Goal: Information Seeking & Learning: Learn about a topic

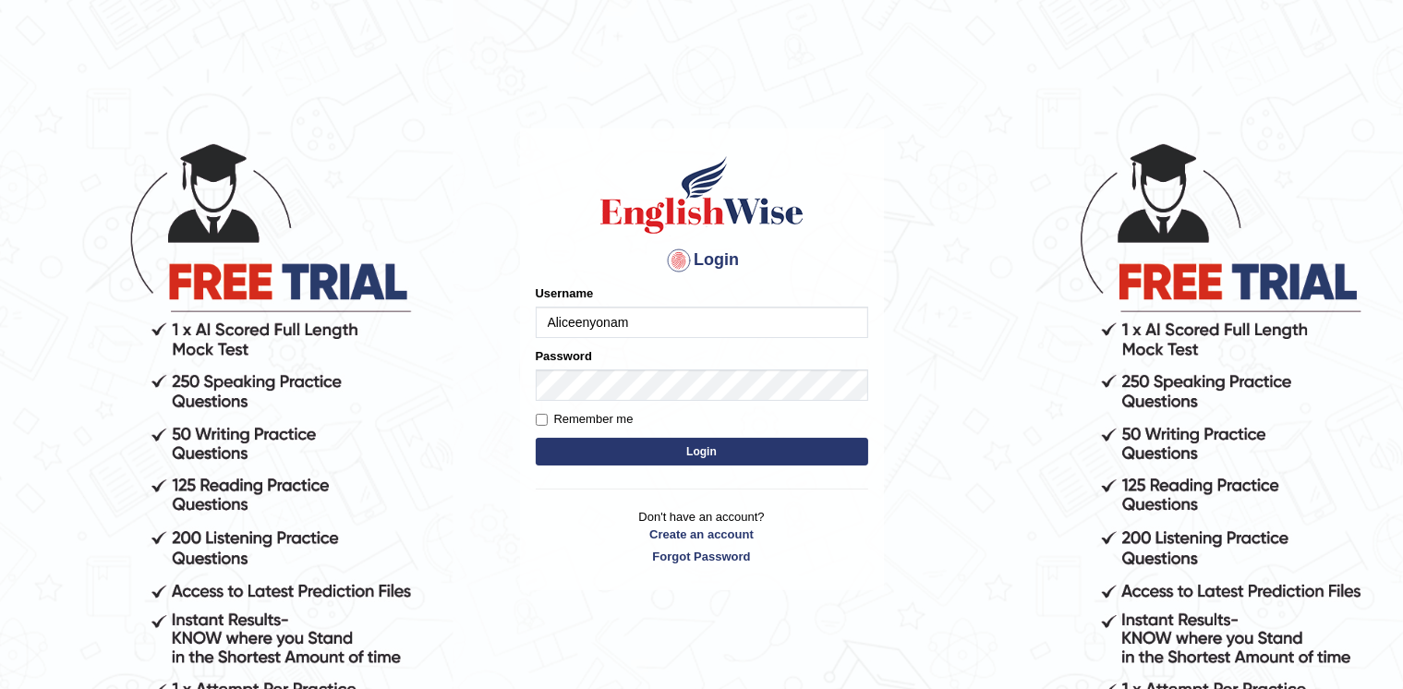
type input "Aliceenyonam"
click at [536, 438] on button "Login" at bounding box center [702, 452] width 332 height 28
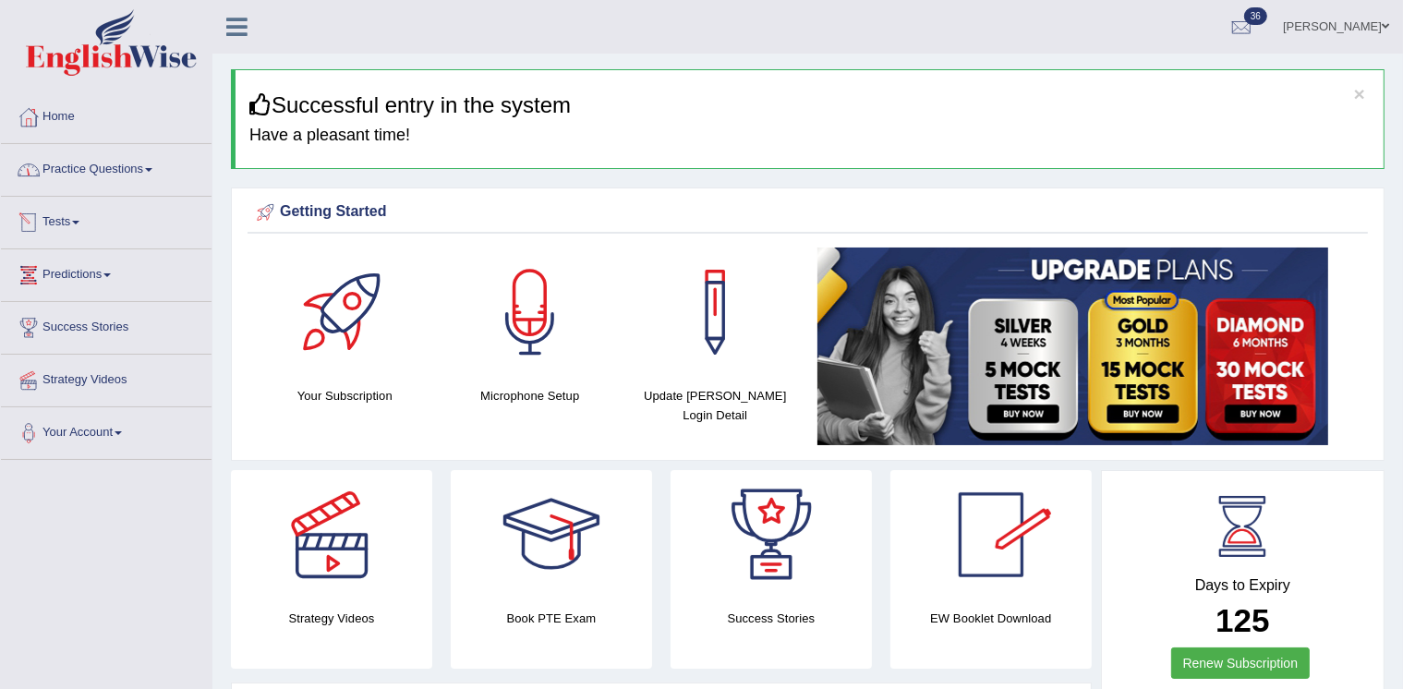
click at [81, 172] on link "Practice Questions" at bounding box center [106, 167] width 211 height 46
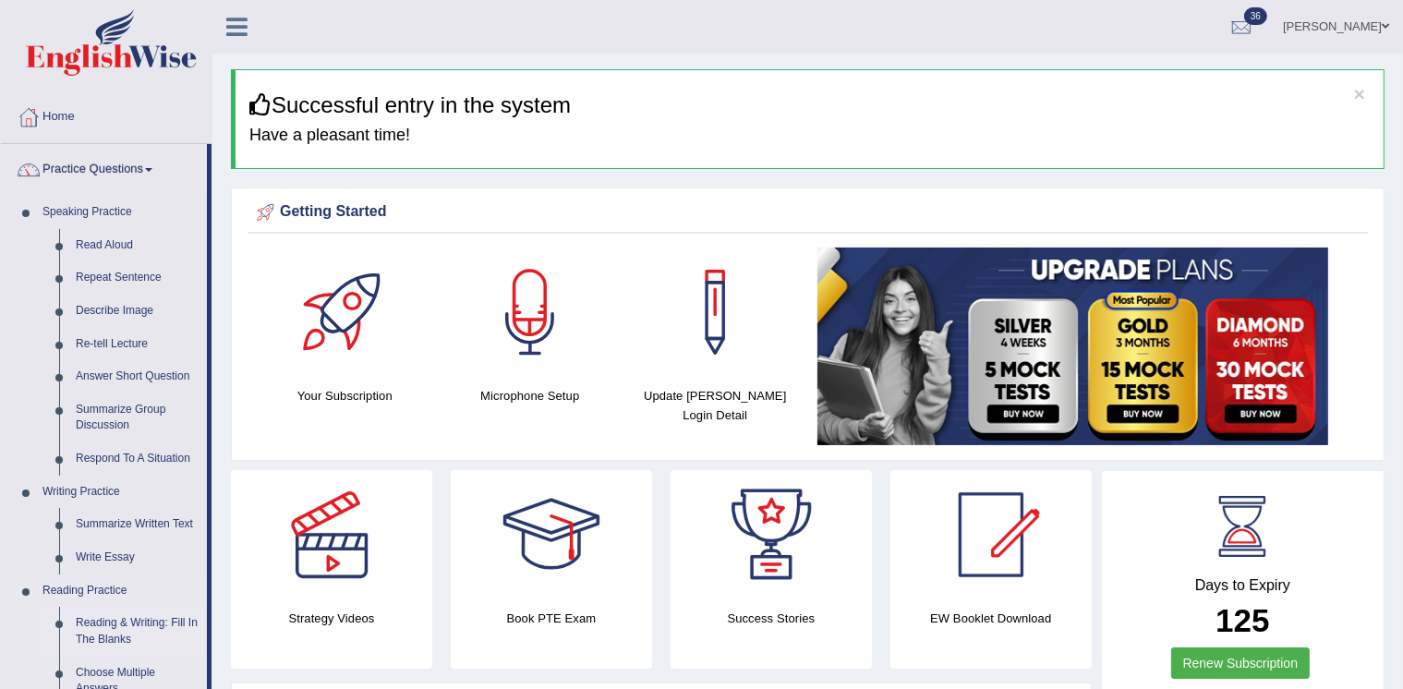
click at [100, 626] on link "Reading & Writing: Fill In The Blanks" at bounding box center [136, 631] width 139 height 49
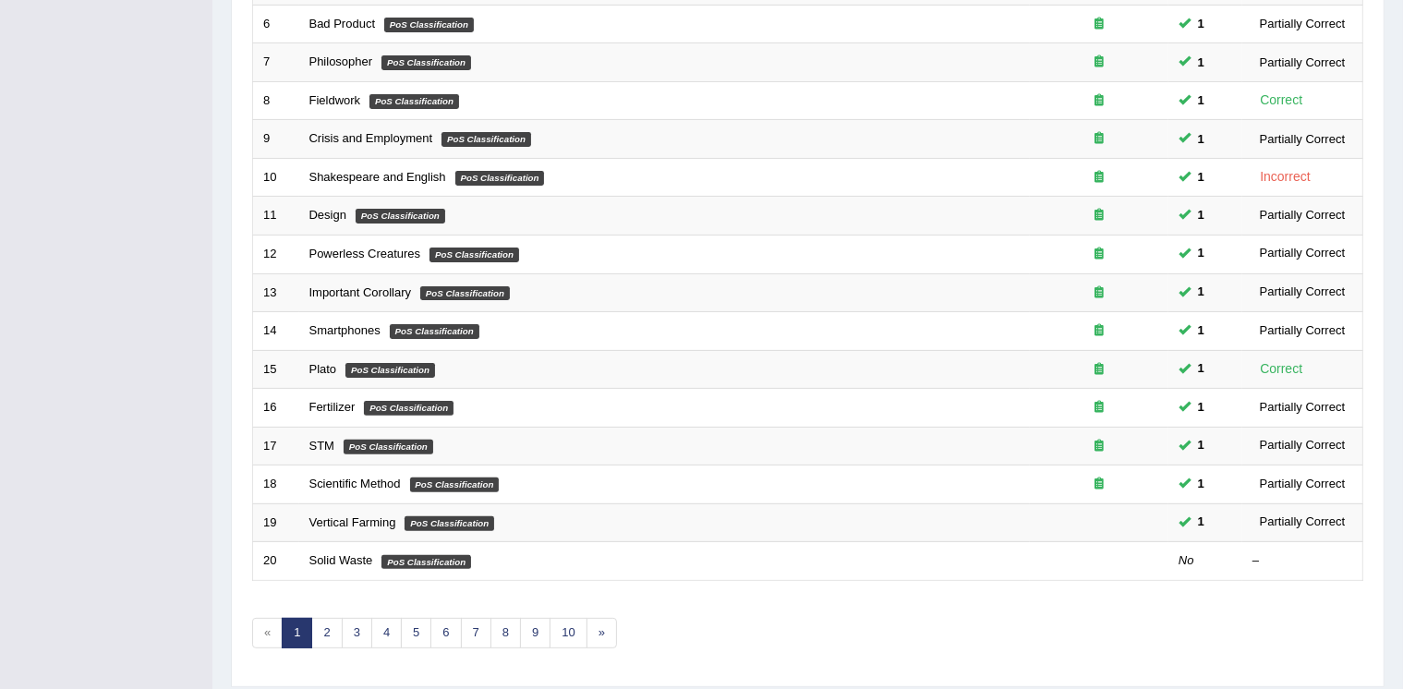
scroll to position [500, 0]
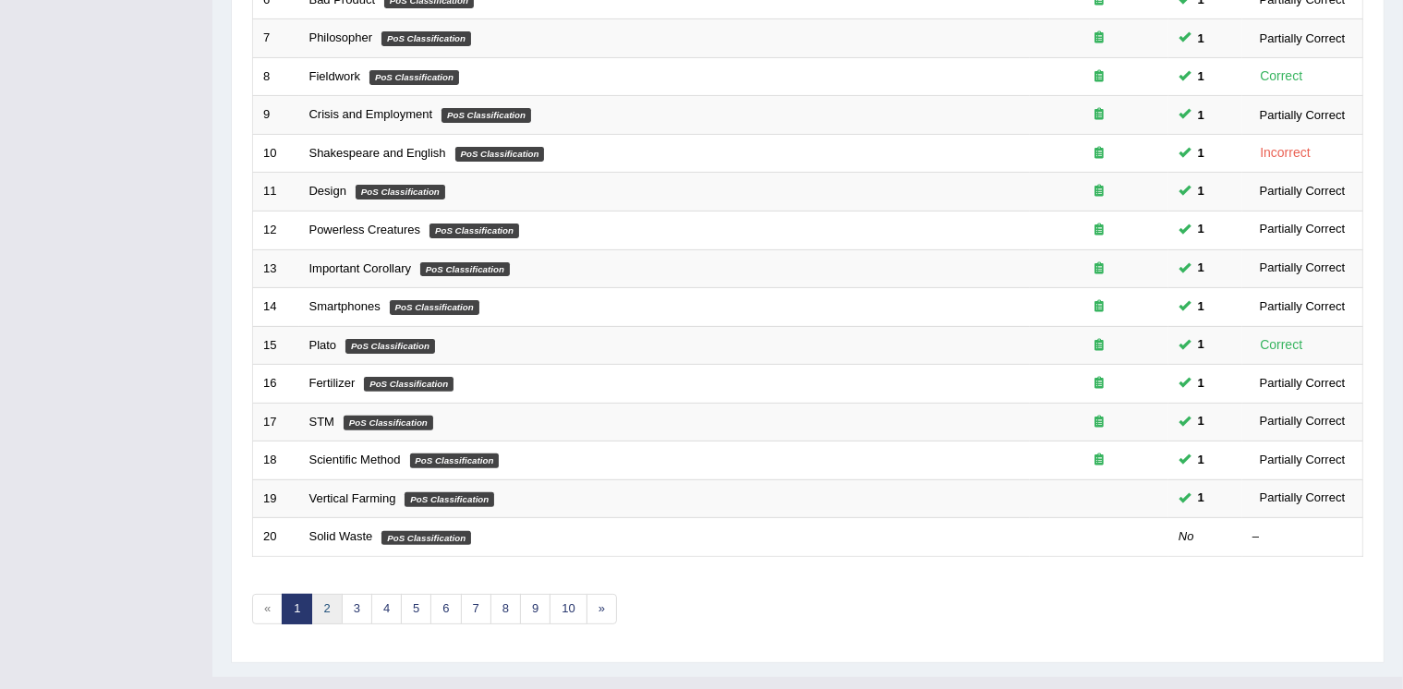
click at [329, 594] on link "2" at bounding box center [326, 609] width 30 height 30
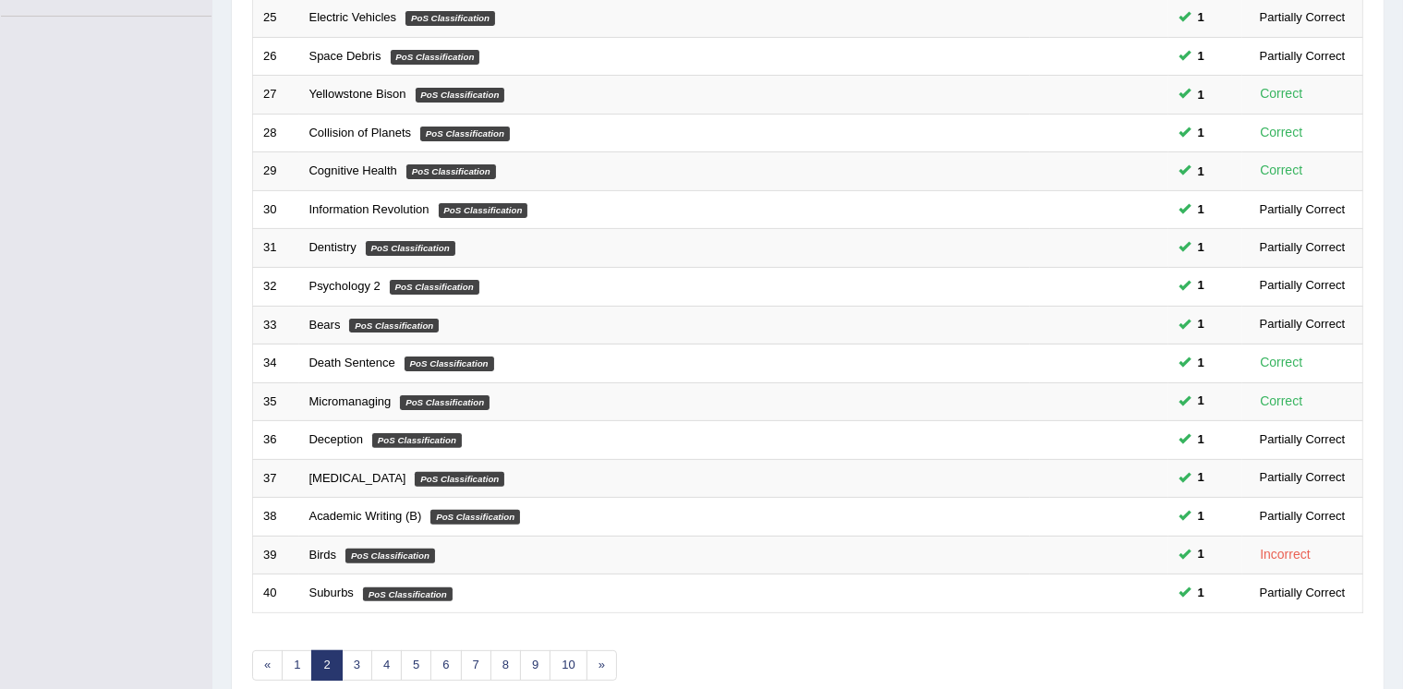
scroll to position [500, 0]
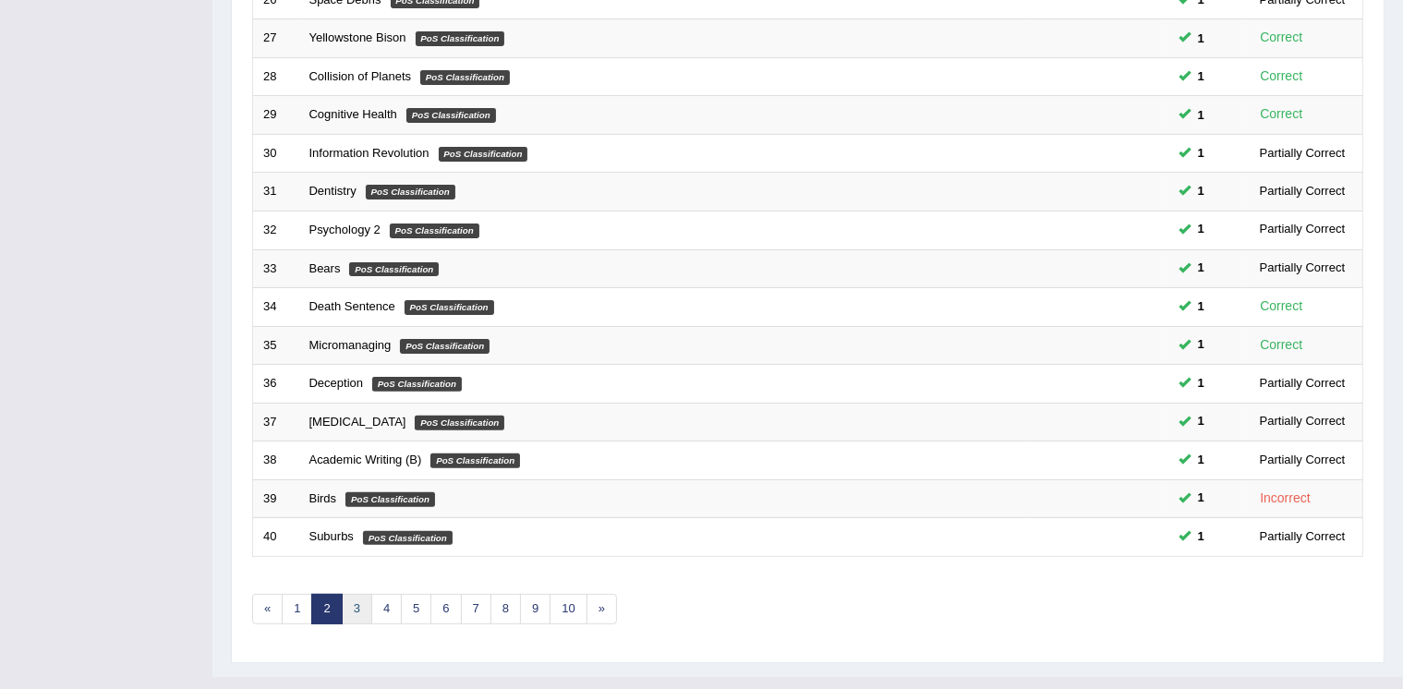
click at [353, 594] on link "3" at bounding box center [357, 609] width 30 height 30
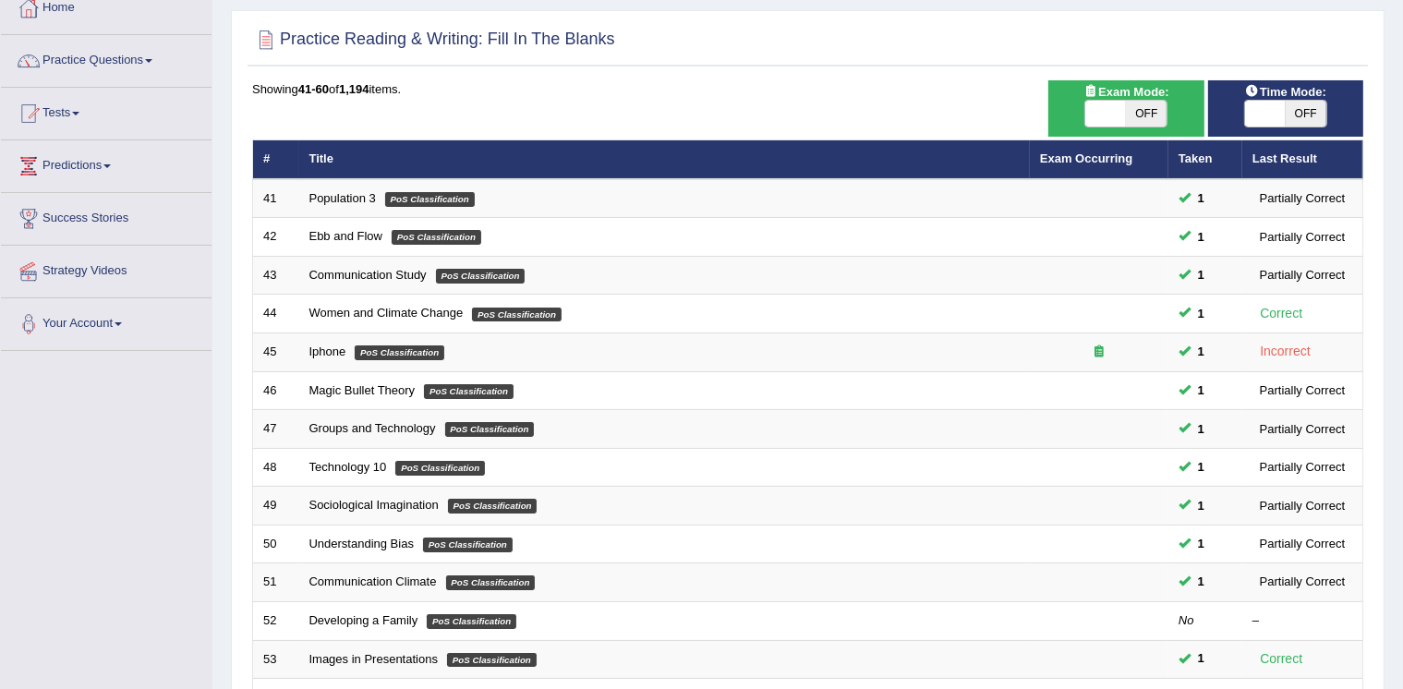
scroll to position [500, 0]
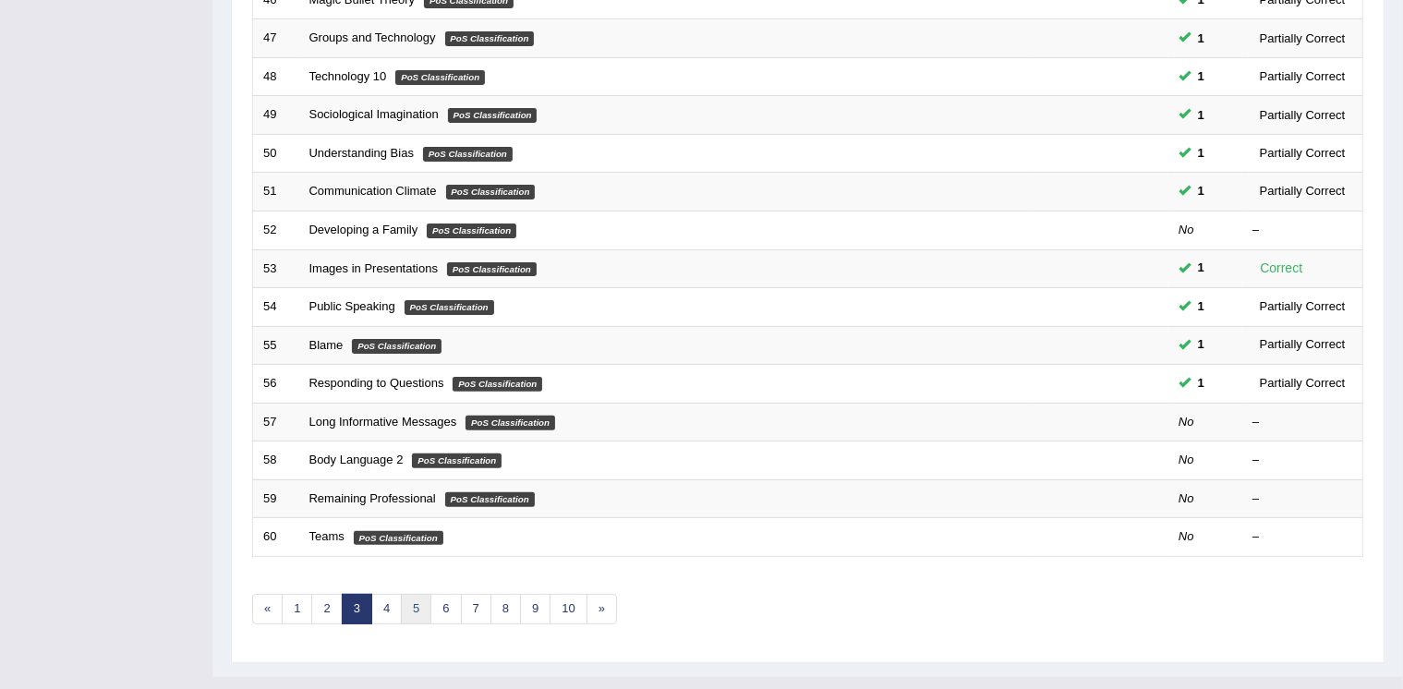
click at [424, 594] on link "5" at bounding box center [416, 609] width 30 height 30
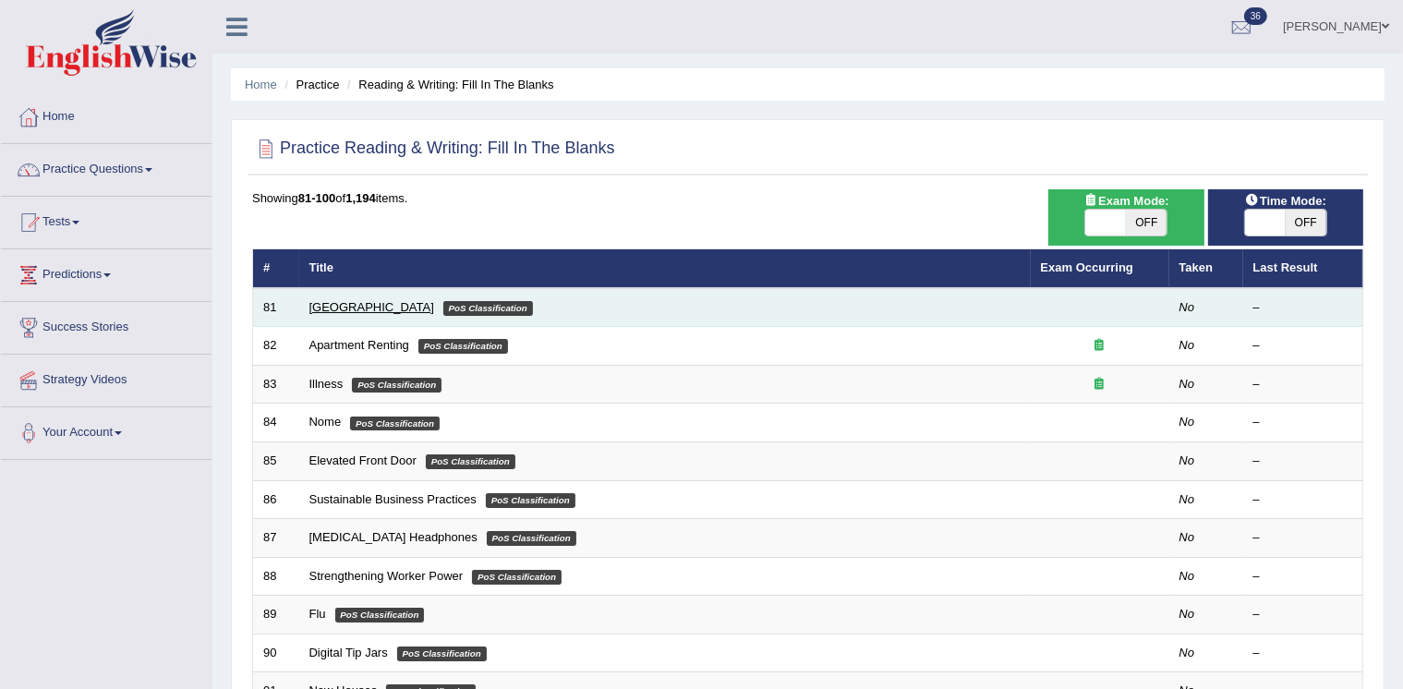
click at [326, 301] on link "[GEOGRAPHIC_DATA]" at bounding box center [371, 307] width 125 height 14
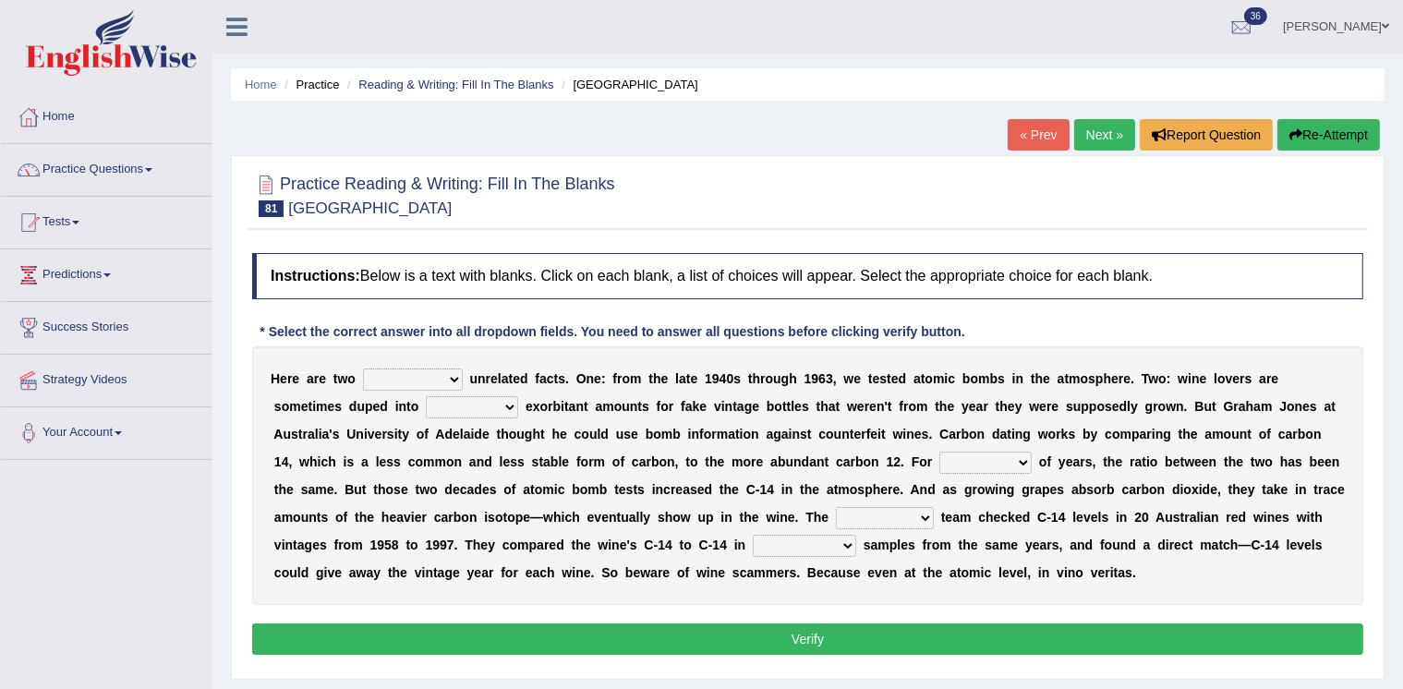
click at [440, 376] on select "seemingly feelingly endearingly entreatingly" at bounding box center [413, 380] width 100 height 22
select select "seemingly"
click at [363, 369] on select "seemingly feelingly endearingly entreatingly" at bounding box center [413, 380] width 100 height 22
click at [440, 404] on select "dipping trekking spending swinging" at bounding box center [472, 407] width 92 height 22
select select "spending"
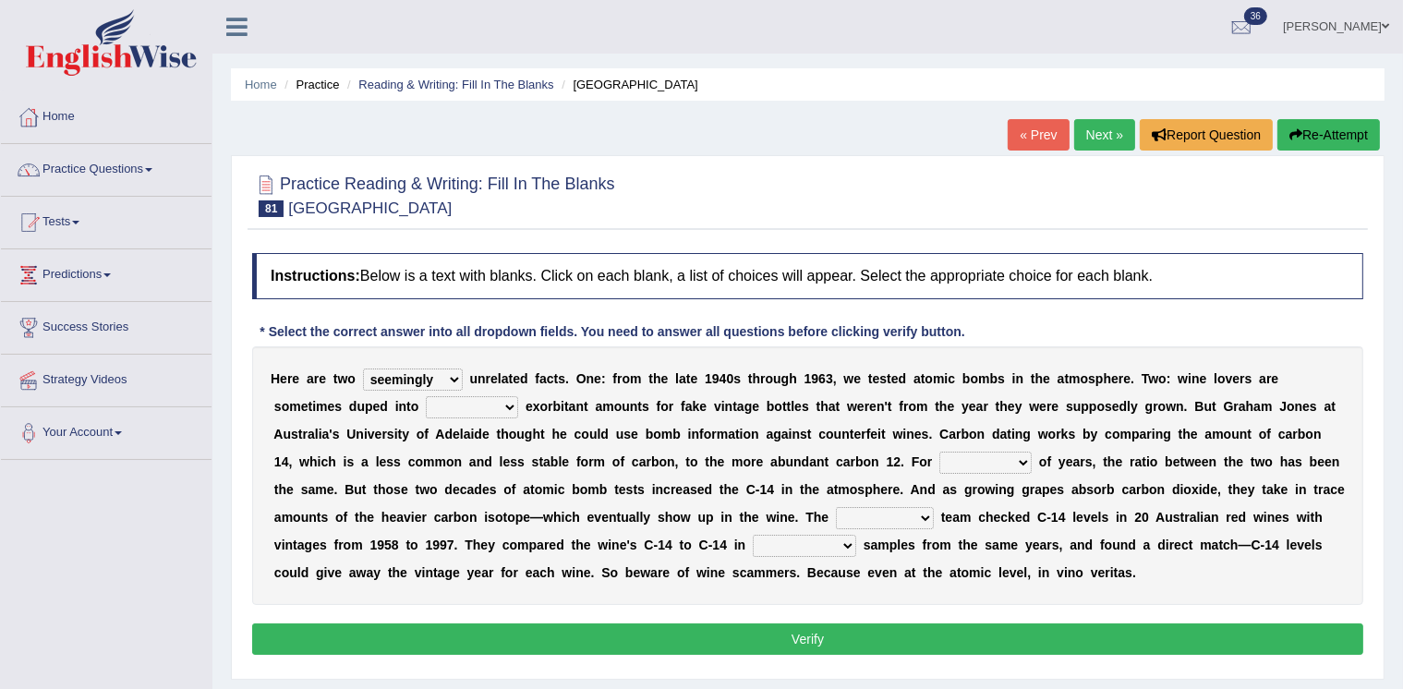
click at [426, 396] on select "dipping trekking spending swinging" at bounding box center [472, 407] width 92 height 22
click at [978, 457] on select "couples much thousands numerous" at bounding box center [985, 463] width 92 height 22
select select "couples"
click at [939, 452] on select "couples much thousands numerous" at bounding box center [985, 463] width 92 height 22
click at [861, 512] on select "research individual preparation strange" at bounding box center [885, 518] width 98 height 22
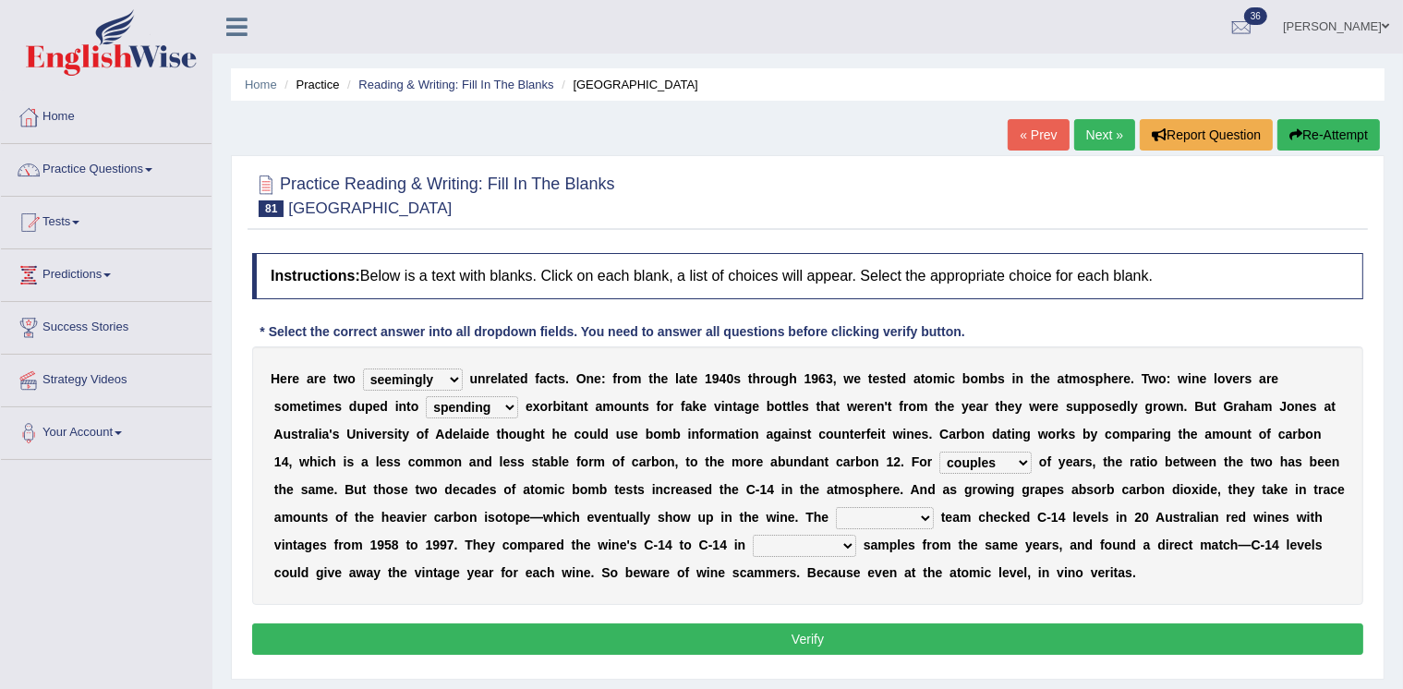
select select "research"
click at [836, 507] on select "research individual preparation strange" at bounding box center [885, 518] width 98 height 22
click at [802, 542] on select "physical atmospheric fluid solid" at bounding box center [804, 546] width 103 height 22
select select "fluid"
click at [753, 535] on select "physical atmospheric fluid solid" at bounding box center [804, 546] width 103 height 22
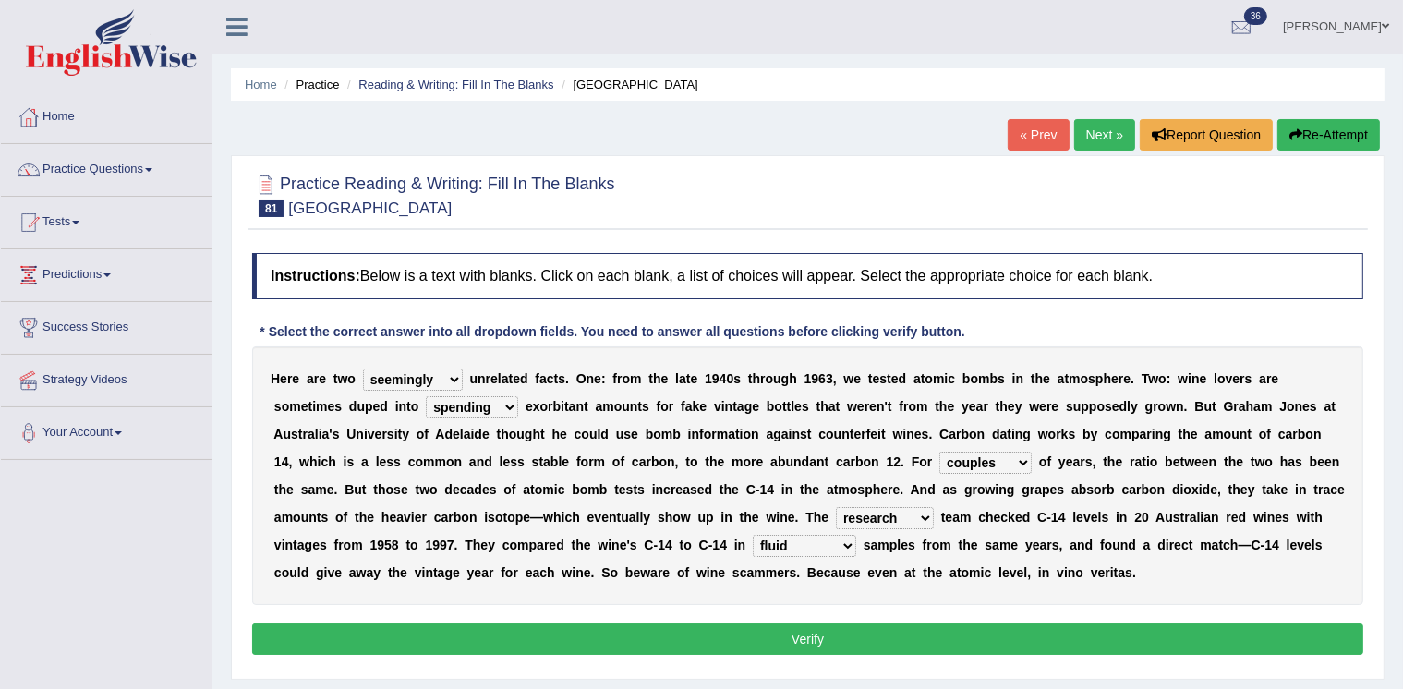
click at [789, 637] on button "Verify" at bounding box center [807, 638] width 1111 height 31
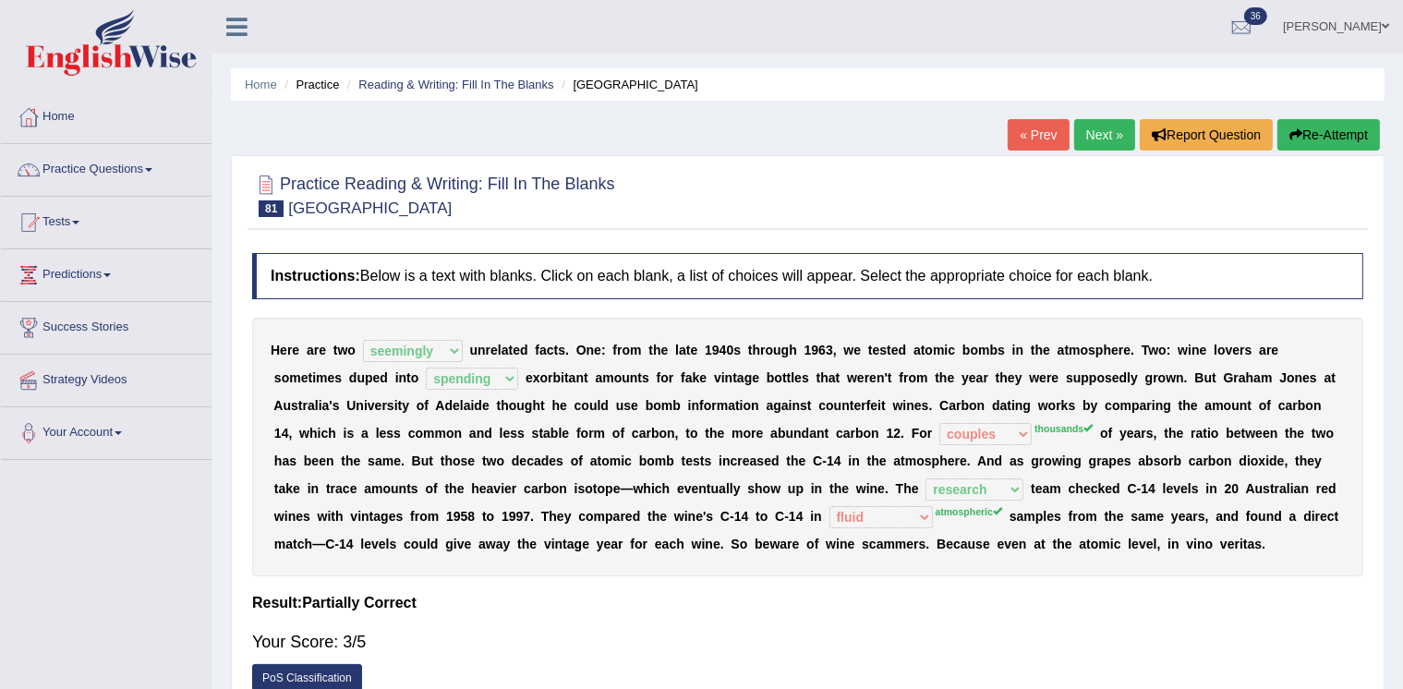
click at [1082, 132] on link "Next »" at bounding box center [1104, 134] width 61 height 31
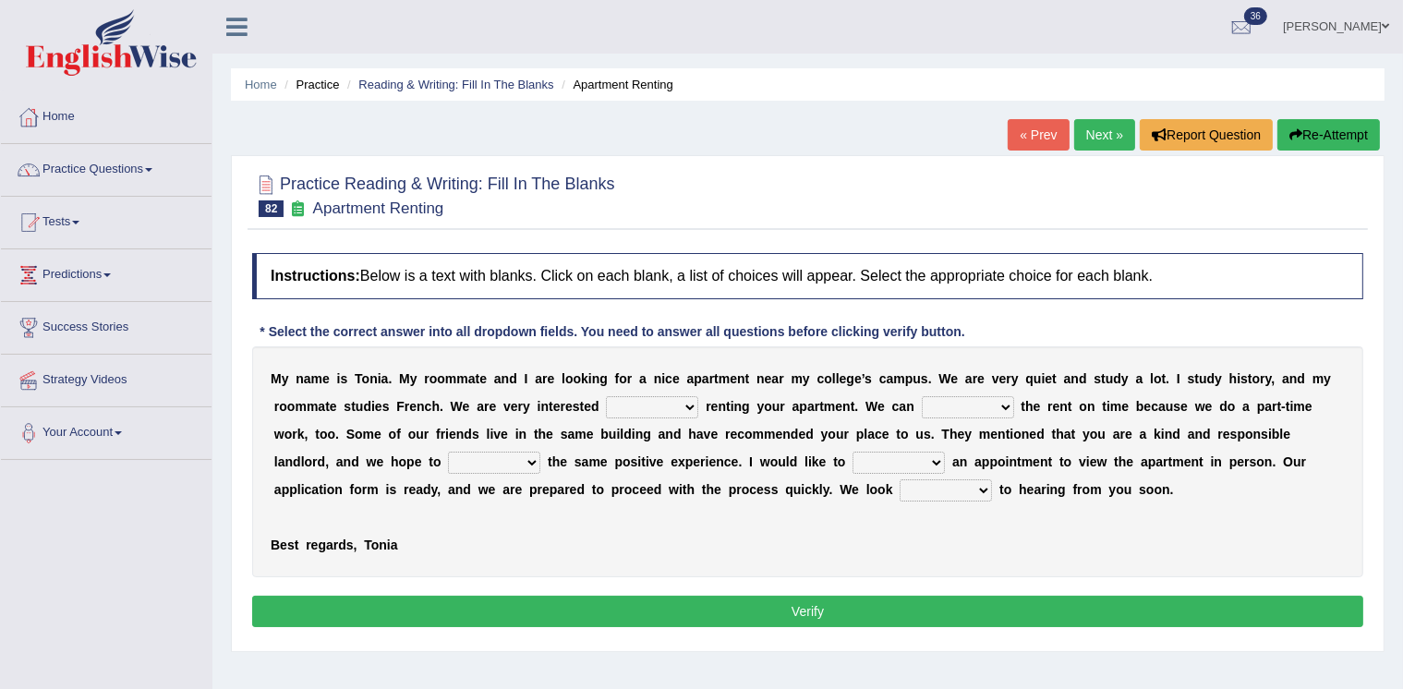
click at [658, 401] on select "for about at in" at bounding box center [652, 407] width 92 height 22
select select "in"
click at [606, 396] on select "for about at in" at bounding box center [652, 407] width 92 height 22
click at [948, 402] on select "afford get pay bring" at bounding box center [968, 407] width 92 height 22
select select "pay"
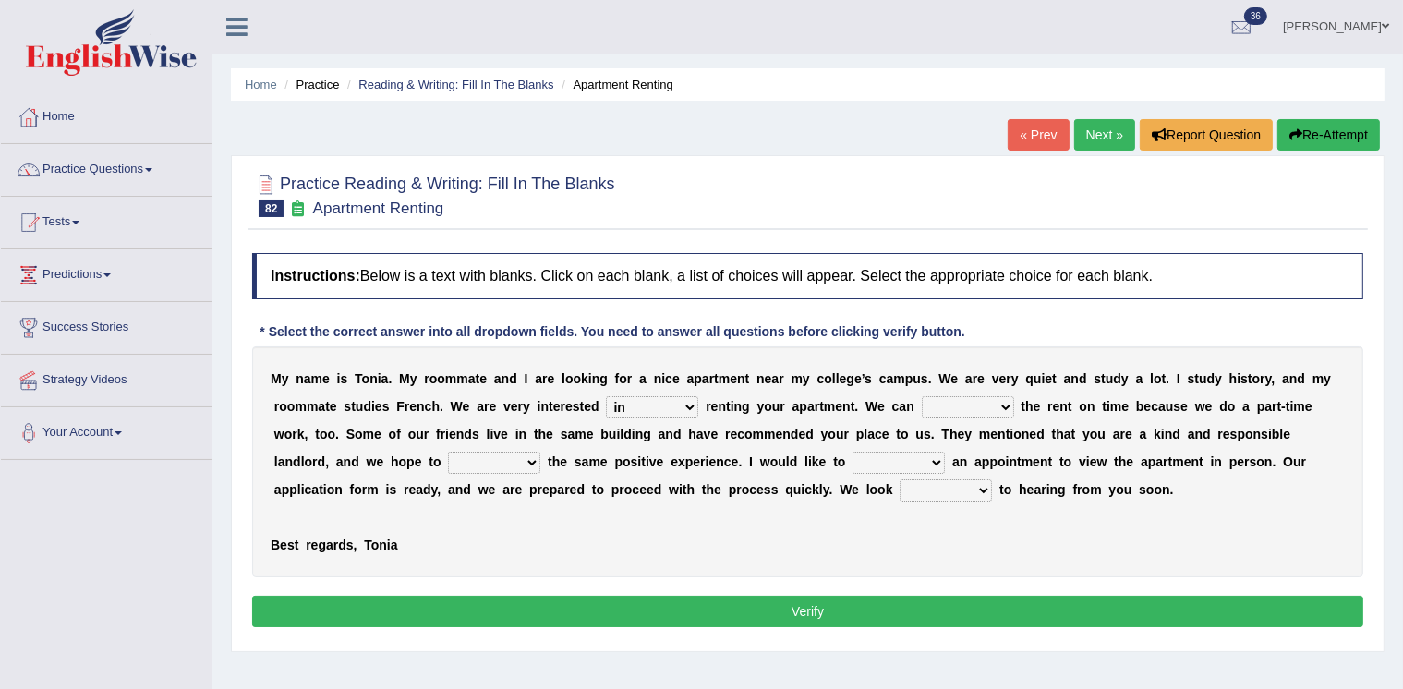
click at [922, 396] on select "afford get pay bring" at bounding box center [968, 407] width 92 height 22
click at [488, 459] on select "form meet have decide" at bounding box center [494, 463] width 92 height 22
select select "have"
click at [448, 452] on select "form meet have decide" at bounding box center [494, 463] width 92 height 22
click at [886, 456] on select "own recall revise make" at bounding box center [898, 463] width 92 height 22
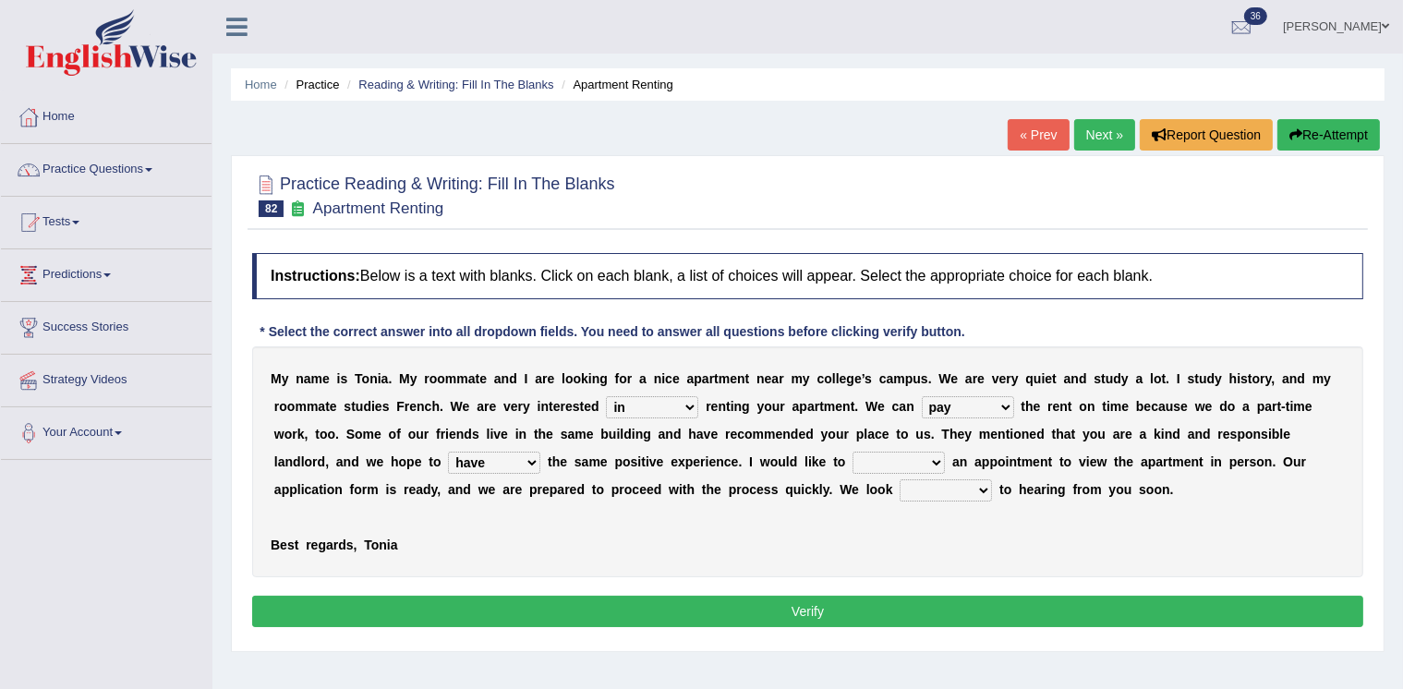
select select "make"
click at [852, 452] on select "own recall revise make" at bounding box center [898, 463] width 92 height 22
click at [949, 483] on select "around out in forward" at bounding box center [946, 490] width 92 height 22
select select "forward"
click at [900, 479] on select "around out in forward" at bounding box center [946, 490] width 92 height 22
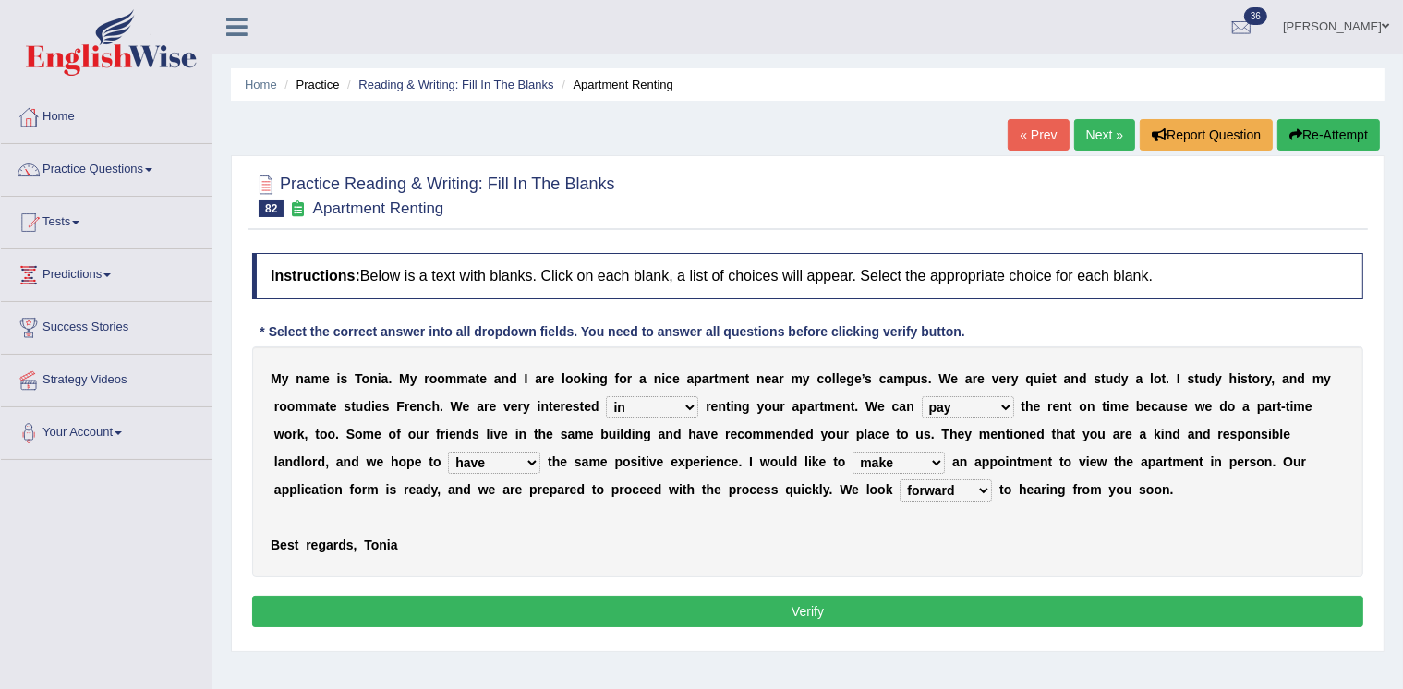
click at [897, 607] on button "Verify" at bounding box center [807, 611] width 1111 height 31
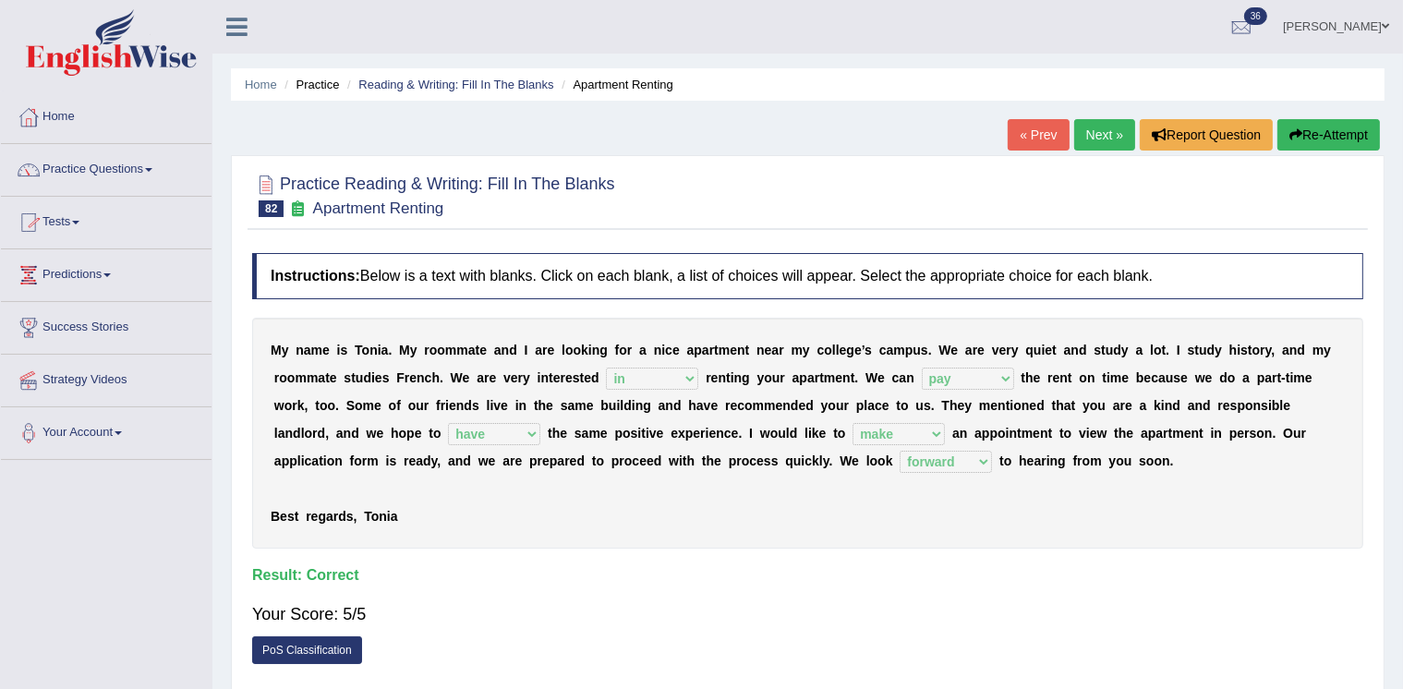
click at [1100, 137] on link "Next »" at bounding box center [1104, 134] width 61 height 31
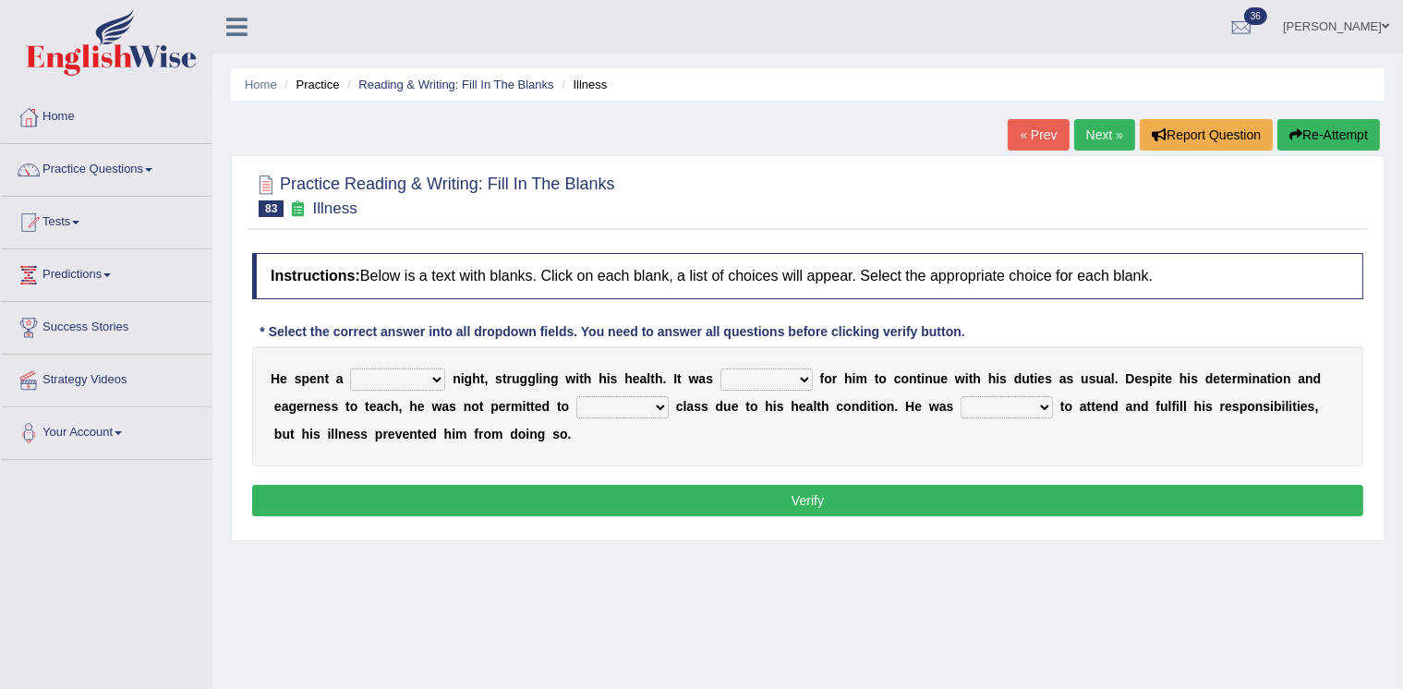
click at [427, 372] on select "cheerful restful meaningful painful" at bounding box center [397, 380] width 95 height 22
select select "painful"
click at [350, 369] on select "cheerful restful meaningful painful" at bounding box center [397, 380] width 95 height 22
click at [750, 379] on select "enjoyable simple difficult natural" at bounding box center [766, 380] width 92 height 22
select select "difficult"
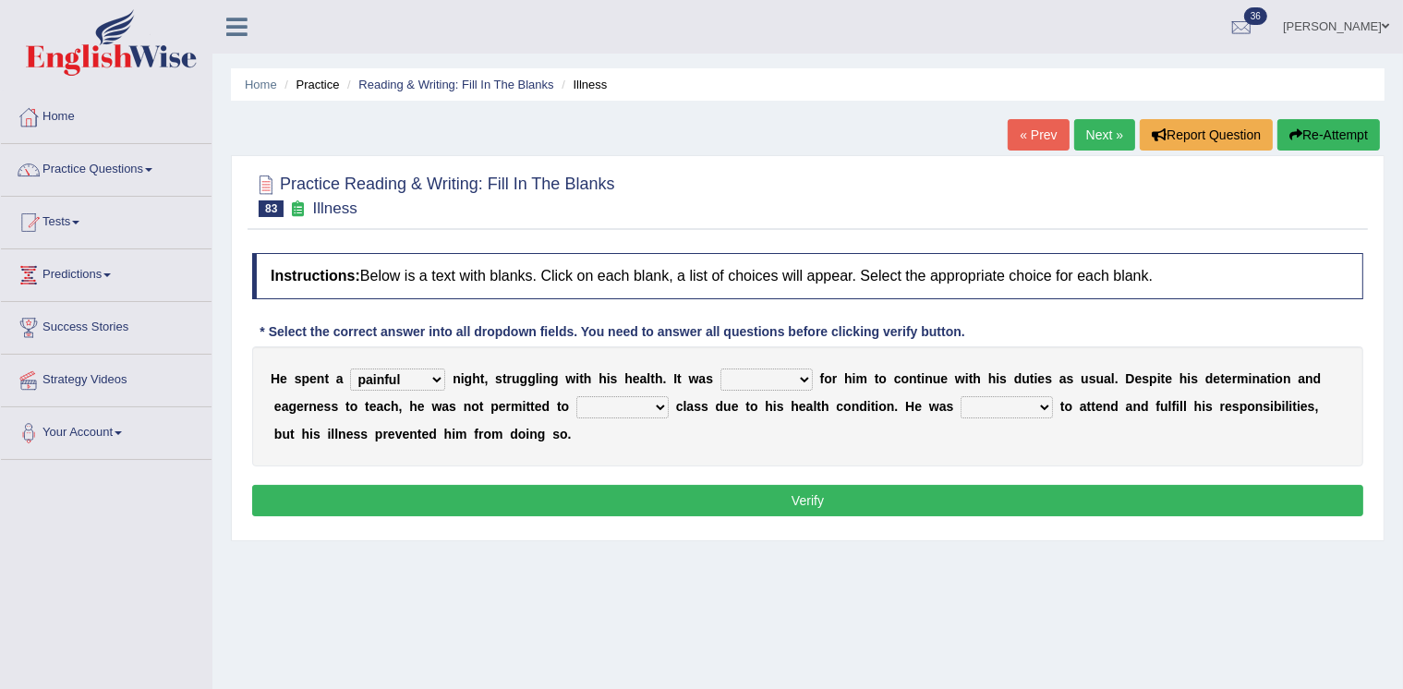
click at [720, 369] on select "enjoyable simple difficult natural" at bounding box center [766, 380] width 92 height 22
click at [620, 404] on select "teach leave cancel attend" at bounding box center [622, 407] width 92 height 22
select select "attend"
click at [576, 396] on select "teach leave cancel attend" at bounding box center [622, 407] width 92 height 22
click at [993, 407] on select "anxious forced lazy happy" at bounding box center [1007, 407] width 92 height 22
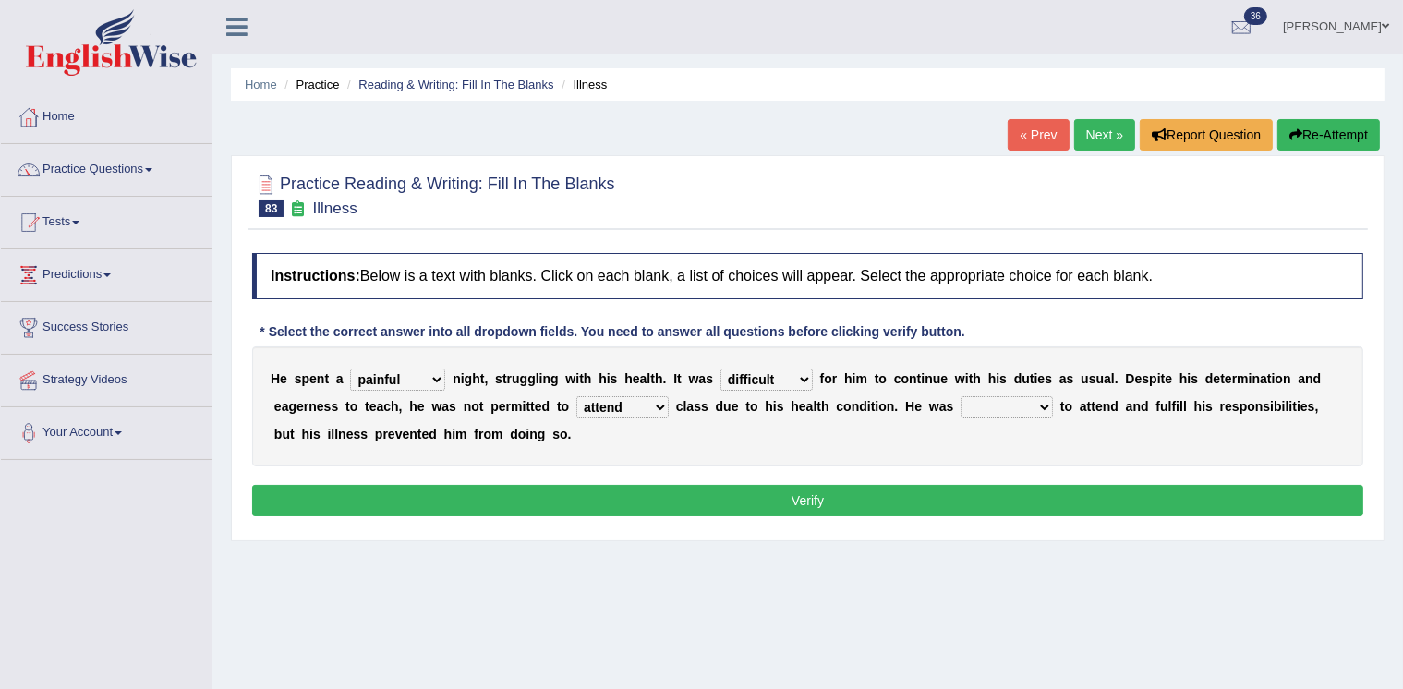
select select "forced"
click at [961, 396] on select "anxious forced lazy happy" at bounding box center [1007, 407] width 92 height 22
click at [941, 504] on button "Verify" at bounding box center [807, 500] width 1111 height 31
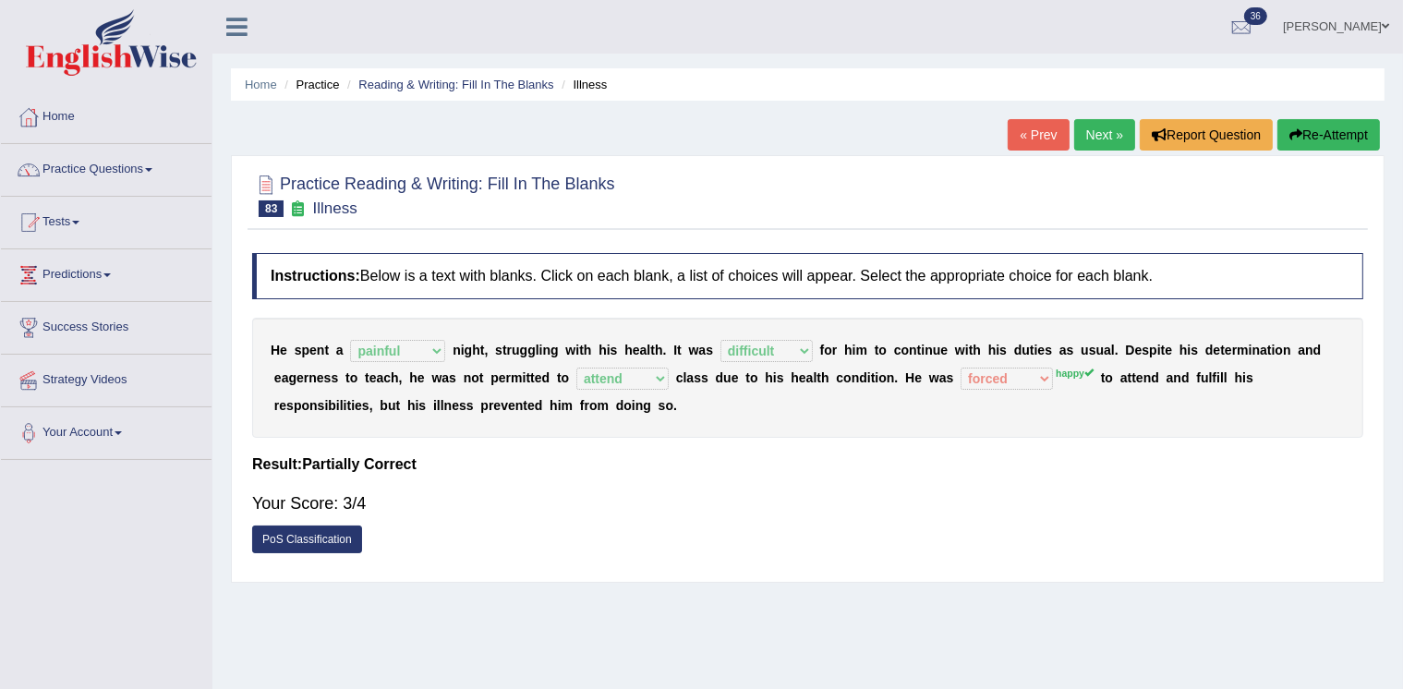
click at [1091, 125] on link "Next »" at bounding box center [1104, 134] width 61 height 31
click at [1083, 130] on link "Next »" at bounding box center [1104, 134] width 61 height 31
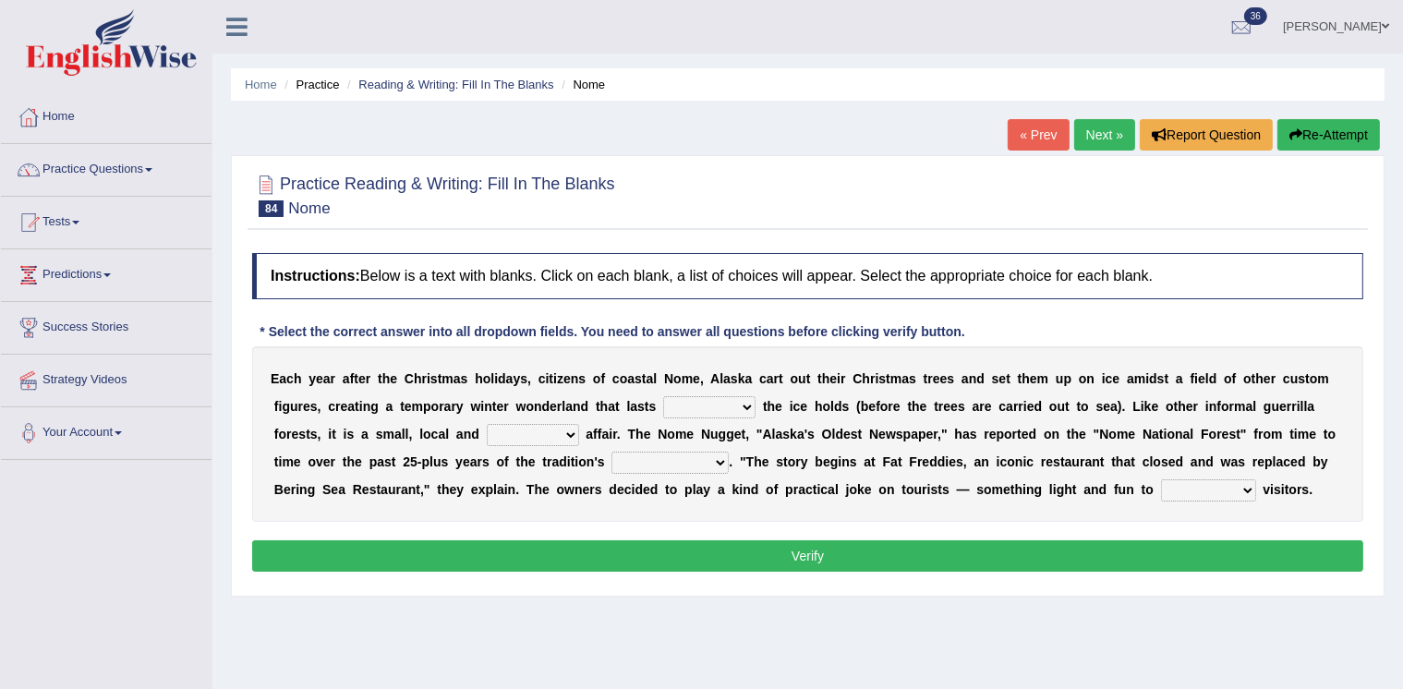
click at [700, 409] on select "as long as before after although" at bounding box center [709, 407] width 92 height 22
select select "as long as"
click at [663, 396] on select "as long as before after although" at bounding box center [709, 407] width 92 height 22
click at [517, 434] on select "nasty fuzzy cozy greasy" at bounding box center [533, 435] width 92 height 22
select select "greasy"
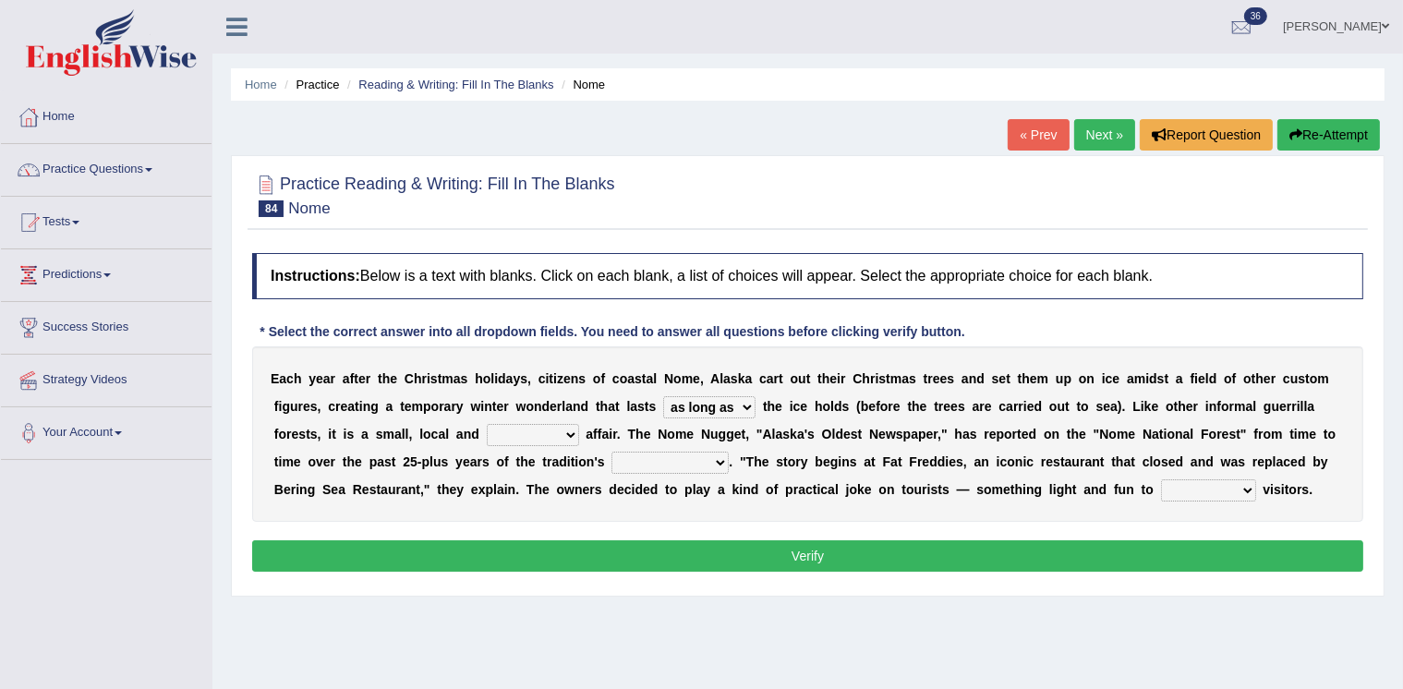
click at [487, 424] on select "nasty fuzzy cozy greasy" at bounding box center [533, 435] width 92 height 22
click at [632, 460] on select "life existence disappearance emotions" at bounding box center [669, 463] width 117 height 22
select select "existence"
click at [611, 452] on select "life existence disappearance emotions" at bounding box center [669, 463] width 117 height 22
click at [1197, 487] on select "purchase confound distinguish repel" at bounding box center [1208, 490] width 95 height 22
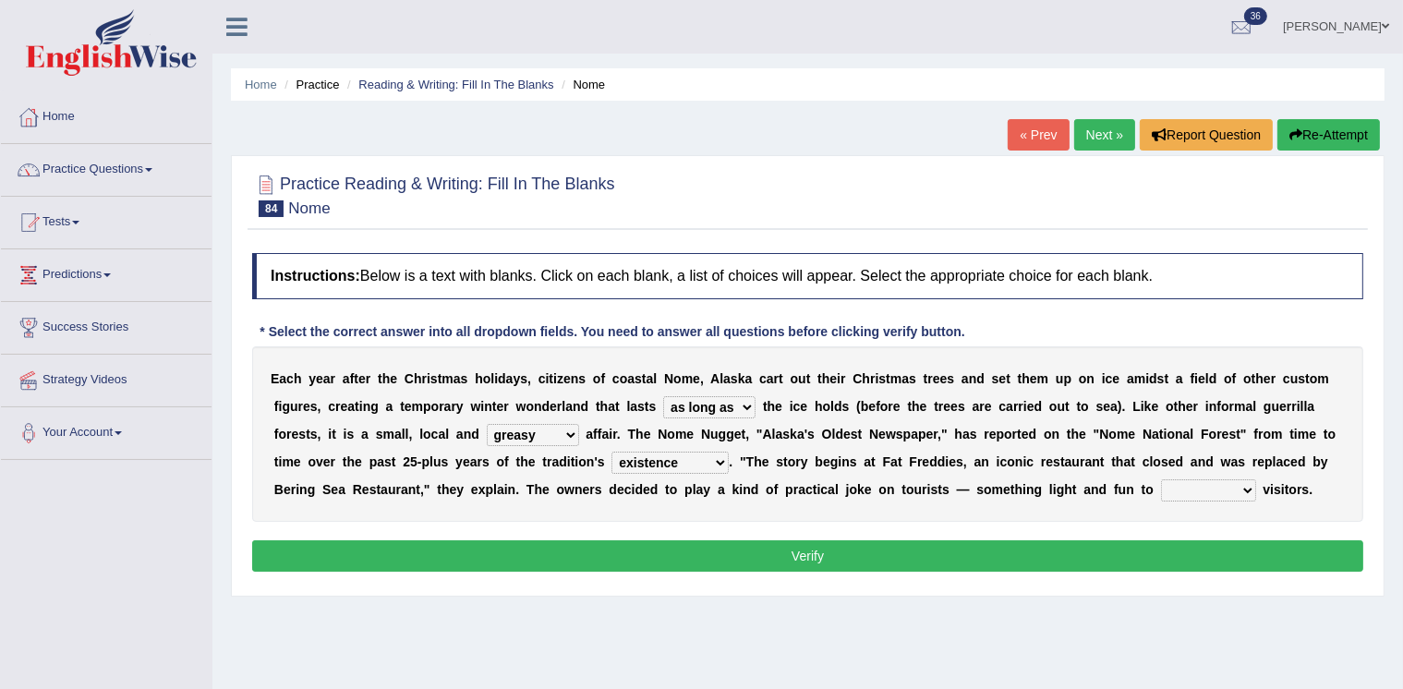
select select "distinguish"
click at [1161, 479] on select "purchase confound distinguish repel" at bounding box center [1208, 490] width 95 height 22
click at [1181, 554] on button "Verify" at bounding box center [807, 555] width 1111 height 31
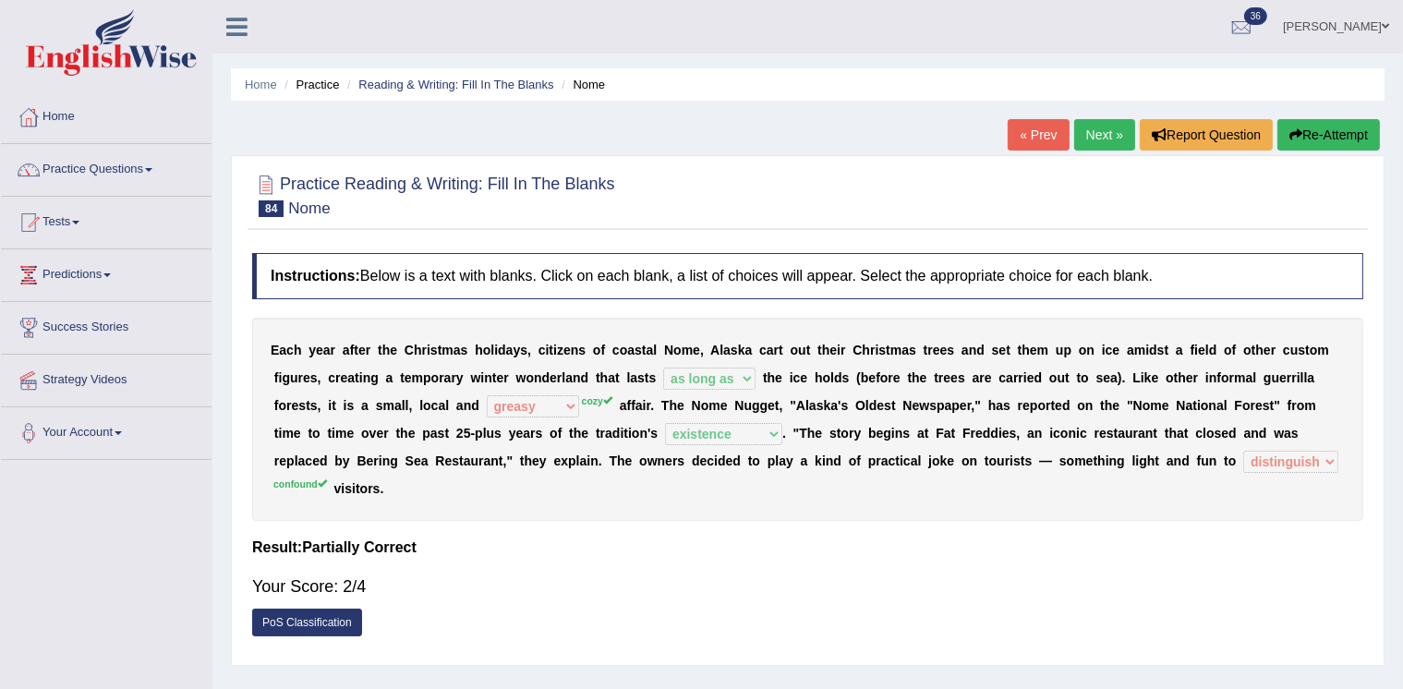
click at [1082, 134] on link "Next »" at bounding box center [1104, 134] width 61 height 31
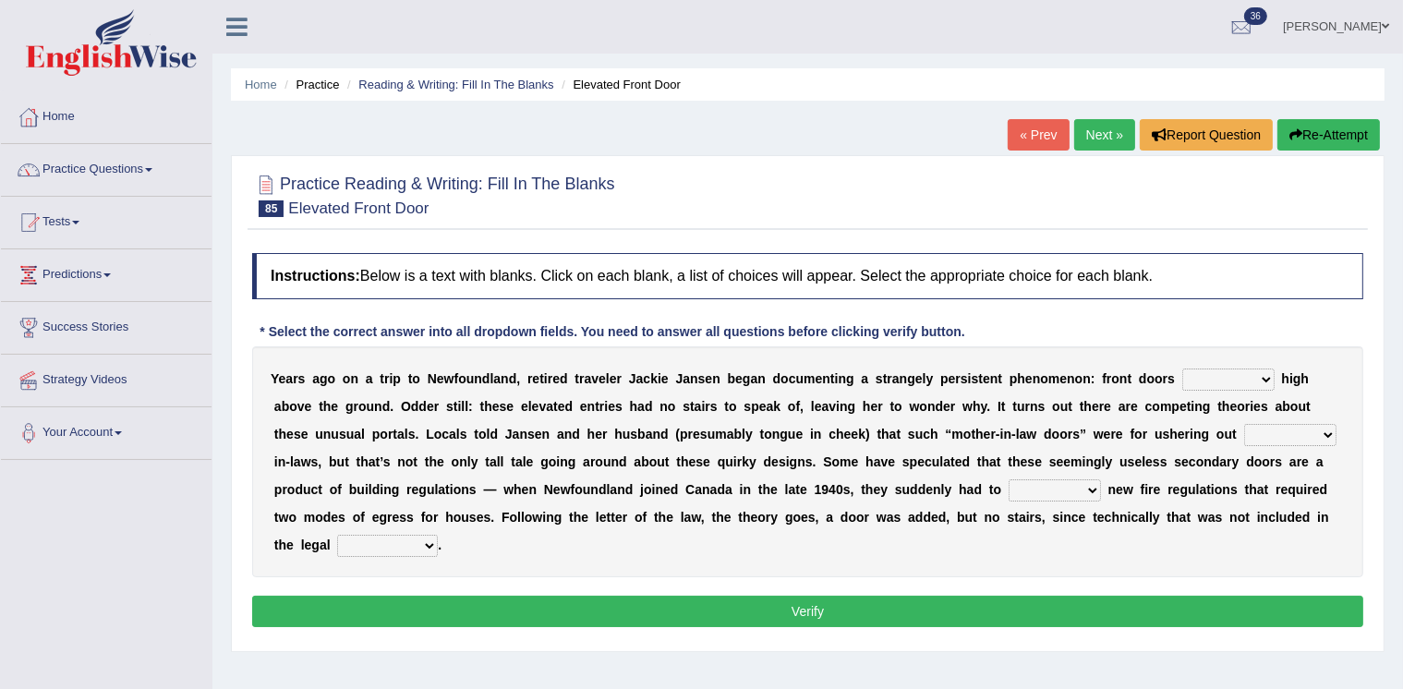
click at [1197, 375] on select "raised visited painted lowered" at bounding box center [1228, 380] width 92 height 22
select select "raised"
click at [1182, 369] on select "raised visited painted lowered" at bounding box center [1228, 380] width 92 height 22
click at [1283, 430] on select "unbiased underlined unwanted united" at bounding box center [1290, 435] width 92 height 22
select select "unwanted"
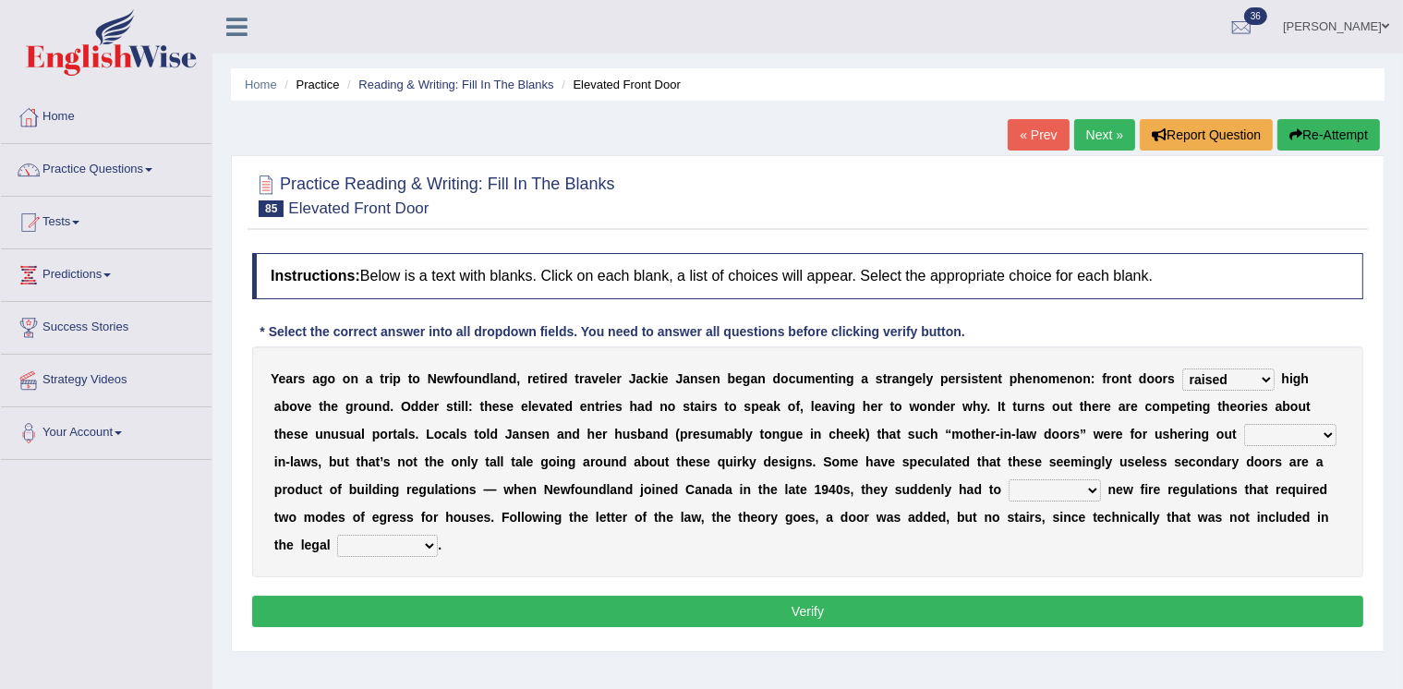
click at [1244, 424] on select "unbiased underlined unwanted united" at bounding box center [1290, 435] width 92 height 22
click at [1031, 483] on select "illuminate appreciate match disobey" at bounding box center [1055, 490] width 92 height 22
select select "match"
click at [1009, 479] on select "illuminate appreciate match disobey" at bounding box center [1055, 490] width 92 height 22
click at [400, 539] on select "religion paces manager requirement" at bounding box center [387, 546] width 101 height 22
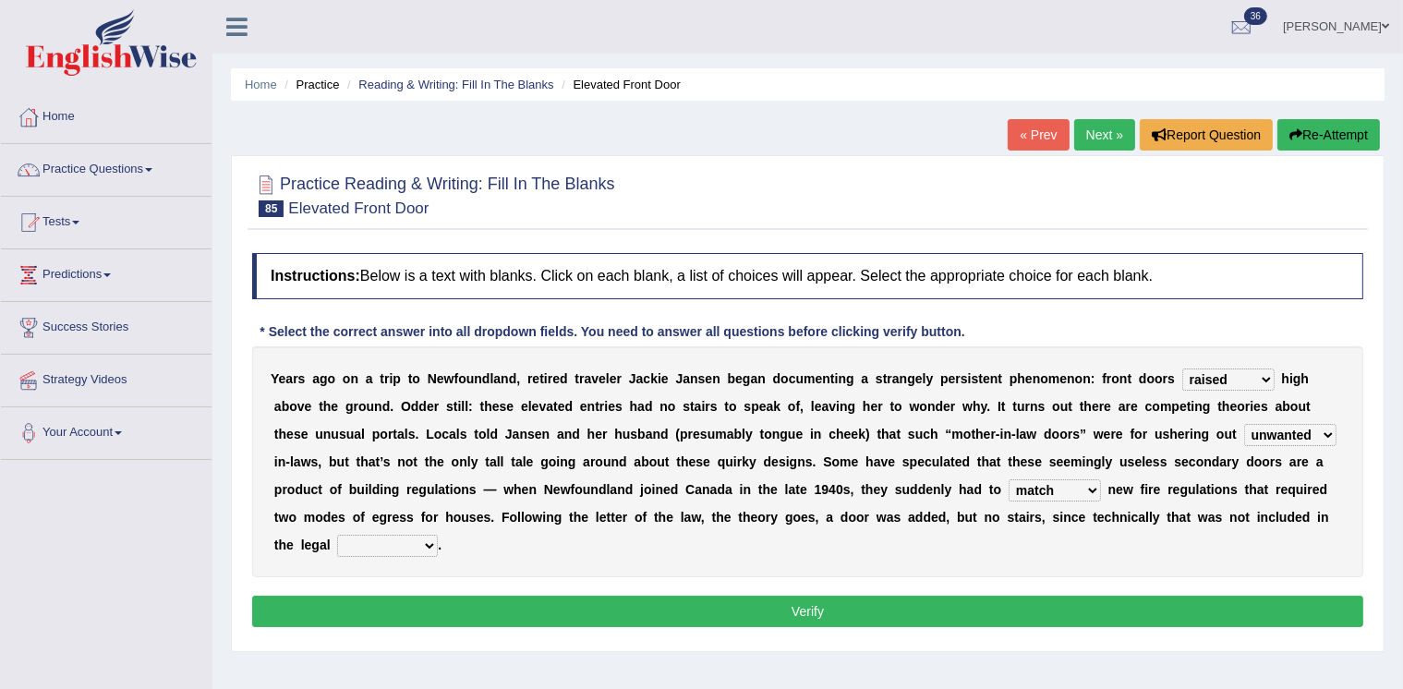
select select "requirement"
click at [337, 535] on select "religion paces manager requirement" at bounding box center [387, 546] width 101 height 22
click at [546, 606] on button "Verify" at bounding box center [807, 611] width 1111 height 31
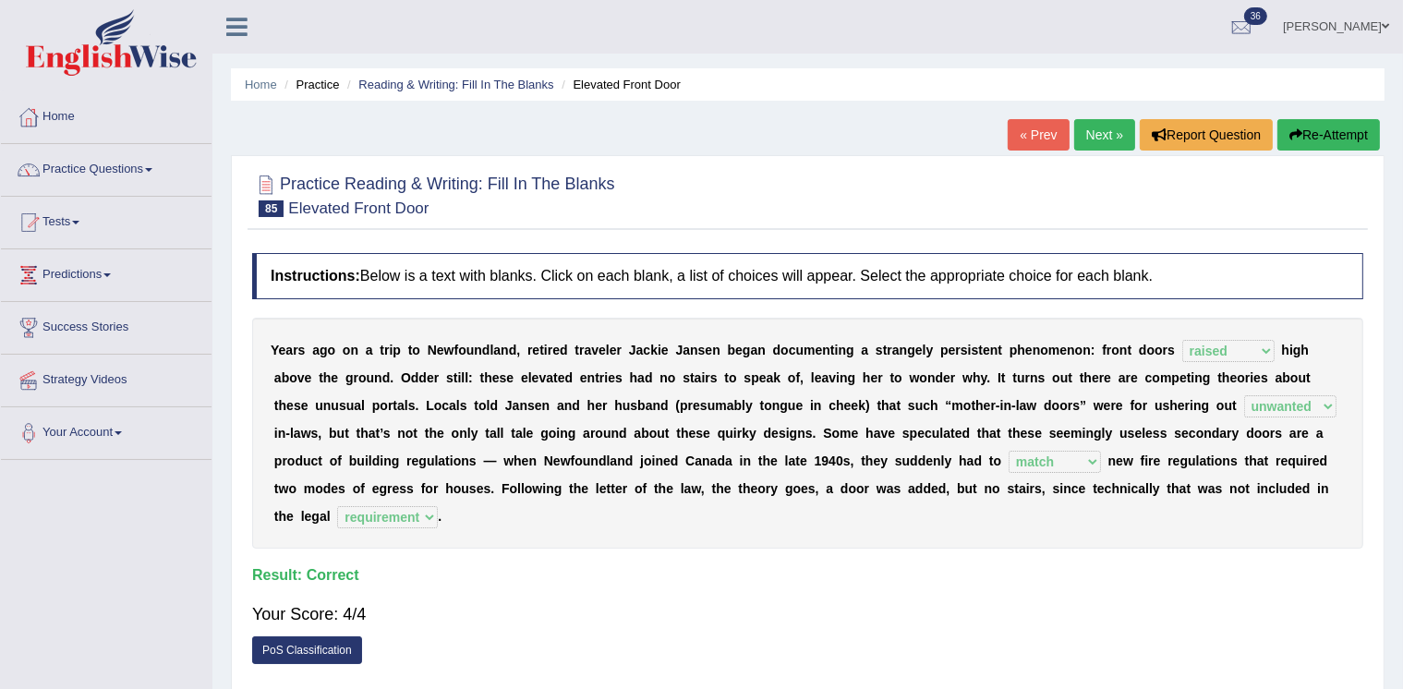
click at [1082, 133] on link "Next »" at bounding box center [1104, 134] width 61 height 31
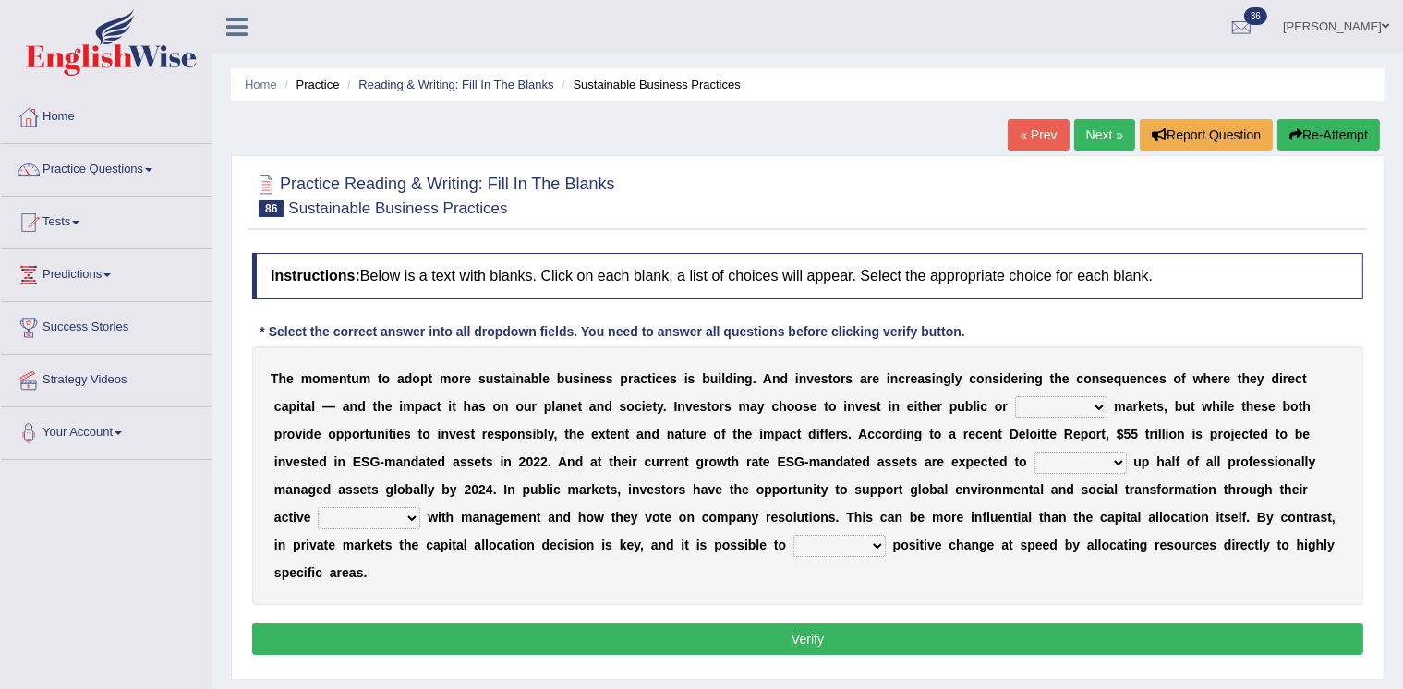
click at [1042, 409] on select "financial material written private" at bounding box center [1061, 407] width 92 height 22
select select "private"
click at [1015, 396] on select "financial material written private" at bounding box center [1061, 407] width 92 height 22
click at [1071, 459] on select "build use make add" at bounding box center [1080, 463] width 92 height 22
select select "add"
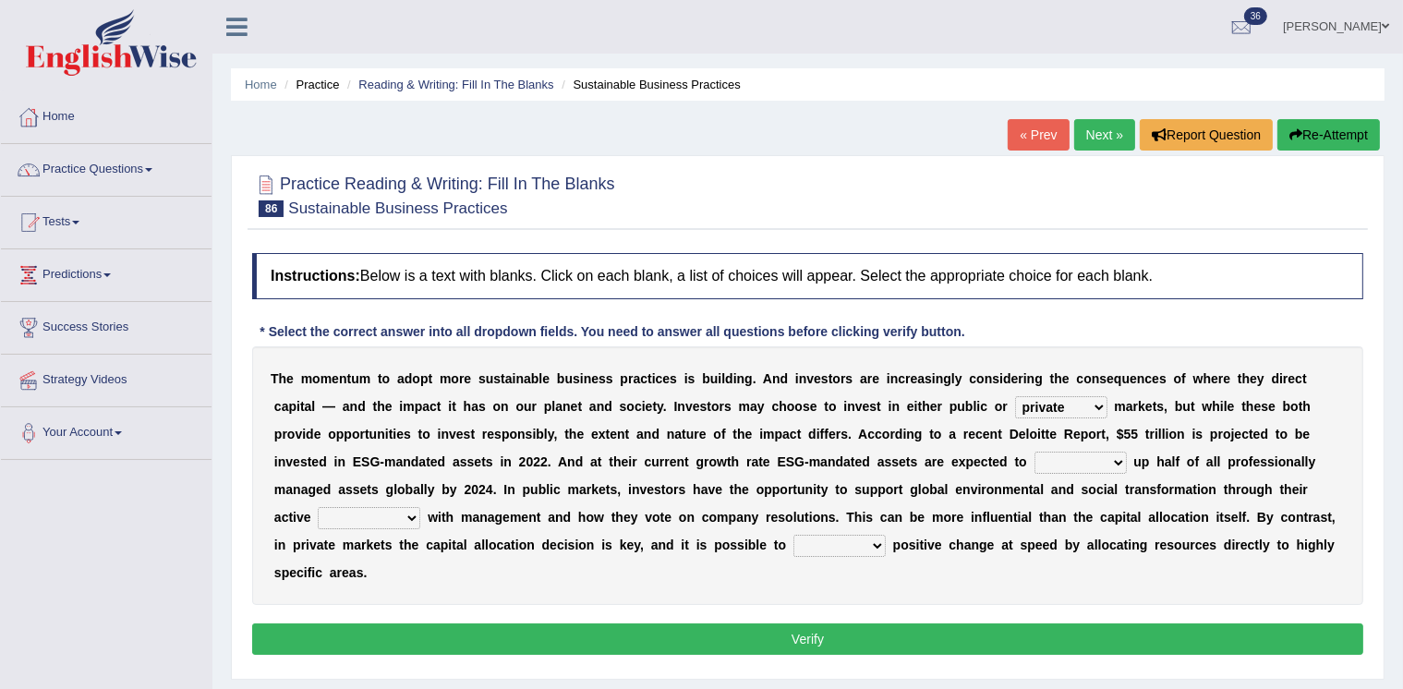
click at [1034, 452] on select "build use make add" at bounding box center [1080, 463] width 92 height 22
click at [391, 513] on select "engagement service squabble investment" at bounding box center [369, 518] width 103 height 22
select select "engagement"
click at [318, 507] on select "engagement service squabble investment" at bounding box center [369, 518] width 103 height 22
click at [406, 515] on select "engagement service squabble investment" at bounding box center [369, 518] width 103 height 22
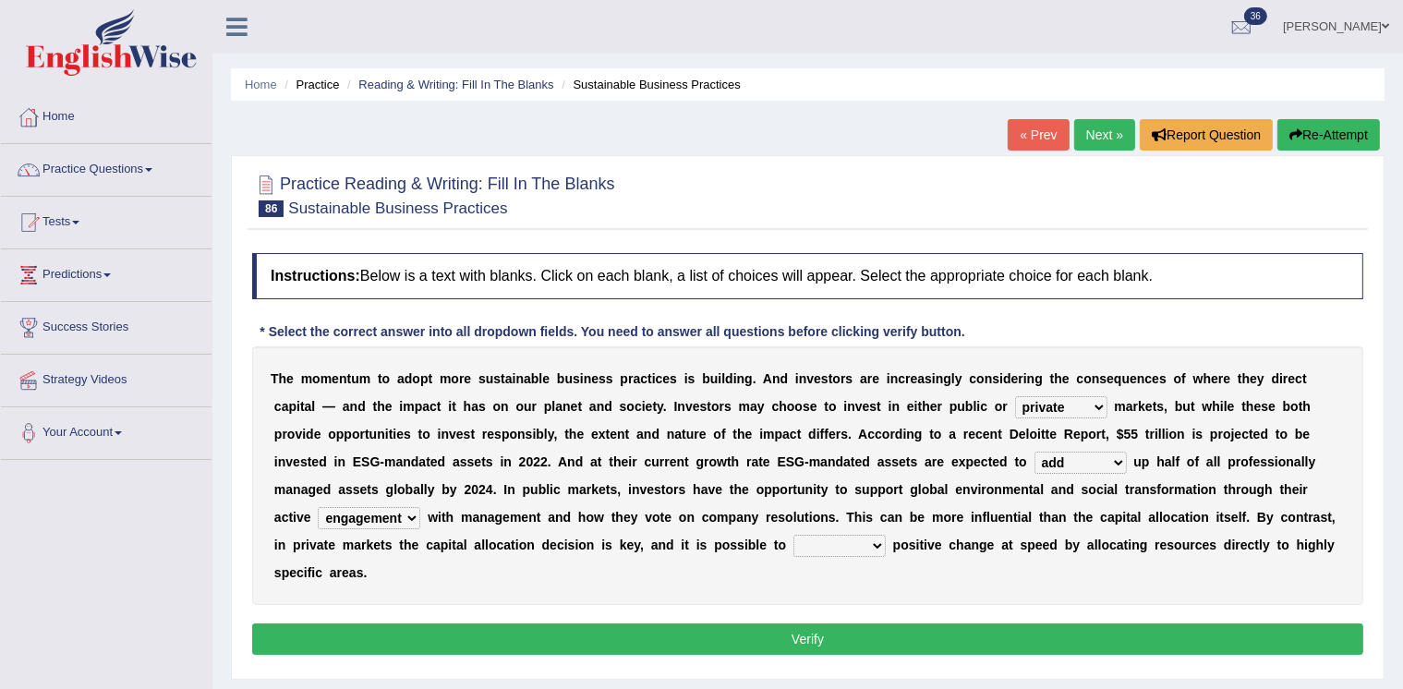
click at [710, 596] on div "T h e m o m e n t u m t o a d o p t m o r e s u s t a i n a b l e b u s i n e s…" at bounding box center [807, 475] width 1111 height 259
click at [806, 539] on select "prove collapse drive restore" at bounding box center [839, 546] width 92 height 22
select select "prove"
click at [793, 535] on select "prove collapse drive restore" at bounding box center [839, 546] width 92 height 22
click at [815, 633] on button "Verify" at bounding box center [807, 638] width 1111 height 31
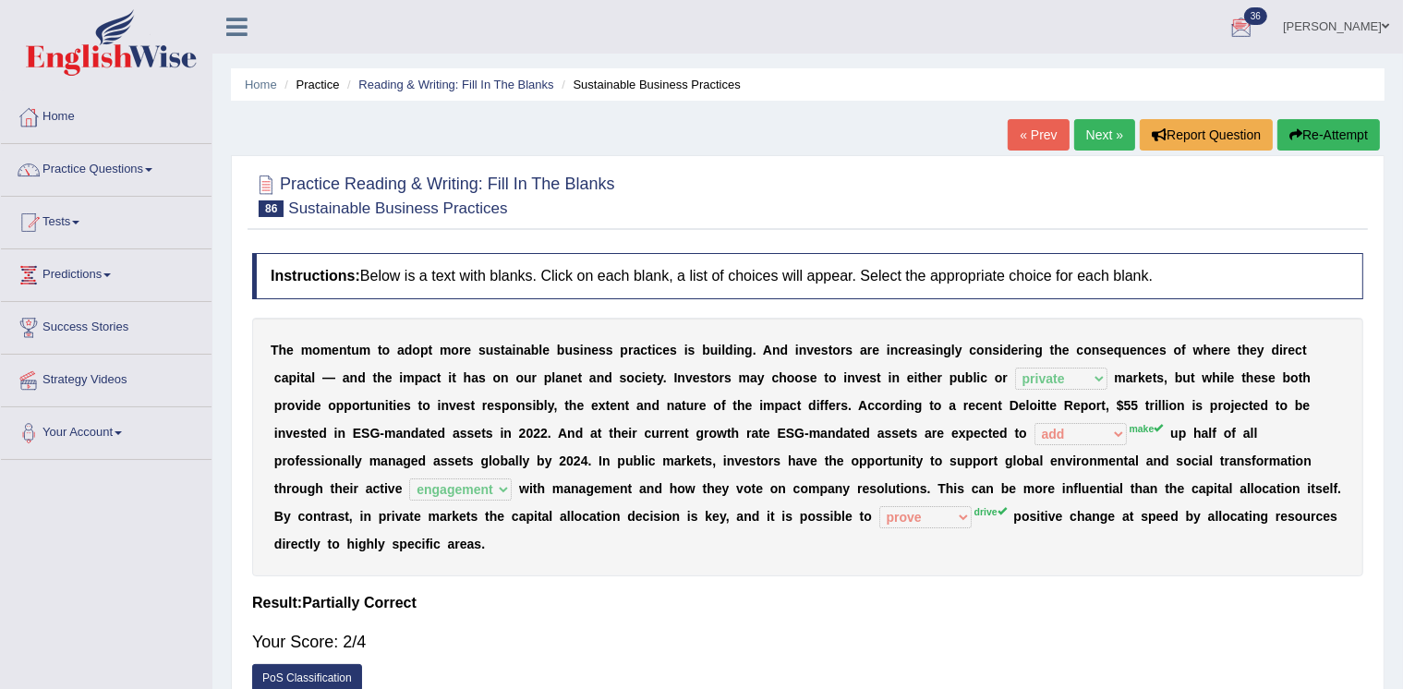
click at [1099, 127] on link "Next »" at bounding box center [1104, 134] width 61 height 31
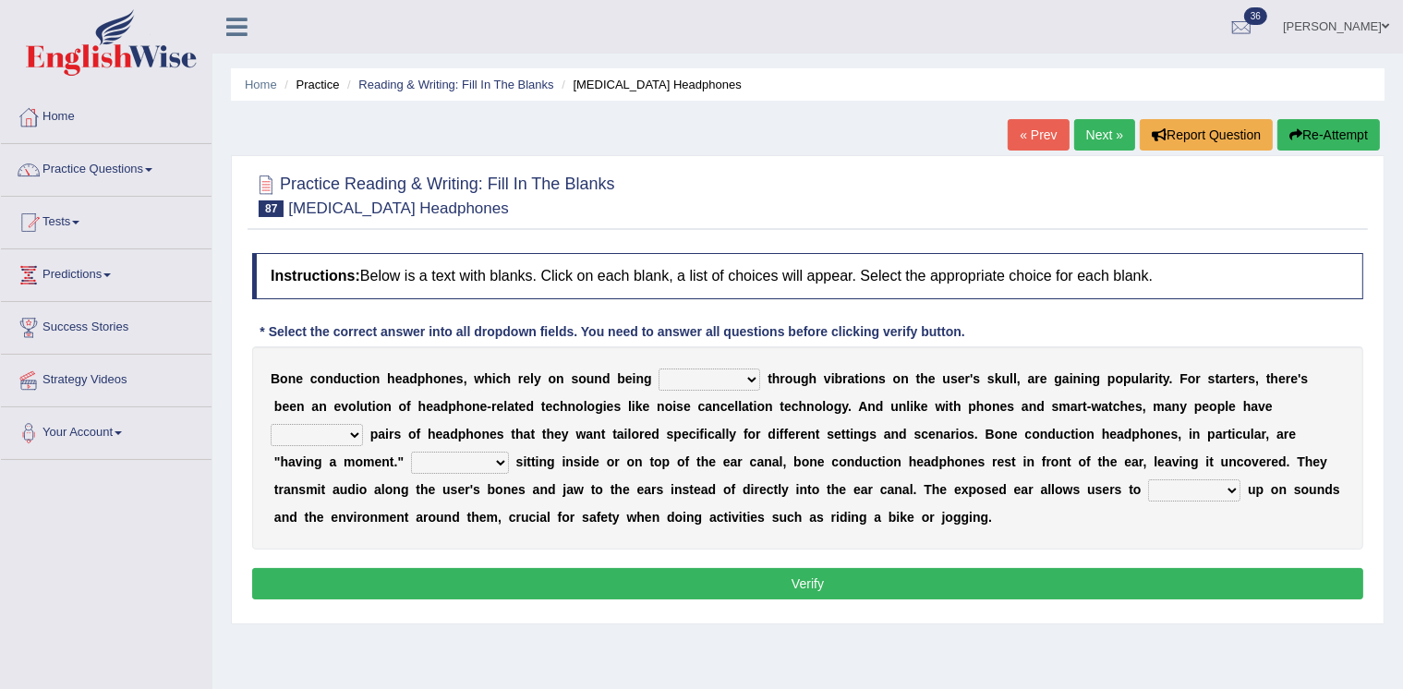
click at [693, 380] on select "formed counted transformed transmitted" at bounding box center [710, 380] width 102 height 22
select select "transmitted"
click at [659, 369] on select "formed counted transformed transmitted" at bounding box center [710, 380] width 102 height 22
click at [343, 430] on select "composite multiple imperfect integral" at bounding box center [317, 435] width 92 height 22
select select "multiple"
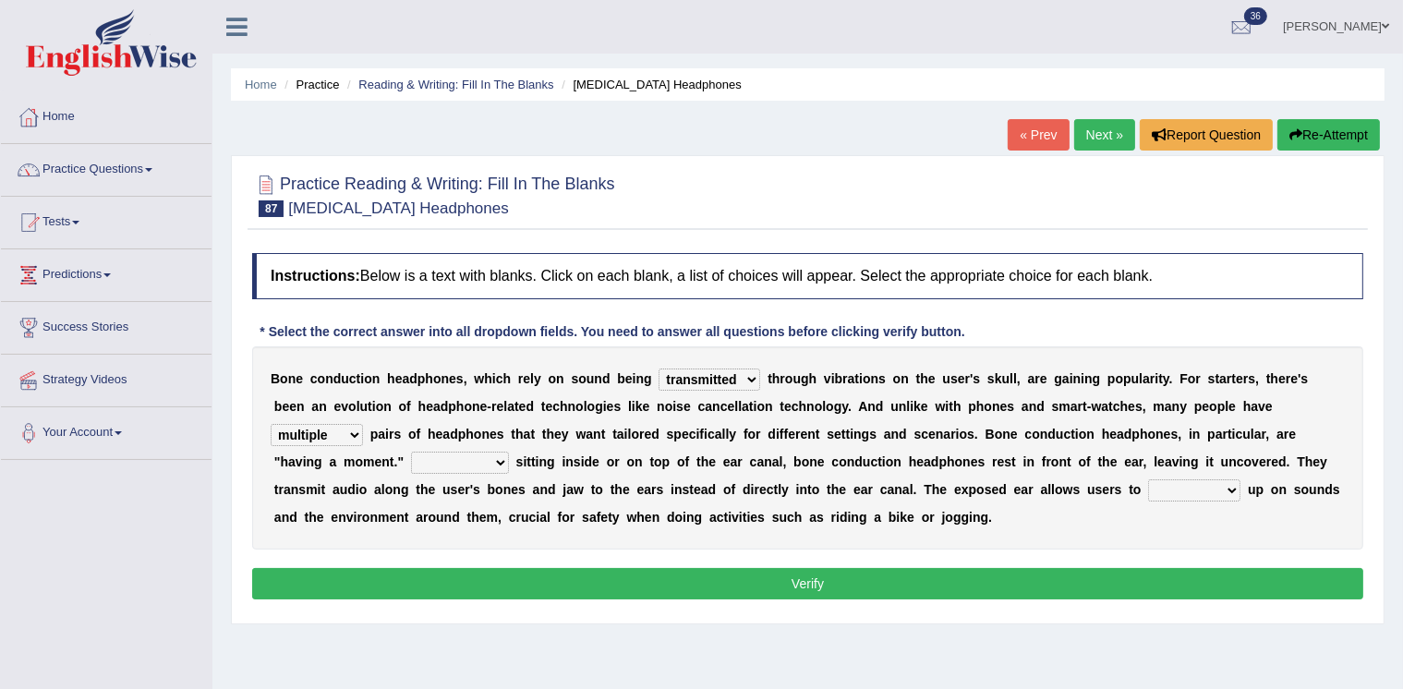
click at [271, 424] on select "composite multiple imperfect integral" at bounding box center [317, 435] width 92 height 22
click at [433, 460] on select "More than Despite of Less than Rather than" at bounding box center [460, 463] width 98 height 22
select select "Despite of"
click at [411, 452] on select "More than Despite of Less than Rather than" at bounding box center [460, 463] width 98 height 22
click at [484, 458] on select "More than Despite of Less than Rather than" at bounding box center [460, 463] width 98 height 22
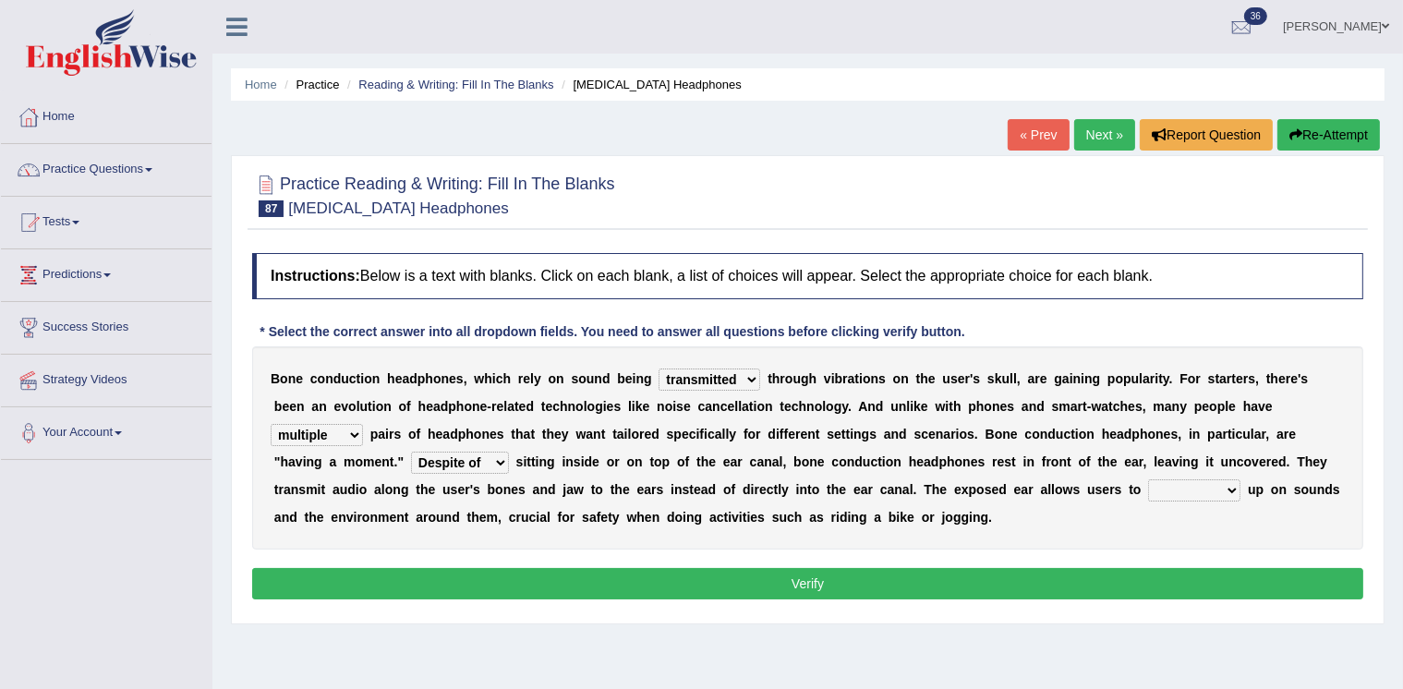
click at [499, 447] on div "B o n e c o n d u c t i o n h e a d p h o n e s , w h i c h r e l y o n s o u n…" at bounding box center [807, 447] width 1111 height 203
click at [1181, 485] on select "level take make pick" at bounding box center [1194, 490] width 92 height 22
select select "pick"
click at [1148, 479] on select "level take make pick" at bounding box center [1194, 490] width 92 height 22
click at [1158, 568] on button "Verify" at bounding box center [807, 583] width 1111 height 31
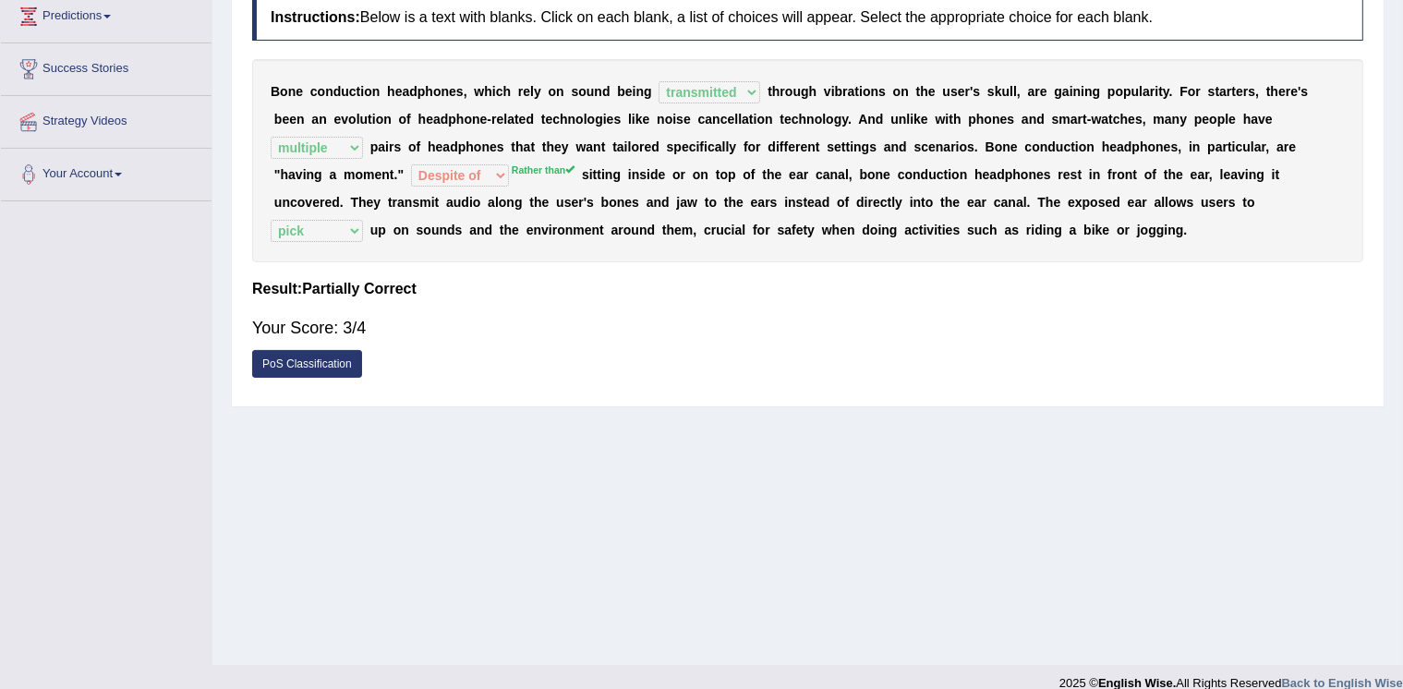
scroll to position [260, 0]
drag, startPoint x: 1400, startPoint y: 295, endPoint x: 1398, endPoint y: 179, distance: 115.5
click at [1398, 179] on div "Home Practice Reading & Writing: Fill In The Blanks Bone Conduction Headphones …" at bounding box center [807, 202] width 1191 height 924
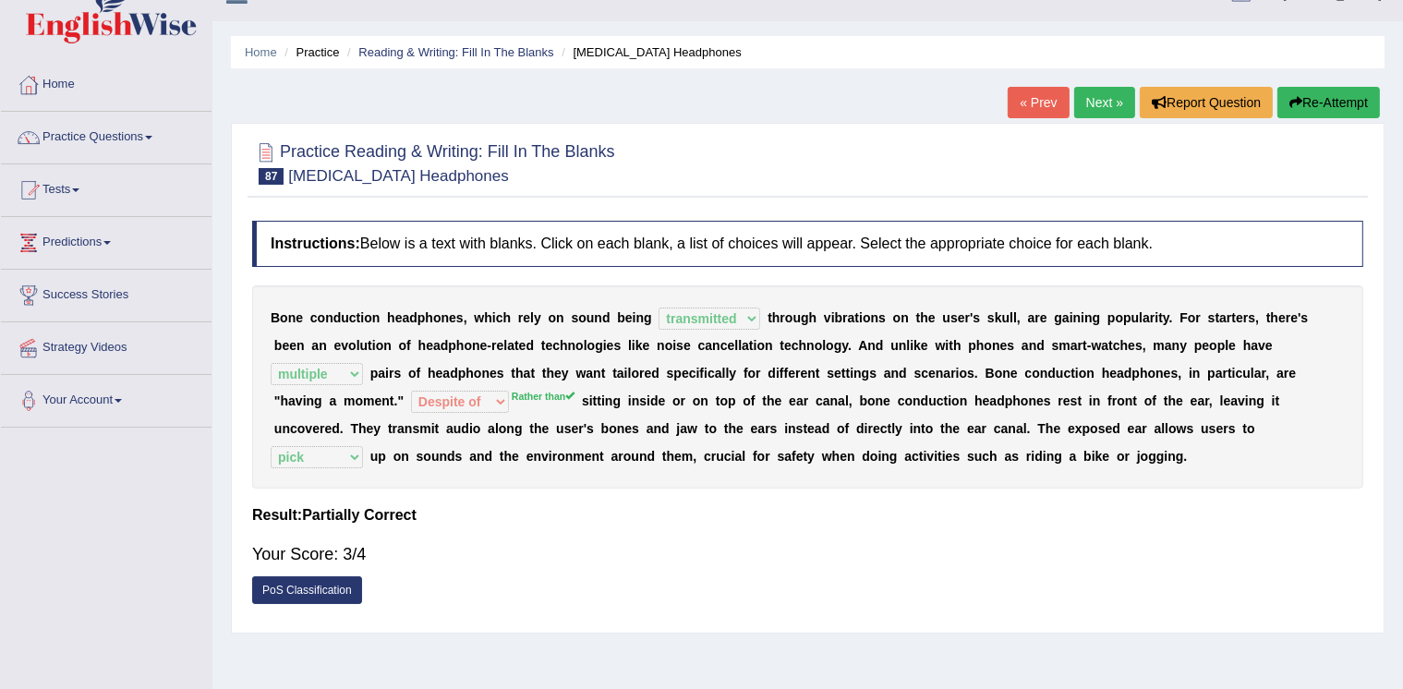
scroll to position [29, 0]
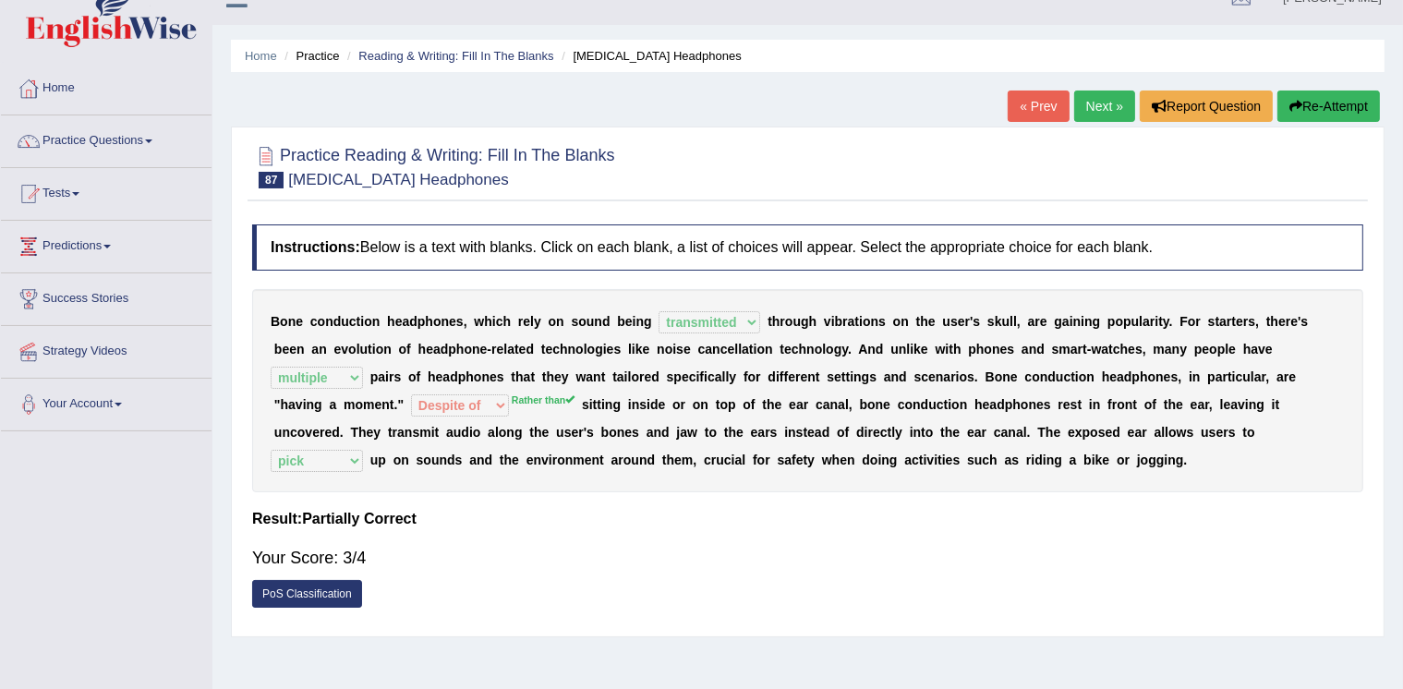
click at [1085, 98] on link "Next »" at bounding box center [1104, 106] width 61 height 31
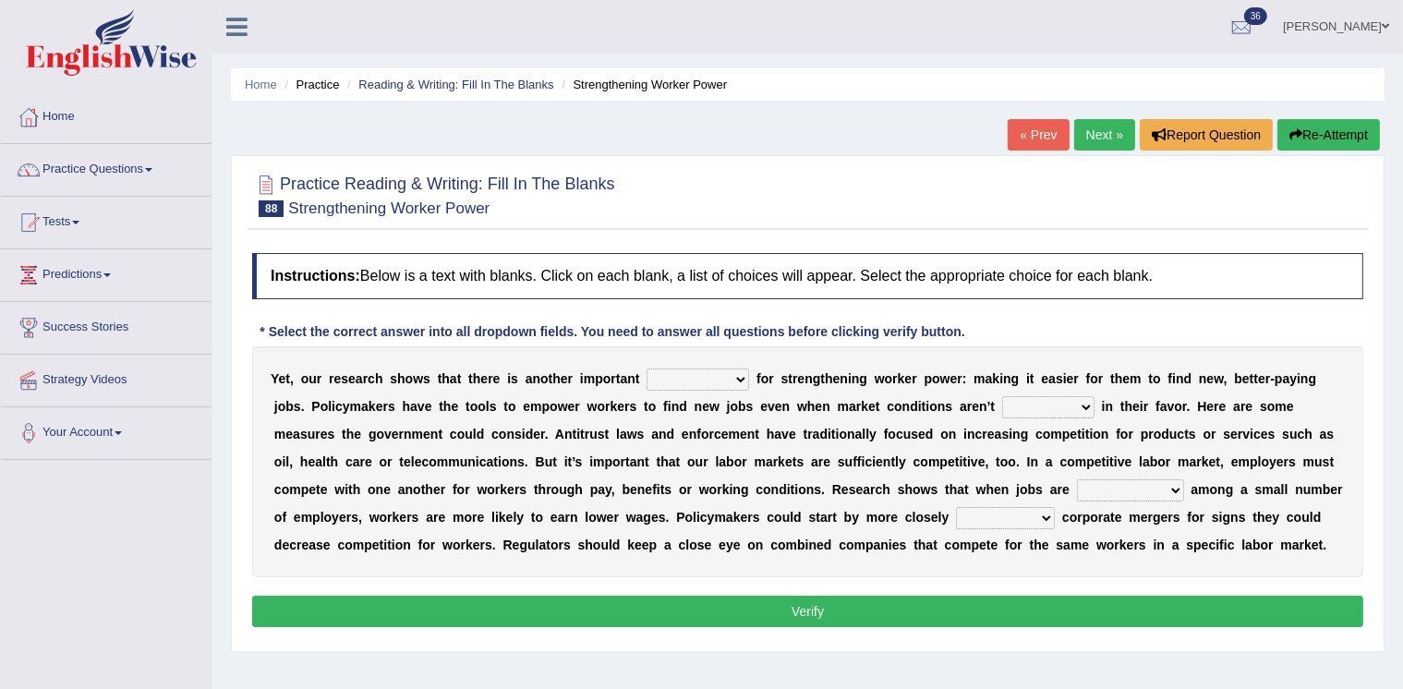
click at [697, 376] on select "avail engagement avenue annual" at bounding box center [698, 380] width 103 height 22
select select "avenue"
click at [647, 369] on select "avail engagement avenue annual" at bounding box center [698, 380] width 103 height 22
click at [1031, 408] on select "profitable titchy temperate tilted" at bounding box center [1048, 407] width 92 height 22
select select "profitable"
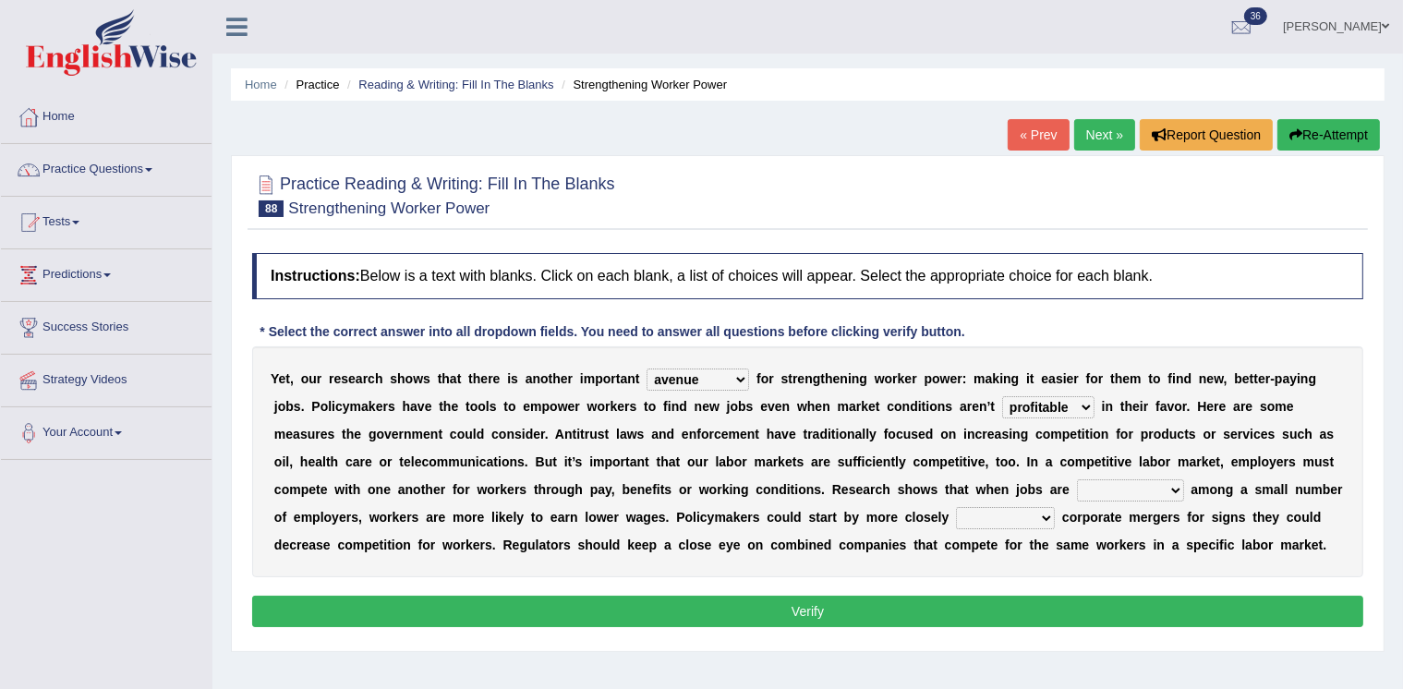
click at [1002, 396] on select "profitable titchy temperate tilted" at bounding box center [1048, 407] width 92 height 22
click at [1123, 483] on select "constrained tremendous concentric concentrated" at bounding box center [1130, 490] width 107 height 22
select select "constrained"
click at [1077, 479] on select "constrained tremendous concentric concentrated" at bounding box center [1130, 490] width 107 height 22
click at [1009, 514] on select "scrutinizing originating scripting emulating" at bounding box center [1005, 518] width 99 height 22
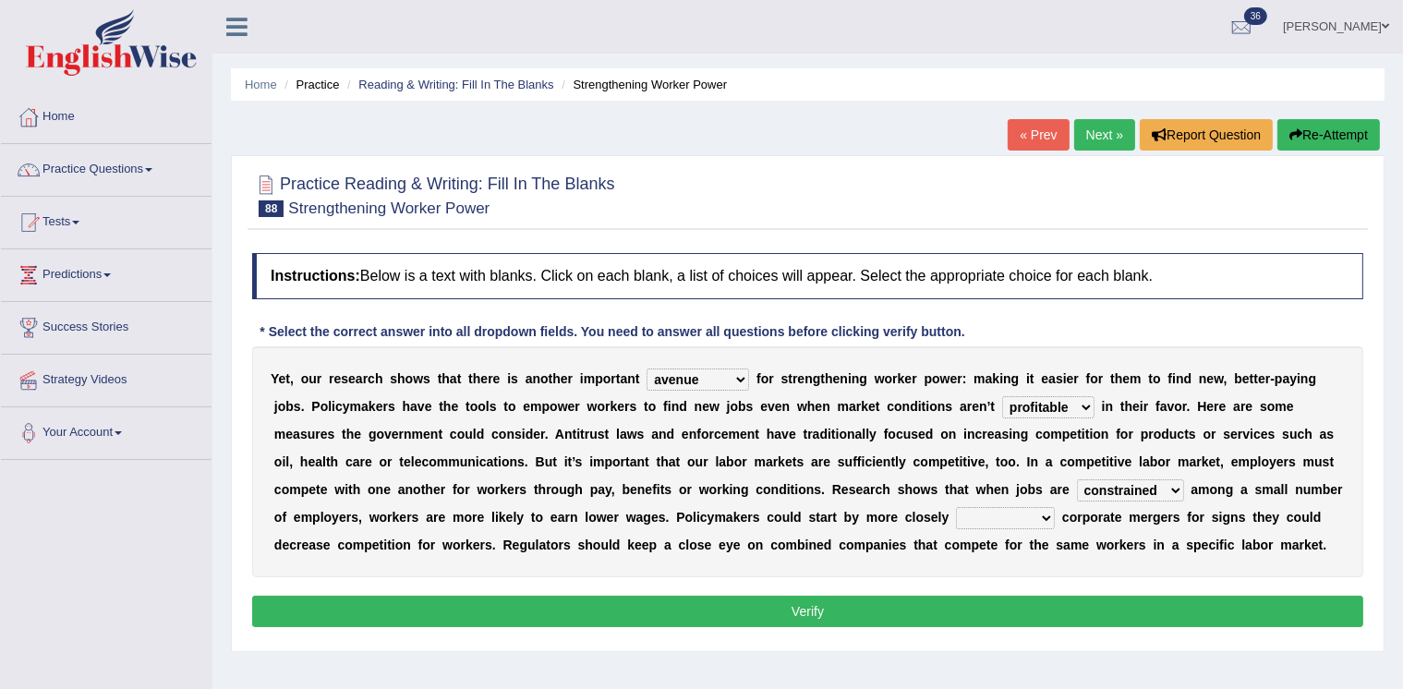
select select "emulating"
click at [956, 507] on select "scrutinizing originating scripting emulating" at bounding box center [1005, 518] width 99 height 22
click at [971, 599] on button "Verify" at bounding box center [807, 611] width 1111 height 31
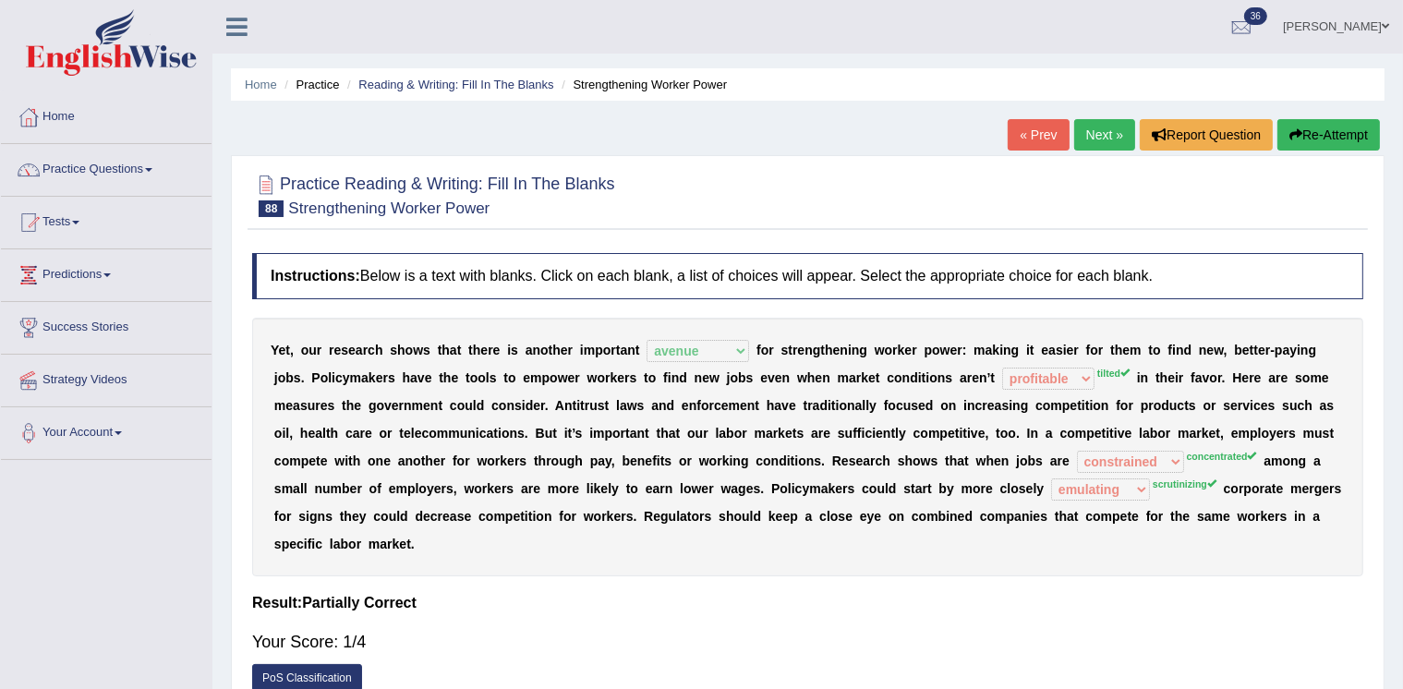
click at [1094, 131] on link "Next »" at bounding box center [1104, 134] width 61 height 31
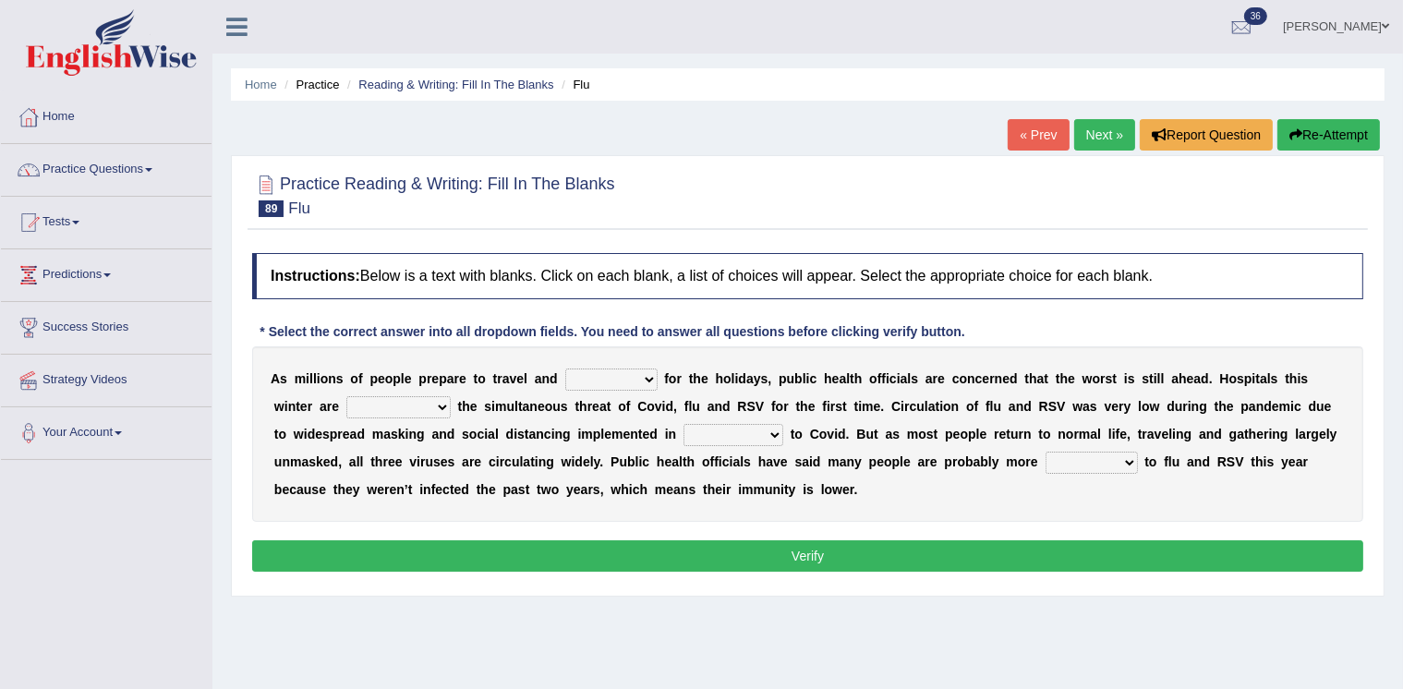
click at [603, 378] on select "gather hide slumber migrate" at bounding box center [611, 380] width 92 height 22
select select "gather"
click at [565, 369] on select "gather hide slumber migrate" at bounding box center [611, 380] width 92 height 22
click at [385, 403] on select "facing accounting challenging constructing" at bounding box center [398, 407] width 104 height 22
select select "facing"
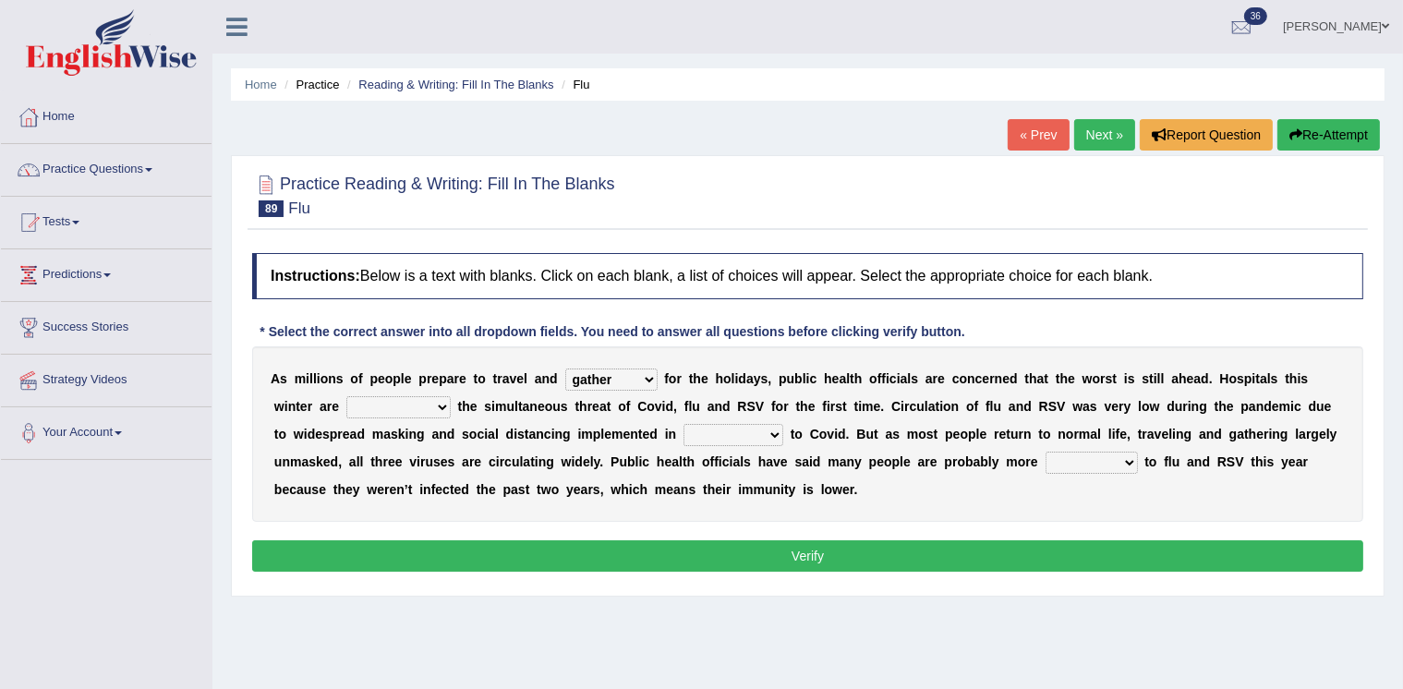
click at [346, 396] on select "facing accounting challenging constructing" at bounding box center [398, 407] width 104 height 22
click at [721, 433] on select "comparison response place order" at bounding box center [733, 435] width 100 height 22
select select "response"
click at [683, 424] on select "comparison response place order" at bounding box center [733, 435] width 100 height 22
click at [756, 434] on select "comparison response place order" at bounding box center [733, 435] width 100 height 22
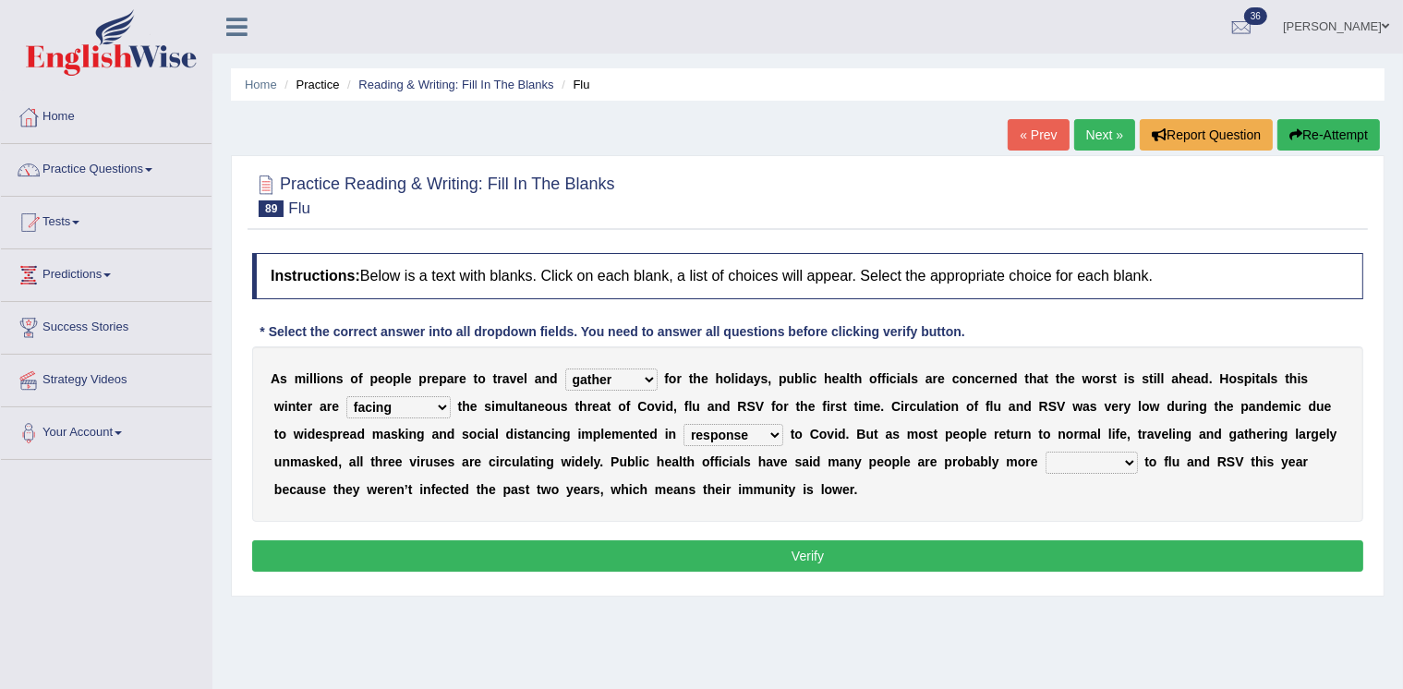
click at [683, 424] on select "comparison response place order" at bounding box center [733, 435] width 100 height 22
click at [1096, 461] on select "attainable sensible vulnerable accessible" at bounding box center [1092, 463] width 92 height 22
select select "vulnerable"
click at [1046, 452] on select "attainable sensible vulnerable accessible" at bounding box center [1092, 463] width 92 height 22
click at [1075, 545] on button "Verify" at bounding box center [807, 555] width 1111 height 31
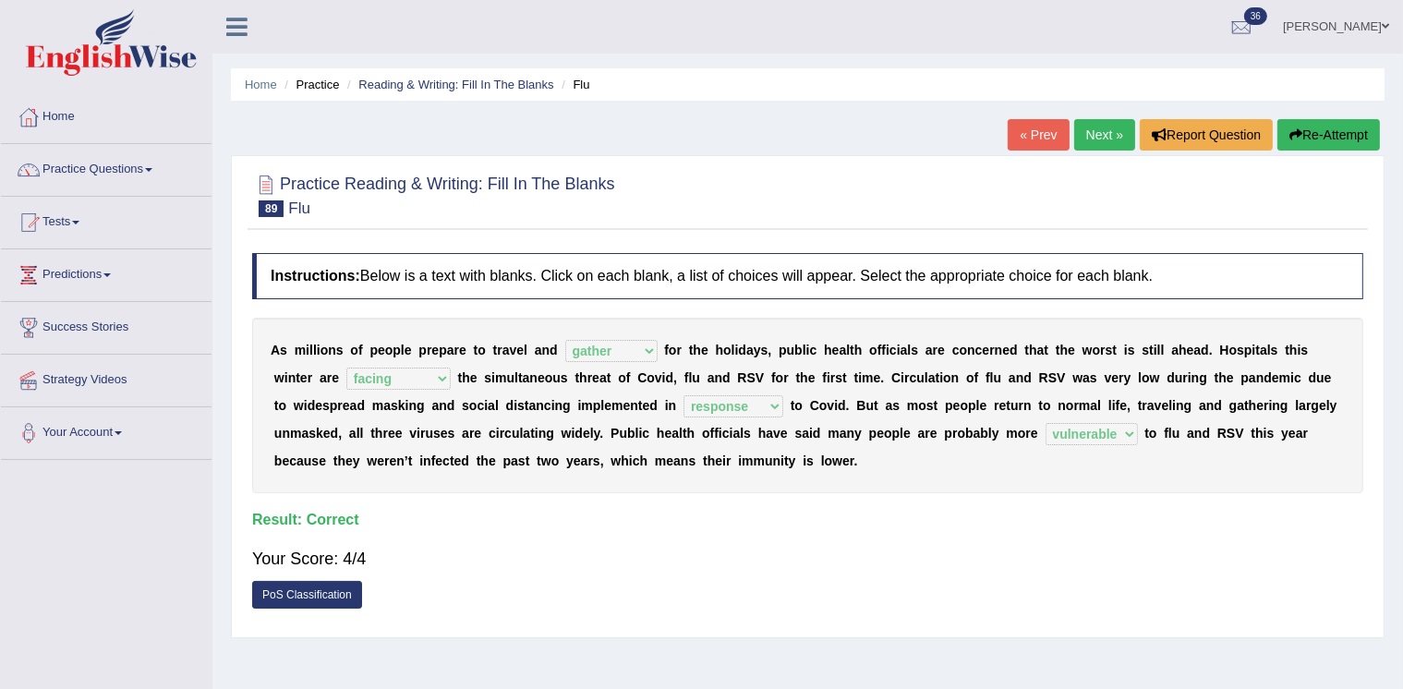
click at [1105, 132] on link "Next »" at bounding box center [1104, 134] width 61 height 31
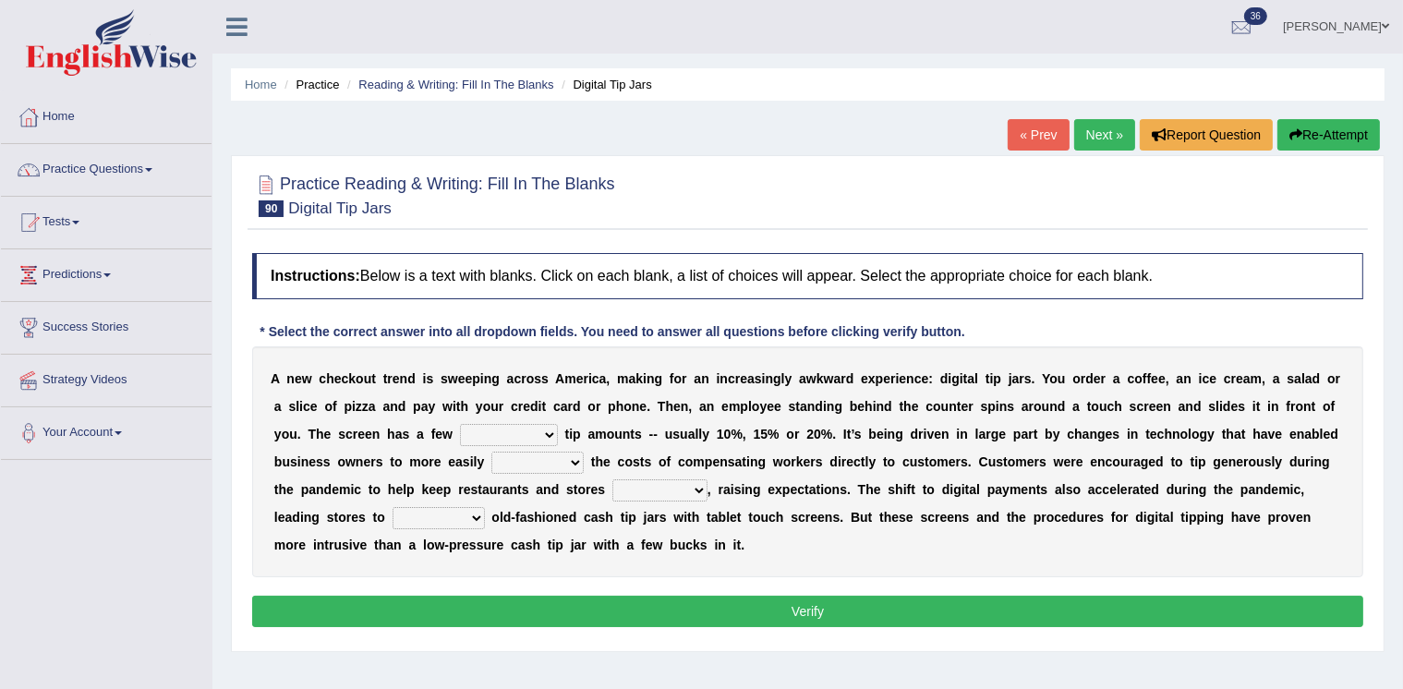
click at [495, 433] on select "suggested combined exceptional rigorous" at bounding box center [509, 435] width 98 height 22
select select "suggested"
click at [460, 424] on select "suggested combined exceptional rigorous" at bounding box center [509, 435] width 98 height 22
click at [515, 461] on select "abide covet diverge shift" at bounding box center [537, 463] width 92 height 22
select select "shift"
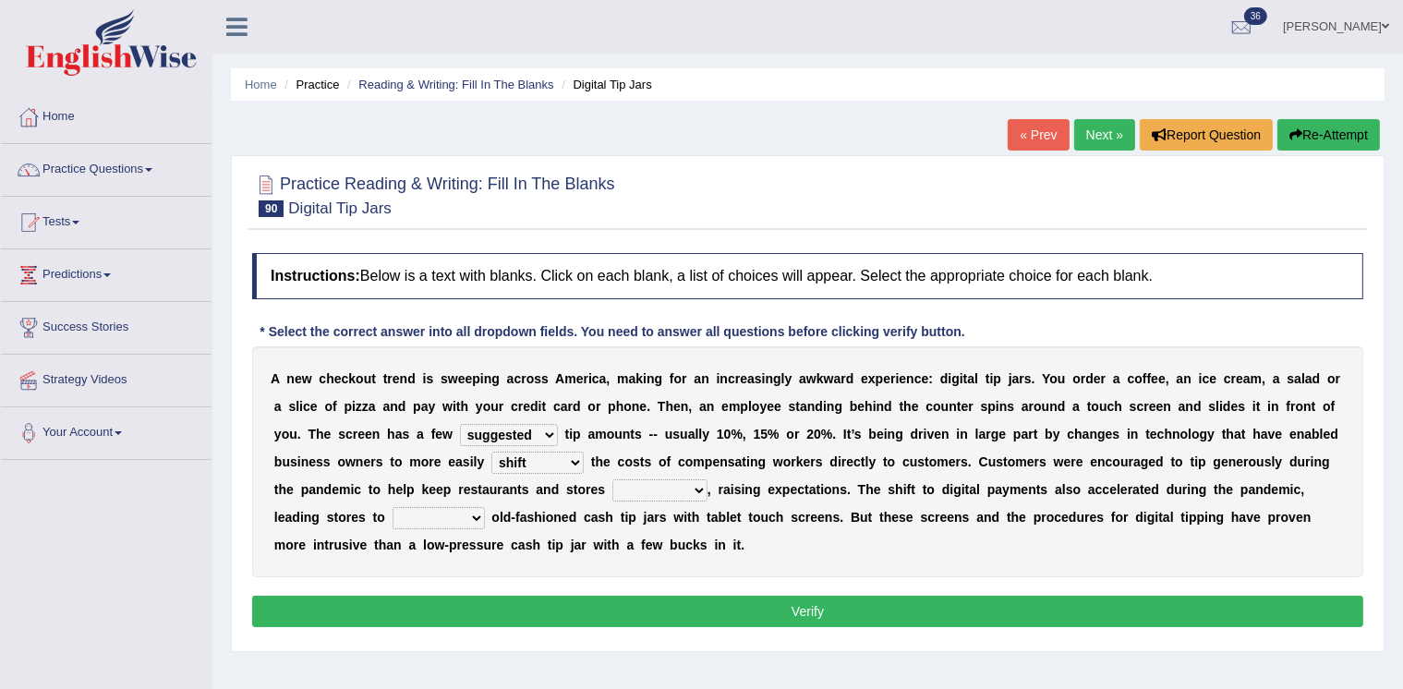
click at [491, 452] on select "abide covet diverge shift" at bounding box center [537, 463] width 92 height 22
click at [649, 490] on select "afloat overlapped affable concise" at bounding box center [659, 490] width 95 height 22
select select "concise"
click at [612, 479] on select "afloat overlapped affable concise" at bounding box center [659, 490] width 95 height 22
click at [421, 514] on select "replace exchange occupy retrieve" at bounding box center [439, 518] width 92 height 22
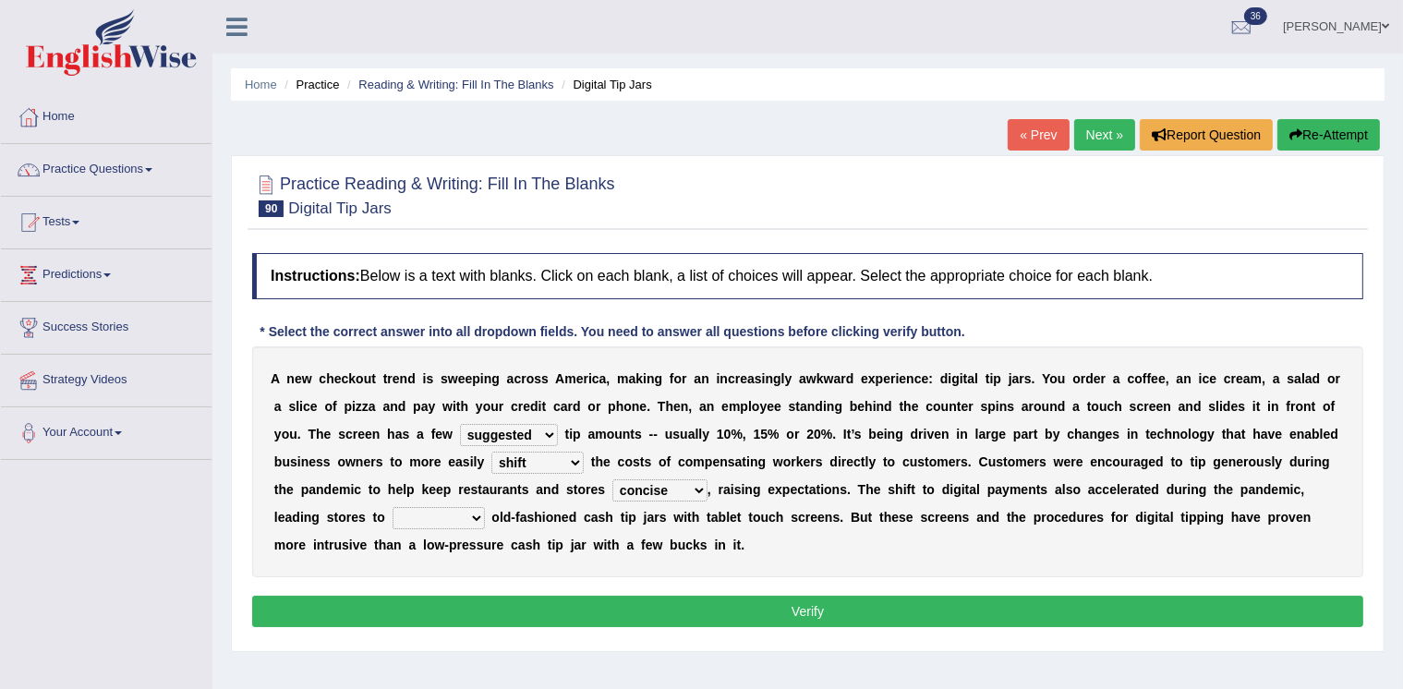
select select "replace"
click at [393, 507] on select "replace exchange occupy retrieve" at bounding box center [439, 518] width 92 height 22
click at [478, 608] on button "Verify" at bounding box center [807, 611] width 1111 height 31
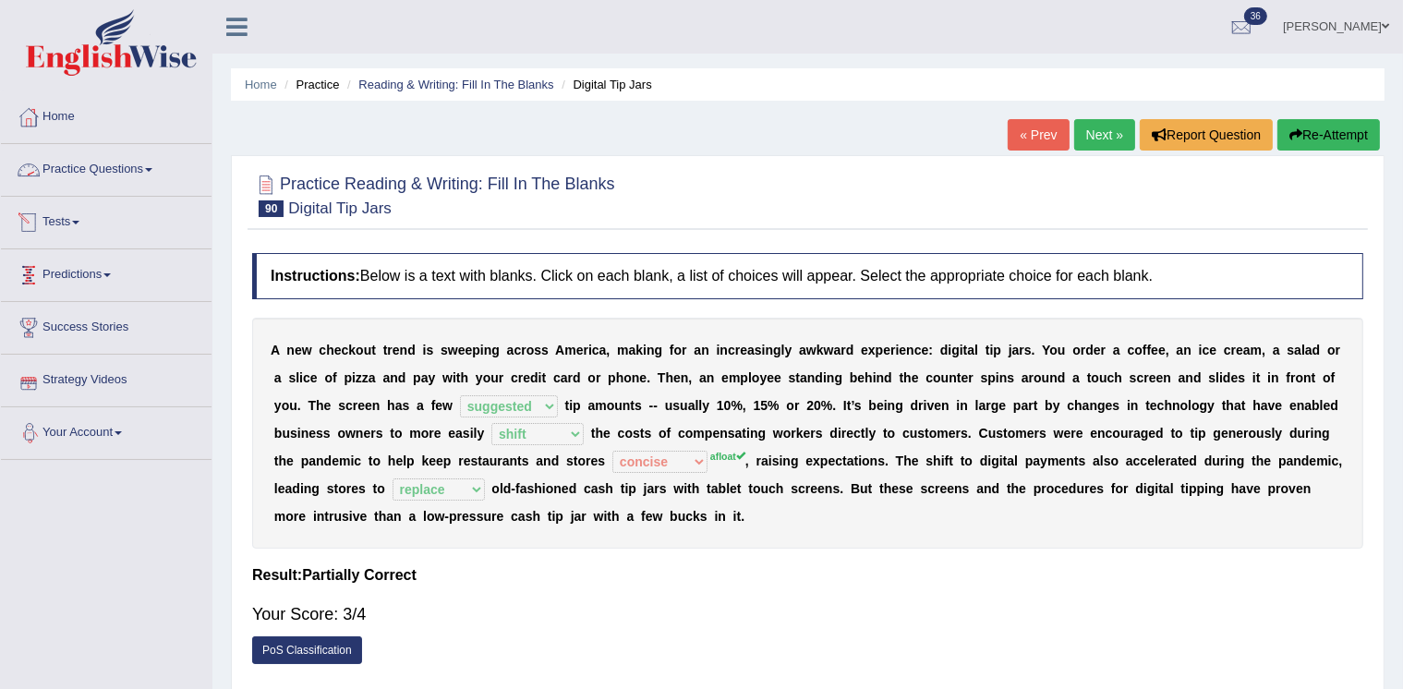
click at [54, 171] on link "Practice Questions" at bounding box center [106, 167] width 211 height 46
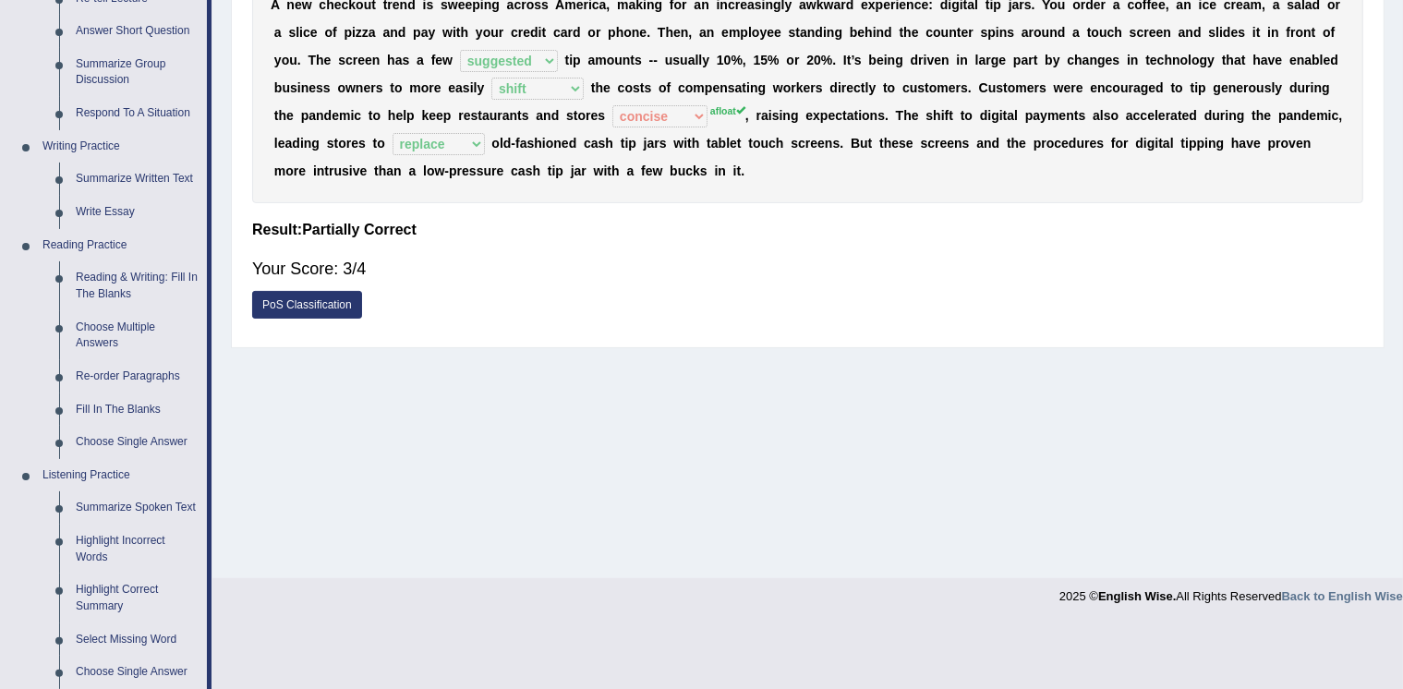
scroll to position [365, 0]
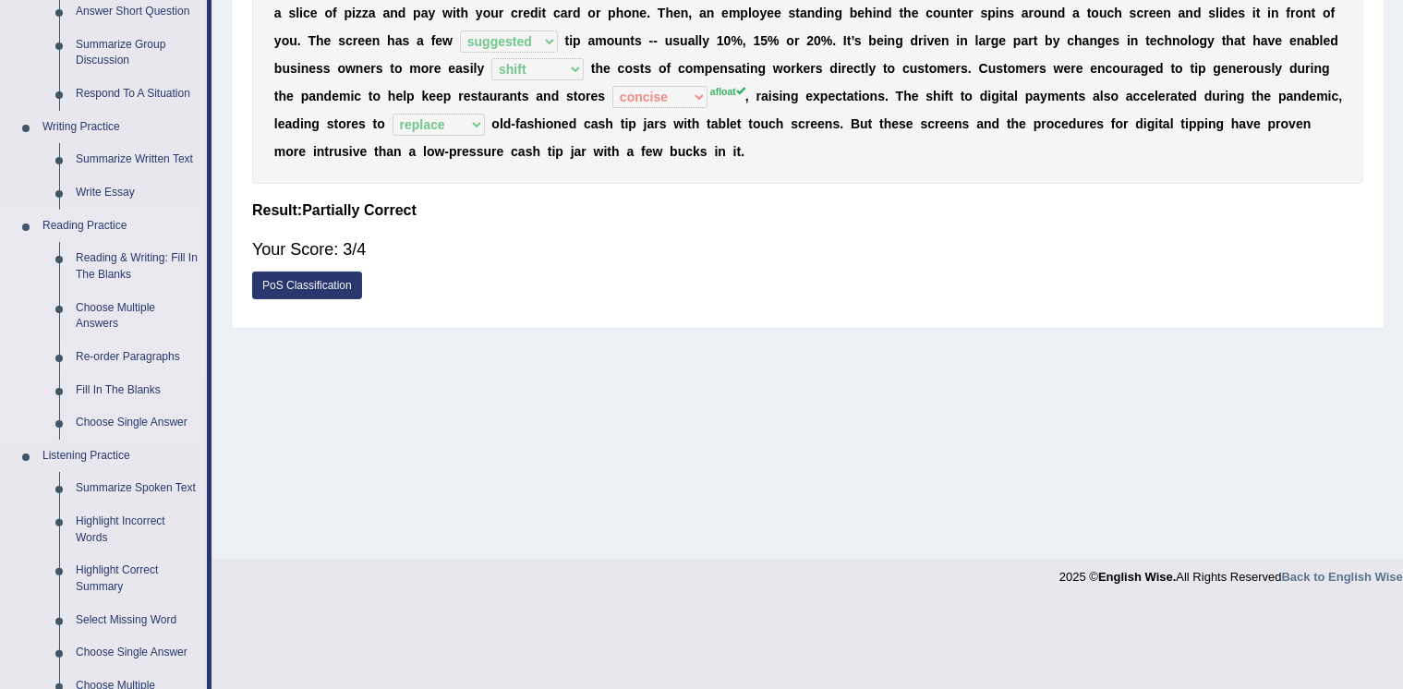
click at [103, 346] on link "Re-order Paragraphs" at bounding box center [136, 357] width 139 height 33
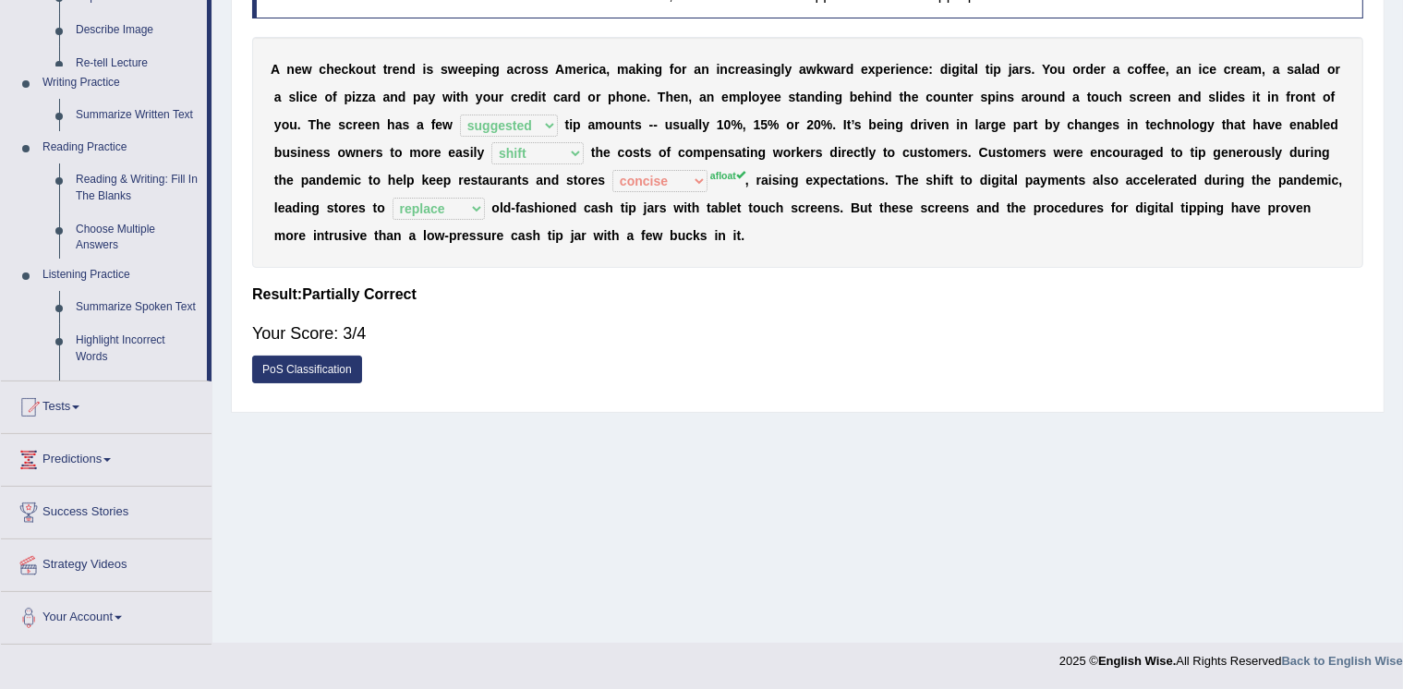
scroll to position [281, 0]
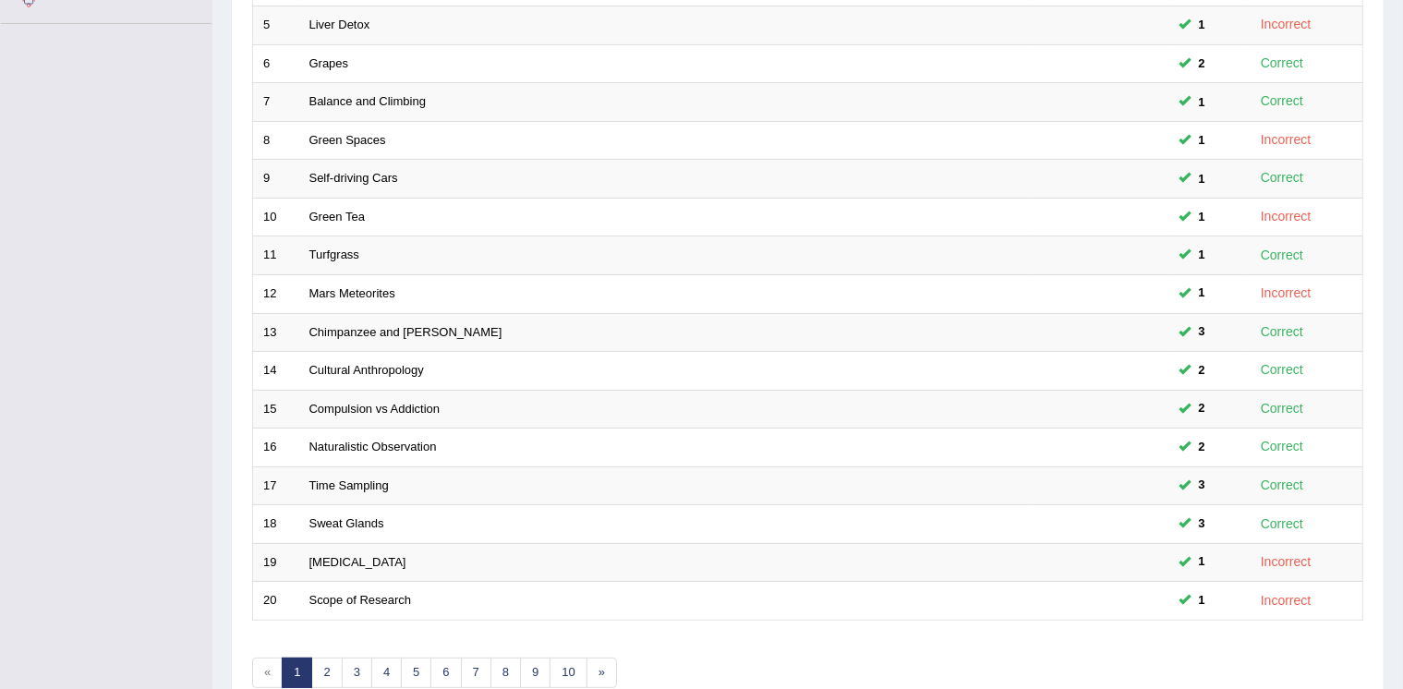
scroll to position [500, 0]
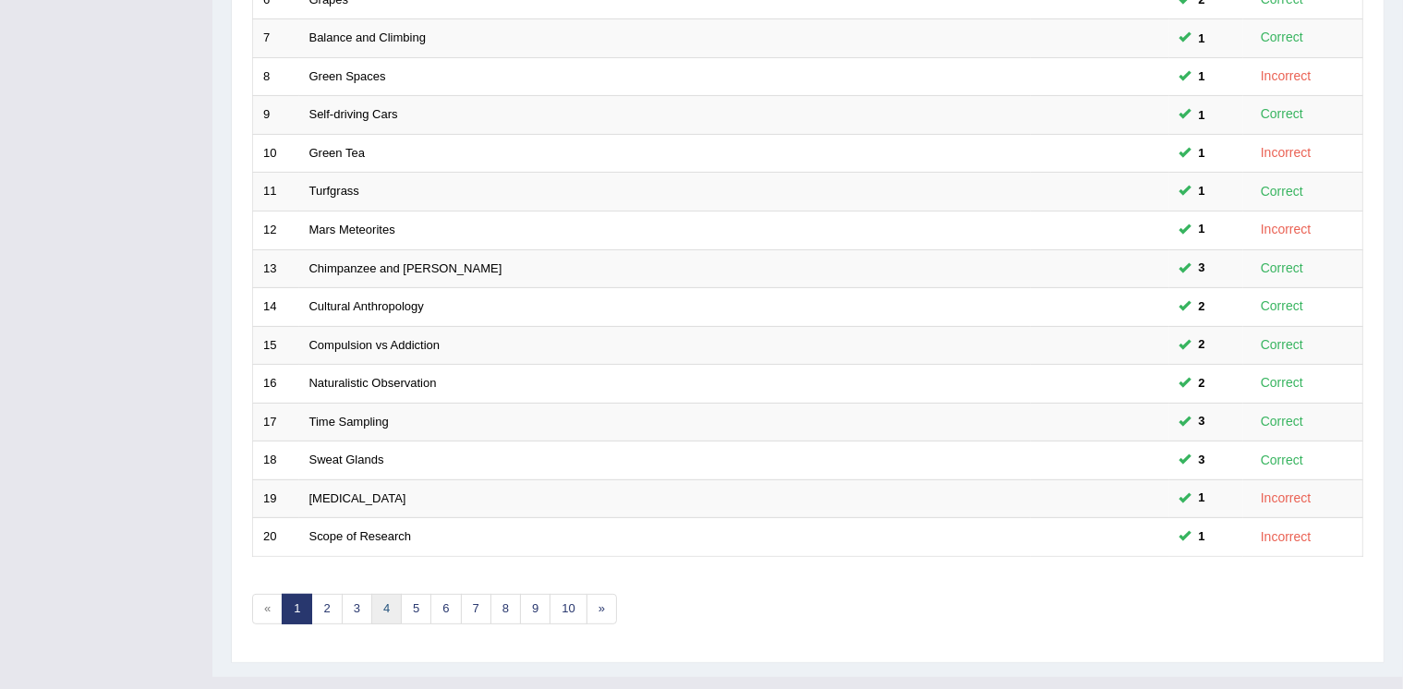
click at [386, 594] on link "4" at bounding box center [386, 609] width 30 height 30
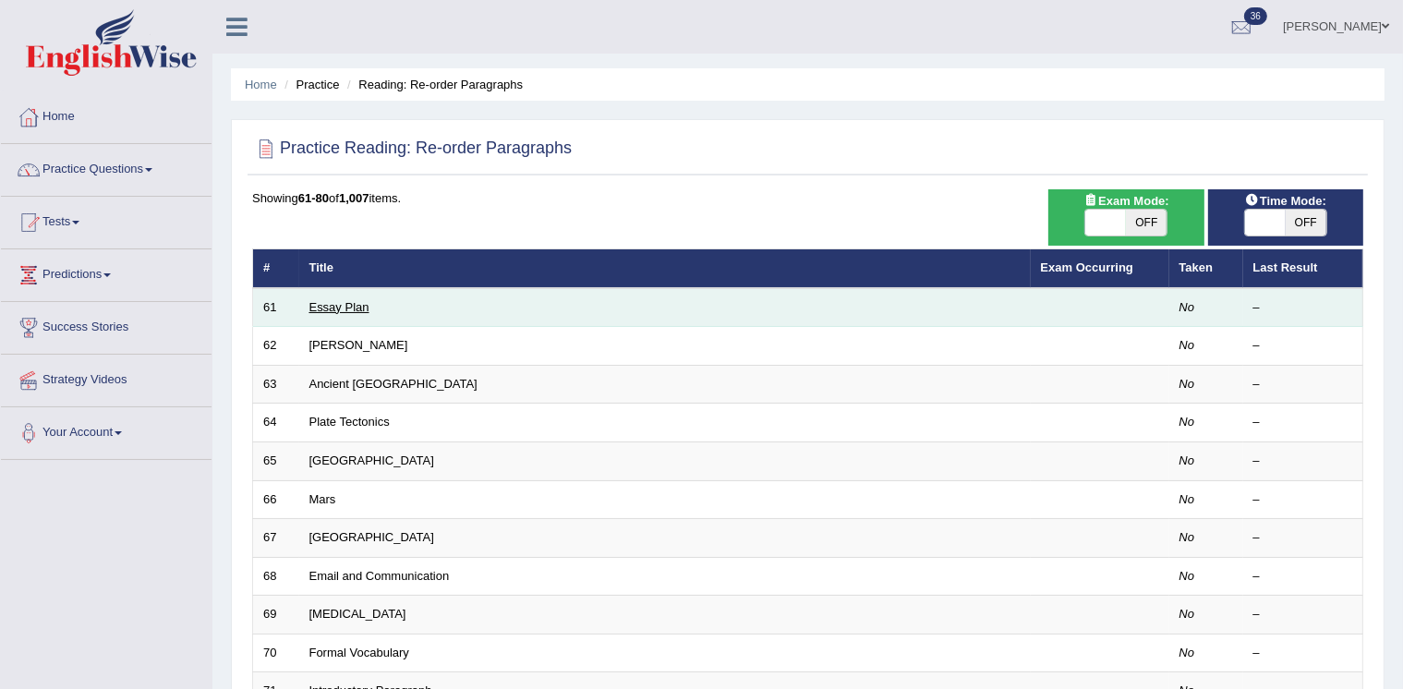
click at [328, 305] on link "Essay Plan" at bounding box center [339, 307] width 60 height 14
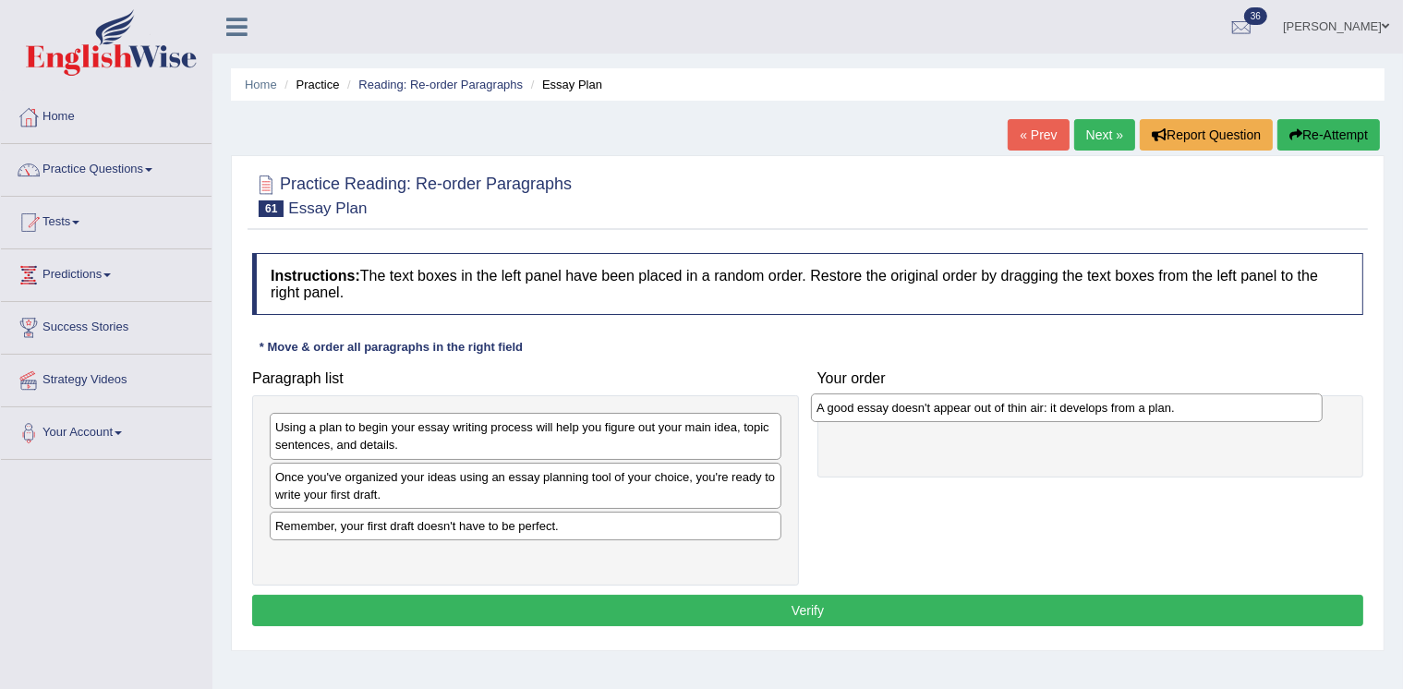
drag, startPoint x: 352, startPoint y: 477, endPoint x: 893, endPoint y: 410, distance: 545.4
click at [893, 410] on div "A good essay doesn't appear out of thin air: it develops from a plan." at bounding box center [1067, 407] width 512 height 28
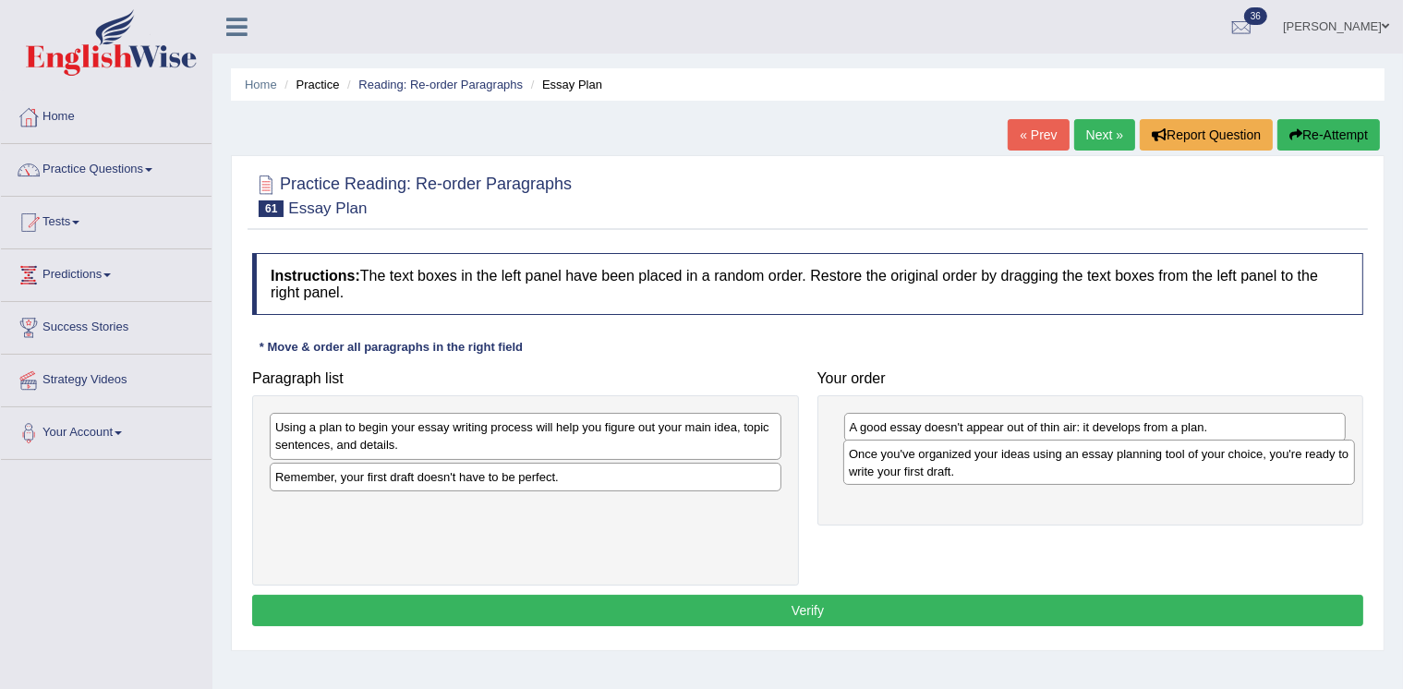
drag, startPoint x: 365, startPoint y: 485, endPoint x: 938, endPoint y: 464, distance: 573.9
click at [938, 464] on div "Once you've organized your ideas using an essay planning tool of your choice, y…" at bounding box center [1099, 462] width 512 height 45
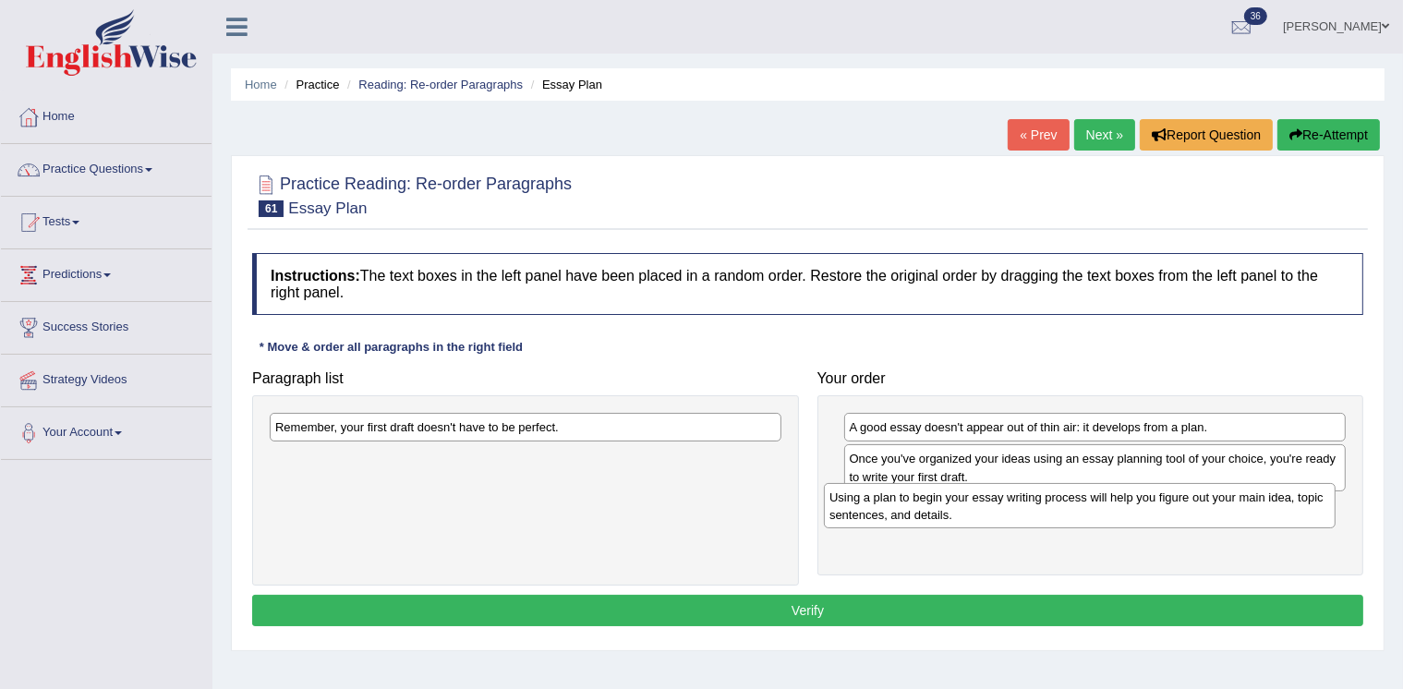
drag, startPoint x: 410, startPoint y: 445, endPoint x: 964, endPoint y: 515, distance: 558.6
click at [964, 515] on div "Using a plan to begin your essay writing process will help you figure out your …" at bounding box center [1080, 505] width 512 height 45
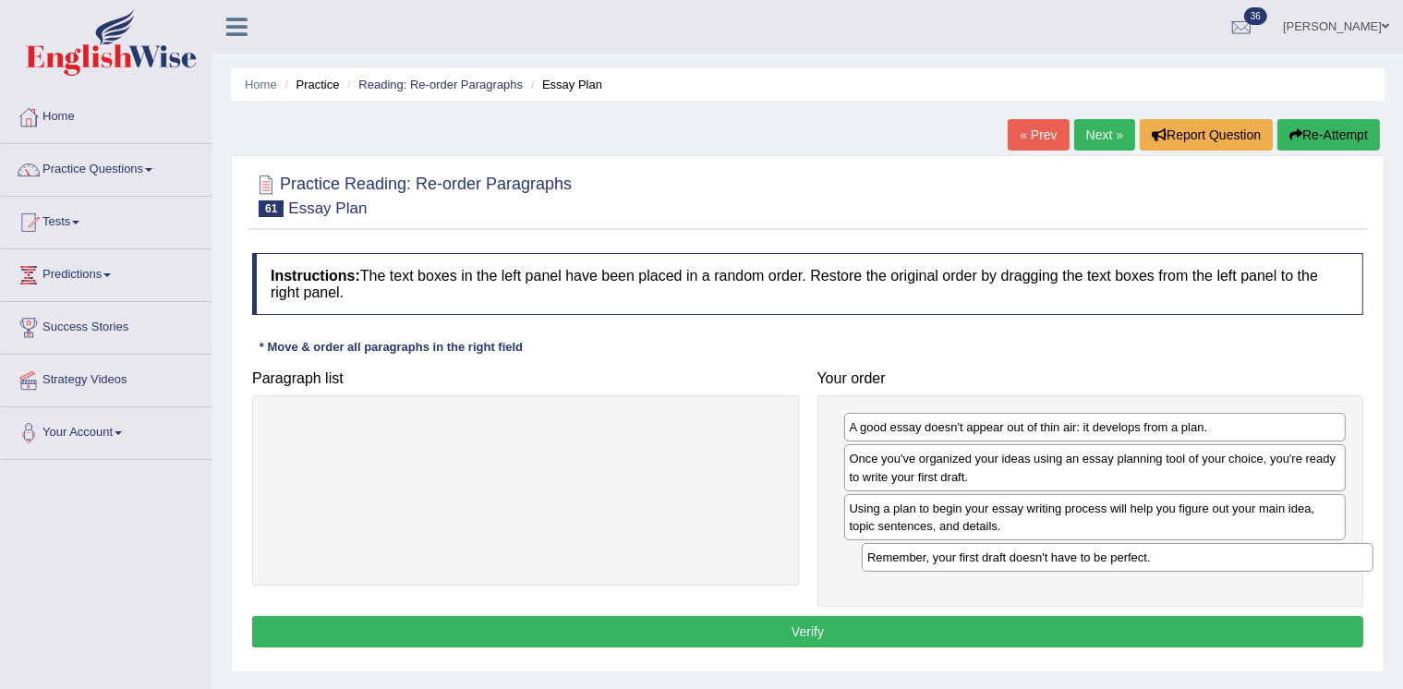
drag, startPoint x: 536, startPoint y: 432, endPoint x: 1115, endPoint y: 562, distance: 593.4
click at [1115, 562] on div "Remember, your first draft doesn't have to be perfect." at bounding box center [1118, 557] width 512 height 28
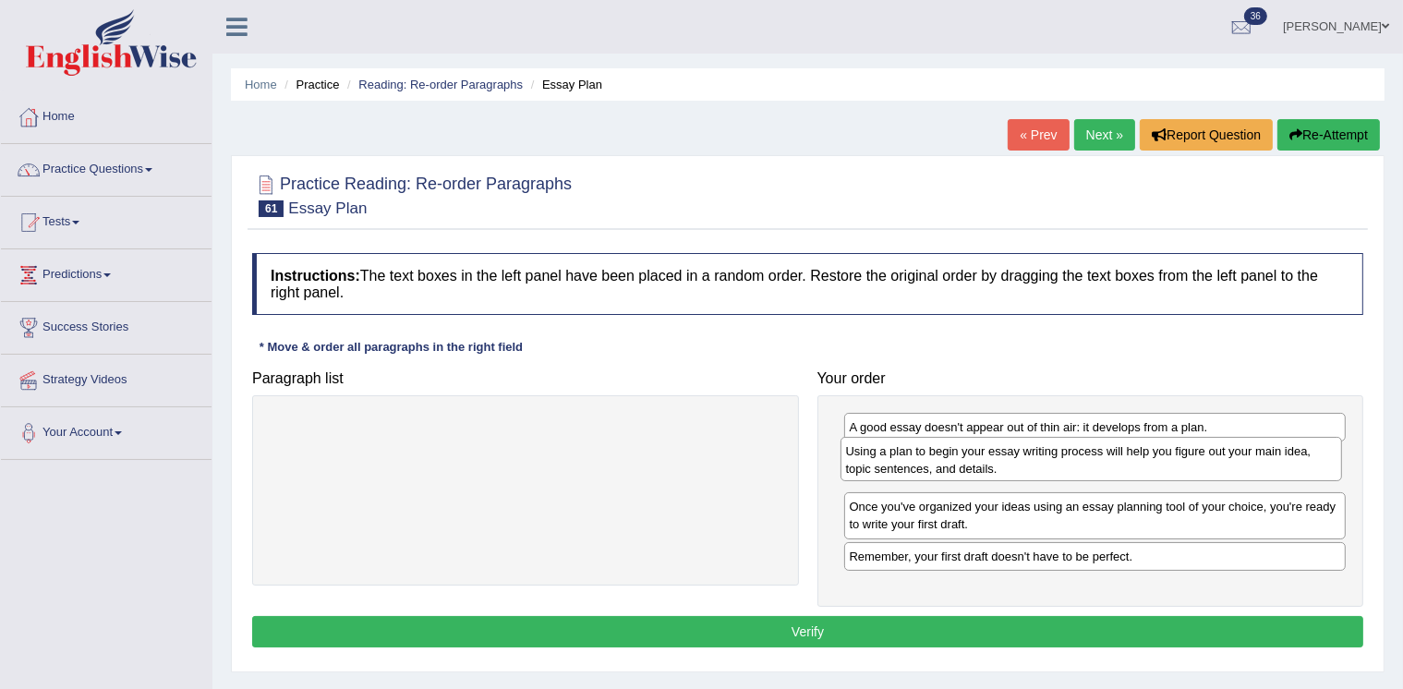
drag, startPoint x: 913, startPoint y: 517, endPoint x: 909, endPoint y: 461, distance: 56.5
click at [909, 461] on div "Using a plan to begin your essay writing process will help you figure out your …" at bounding box center [1091, 459] width 502 height 45
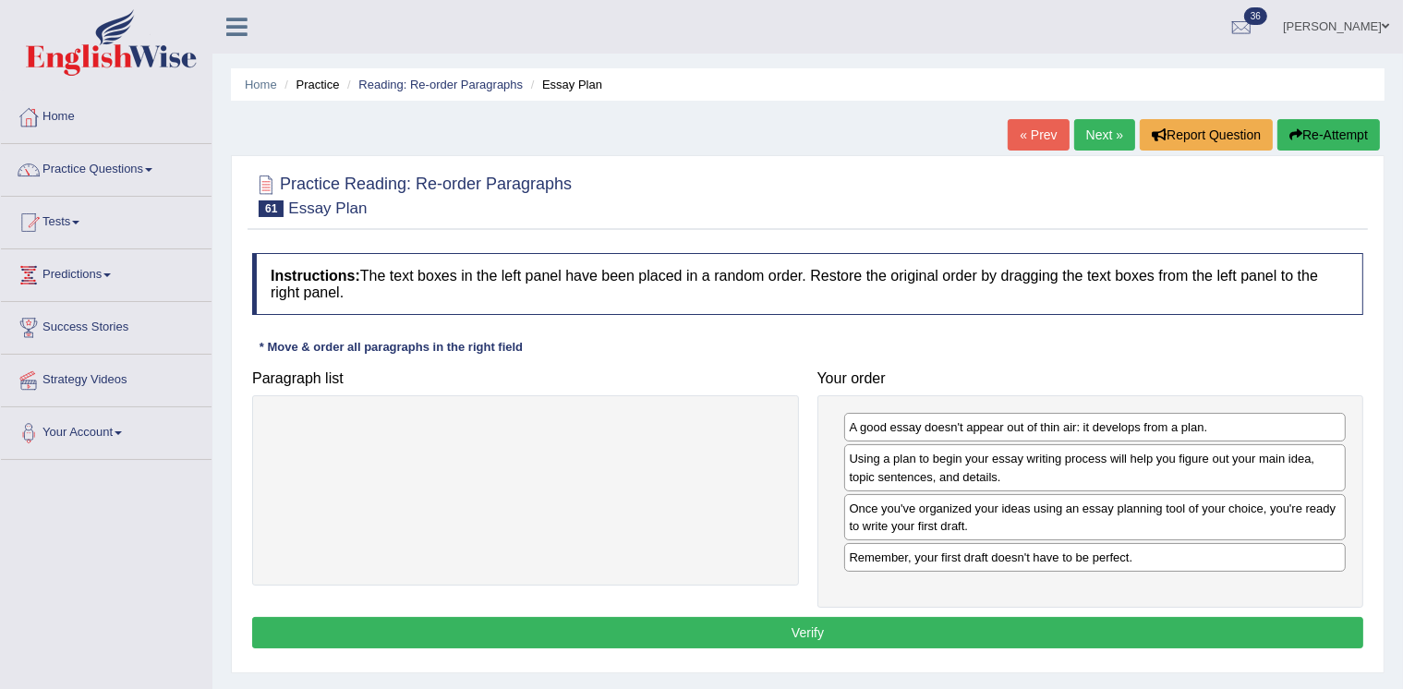
click at [833, 623] on button "Verify" at bounding box center [807, 632] width 1111 height 31
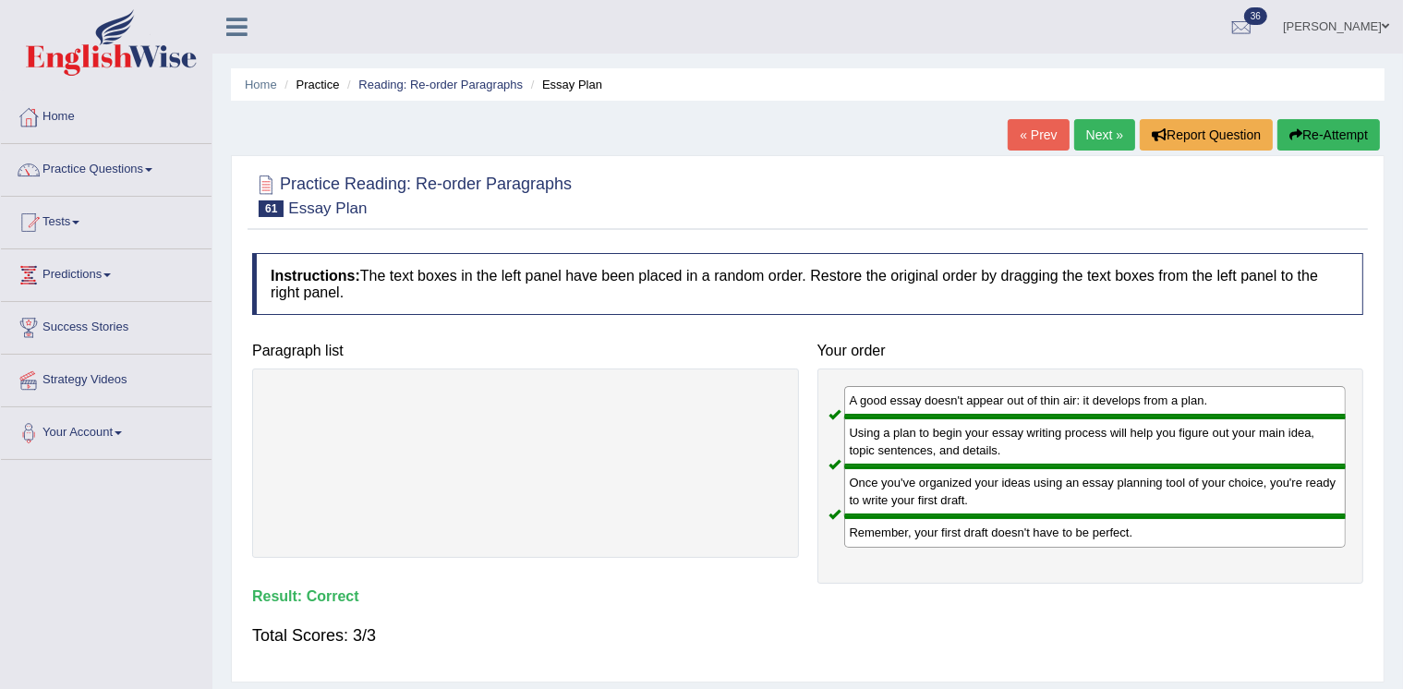
click at [1092, 122] on link "Next »" at bounding box center [1104, 134] width 61 height 31
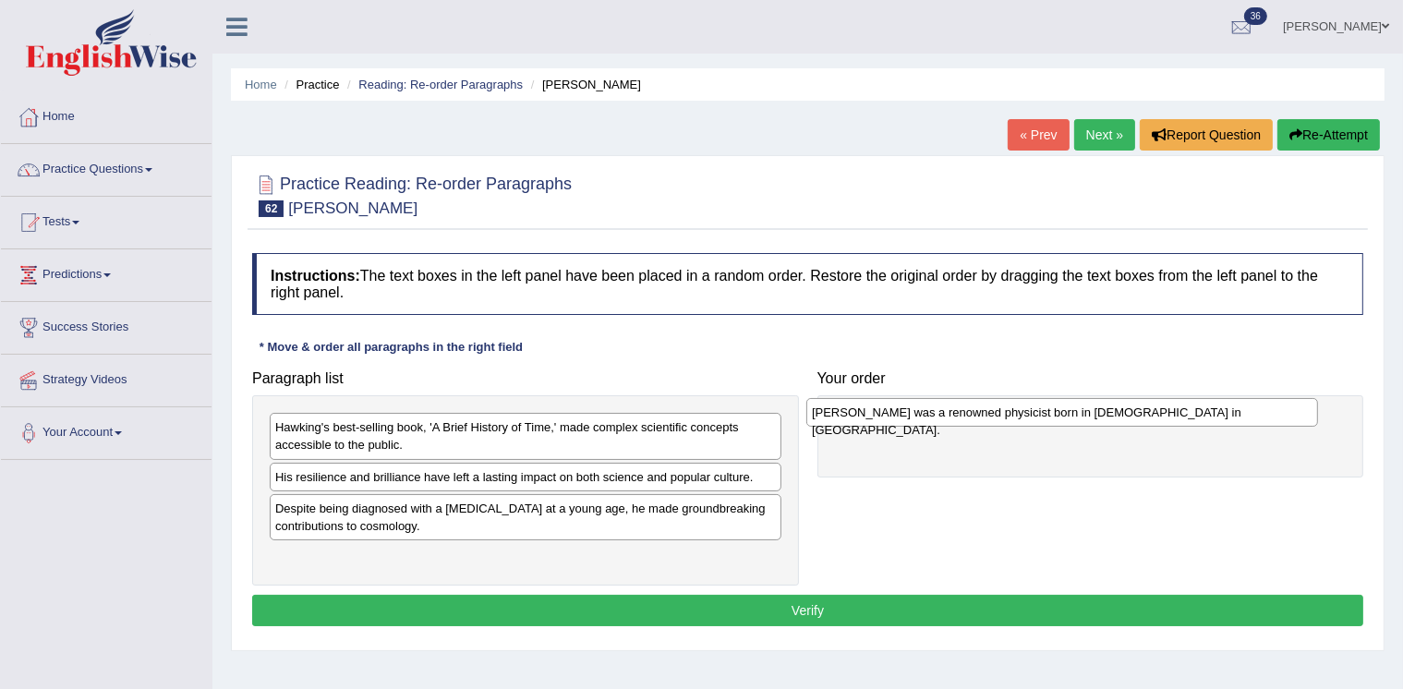
drag, startPoint x: 489, startPoint y: 560, endPoint x: 1025, endPoint y: 418, distance: 554.9
click at [1025, 418] on div "[PERSON_NAME] was a renowned physicist born in [DEMOGRAPHIC_DATA] in [GEOGRAPHI…" at bounding box center [1062, 412] width 512 height 28
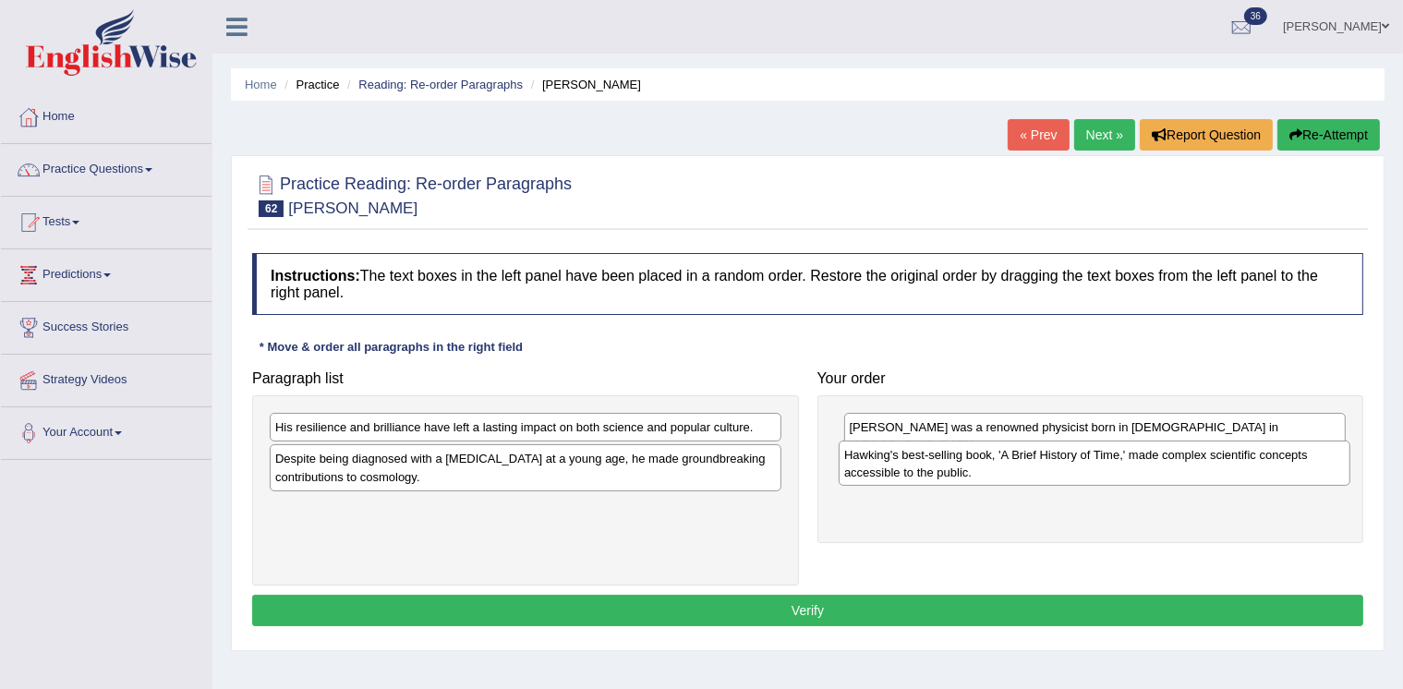
drag, startPoint x: 457, startPoint y: 438, endPoint x: 1026, endPoint y: 465, distance: 569.6
click at [1026, 465] on div "Hawking's best-selling book, 'A Brief History of Time,' made complex scientific…" at bounding box center [1095, 463] width 512 height 45
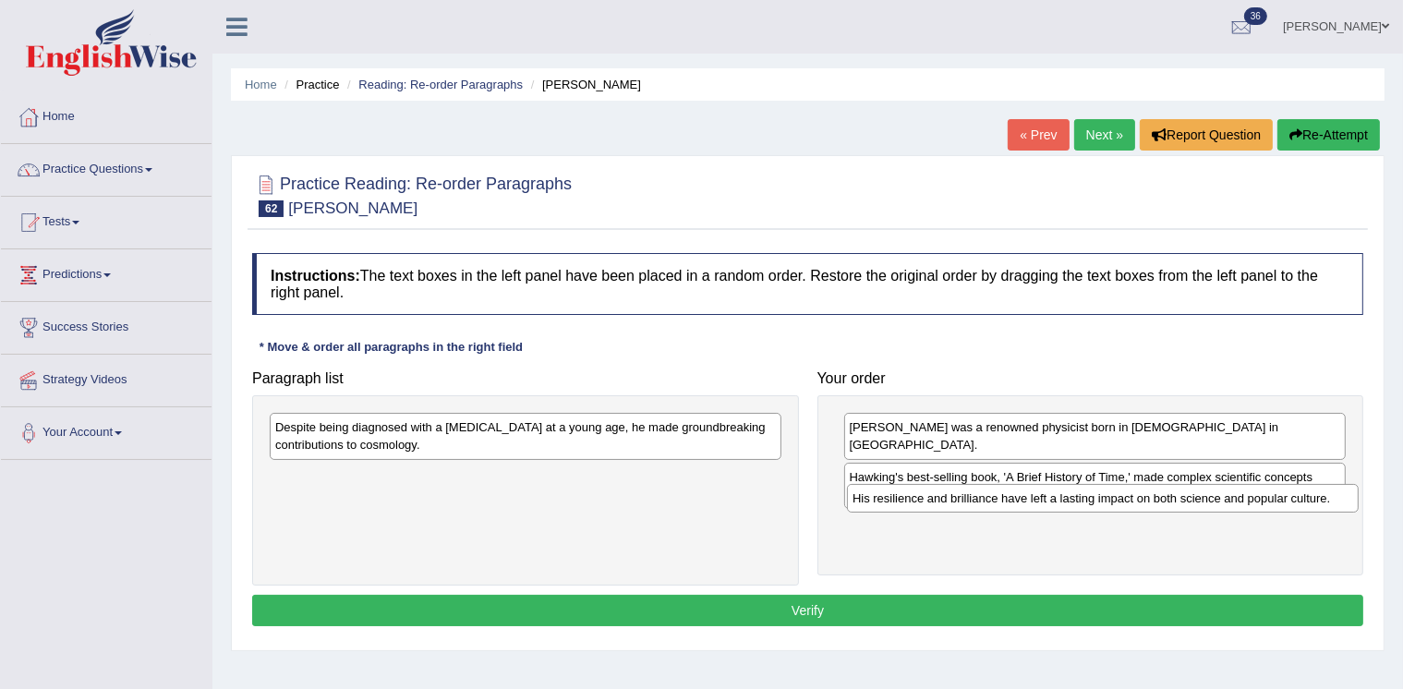
drag, startPoint x: 584, startPoint y: 431, endPoint x: 1152, endPoint y: 502, distance: 572.4
click at [1152, 502] on div "His resilience and brilliance have left a lasting impact on both science and po…" at bounding box center [1103, 498] width 512 height 28
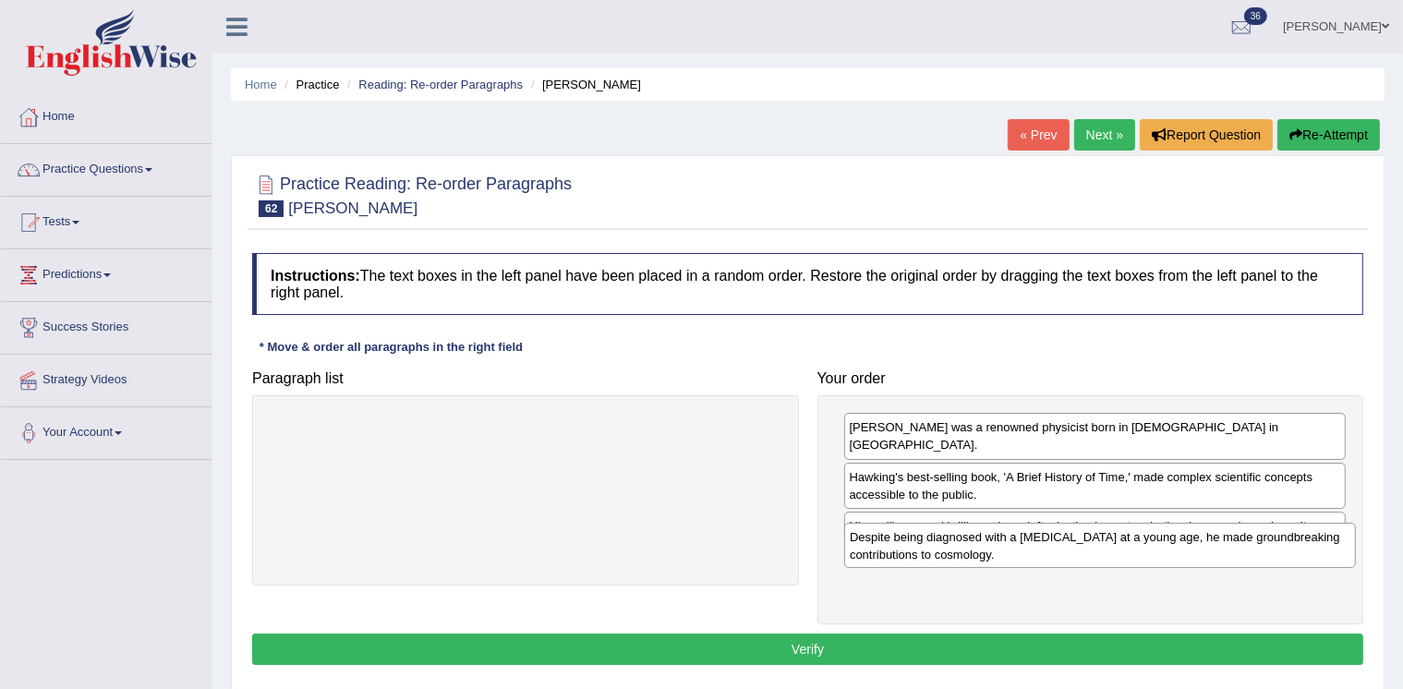
drag, startPoint x: 552, startPoint y: 434, endPoint x: 1127, endPoint y: 544, distance: 584.9
click at [1127, 544] on div "Despite being diagnosed with a motor neuron disease at a young age, he made gro…" at bounding box center [1100, 545] width 512 height 45
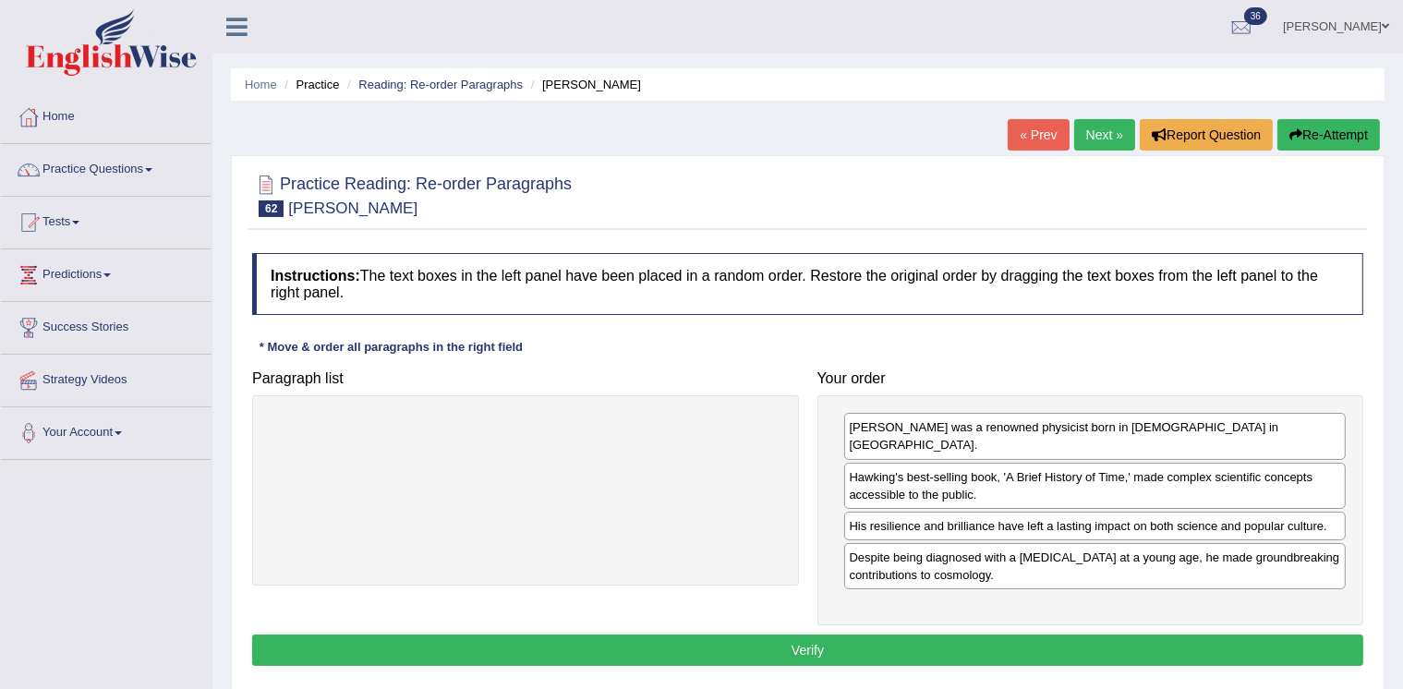
click at [1032, 635] on button "Verify" at bounding box center [807, 650] width 1111 height 31
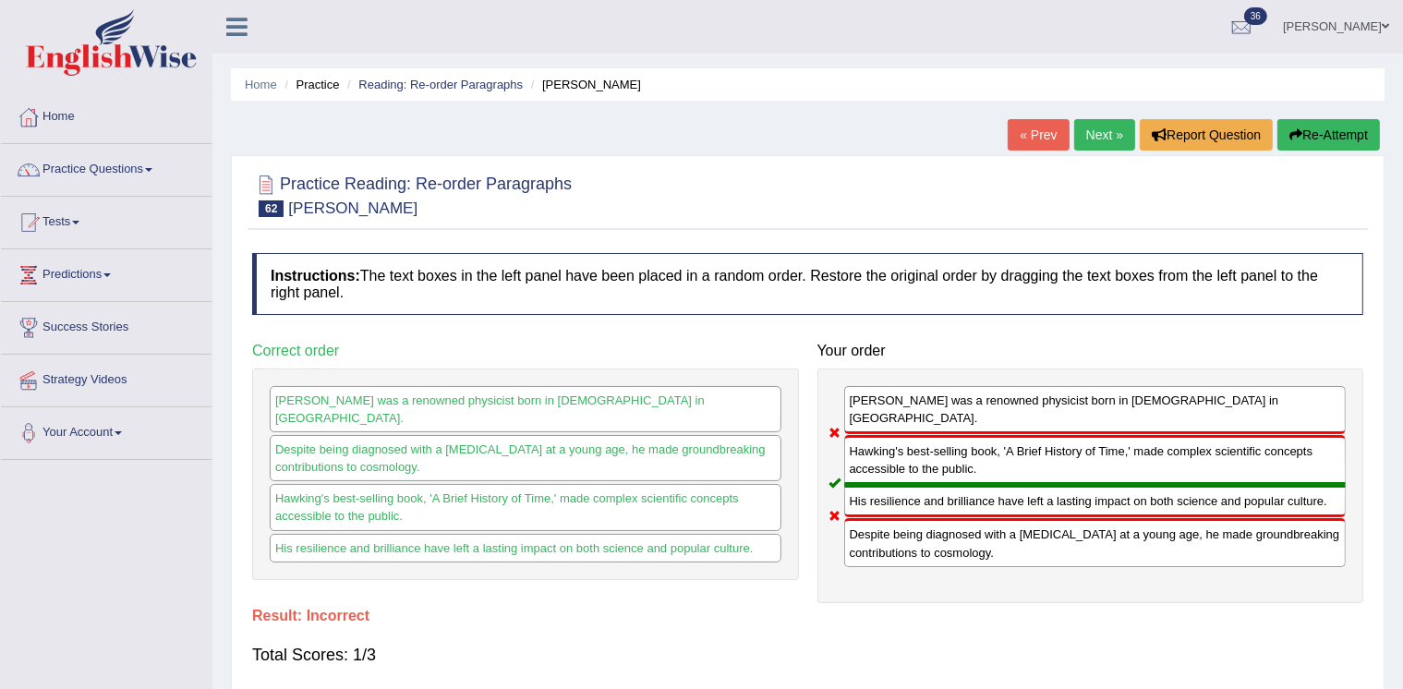
click at [1087, 131] on link "Next »" at bounding box center [1104, 134] width 61 height 31
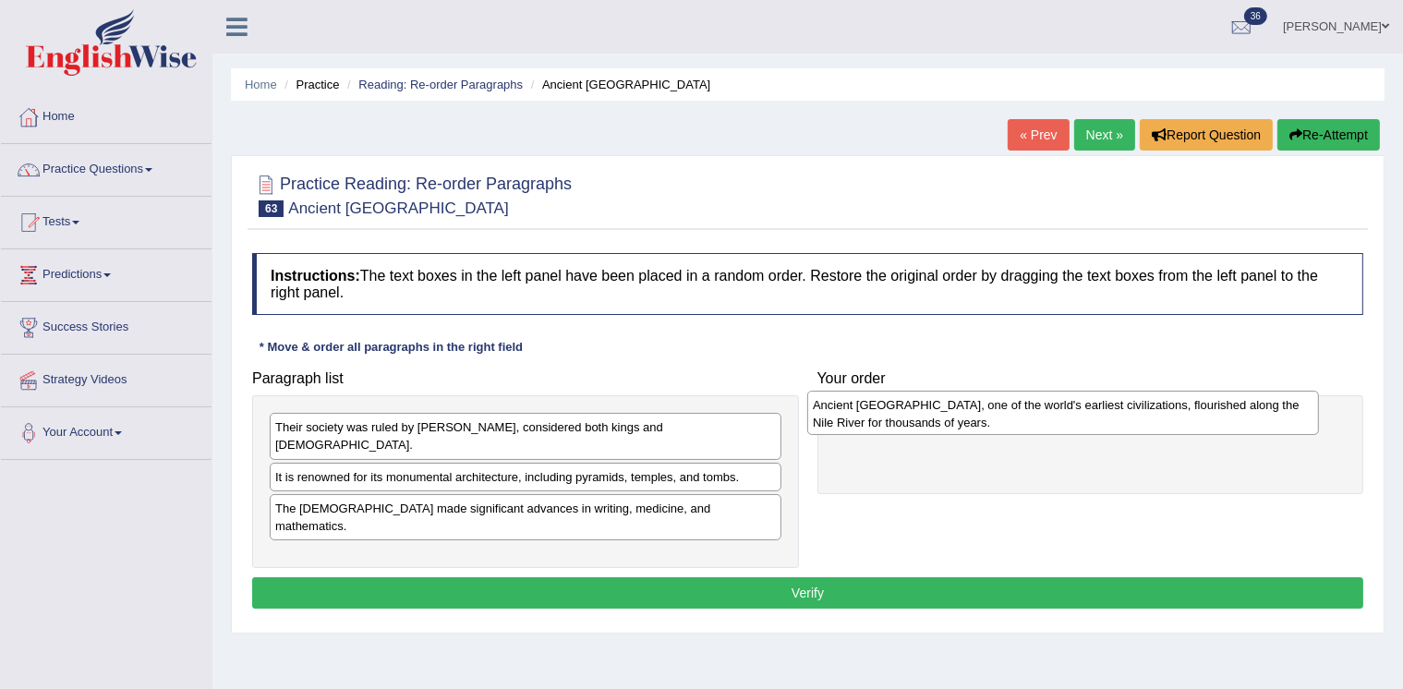
drag, startPoint x: 574, startPoint y: 524, endPoint x: 1112, endPoint y: 408, distance: 549.8
click at [1112, 408] on div "Ancient [GEOGRAPHIC_DATA], one of the world's earliest civilizations, flourishe…" at bounding box center [1063, 413] width 512 height 45
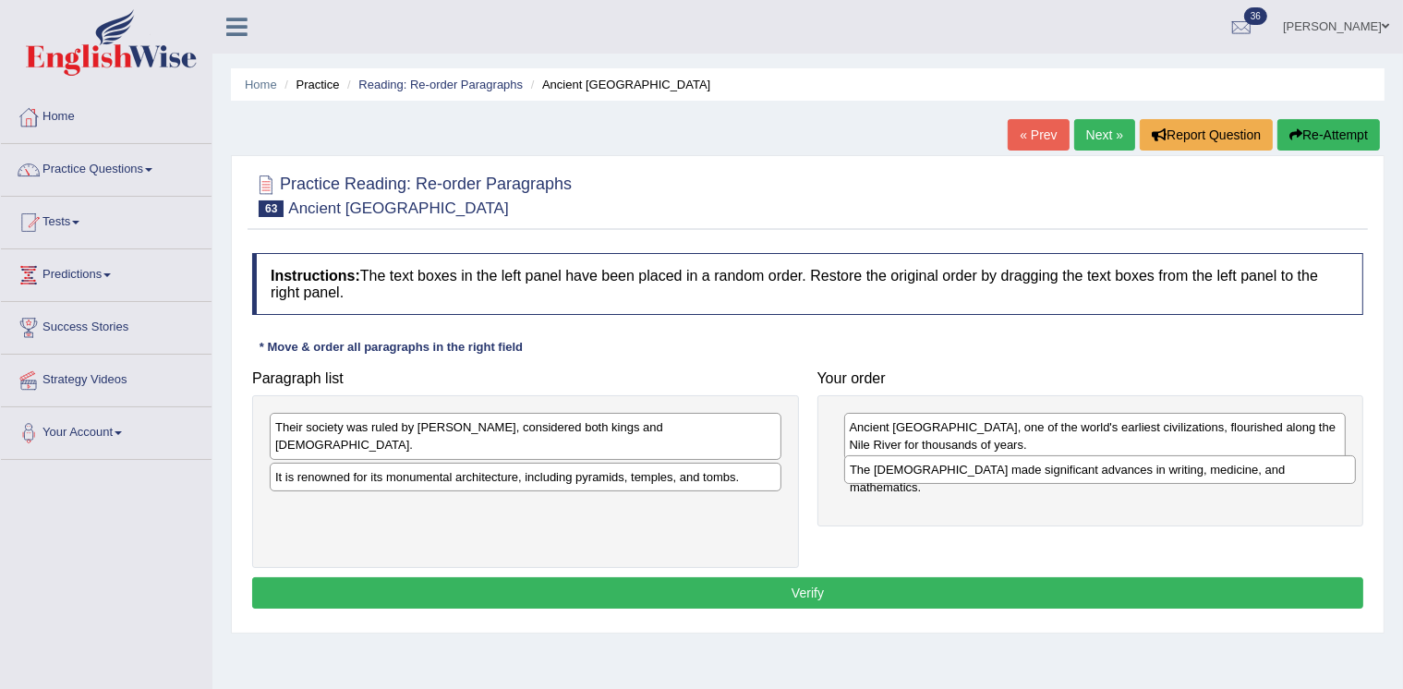
drag, startPoint x: 587, startPoint y: 489, endPoint x: 1162, endPoint y: 469, distance: 574.8
click at [1162, 469] on div "The [DEMOGRAPHIC_DATA] made significant advances in writing, medicine, and math…" at bounding box center [1100, 469] width 512 height 28
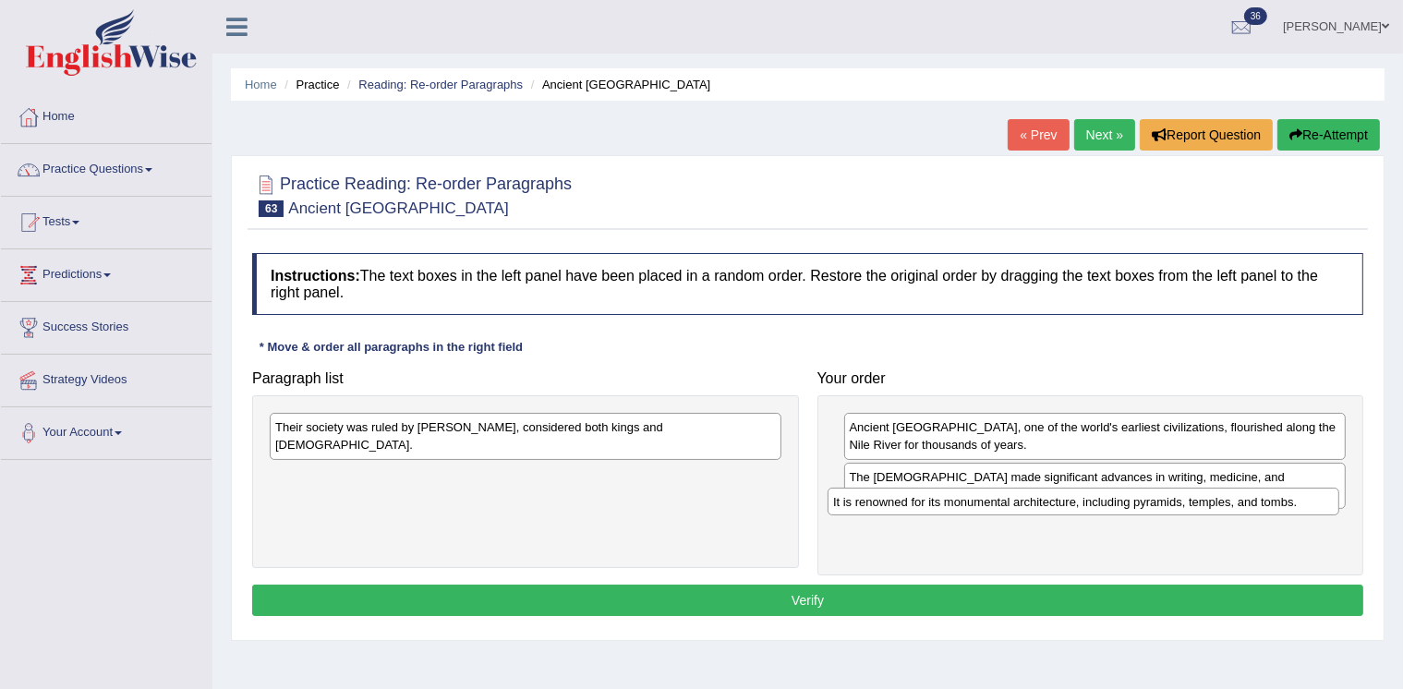
drag, startPoint x: 422, startPoint y: 459, endPoint x: 980, endPoint y: 502, distance: 559.5
click at [980, 502] on div "It is renowned for its monumental architecture, including pyramids, temples, an…" at bounding box center [1084, 502] width 512 height 28
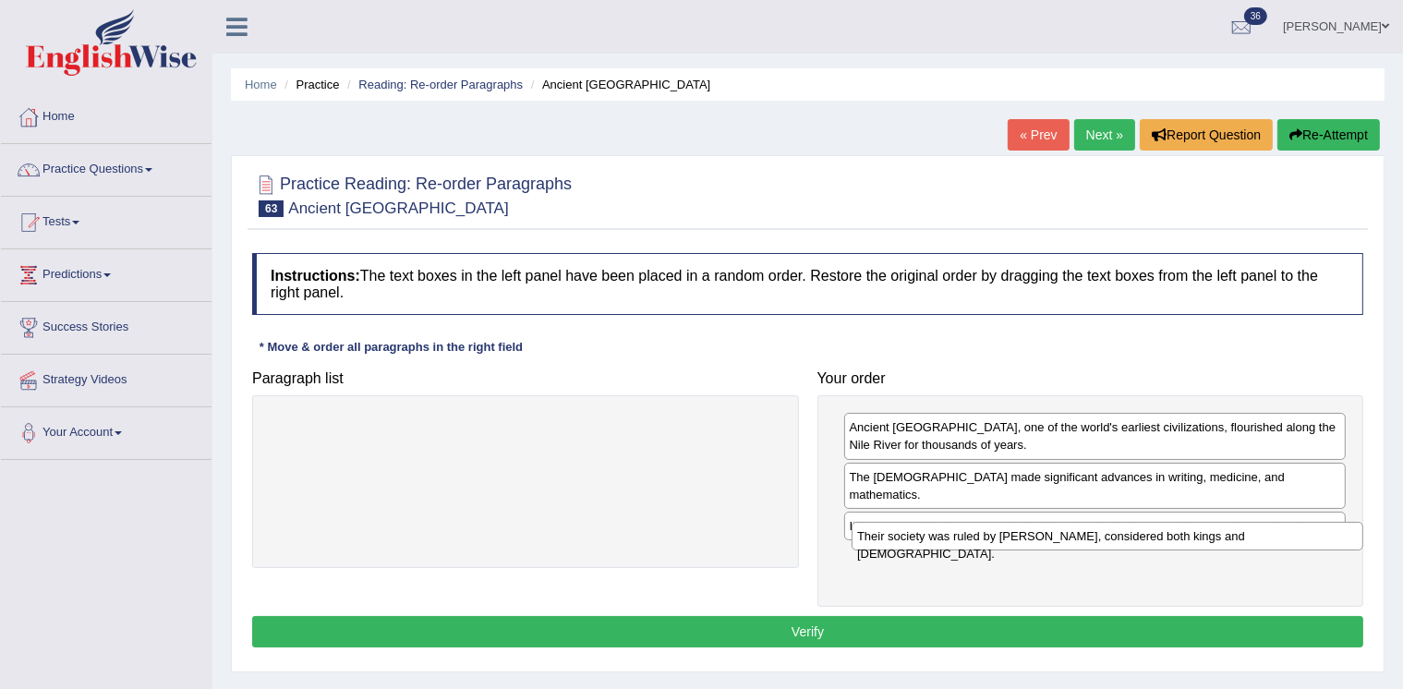
drag, startPoint x: 464, startPoint y: 434, endPoint x: 1046, endPoint y: 543, distance: 592.0
click at [1046, 543] on div "Their society was ruled by [PERSON_NAME], considered both kings and [DEMOGRAPHI…" at bounding box center [1108, 536] width 512 height 28
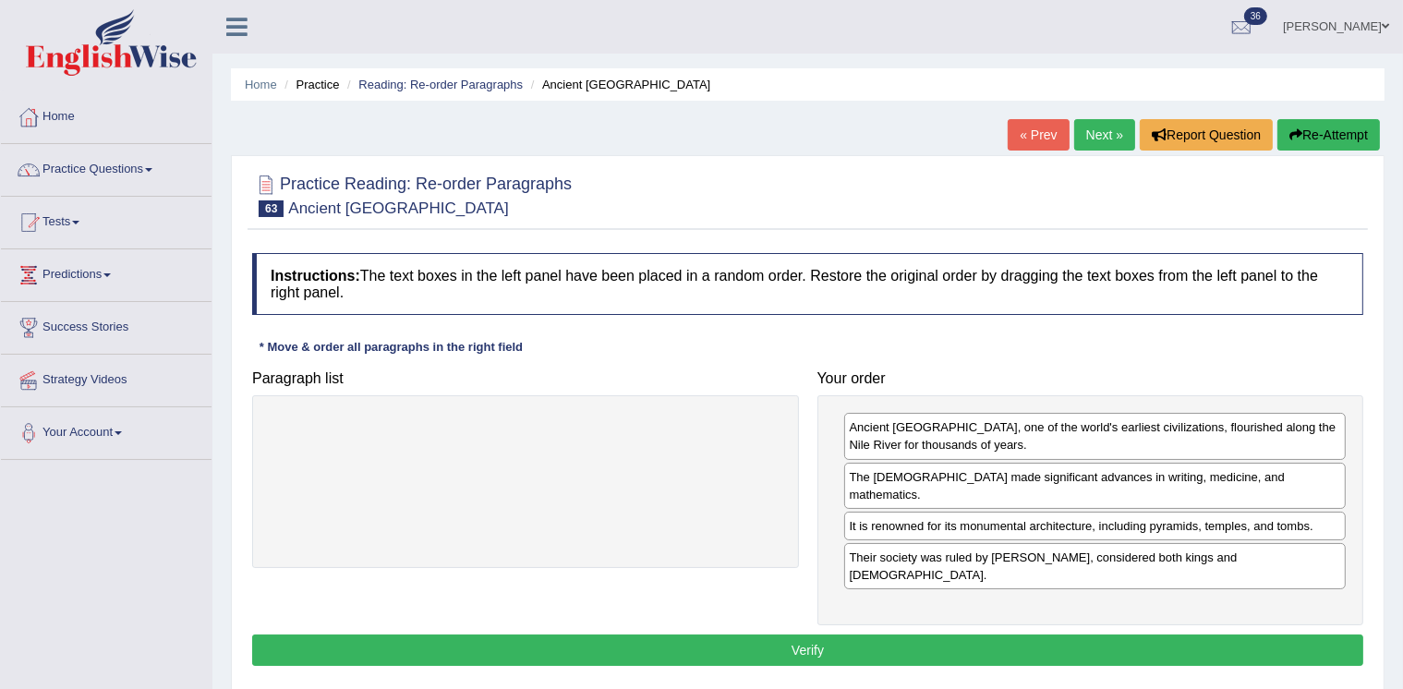
click at [757, 635] on button "Verify" at bounding box center [807, 650] width 1111 height 31
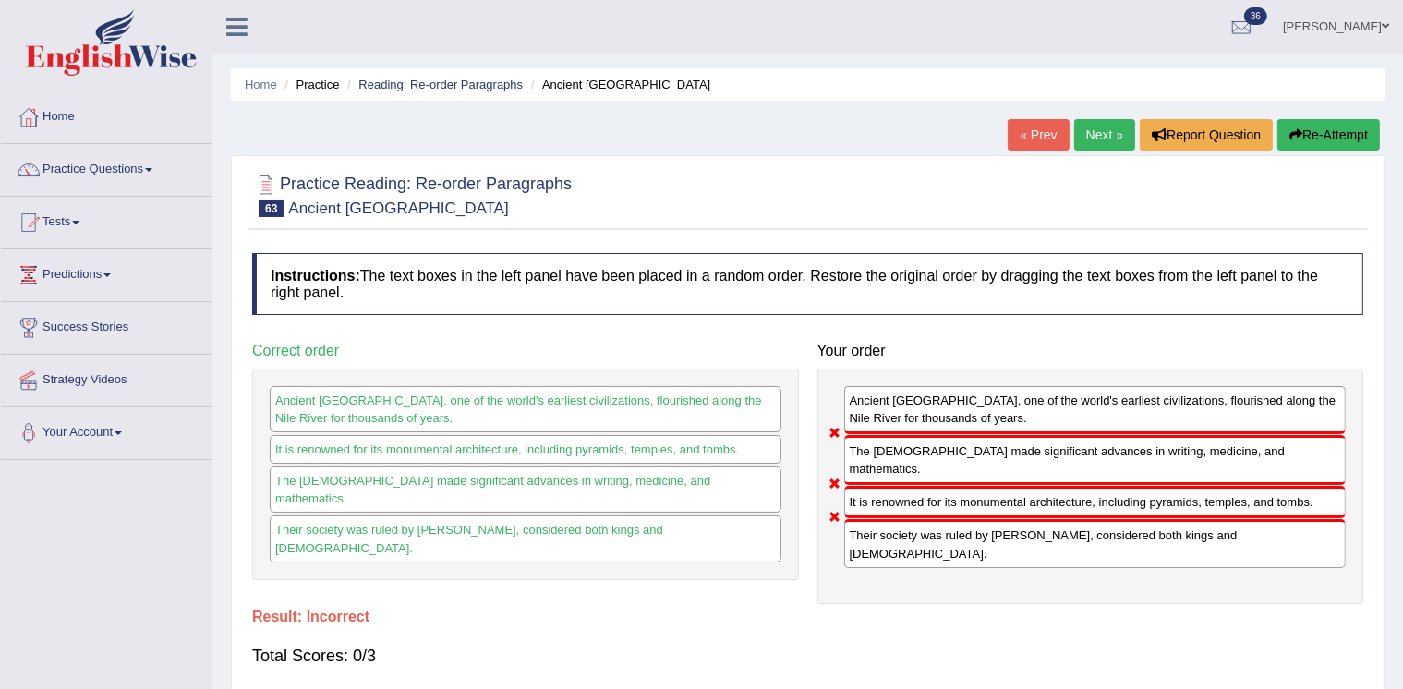
click at [1094, 130] on link "Next »" at bounding box center [1104, 134] width 61 height 31
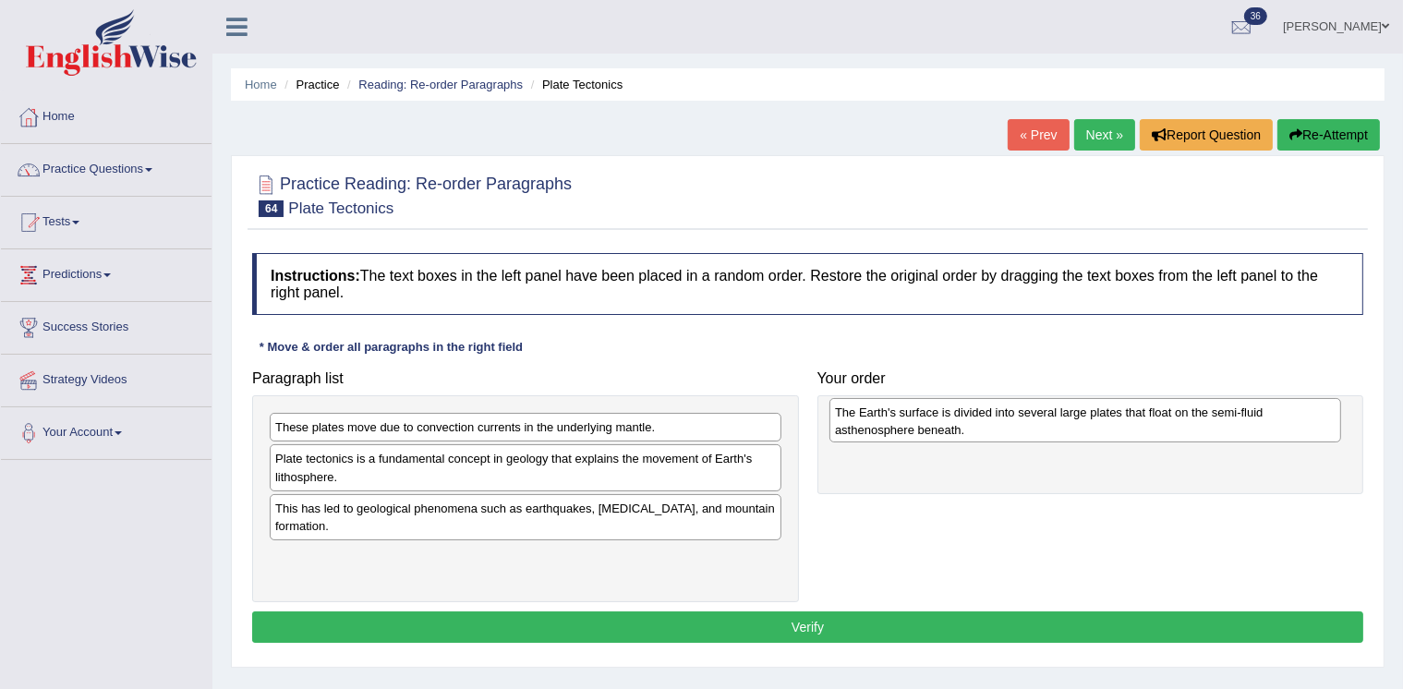
drag, startPoint x: 471, startPoint y: 512, endPoint x: 1030, endPoint y: 417, distance: 566.7
click at [1030, 417] on div "The Earth's surface is divided into several large plates that float on the semi…" at bounding box center [1085, 420] width 512 height 45
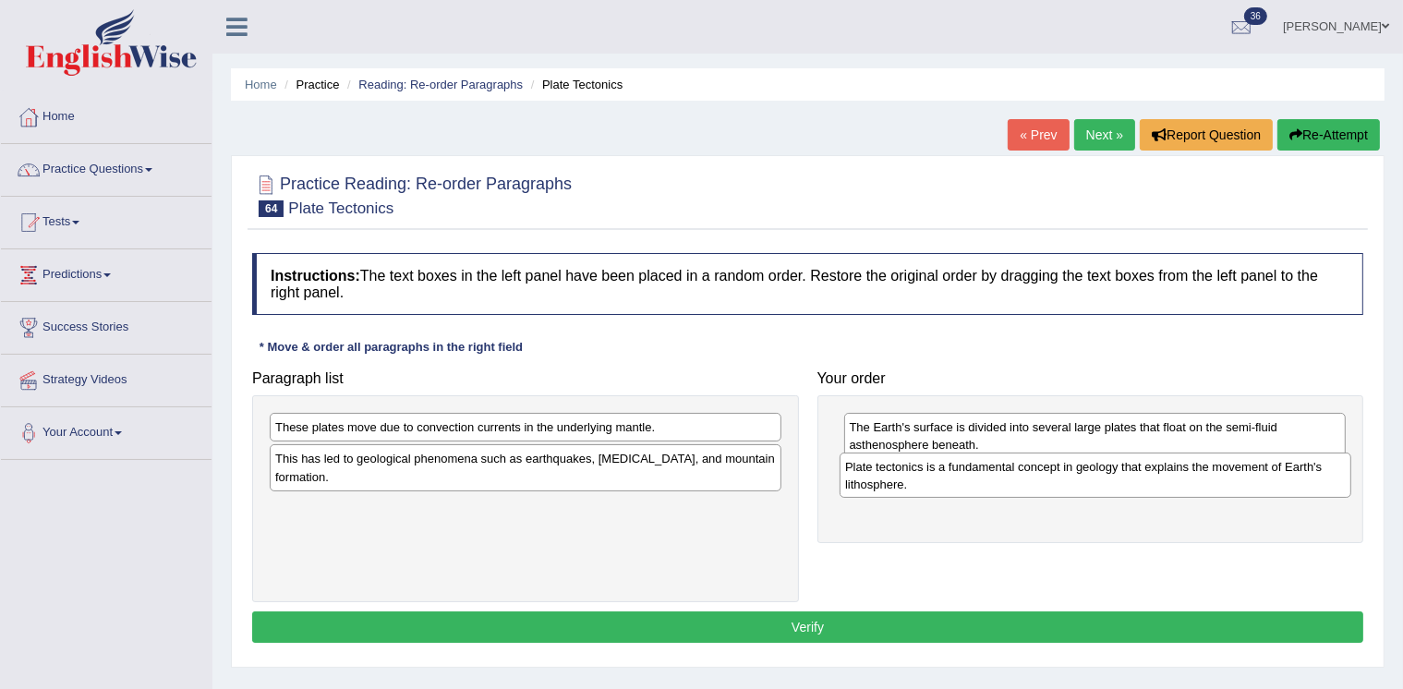
drag, startPoint x: 473, startPoint y: 462, endPoint x: 1043, endPoint y: 470, distance: 569.9
click at [1043, 470] on div "Plate tectonics is a fundamental concept in geology that explains the movement …" at bounding box center [1096, 475] width 512 height 45
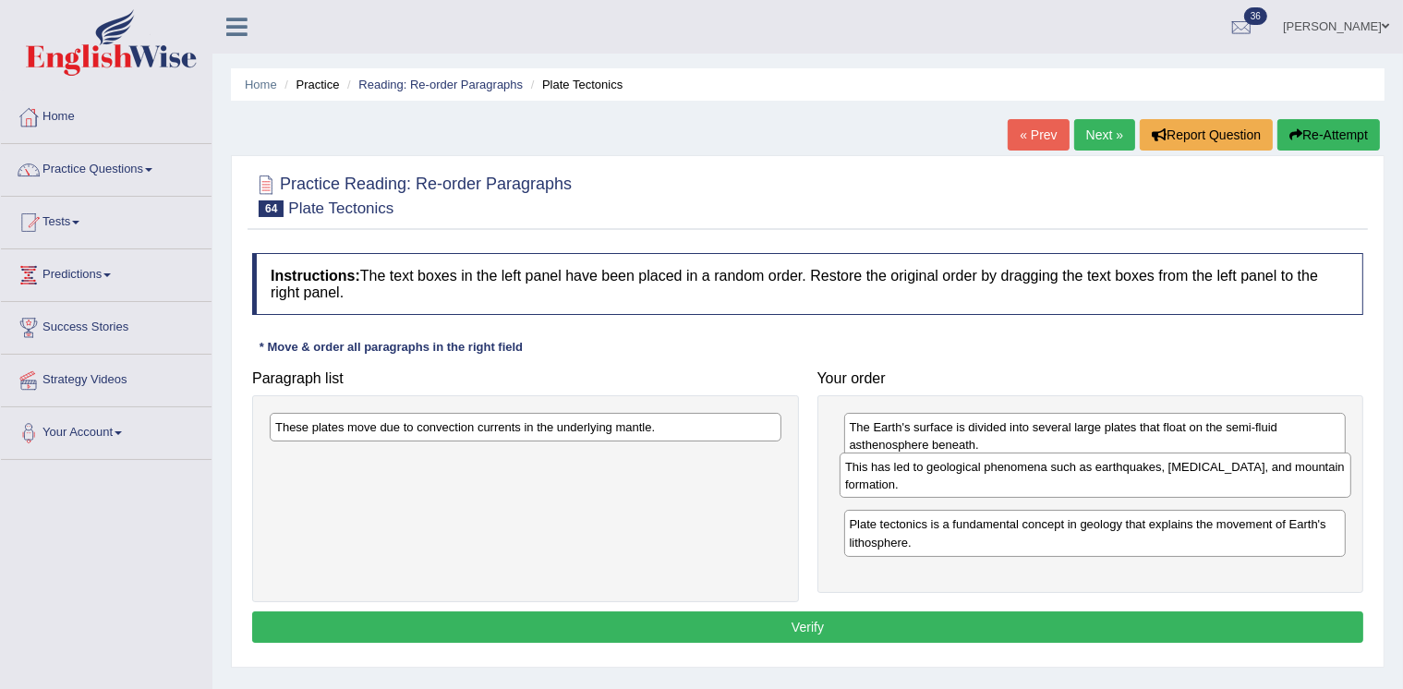
drag, startPoint x: 571, startPoint y: 465, endPoint x: 1141, endPoint y: 473, distance: 569.9
click at [1141, 473] on div "This has led to geological phenomena such as earthquakes, volcanic eruptions, a…" at bounding box center [1096, 475] width 512 height 45
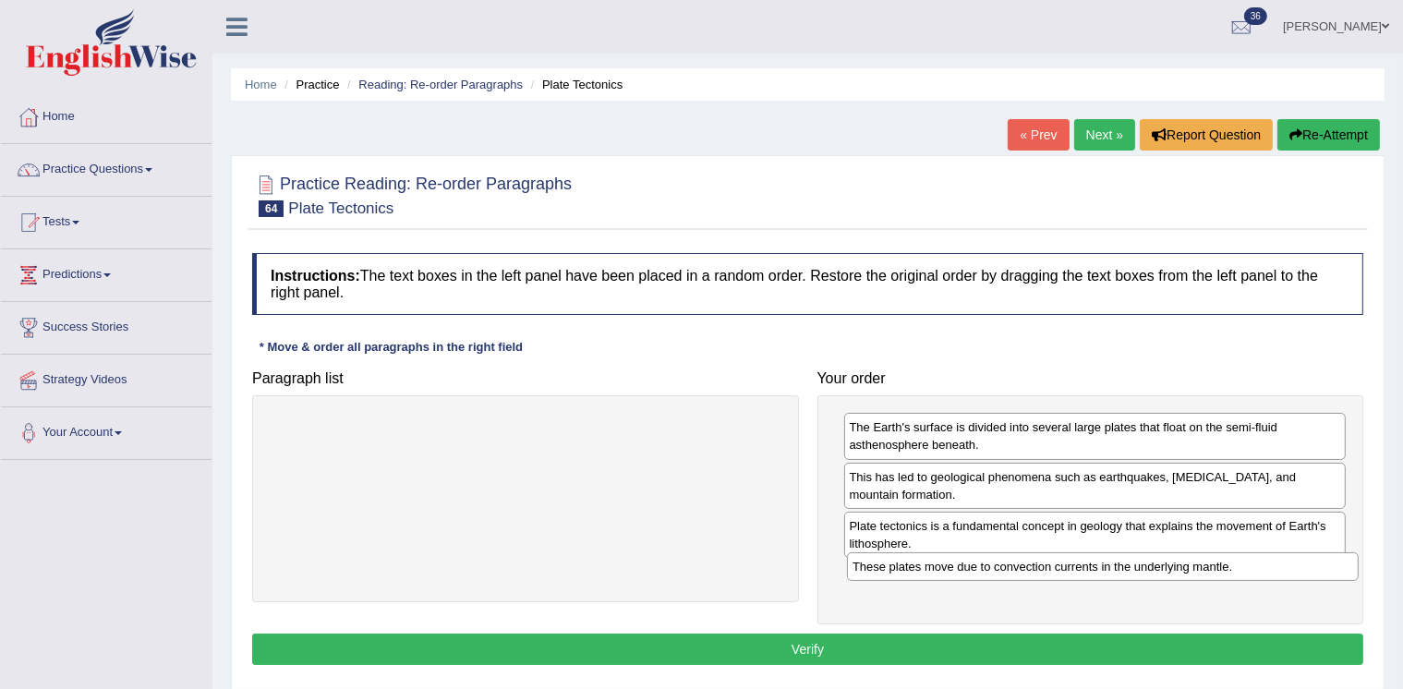
drag, startPoint x: 666, startPoint y: 435, endPoint x: 1243, endPoint y: 574, distance: 593.9
click at [1243, 574] on div "These plates move due to convection currents in the underlying mantle." at bounding box center [1103, 566] width 512 height 28
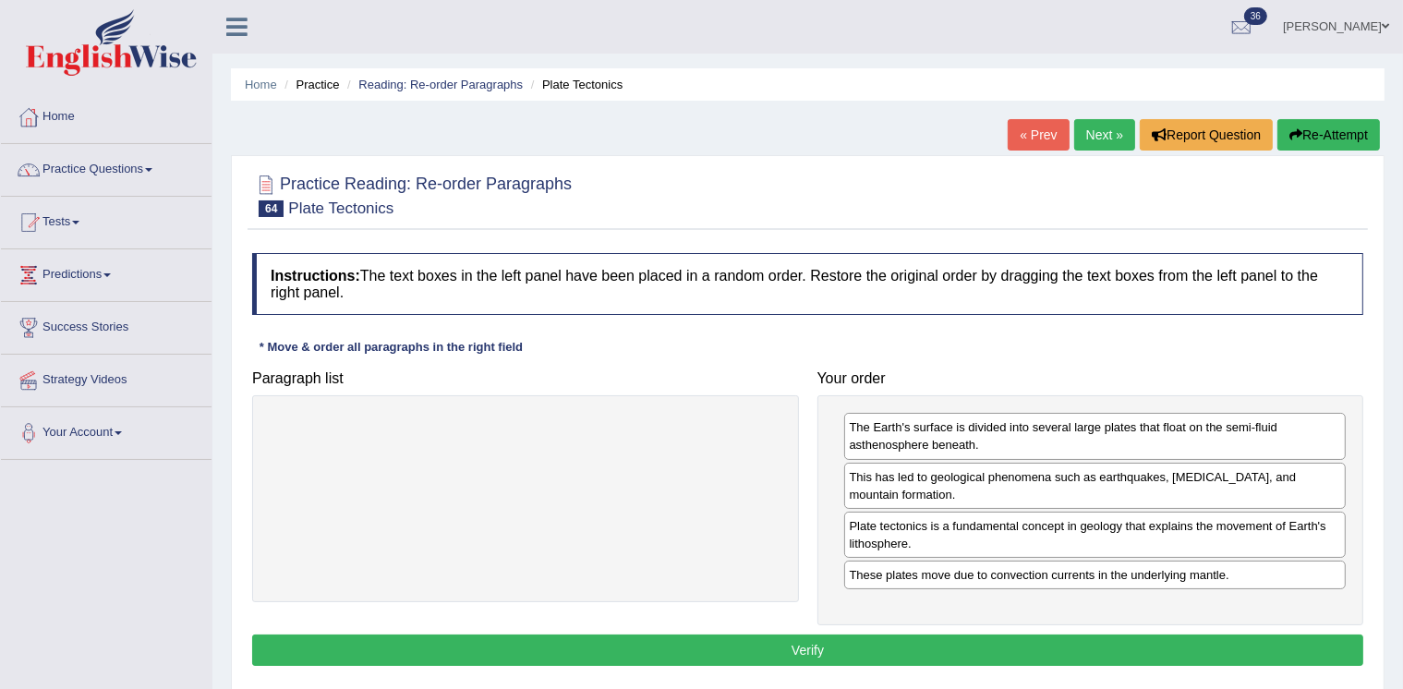
click at [1049, 638] on button "Verify" at bounding box center [807, 650] width 1111 height 31
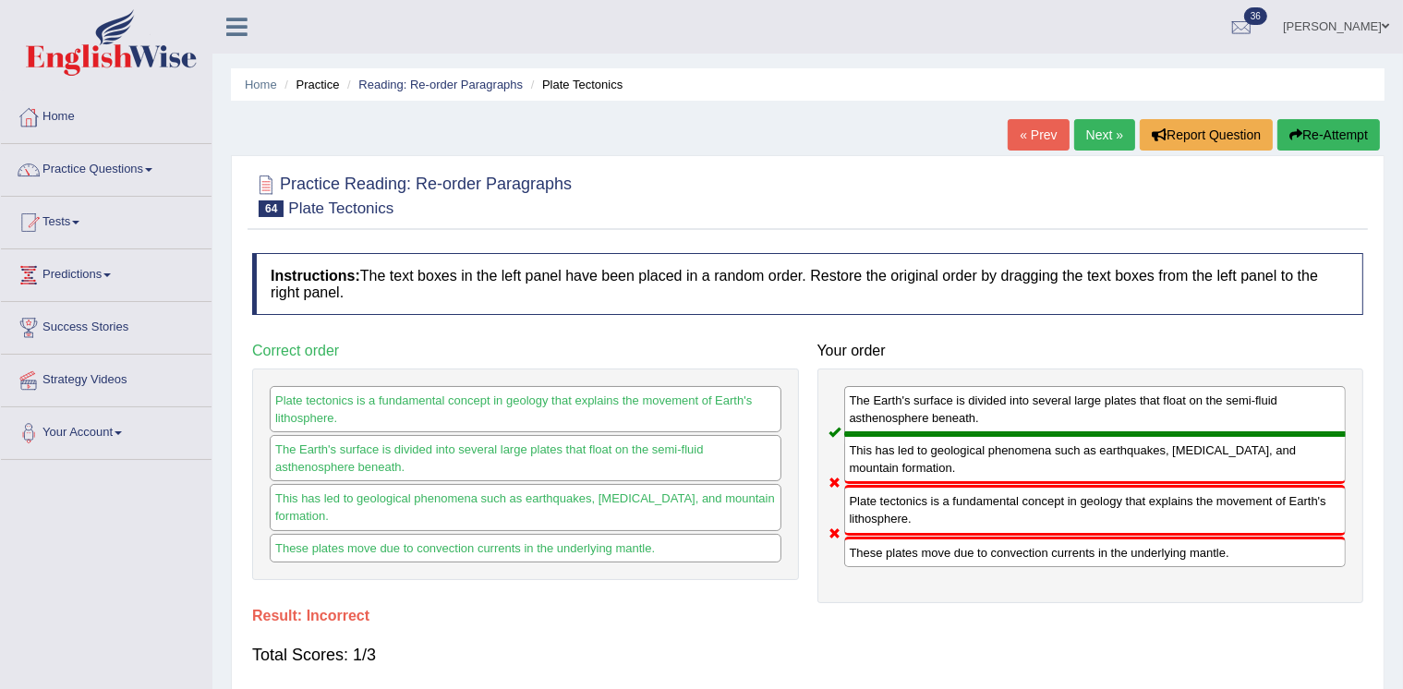
click at [1085, 133] on link "Next »" at bounding box center [1104, 134] width 61 height 31
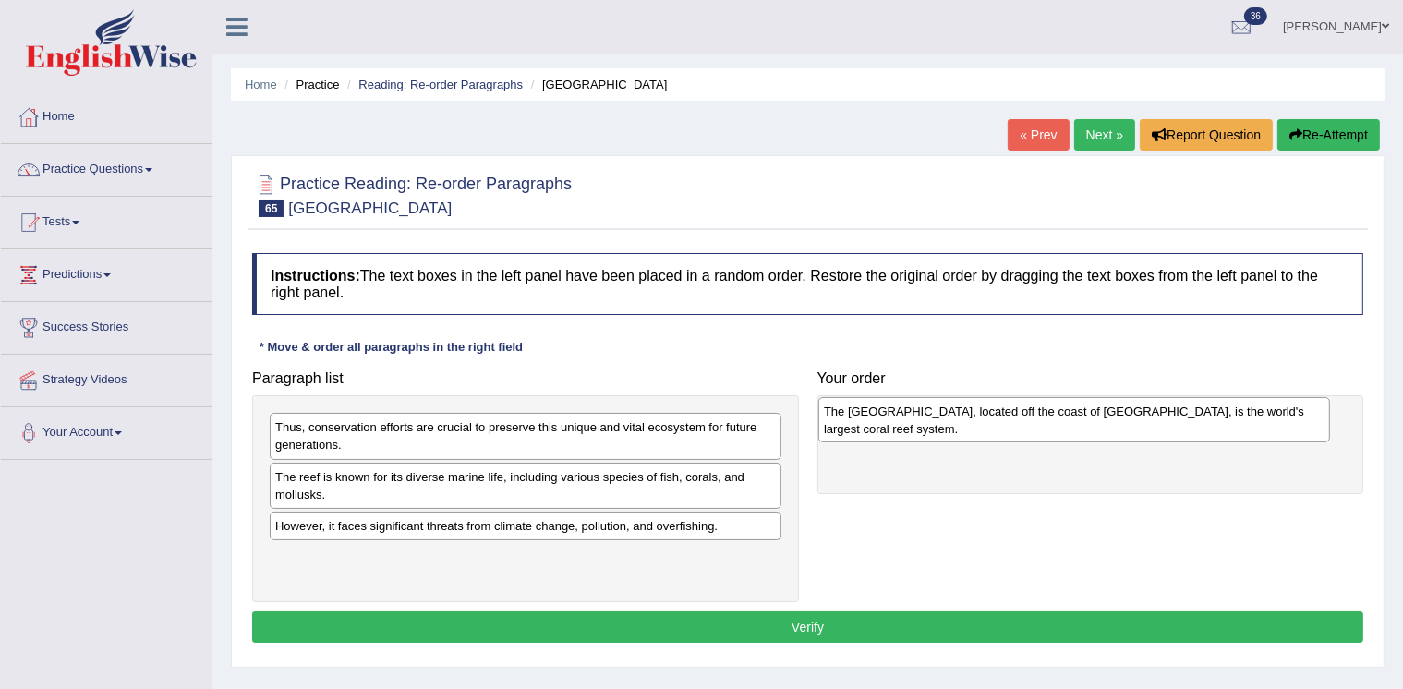
drag, startPoint x: 461, startPoint y: 430, endPoint x: 1006, endPoint y: 415, distance: 545.1
click at [1006, 415] on div "The [GEOGRAPHIC_DATA], located off the coast of [GEOGRAPHIC_DATA], is the world…" at bounding box center [1074, 419] width 512 height 45
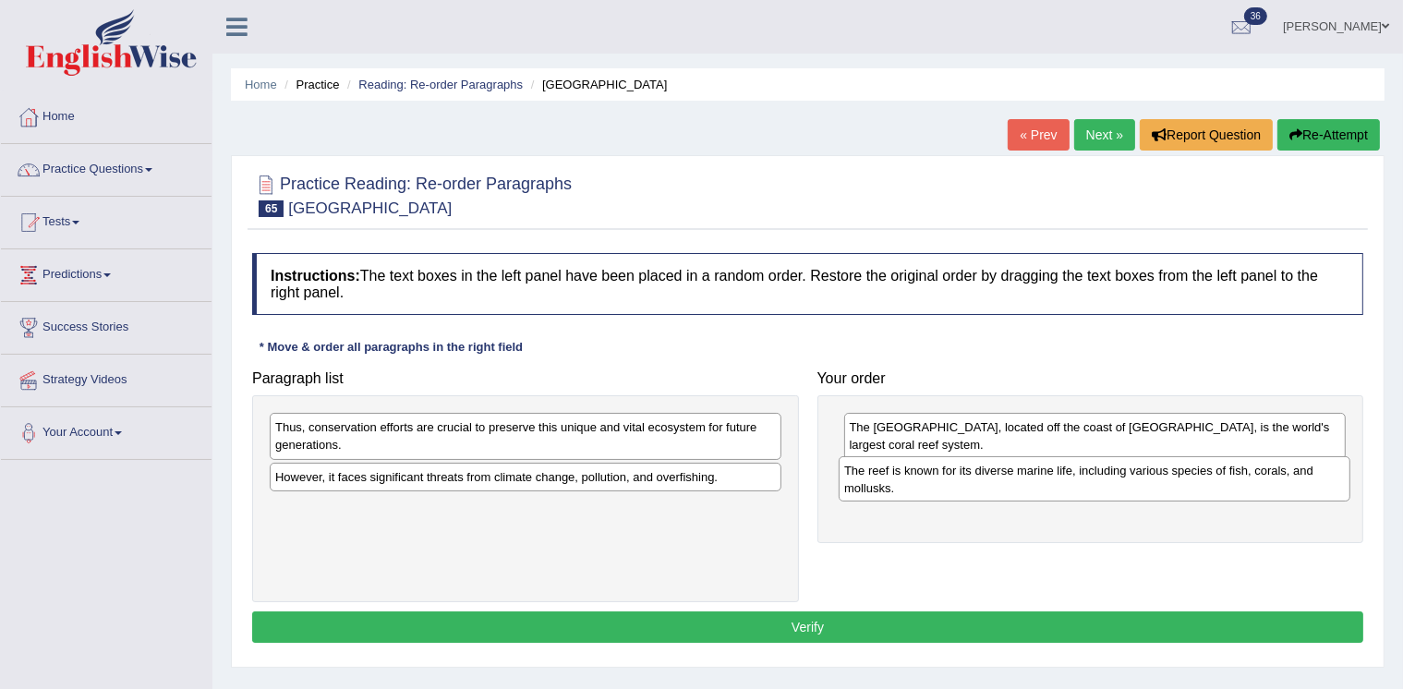
drag, startPoint x: 449, startPoint y: 481, endPoint x: 1011, endPoint y: 477, distance: 562.5
click at [1011, 477] on div "The reef is known for its diverse marine life, including various species of fis…" at bounding box center [1095, 478] width 512 height 45
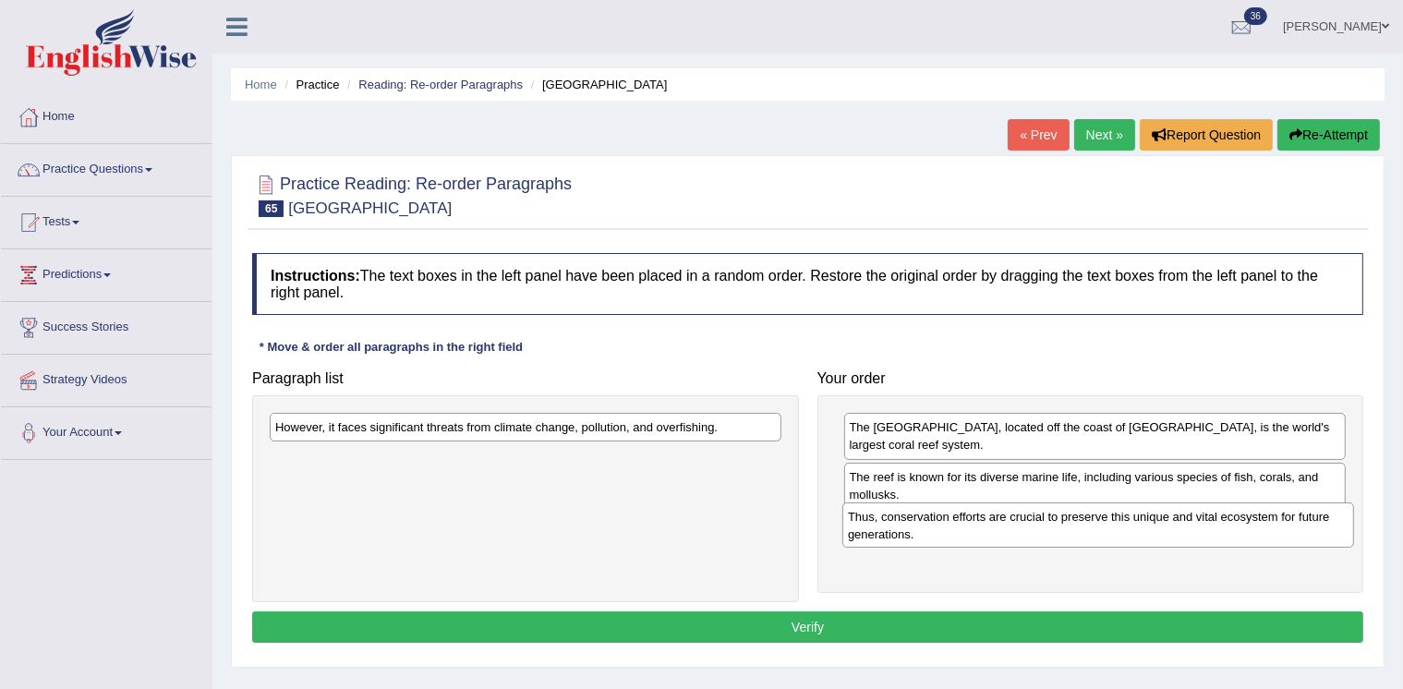
drag, startPoint x: 525, startPoint y: 437, endPoint x: 1097, endPoint y: 526, distance: 579.6
click at [1097, 526] on div "Thus, conservation efforts are crucial to preserve this unique and vital ecosys…" at bounding box center [1098, 524] width 512 height 45
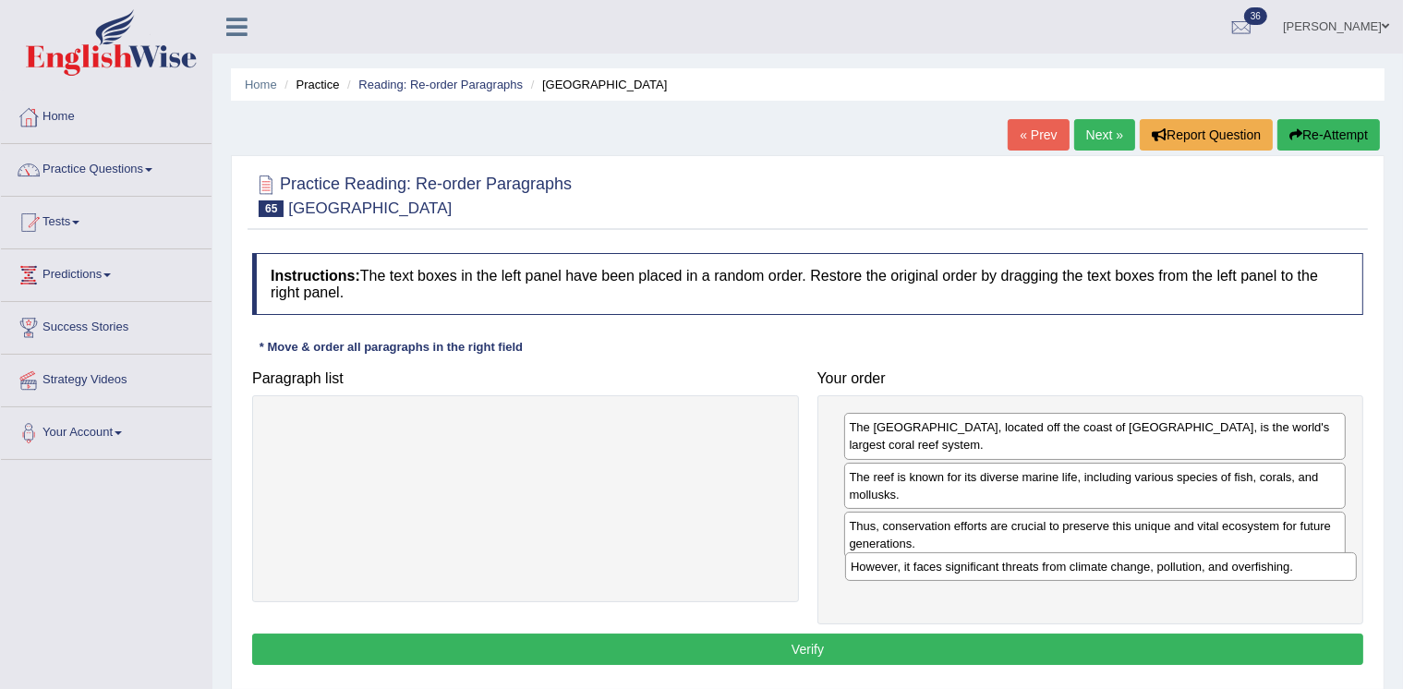
drag, startPoint x: 424, startPoint y: 435, endPoint x: 990, endPoint y: 571, distance: 582.2
click at [990, 571] on div "However, it faces significant threats from climate change, pollution, and overf…" at bounding box center [1101, 566] width 512 height 28
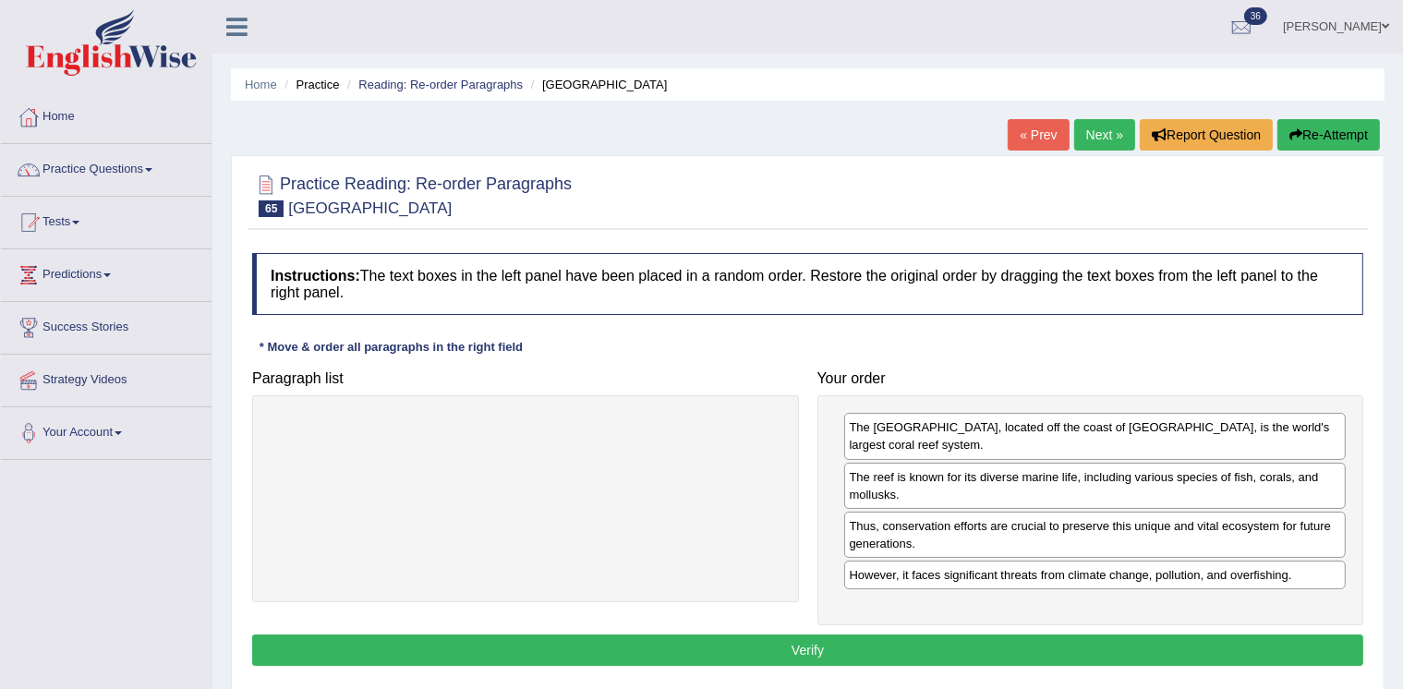
click at [860, 641] on button "Verify" at bounding box center [807, 650] width 1111 height 31
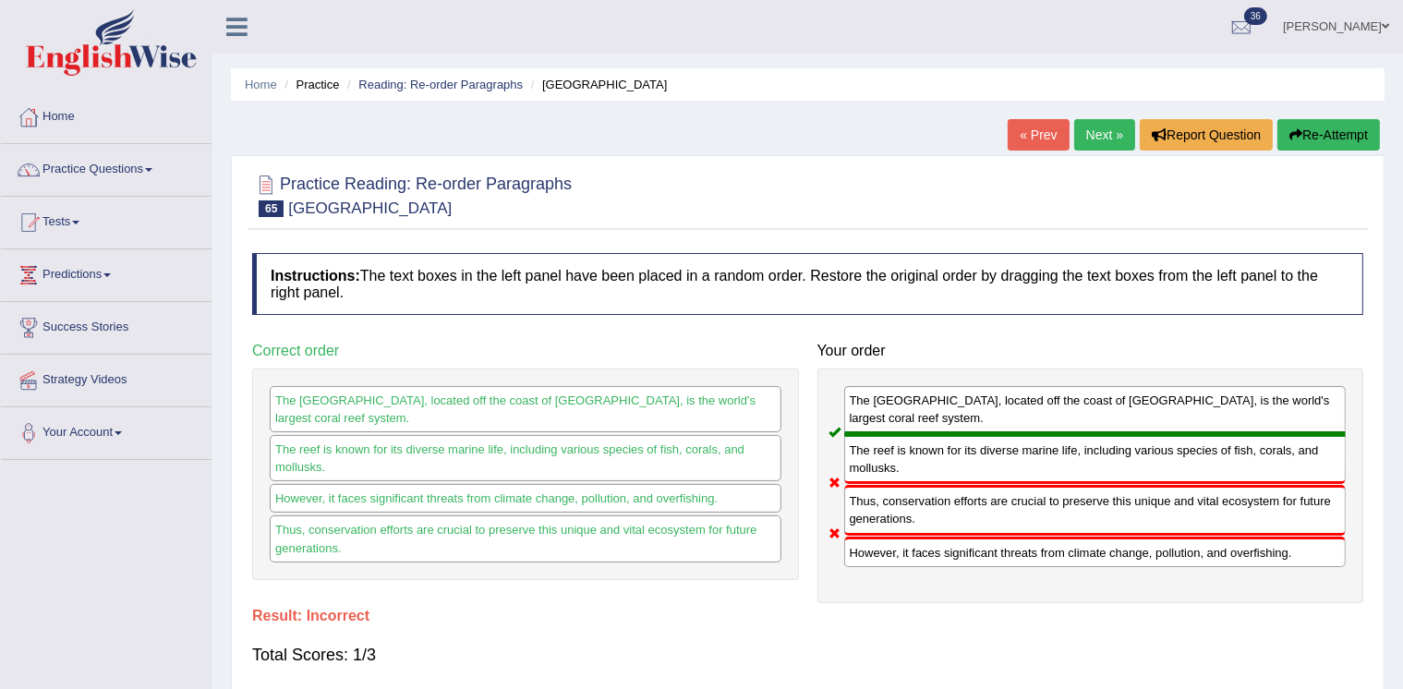
click at [1095, 134] on link "Next »" at bounding box center [1104, 134] width 61 height 31
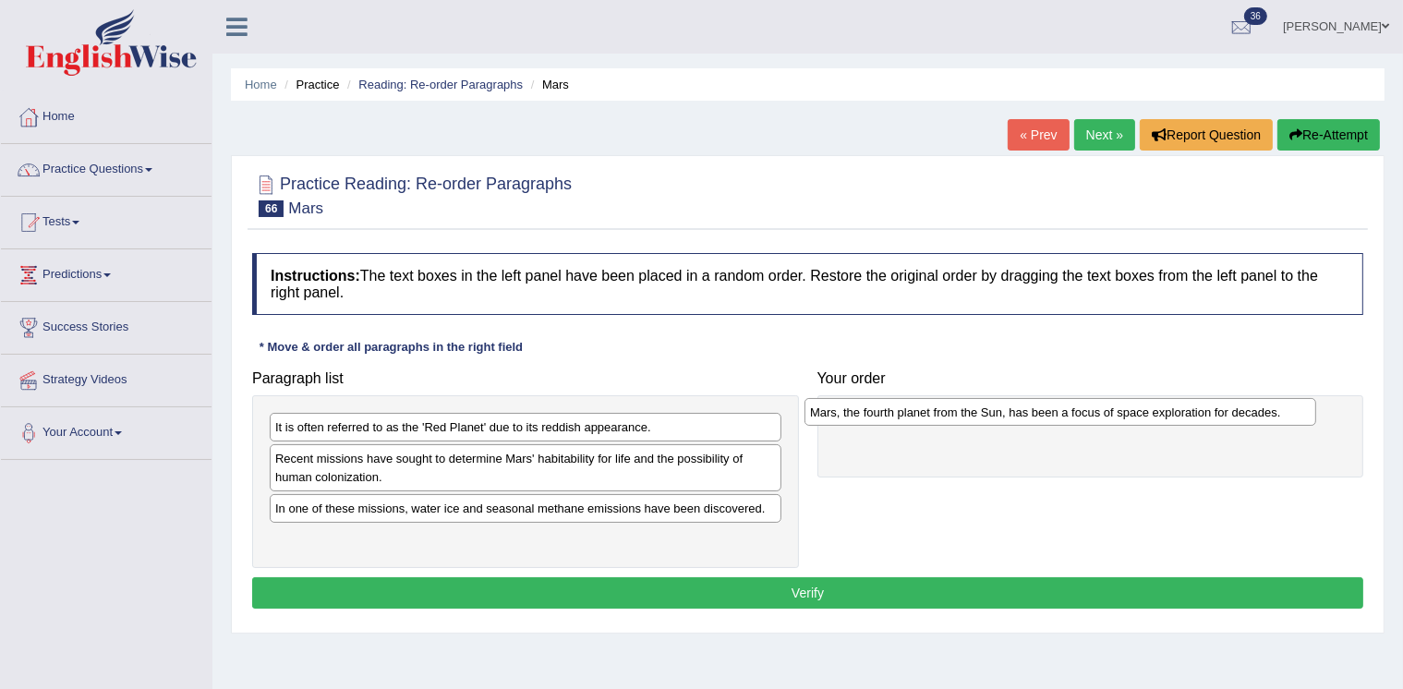
drag, startPoint x: 416, startPoint y: 543, endPoint x: 950, endPoint y: 418, distance: 549.1
click at [950, 418] on div "Mars, the fourth planet from the Sun, has been a focus of space exploration for…" at bounding box center [1060, 412] width 512 height 28
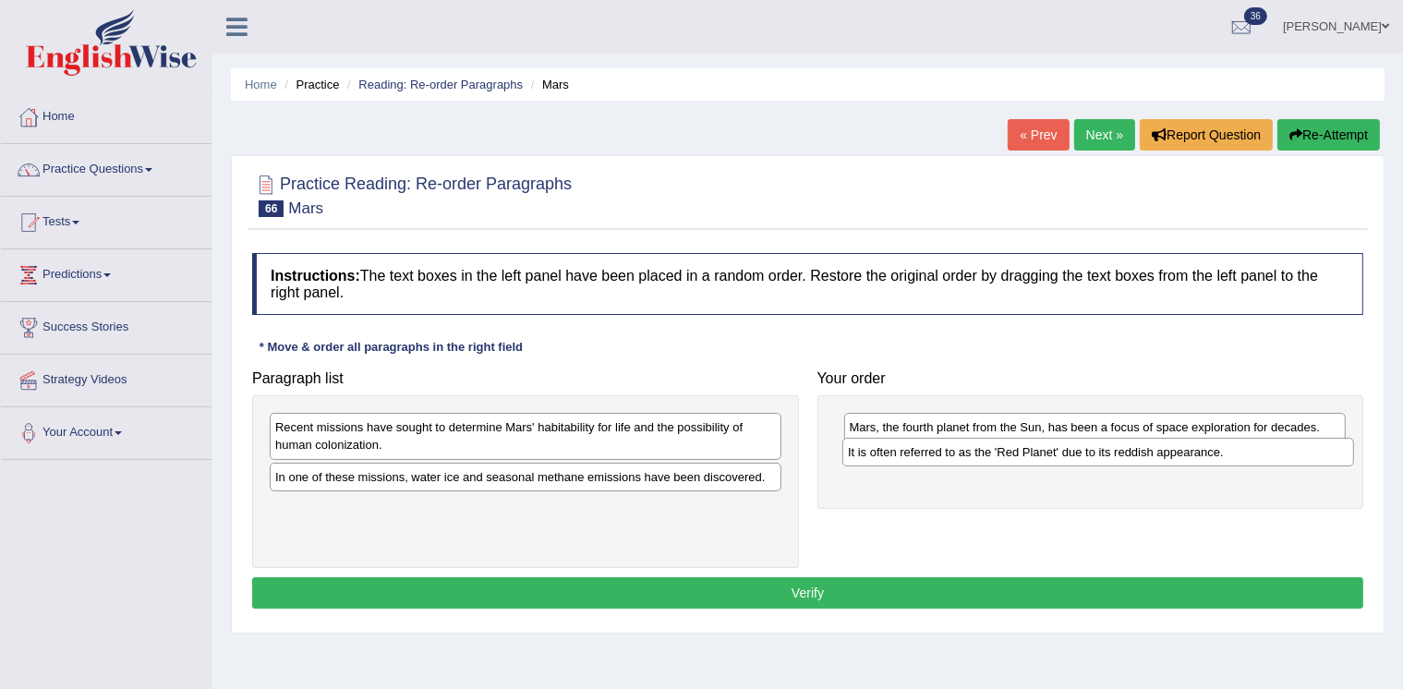
drag, startPoint x: 404, startPoint y: 430, endPoint x: 976, endPoint y: 455, distance: 573.2
click at [976, 455] on div "It is often referred to as the 'Red Planet' due to its reddish appearance." at bounding box center [1098, 452] width 512 height 28
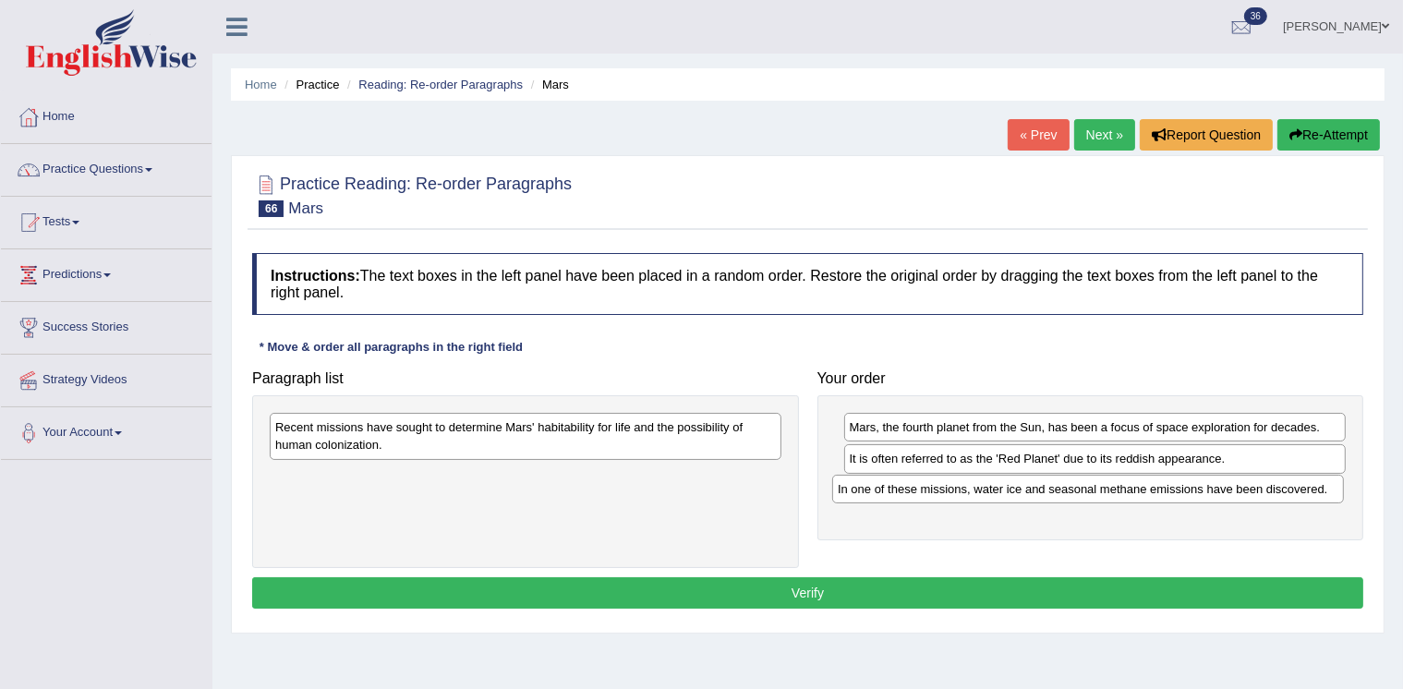
drag, startPoint x: 513, startPoint y: 484, endPoint x: 1075, endPoint y: 498, distance: 562.6
click at [1075, 498] on div "In one of these missions, water ice and seasonal methane emissions have been di…" at bounding box center [1088, 489] width 512 height 28
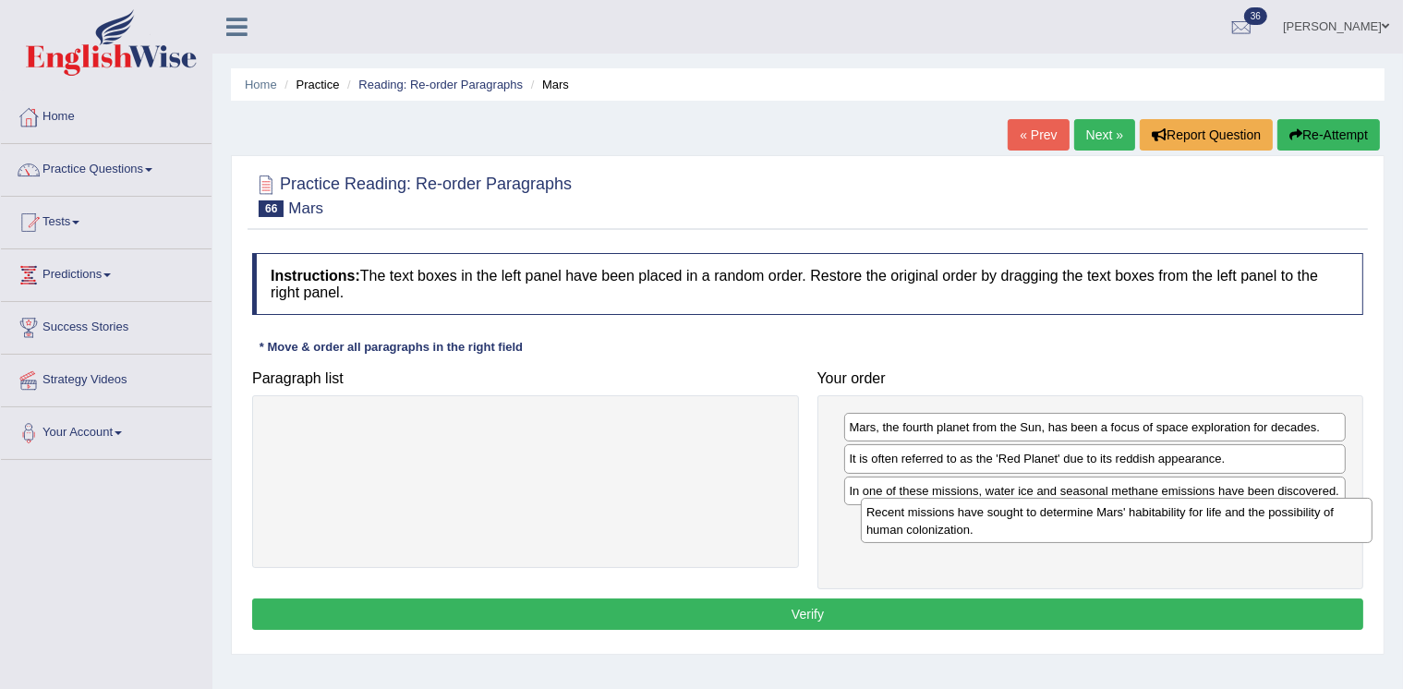
drag, startPoint x: 536, startPoint y: 434, endPoint x: 1127, endPoint y: 519, distance: 597.2
click at [1127, 519] on div "Recent missions have sought to determine Mars' habitability for life and the po…" at bounding box center [1117, 520] width 512 height 45
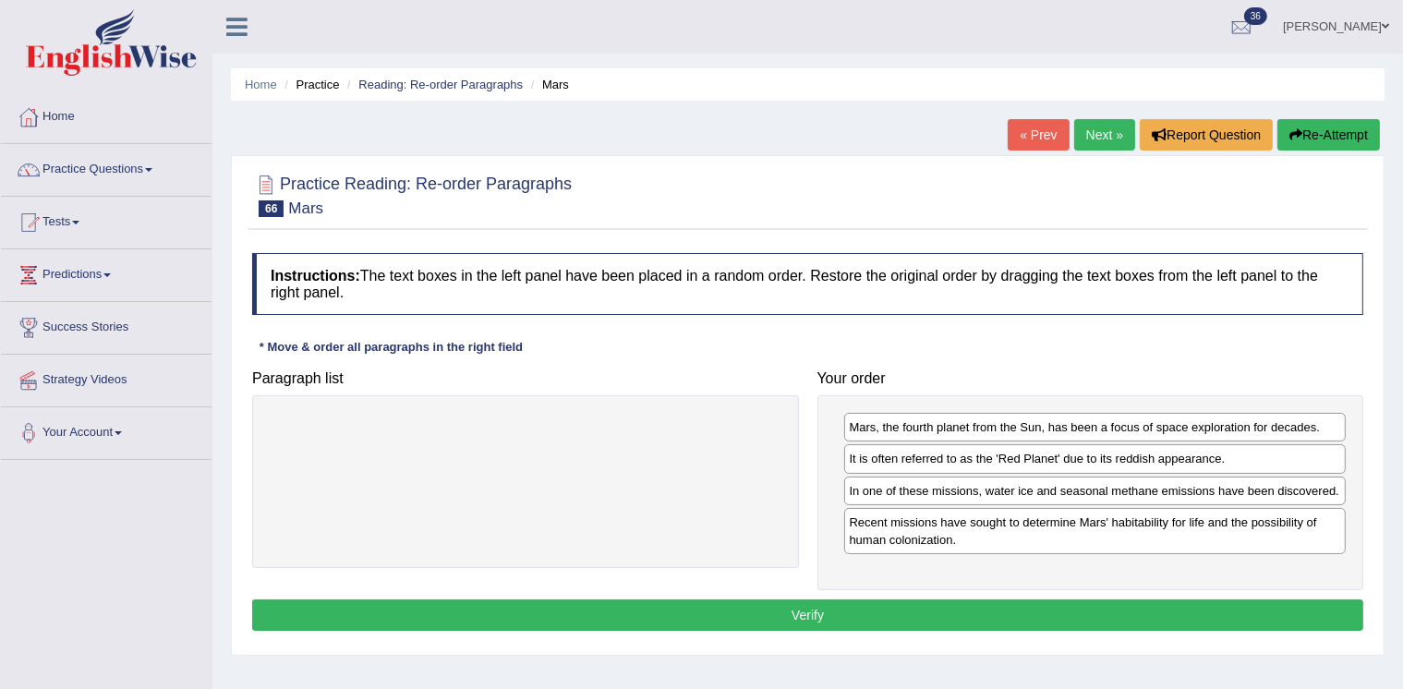
click at [1024, 611] on button "Verify" at bounding box center [807, 614] width 1111 height 31
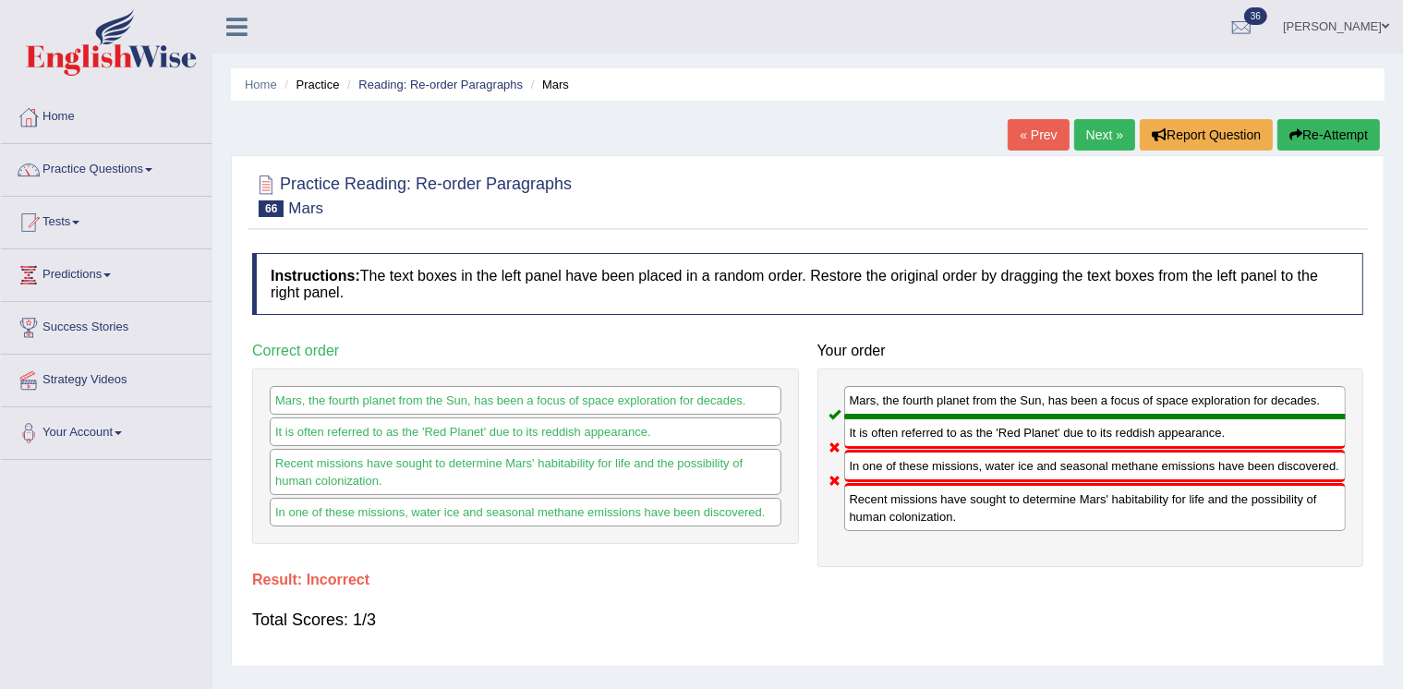
click at [1097, 129] on link "Next »" at bounding box center [1104, 134] width 61 height 31
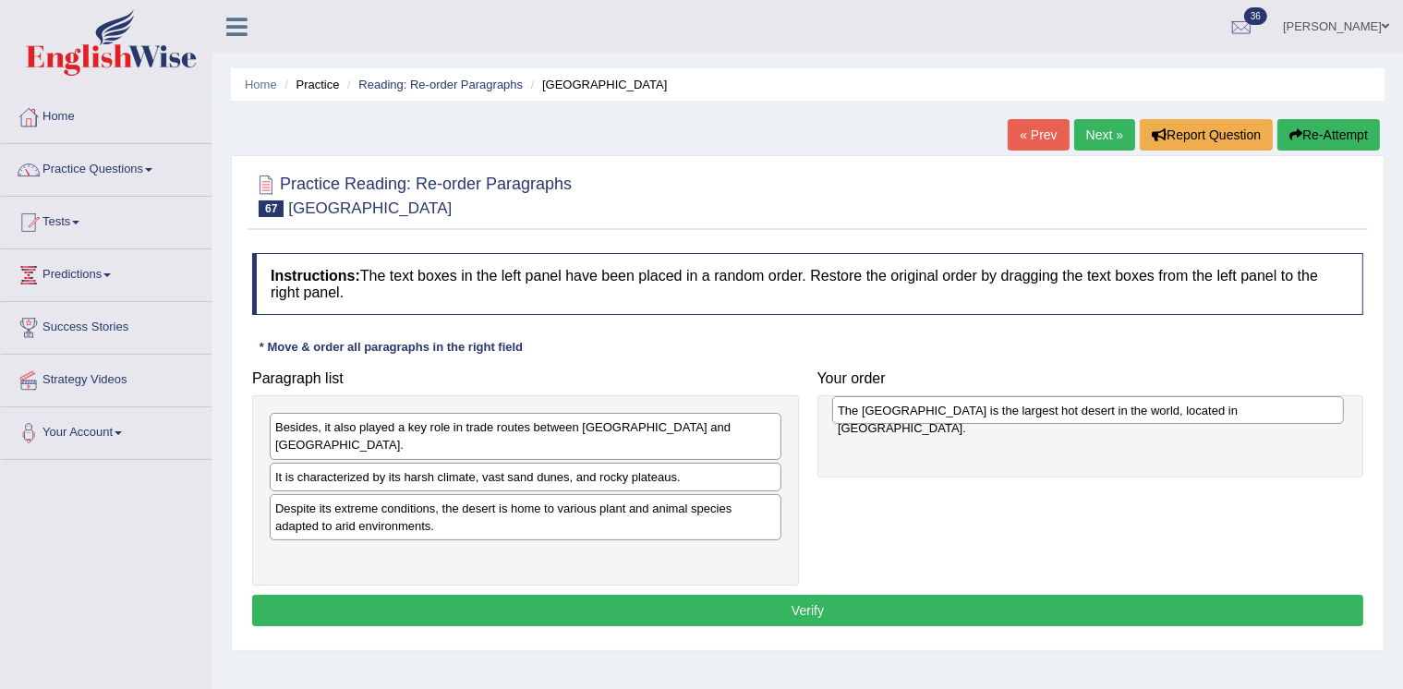
drag, startPoint x: 522, startPoint y: 508, endPoint x: 1082, endPoint y: 412, distance: 568.8
click at [1082, 412] on div "The Sahara Desert is the largest hot desert in the world, located in North Afri…" at bounding box center [1088, 410] width 512 height 28
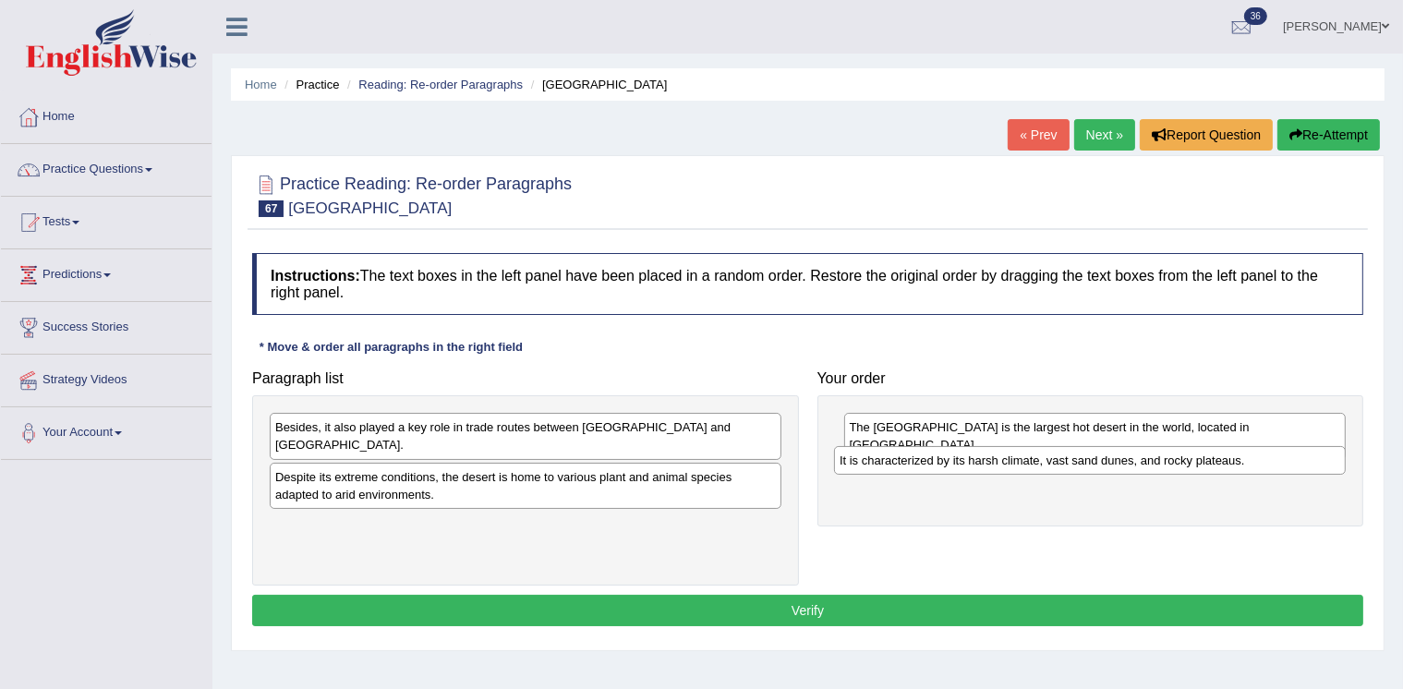
drag, startPoint x: 548, startPoint y: 477, endPoint x: 1112, endPoint y: 463, distance: 564.5
click at [1112, 463] on div "It is characterized by its harsh climate, vast sand dunes, and rocky plateaus." at bounding box center [1090, 460] width 512 height 28
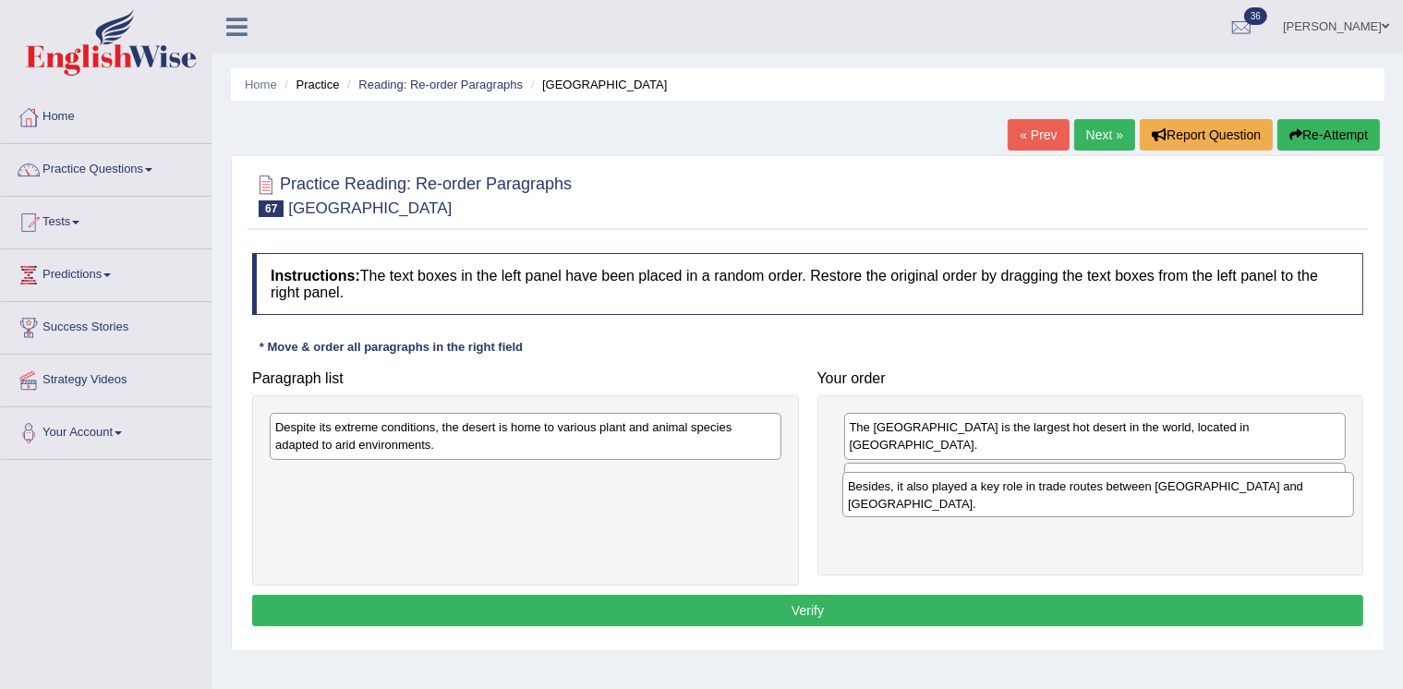
drag, startPoint x: 580, startPoint y: 434, endPoint x: 1153, endPoint y: 493, distance: 575.7
click at [1153, 493] on div "Besides, it also played a key role in trade routes between North Africa and sub…" at bounding box center [1098, 494] width 512 height 45
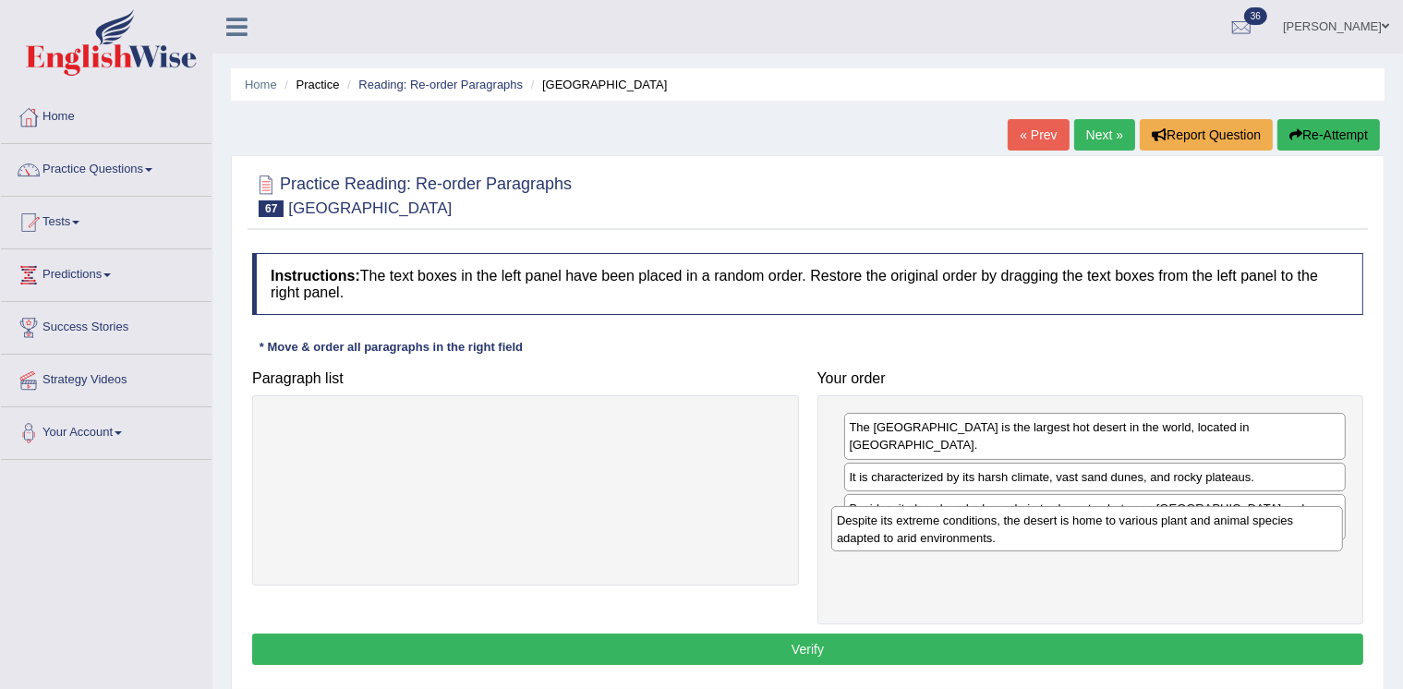
drag, startPoint x: 672, startPoint y: 439, endPoint x: 1234, endPoint y: 532, distance: 569.2
click at [1234, 532] on div "Despite its extreme conditions, the desert is home to various plant and animal …" at bounding box center [1087, 528] width 512 height 45
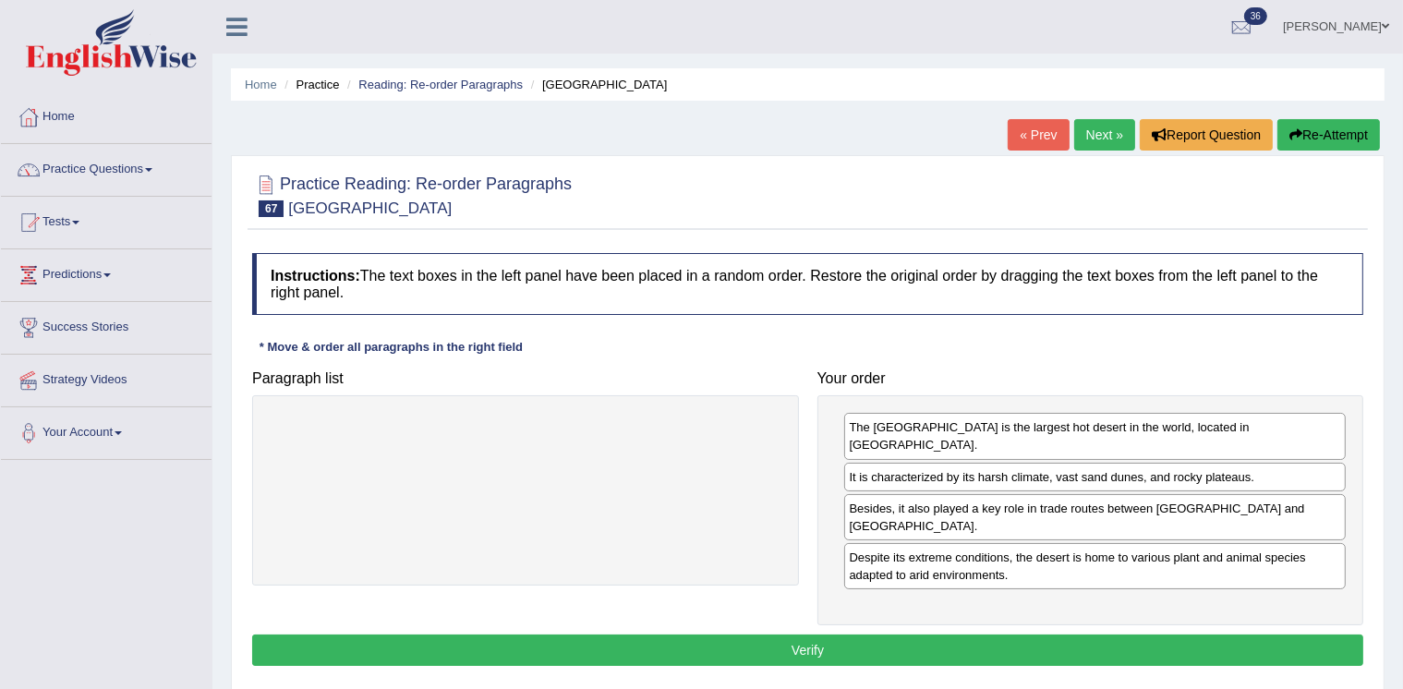
click at [1106, 635] on button "Verify" at bounding box center [807, 650] width 1111 height 31
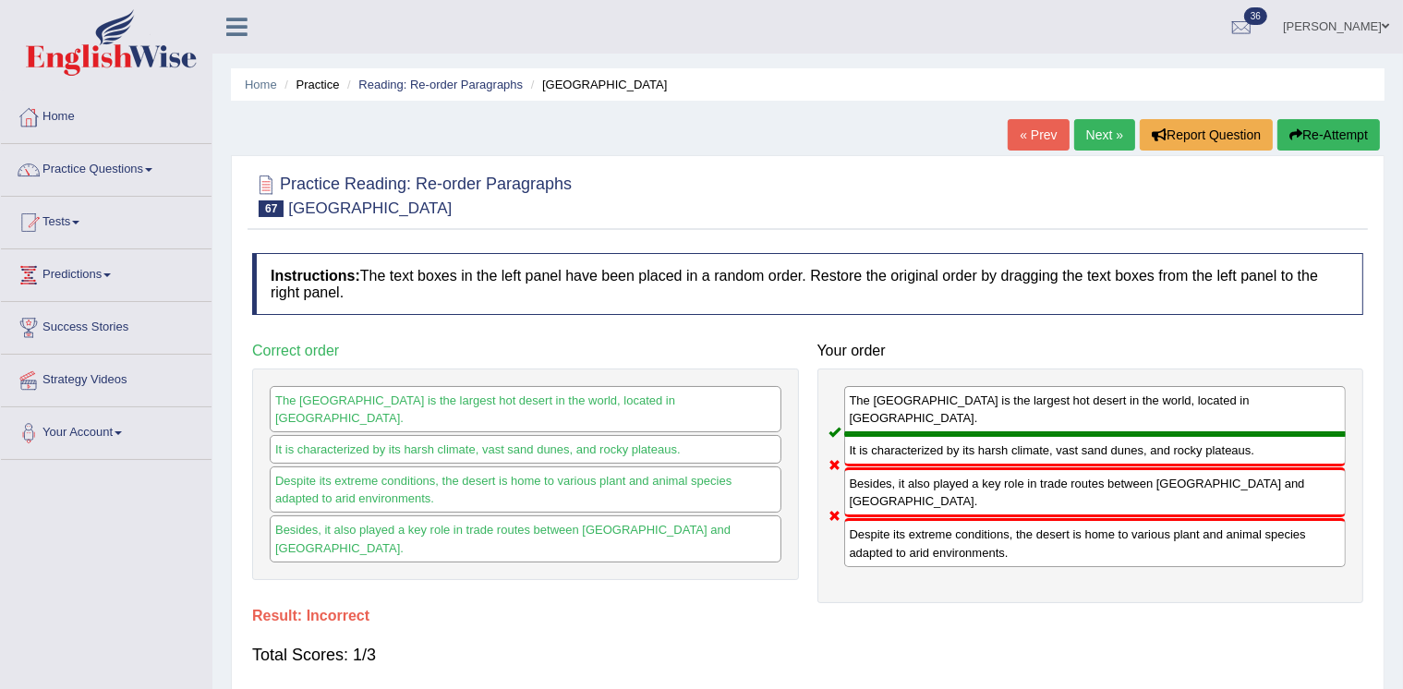
click at [1304, 129] on button "Re-Attempt" at bounding box center [1328, 134] width 103 height 31
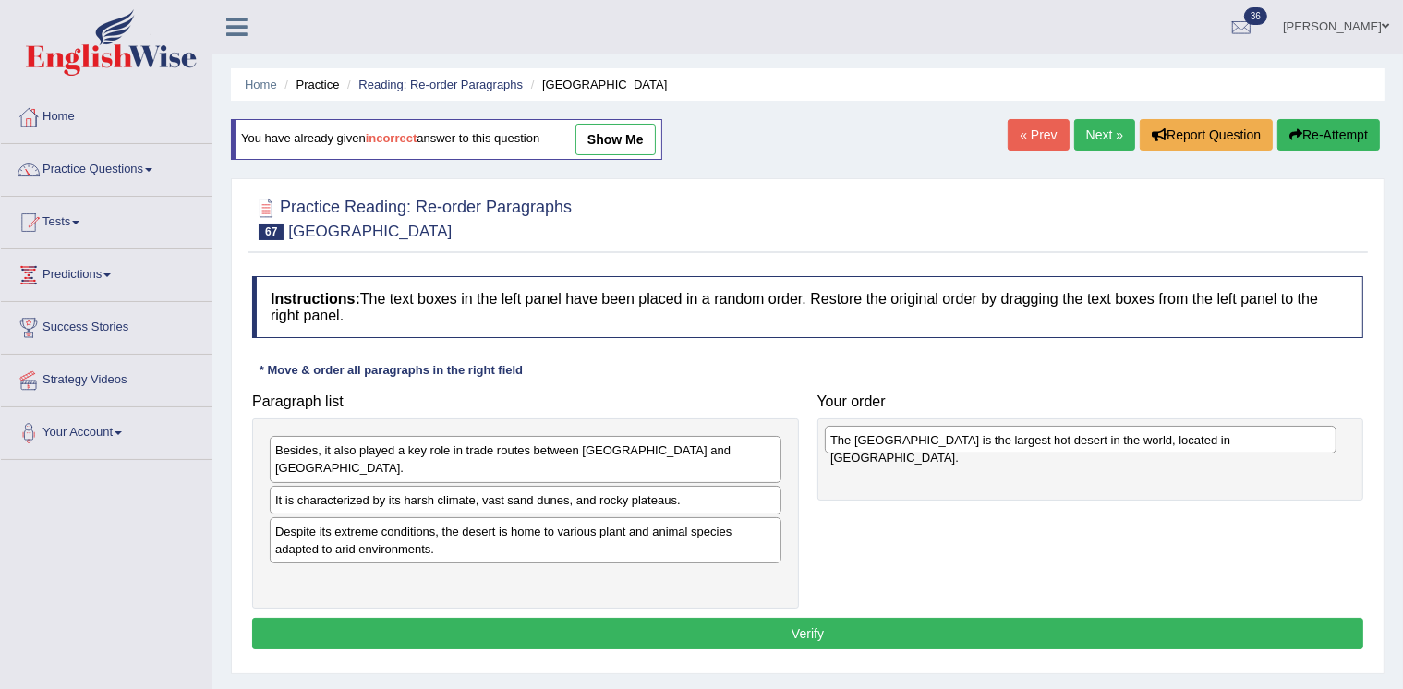
drag, startPoint x: 344, startPoint y: 534, endPoint x: 899, endPoint y: 444, distance: 562.3
click at [899, 444] on div "The Sahara Desert is the largest hot desert in the world, located in North Afri…" at bounding box center [1081, 440] width 512 height 28
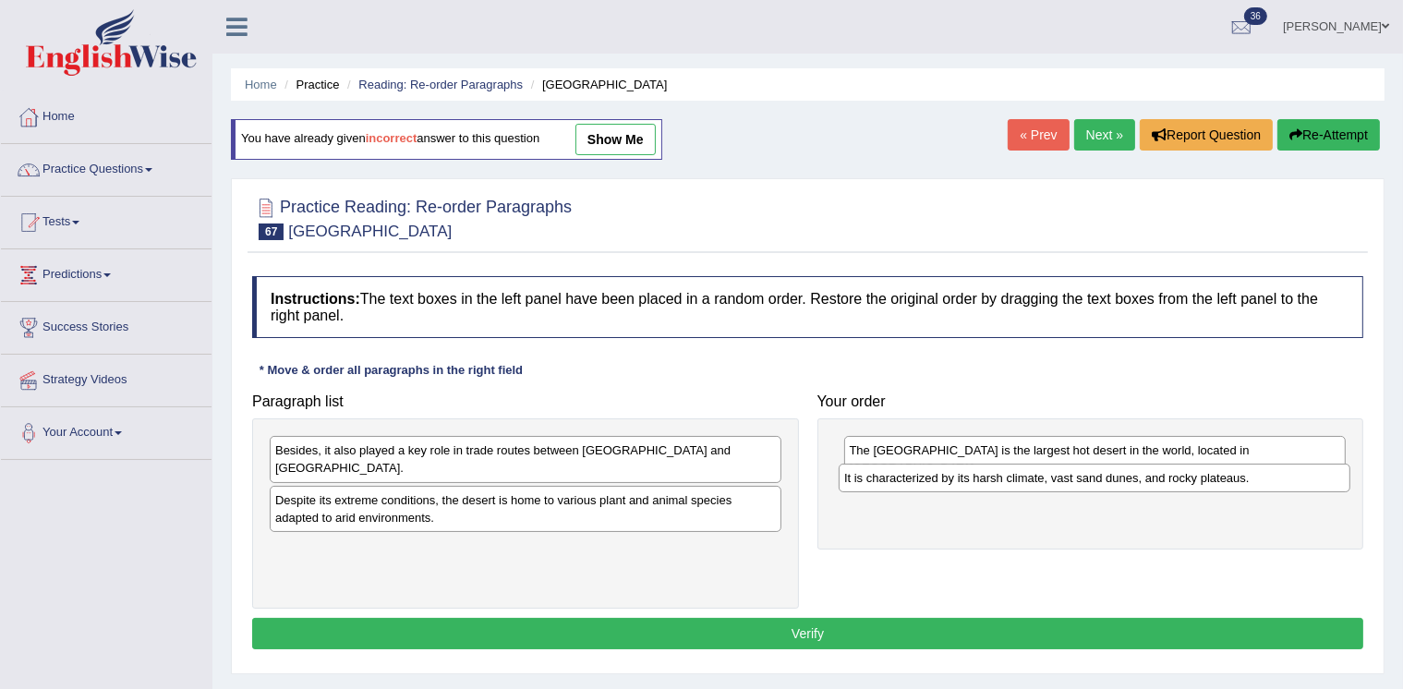
drag, startPoint x: 363, startPoint y: 501, endPoint x: 932, endPoint y: 480, distance: 569.3
click at [932, 480] on div "It is characterized by its harsh climate, vast sand dunes, and rocky plateaus." at bounding box center [1095, 478] width 512 height 28
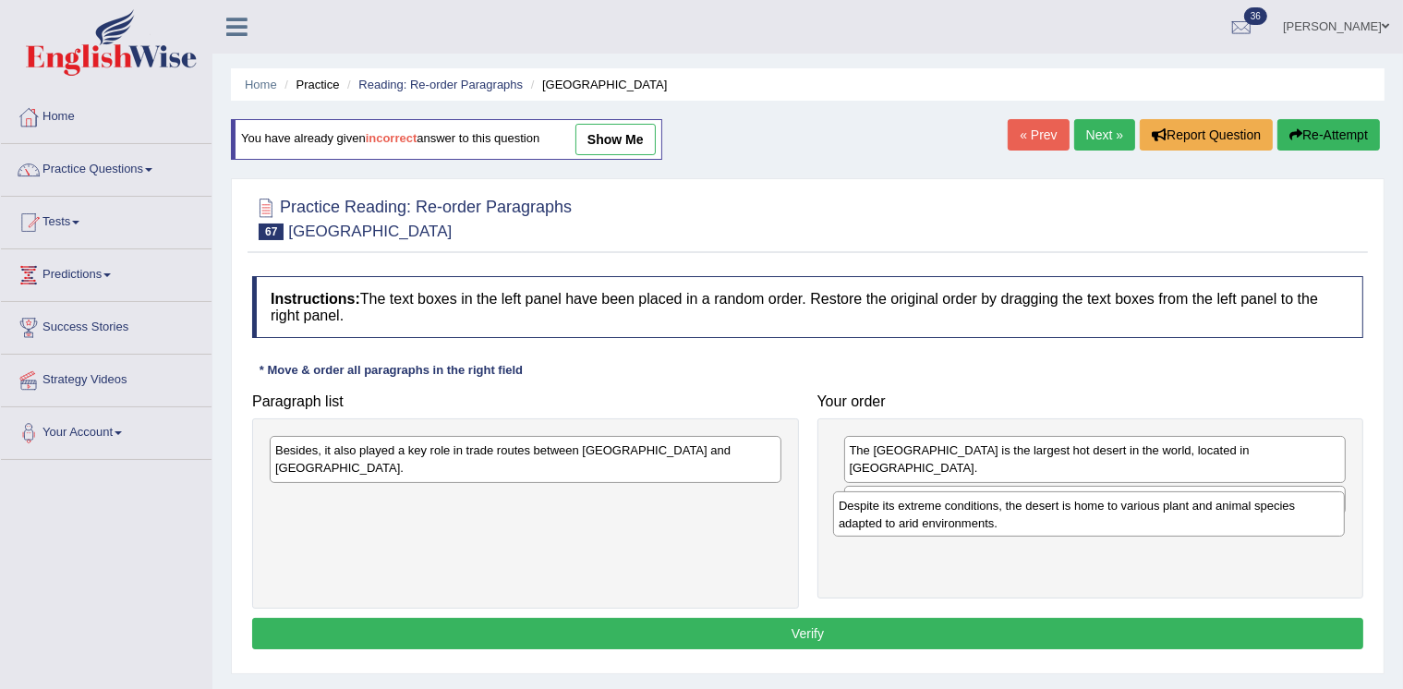
drag, startPoint x: 406, startPoint y: 512, endPoint x: 968, endPoint y: 519, distance: 561.6
click at [968, 519] on div "Despite its extreme conditions, the desert is home to various plant and animal …" at bounding box center [1089, 513] width 512 height 45
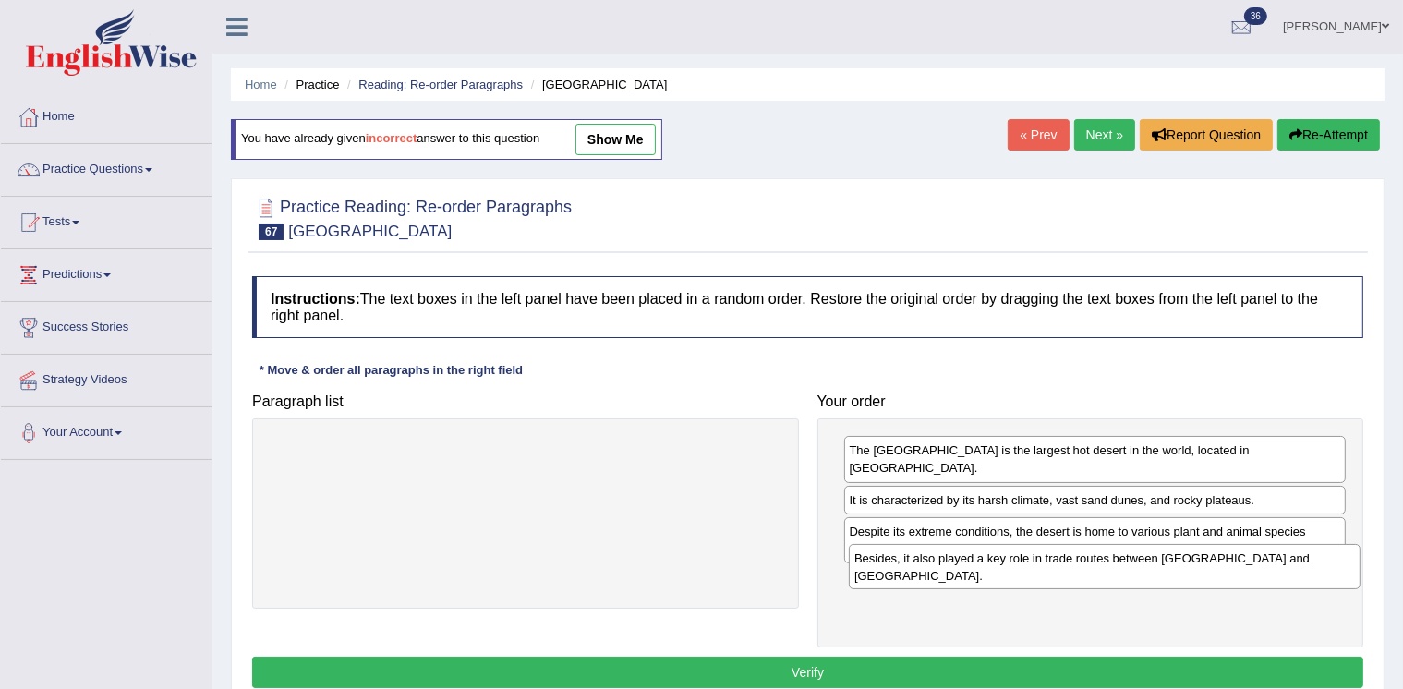
drag, startPoint x: 662, startPoint y: 456, endPoint x: 1241, endPoint y: 564, distance: 589.1
click at [1241, 564] on div "Besides, it also played a key role in trade routes between North Africa and sub…" at bounding box center [1105, 566] width 512 height 45
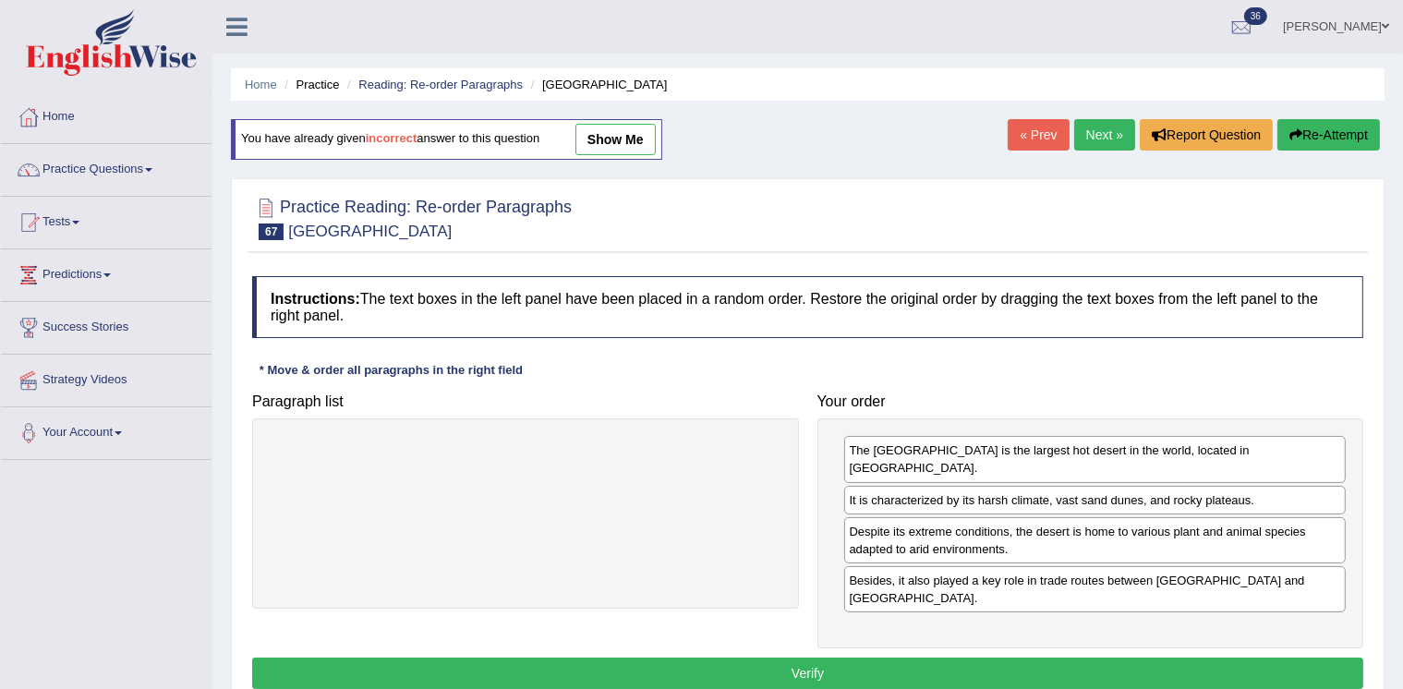
click at [1039, 658] on button "Verify" at bounding box center [807, 673] width 1111 height 31
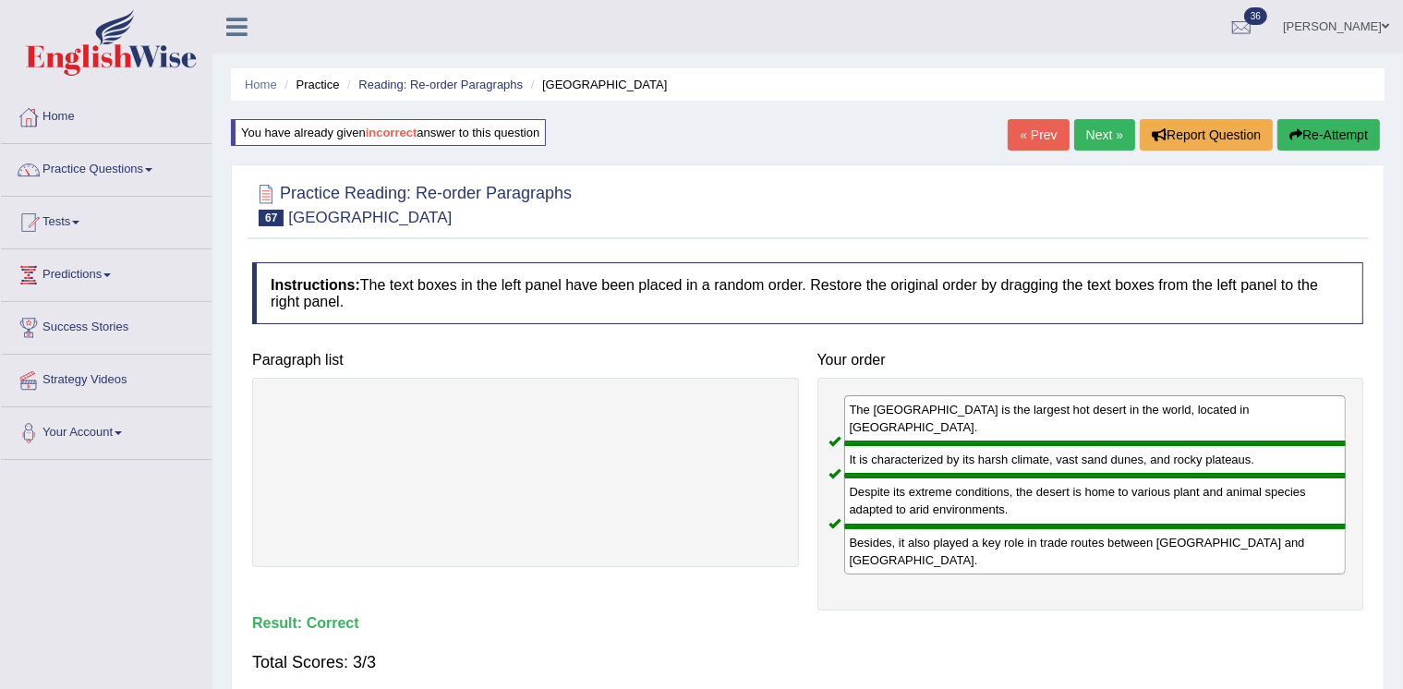
click at [1097, 124] on link "Next »" at bounding box center [1104, 134] width 61 height 31
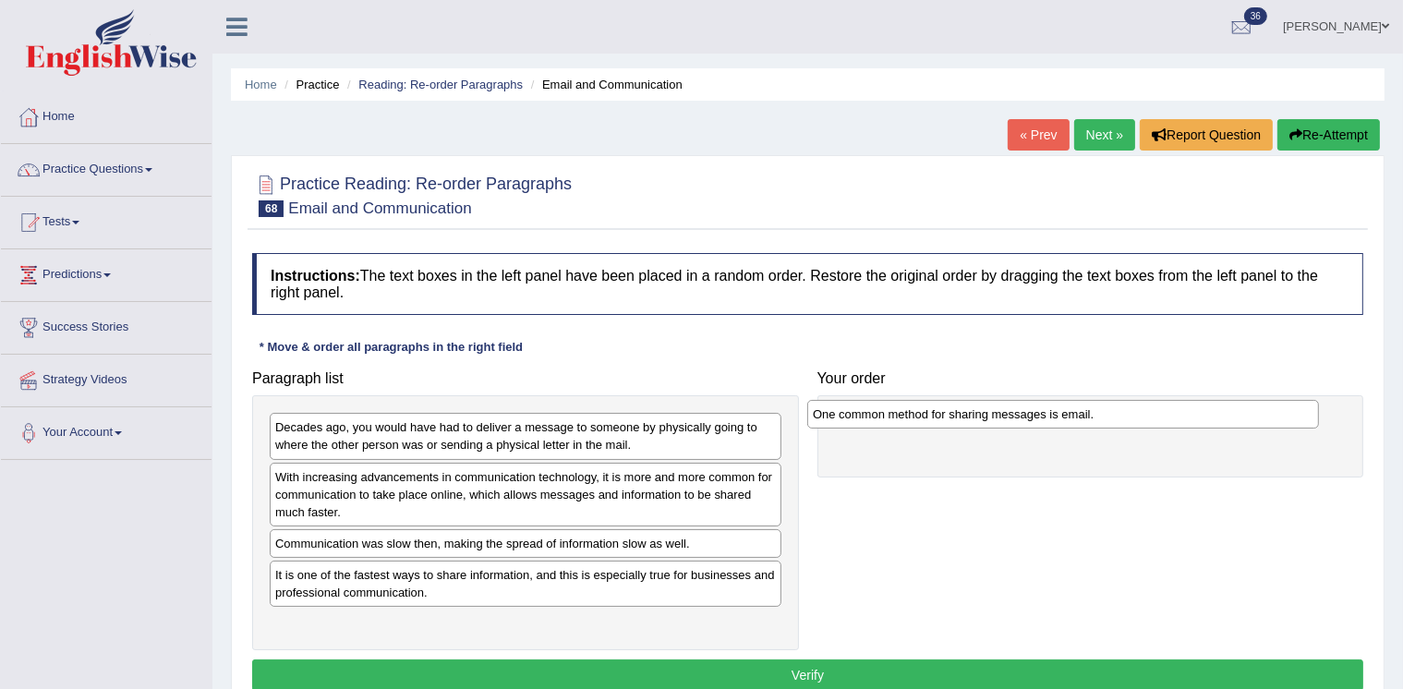
drag, startPoint x: 414, startPoint y: 434, endPoint x: 951, endPoint y: 421, distance: 537.7
click at [951, 421] on div "One common method for sharing messages is email." at bounding box center [1063, 414] width 512 height 28
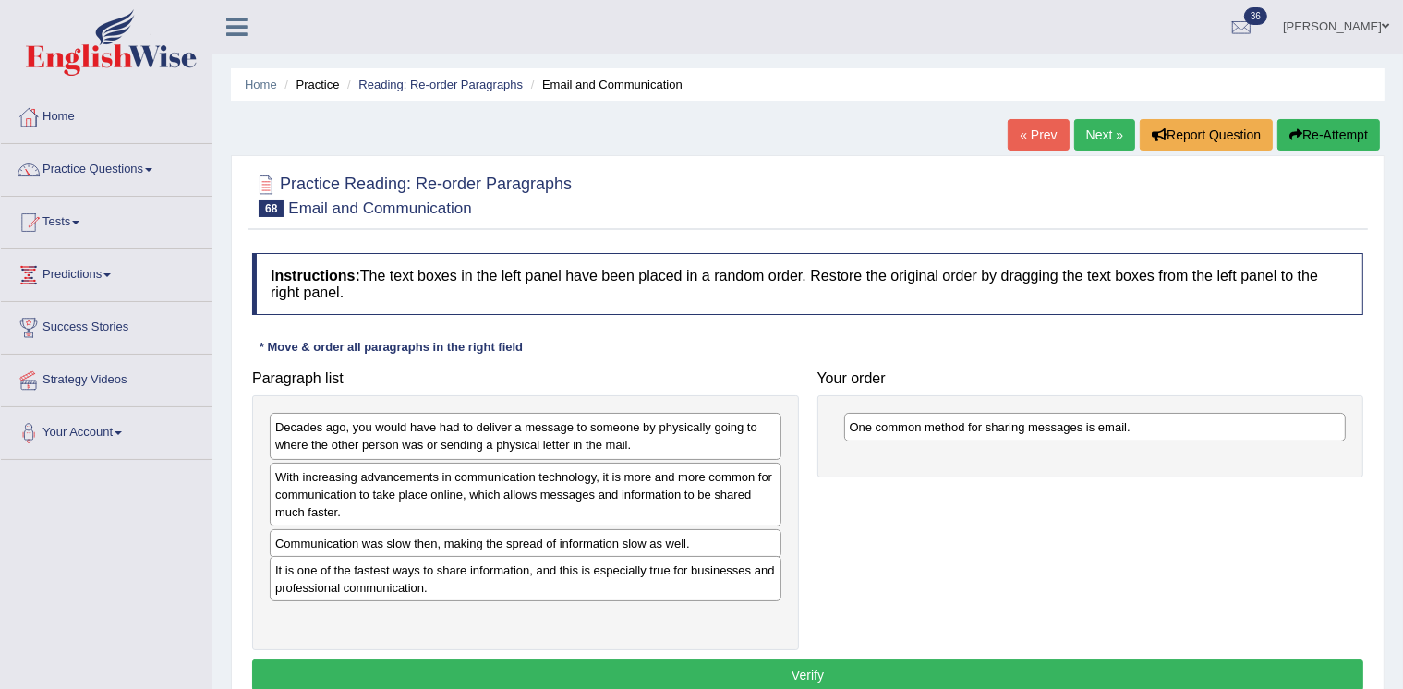
click at [502, 575] on div "It is one of the fastest ways to share information, and this is especially true…" at bounding box center [526, 578] width 512 height 45
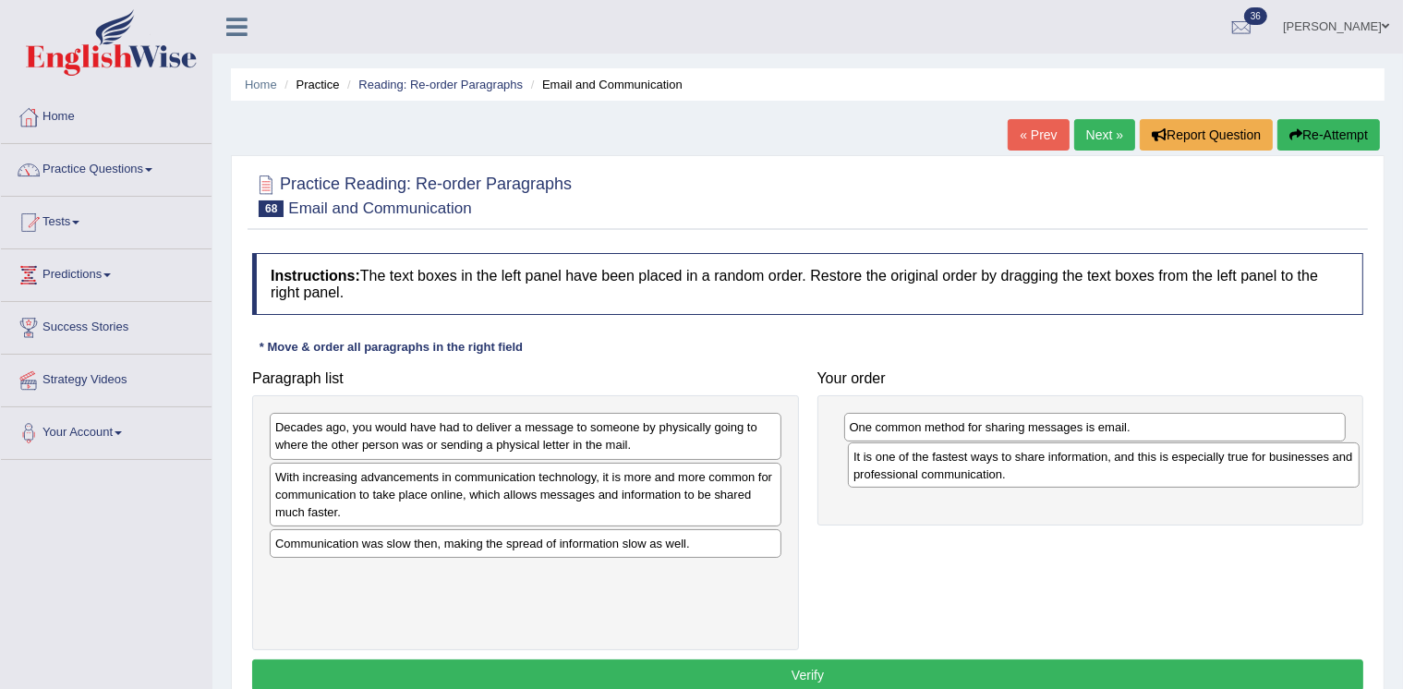
drag, startPoint x: 547, startPoint y: 582, endPoint x: 1124, endPoint y: 467, distance: 588.5
click at [1124, 467] on div "It is one of the fastest ways to share information, and this is especially true…" at bounding box center [1104, 464] width 512 height 45
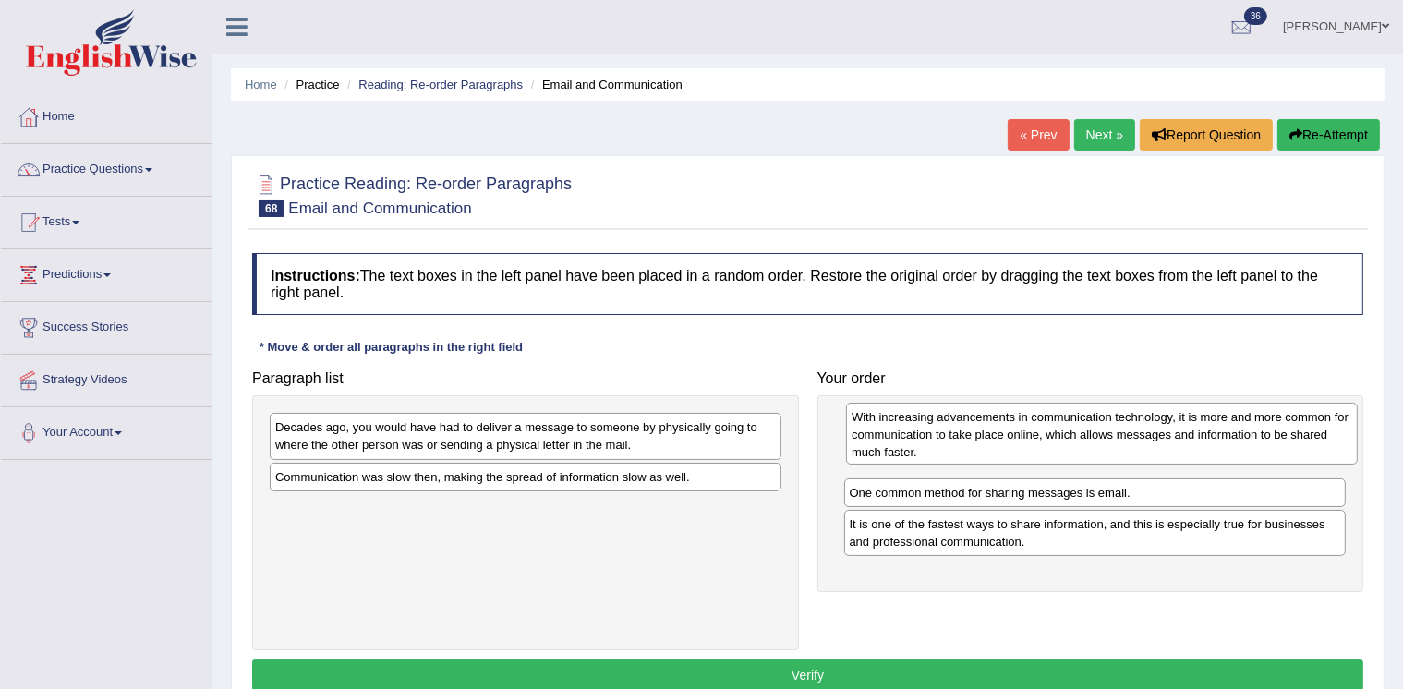
drag, startPoint x: 539, startPoint y: 500, endPoint x: 1116, endPoint y: 441, distance: 579.3
click at [1116, 441] on div "With increasing advancements in communication technology, it is more and more c…" at bounding box center [1102, 434] width 512 height 62
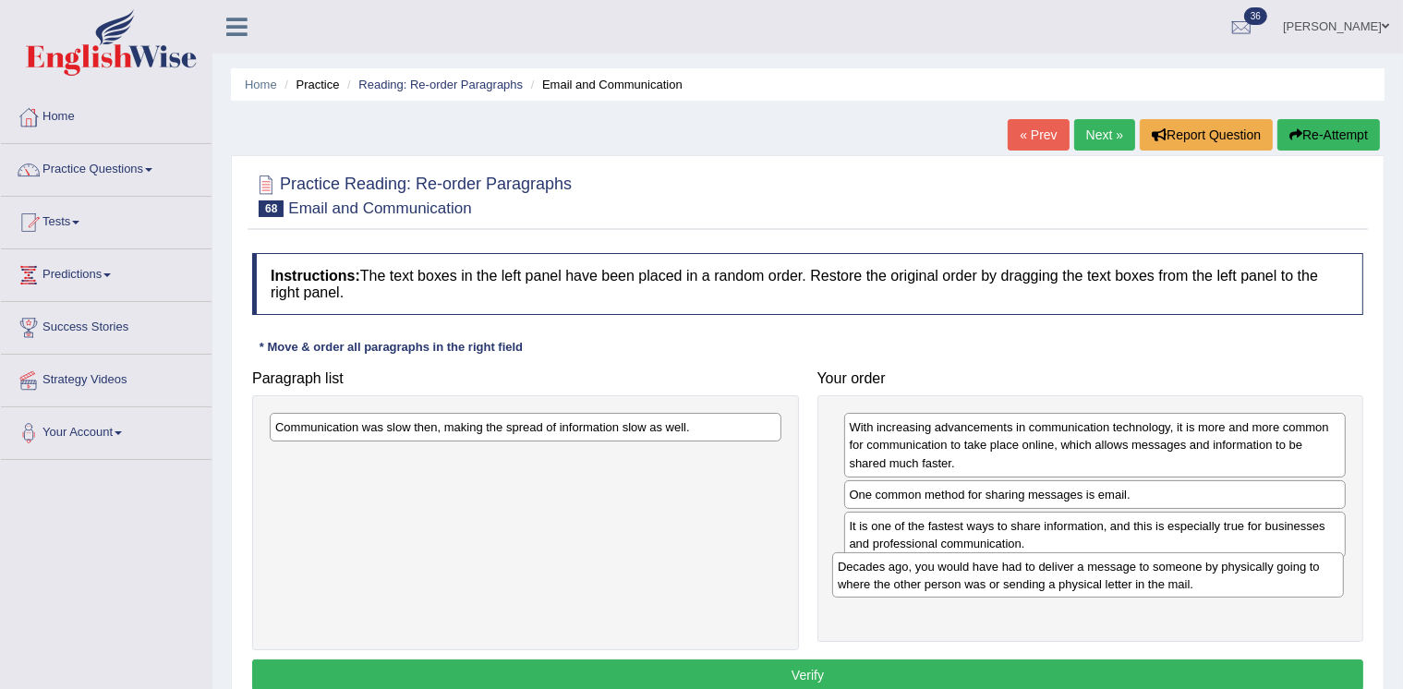
drag, startPoint x: 517, startPoint y: 450, endPoint x: 1081, endPoint y: 591, distance: 580.8
click at [1081, 591] on div "Decades ago, you would have had to deliver a message to someone by physically g…" at bounding box center [1088, 574] width 512 height 45
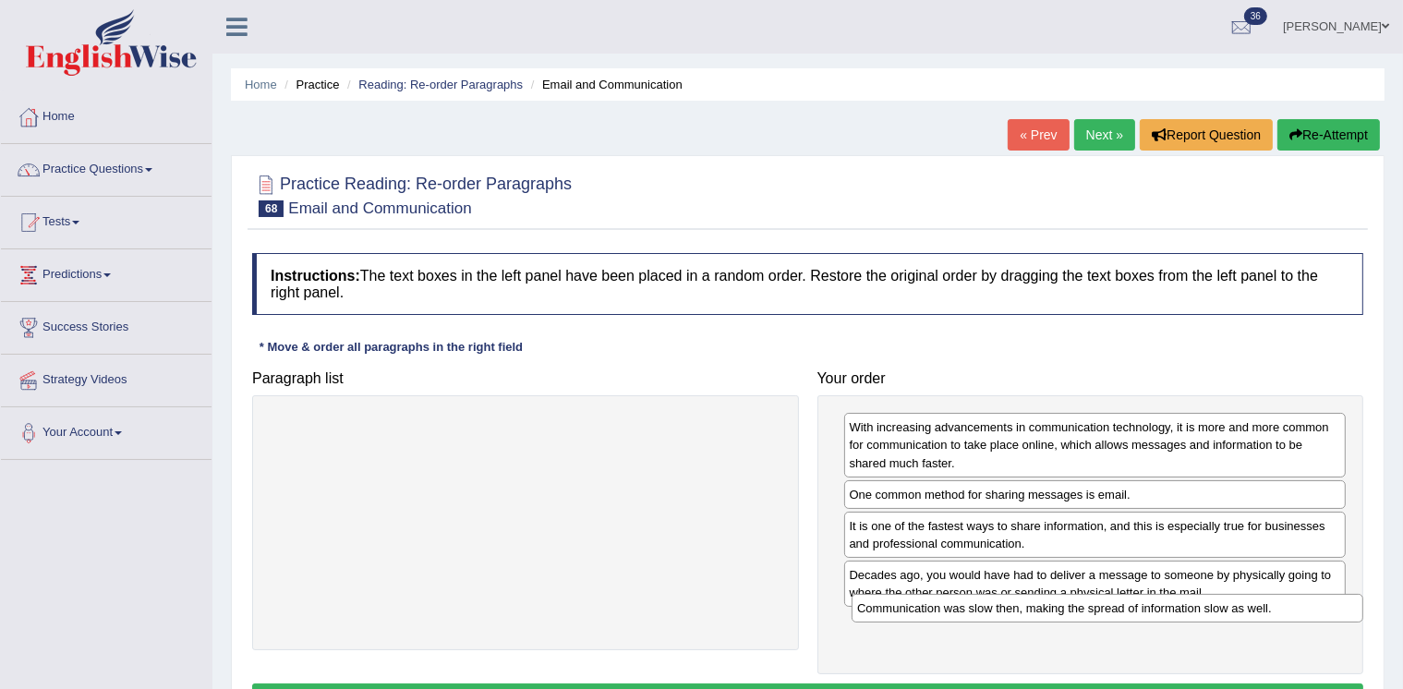
drag, startPoint x: 584, startPoint y: 427, endPoint x: 1166, endPoint y: 608, distance: 609.4
click at [1166, 608] on div "Communication was slow then, making the spread of information slow as well." at bounding box center [1108, 608] width 512 height 28
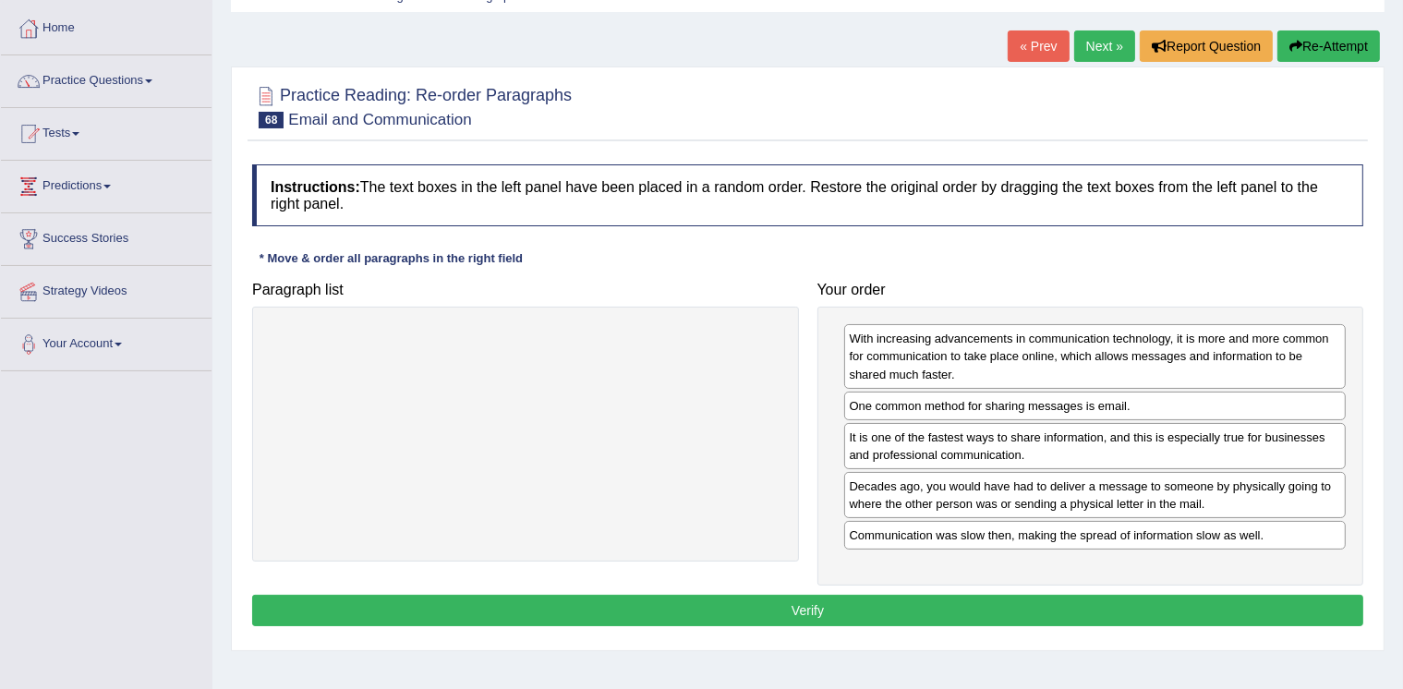
scroll to position [106, 0]
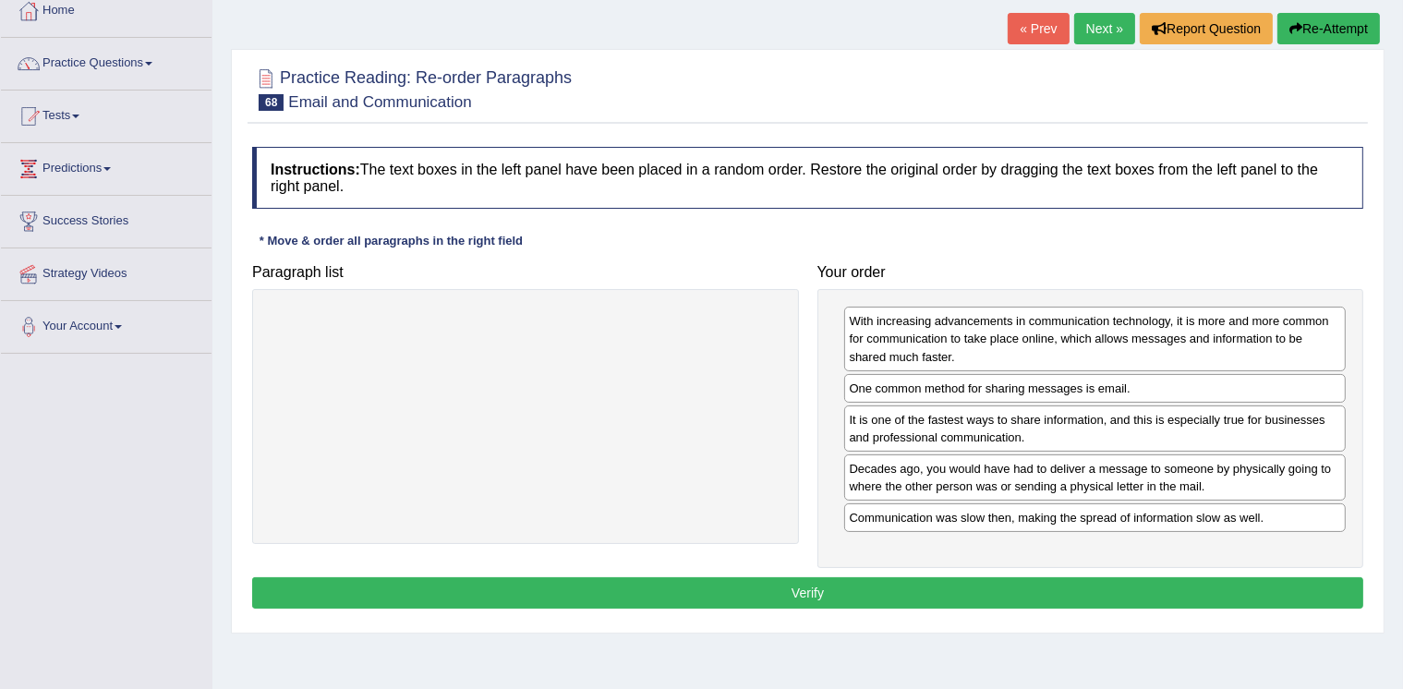
click at [1168, 586] on button "Verify" at bounding box center [807, 592] width 1111 height 31
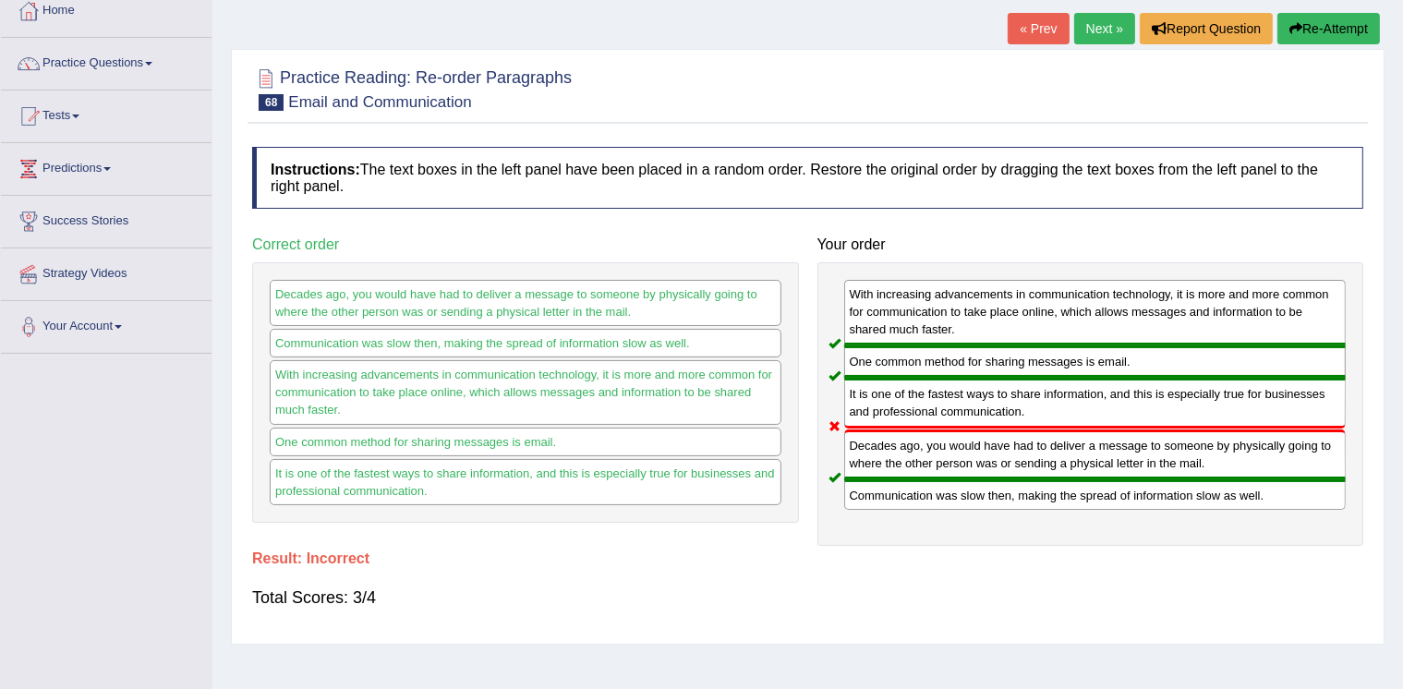
click at [1105, 25] on link "Next »" at bounding box center [1104, 28] width 61 height 31
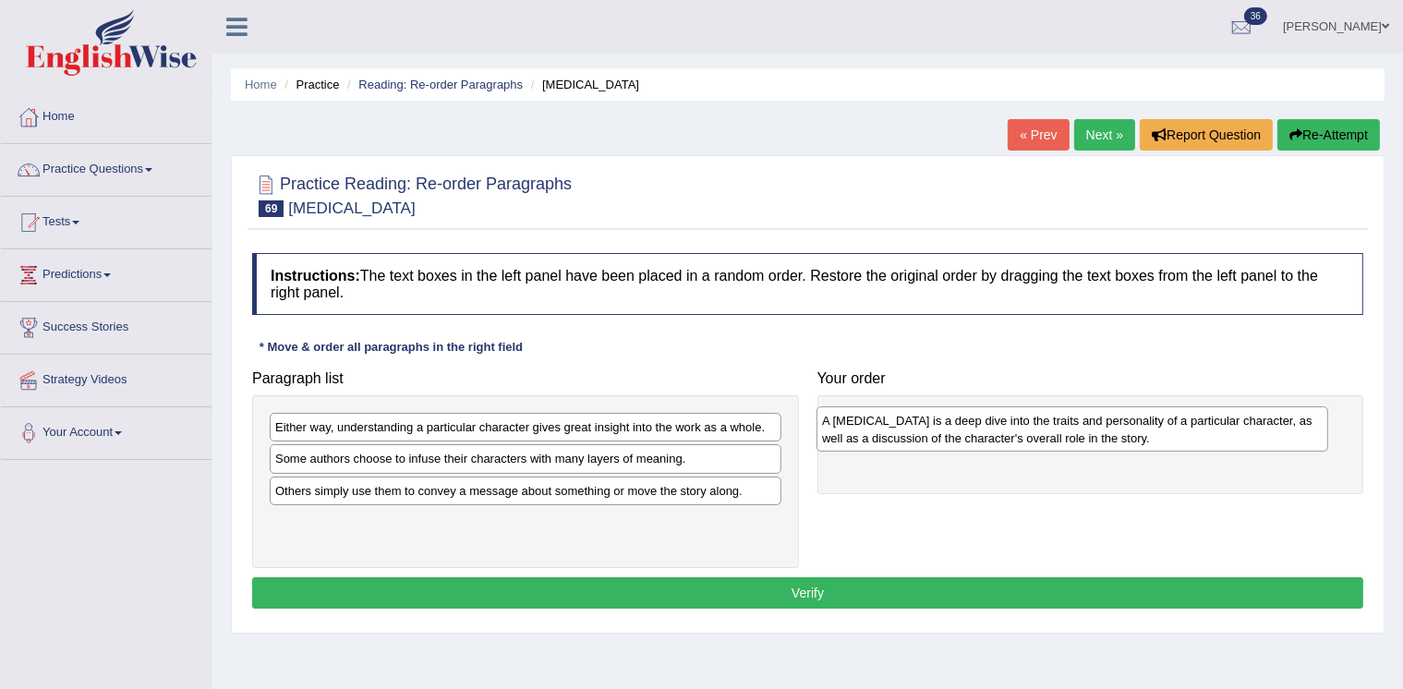
drag, startPoint x: 532, startPoint y: 506, endPoint x: 1079, endPoint y: 438, distance: 551.0
click at [1079, 438] on div "A [MEDICAL_DATA] is a deep dive into the traits and personality of a particular…" at bounding box center [1072, 428] width 512 height 45
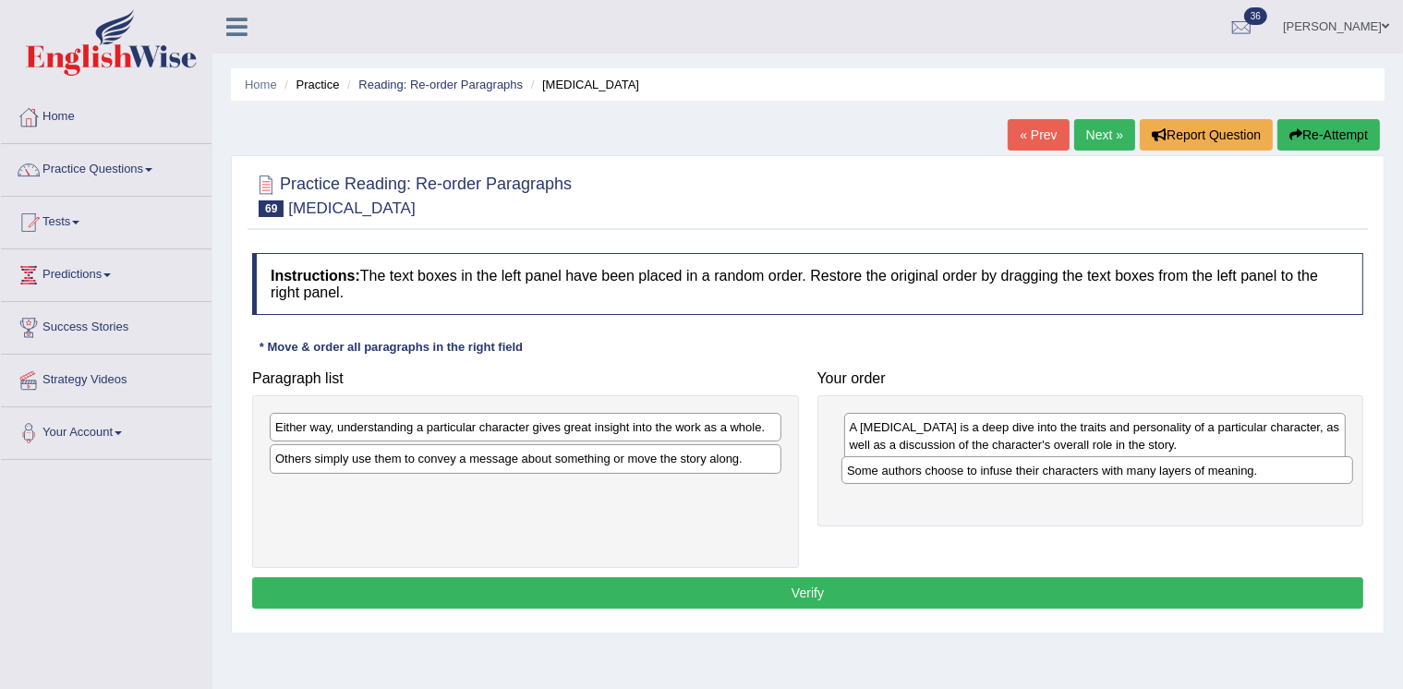
drag, startPoint x: 572, startPoint y: 464, endPoint x: 1143, endPoint y: 476, distance: 571.8
click at [1143, 476] on div "Some authors choose to infuse their characters with many layers of meaning." at bounding box center [1097, 470] width 512 height 28
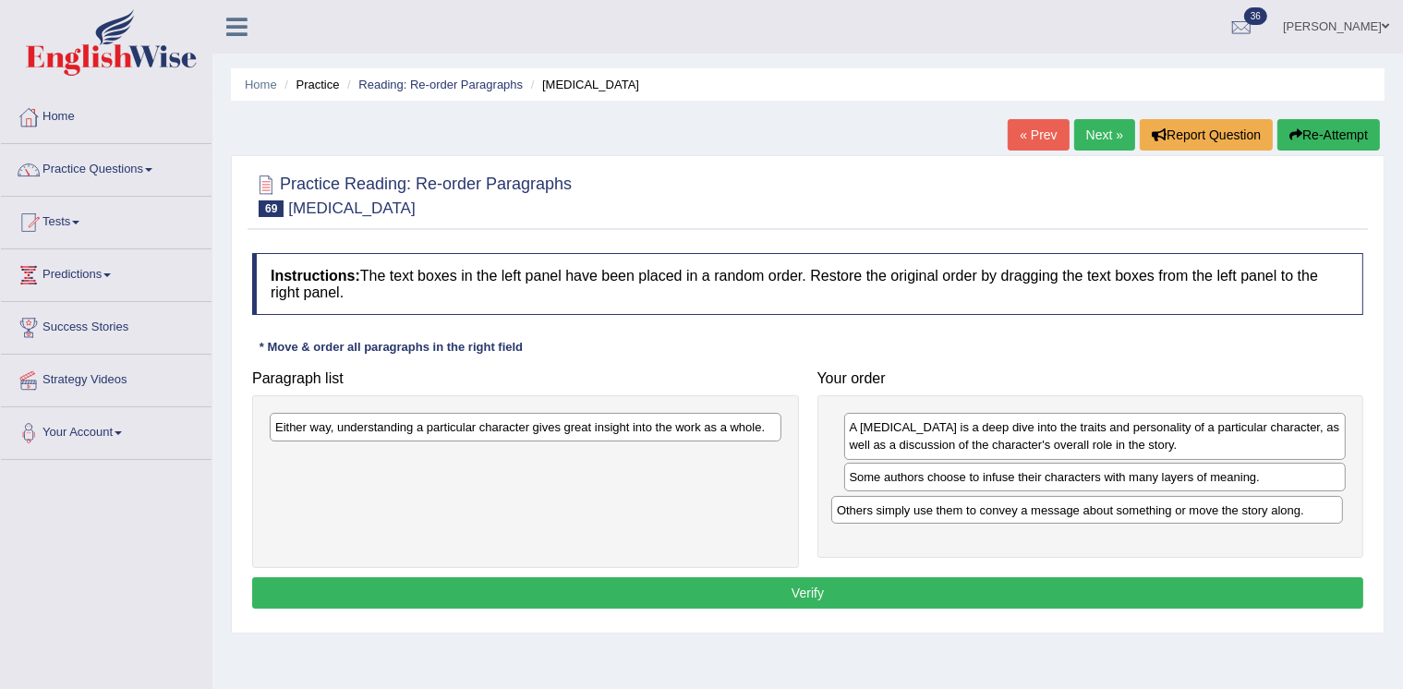
drag, startPoint x: 639, startPoint y: 465, endPoint x: 1205, endPoint y: 508, distance: 567.8
click at [1205, 508] on div "Others simply use them to convey a message about something or move the story al…" at bounding box center [1087, 510] width 512 height 28
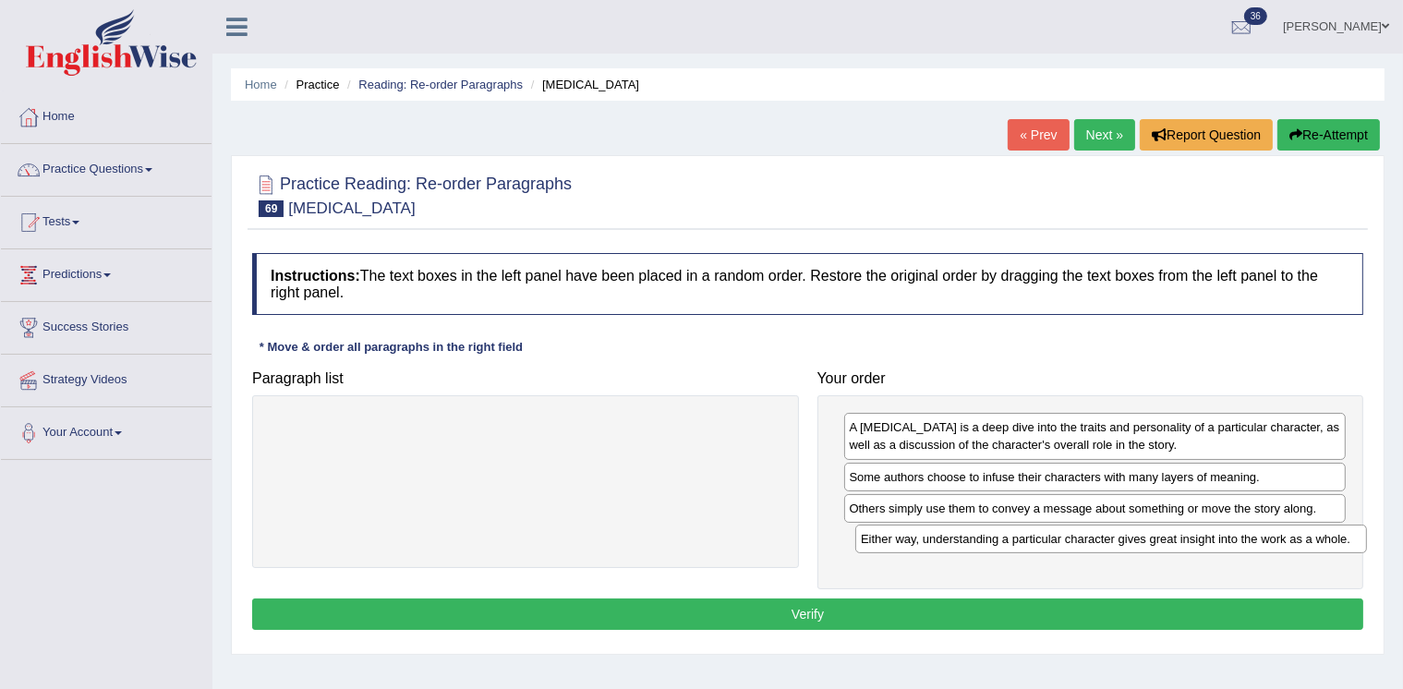
drag, startPoint x: 697, startPoint y: 427, endPoint x: 1283, endPoint y: 538, distance: 596.1
click at [1283, 538] on div "Either way, understanding a particular character gives great insight into the w…" at bounding box center [1111, 539] width 512 height 28
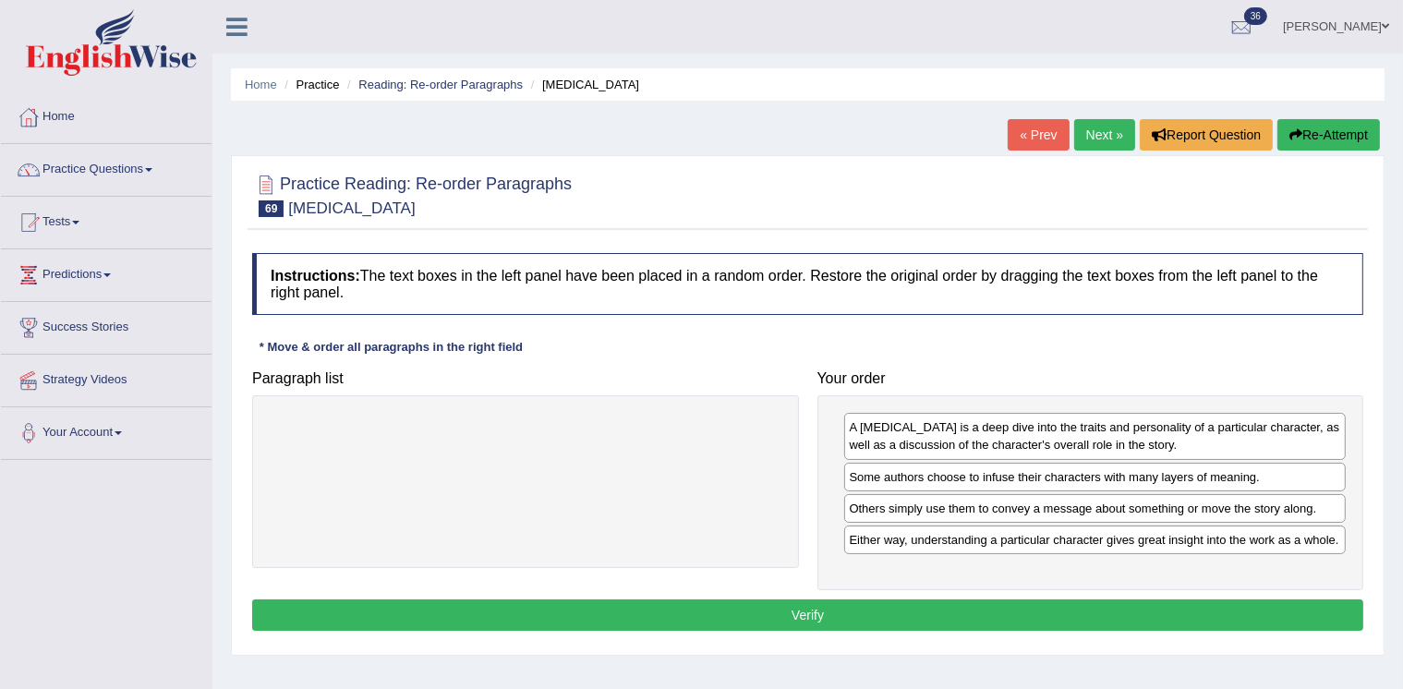
click at [1143, 608] on button "Verify" at bounding box center [807, 614] width 1111 height 31
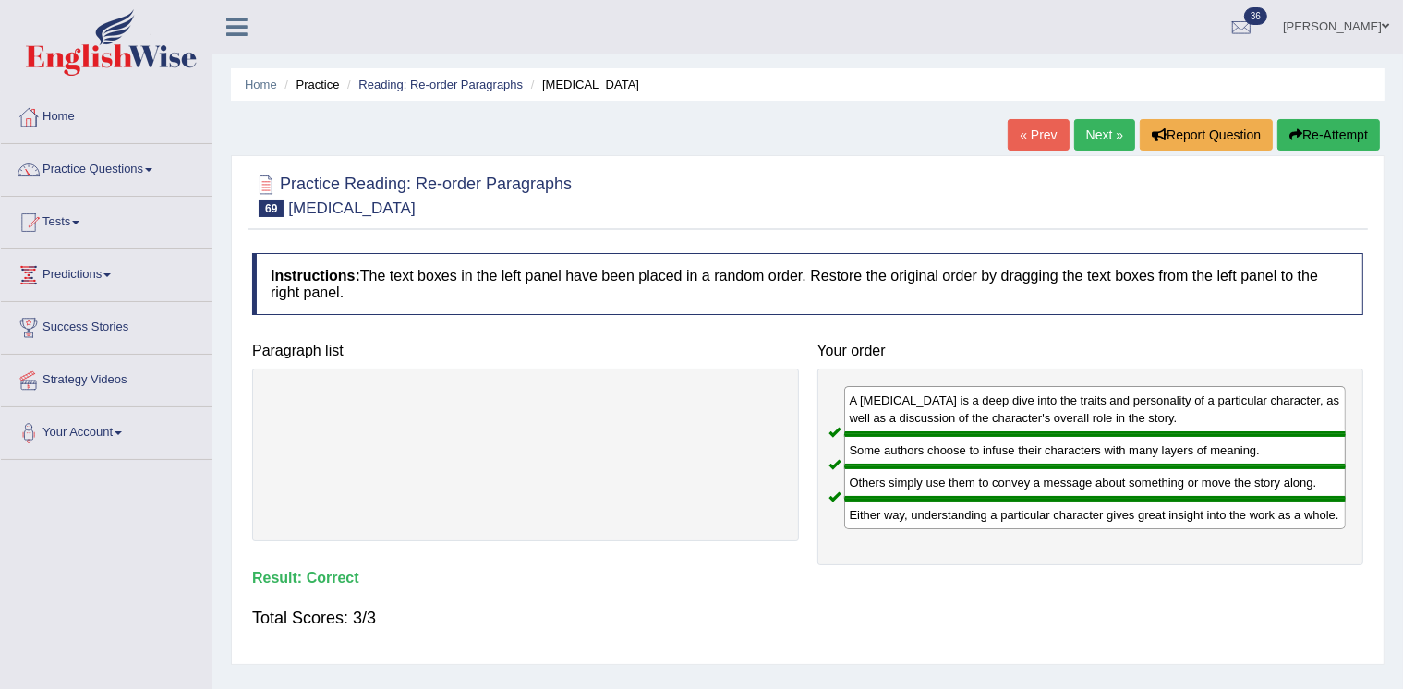
click at [1087, 134] on link "Next »" at bounding box center [1104, 134] width 61 height 31
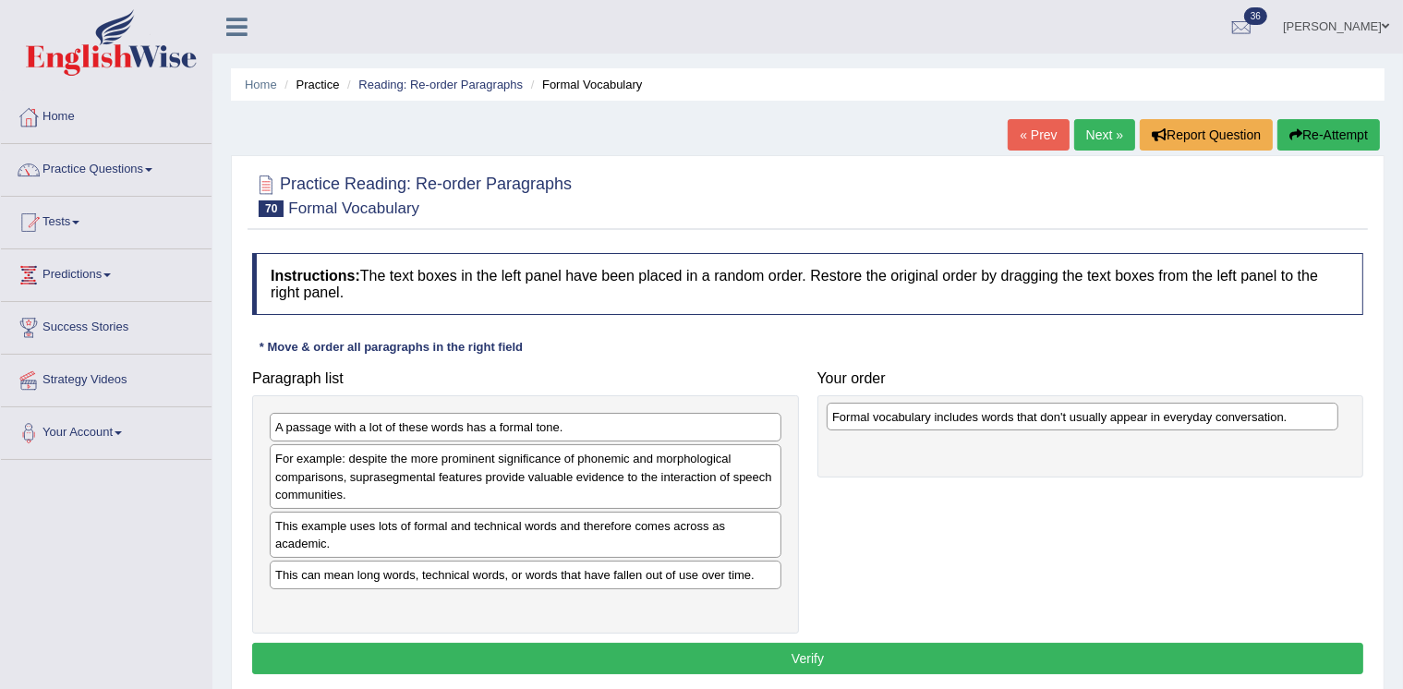
drag, startPoint x: 598, startPoint y: 465, endPoint x: 1155, endPoint y: 423, distance: 558.5
click at [1155, 423] on div "Formal vocabulary includes words that don't usually appear in everyday conversa…" at bounding box center [1083, 417] width 512 height 28
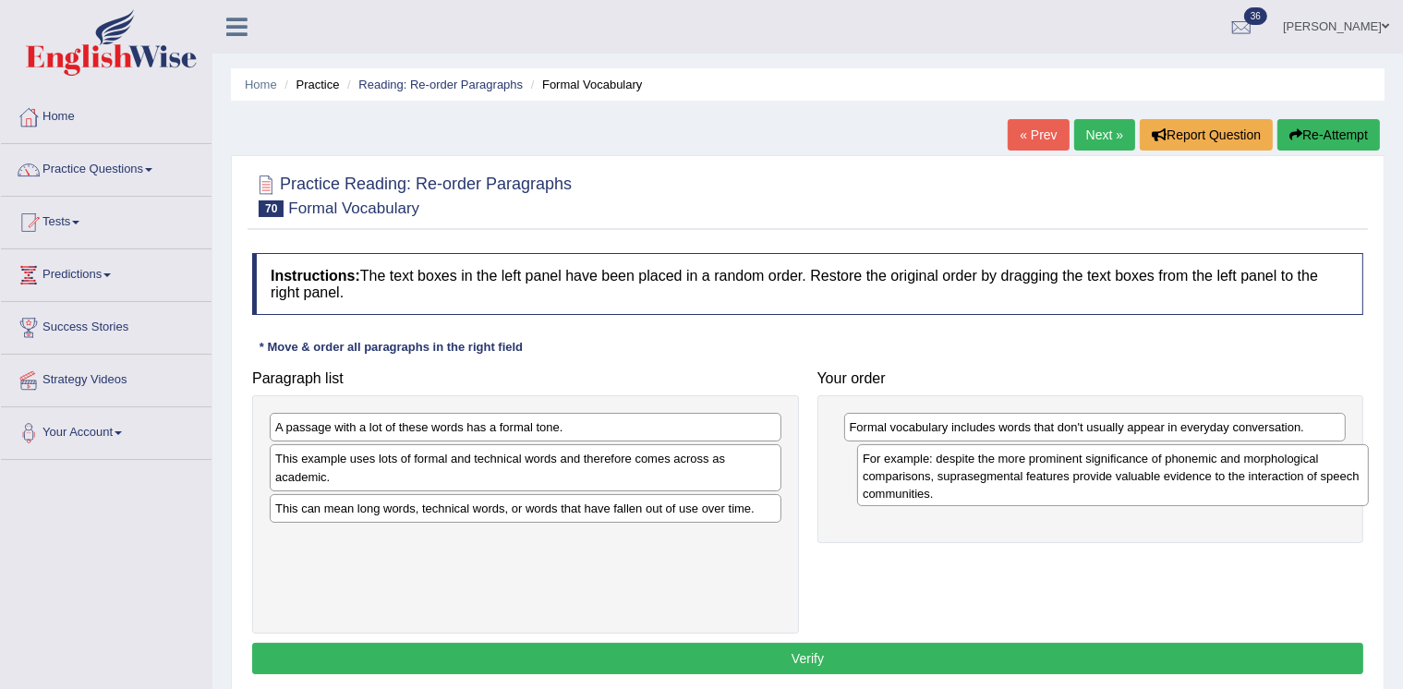
drag, startPoint x: 560, startPoint y: 483, endPoint x: 1147, endPoint y: 483, distance: 587.4
click at [1147, 483] on div "For example: despite the more prominent significance of phonemic and morphologi…" at bounding box center [1113, 475] width 512 height 62
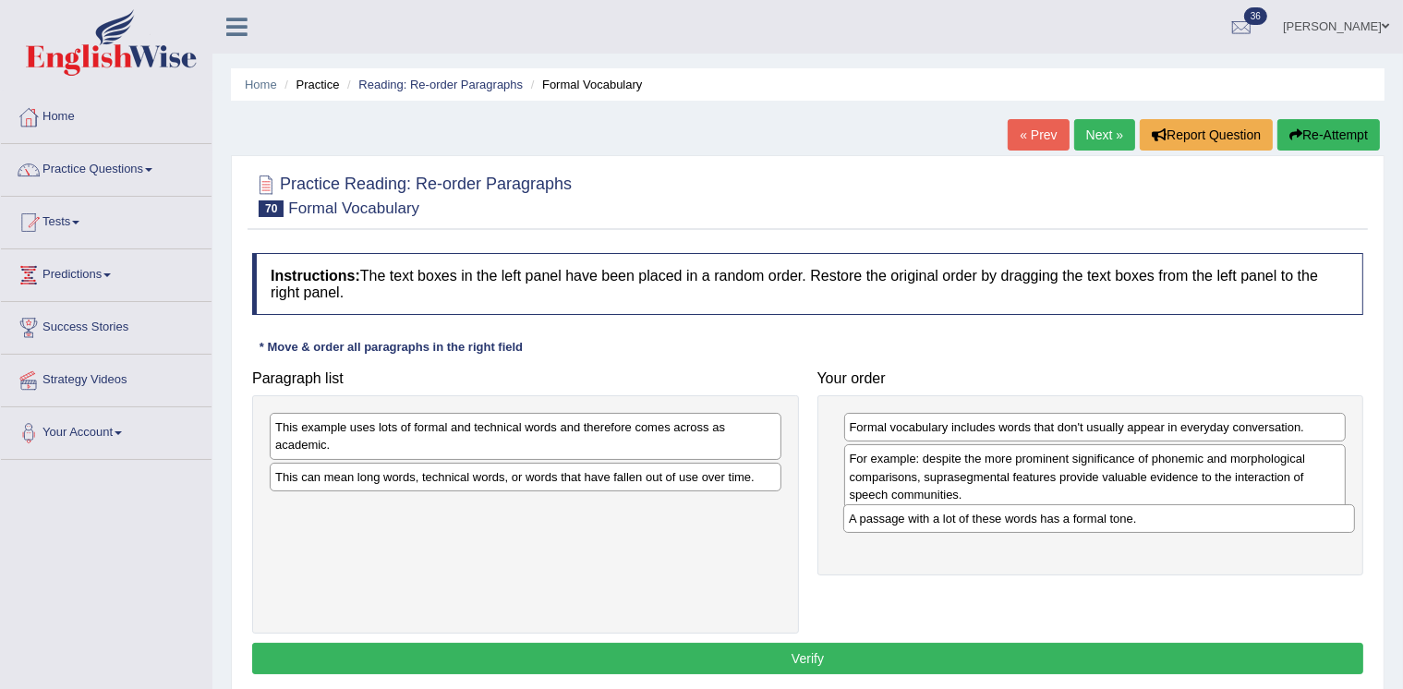
drag, startPoint x: 511, startPoint y: 428, endPoint x: 1084, endPoint y: 519, distance: 580.8
click at [1084, 519] on div "A passage with a lot of these words has a formal tone." at bounding box center [1099, 518] width 512 height 28
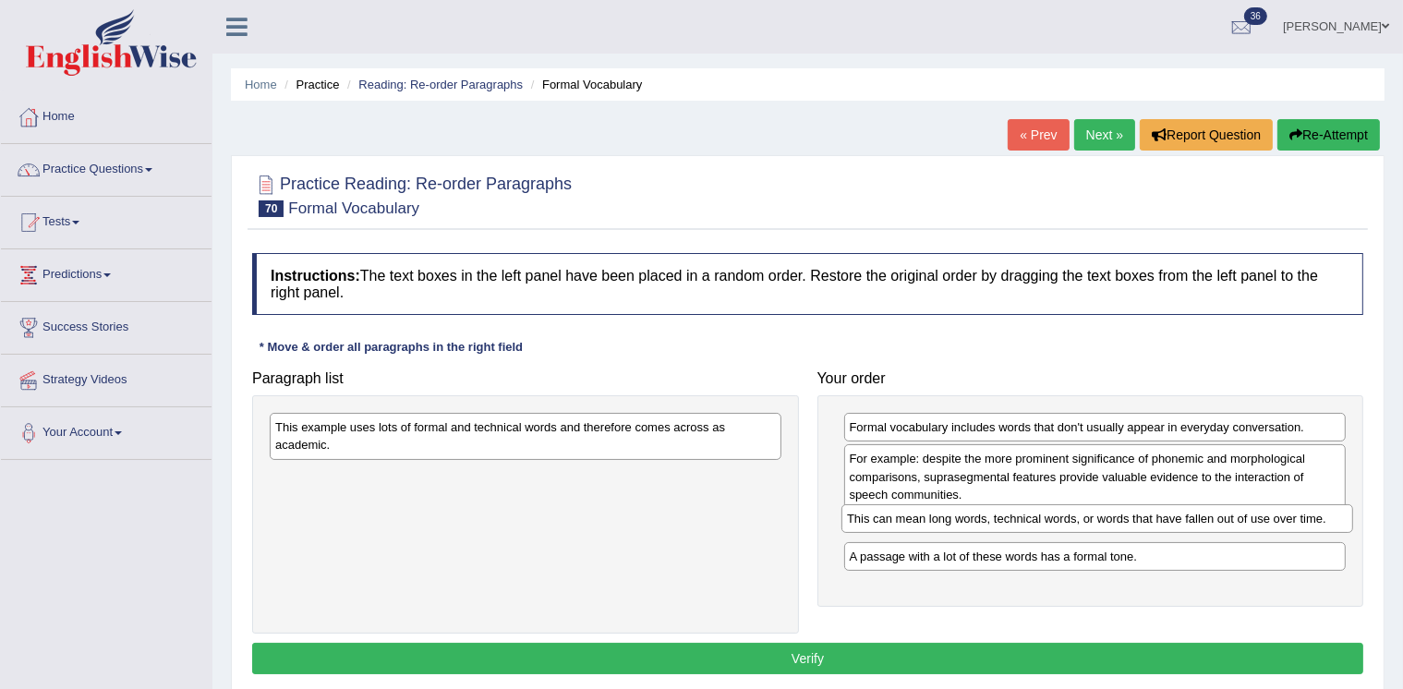
drag, startPoint x: 683, startPoint y: 479, endPoint x: 1255, endPoint y: 523, distance: 573.3
click at [1255, 523] on div "This can mean long words, technical words, or words that have fallen out of use…" at bounding box center [1097, 518] width 512 height 28
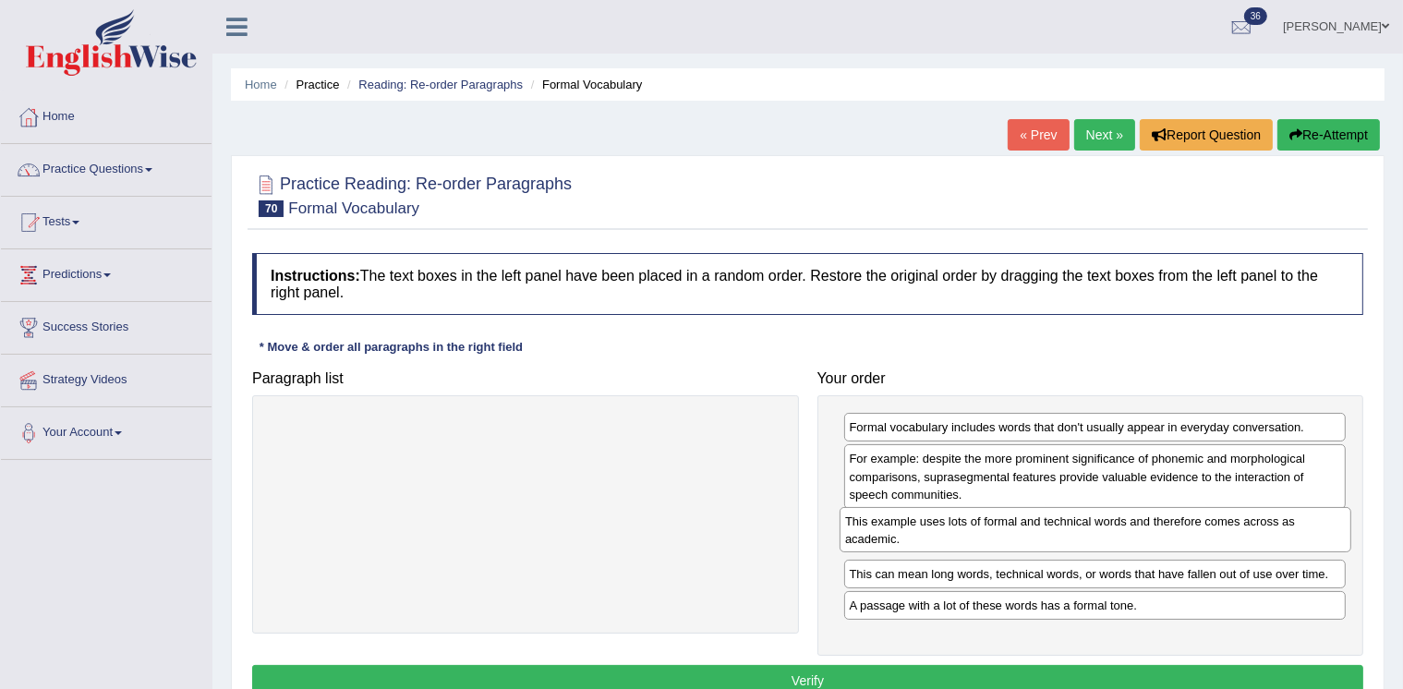
drag, startPoint x: 649, startPoint y: 442, endPoint x: 1219, endPoint y: 537, distance: 577.6
click at [1219, 537] on div "This example uses lots of formal and technical words and therefore comes across…" at bounding box center [1096, 529] width 512 height 45
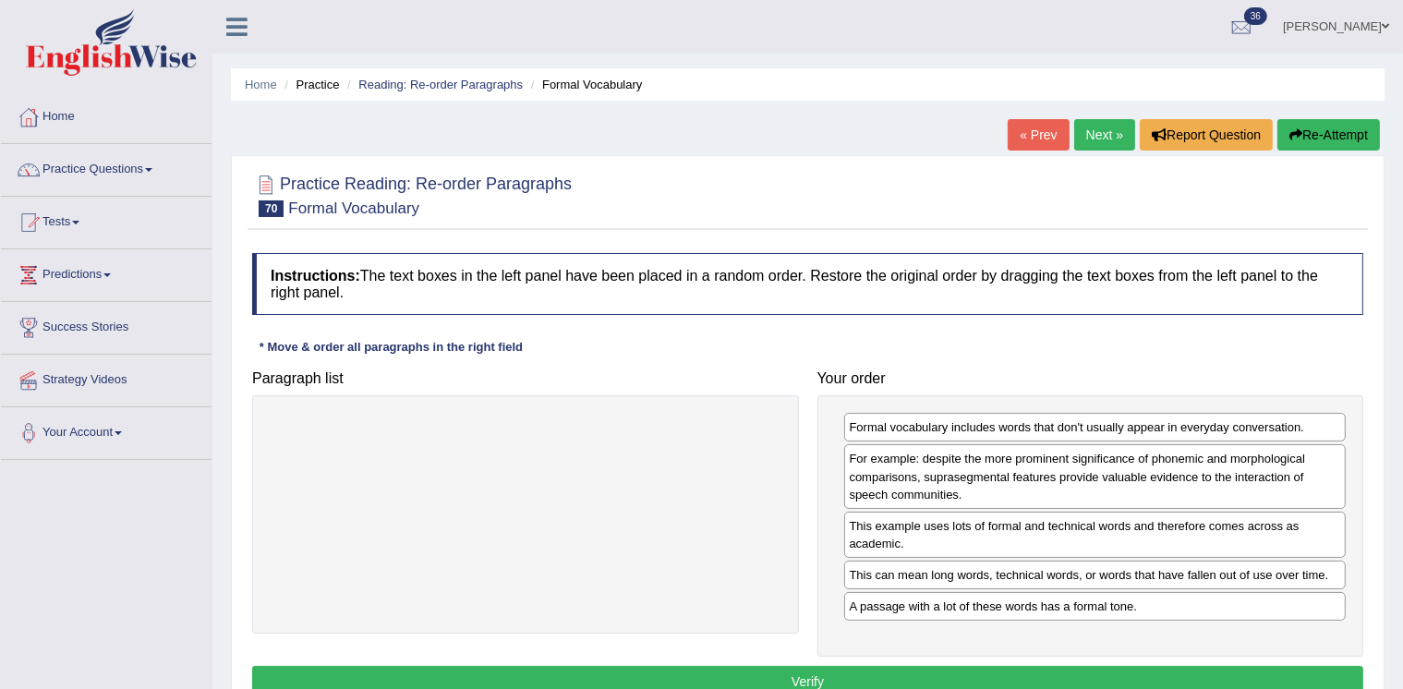
click at [909, 668] on button "Verify" at bounding box center [807, 681] width 1111 height 31
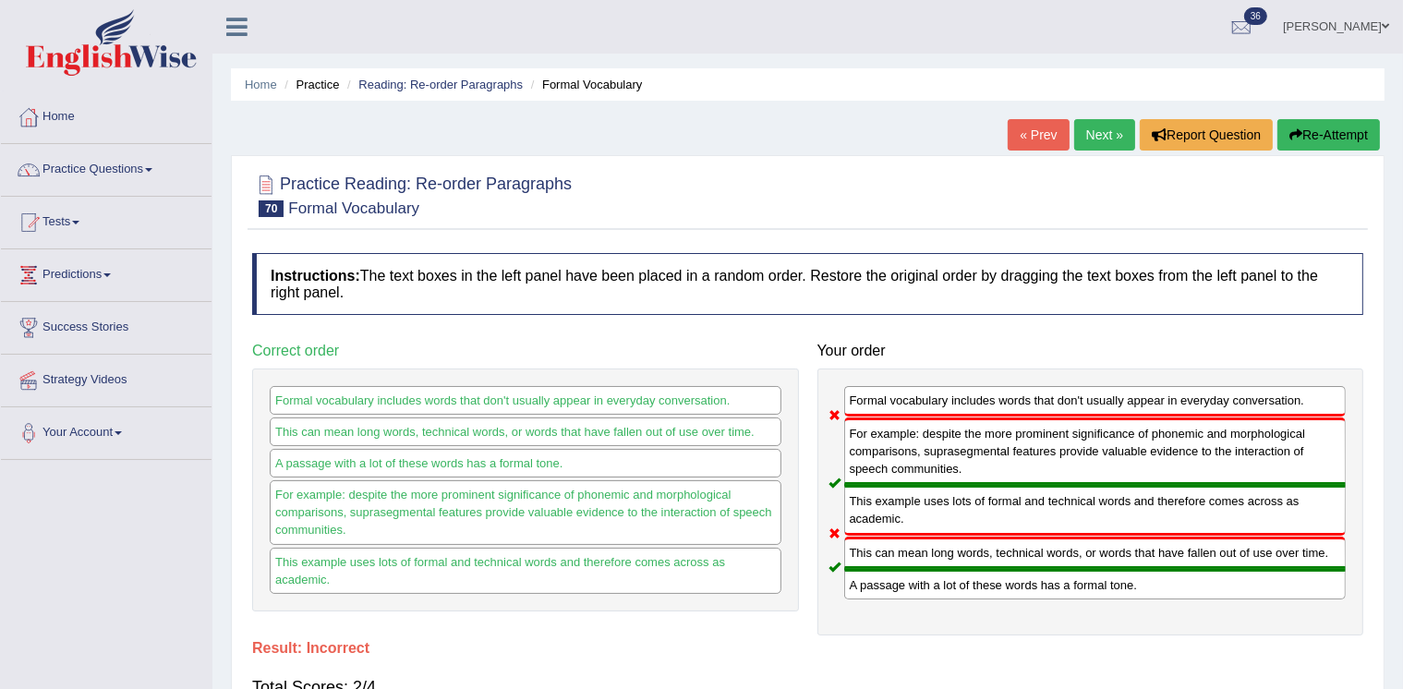
click at [1315, 129] on button "Re-Attempt" at bounding box center [1328, 134] width 103 height 31
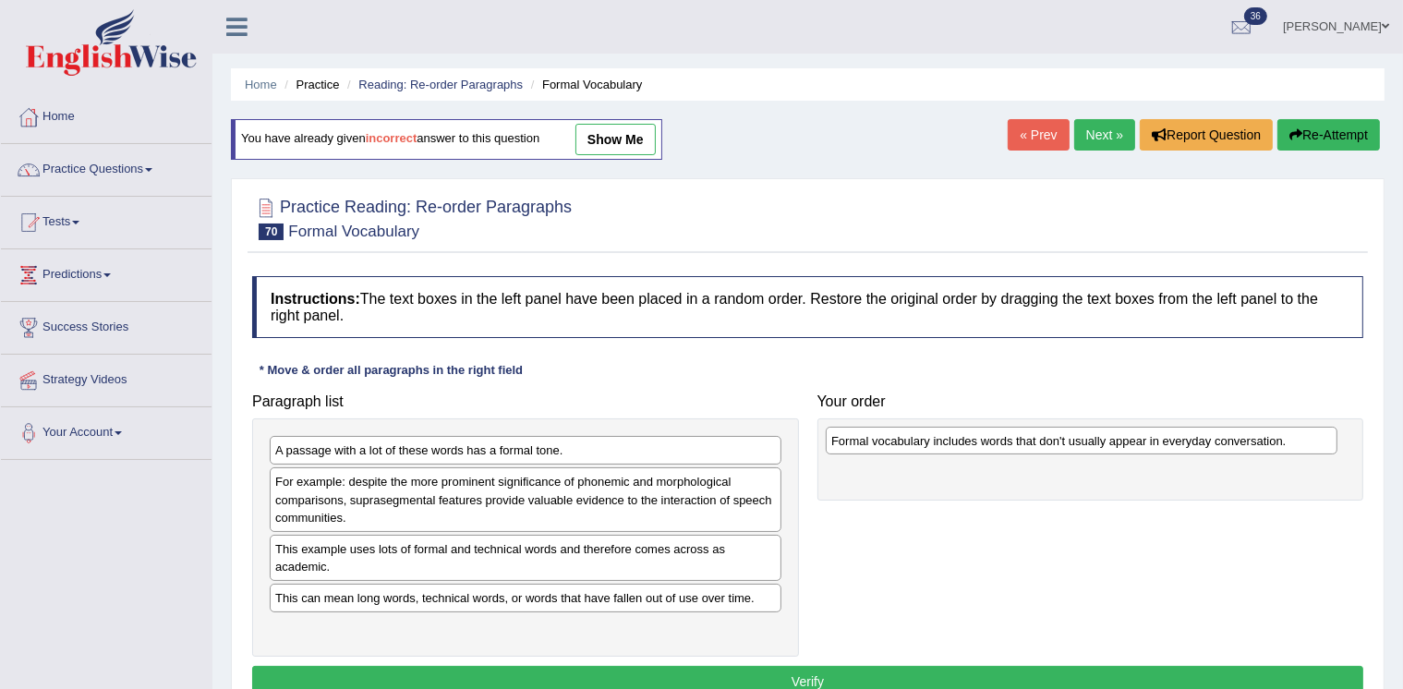
drag, startPoint x: 472, startPoint y: 486, endPoint x: 1028, endPoint y: 445, distance: 557.5
click at [1028, 445] on div "Formal vocabulary includes words that don't usually appear in everyday conversa…" at bounding box center [1082, 441] width 512 height 28
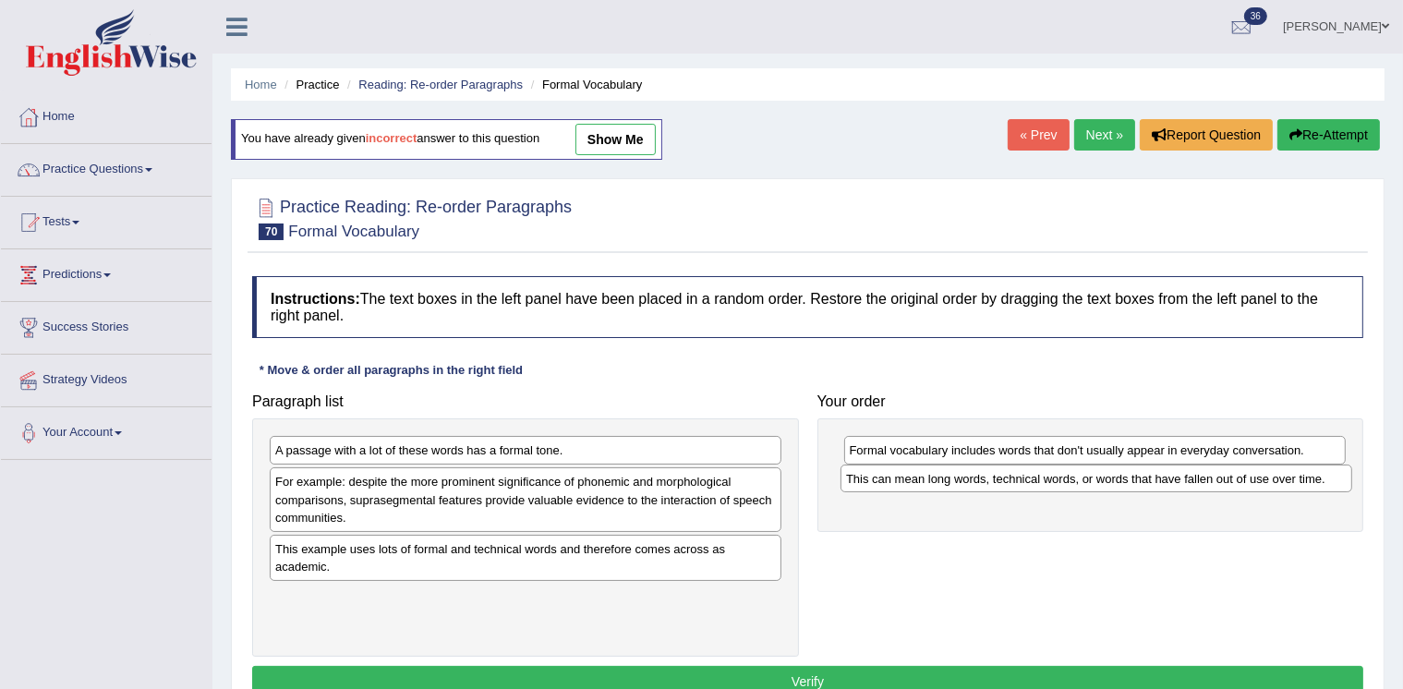
drag, startPoint x: 296, startPoint y: 596, endPoint x: 866, endPoint y: 480, distance: 582.3
click at [866, 480] on div "This can mean long words, technical words, or words that have fallen out of use…" at bounding box center [1096, 479] width 512 height 28
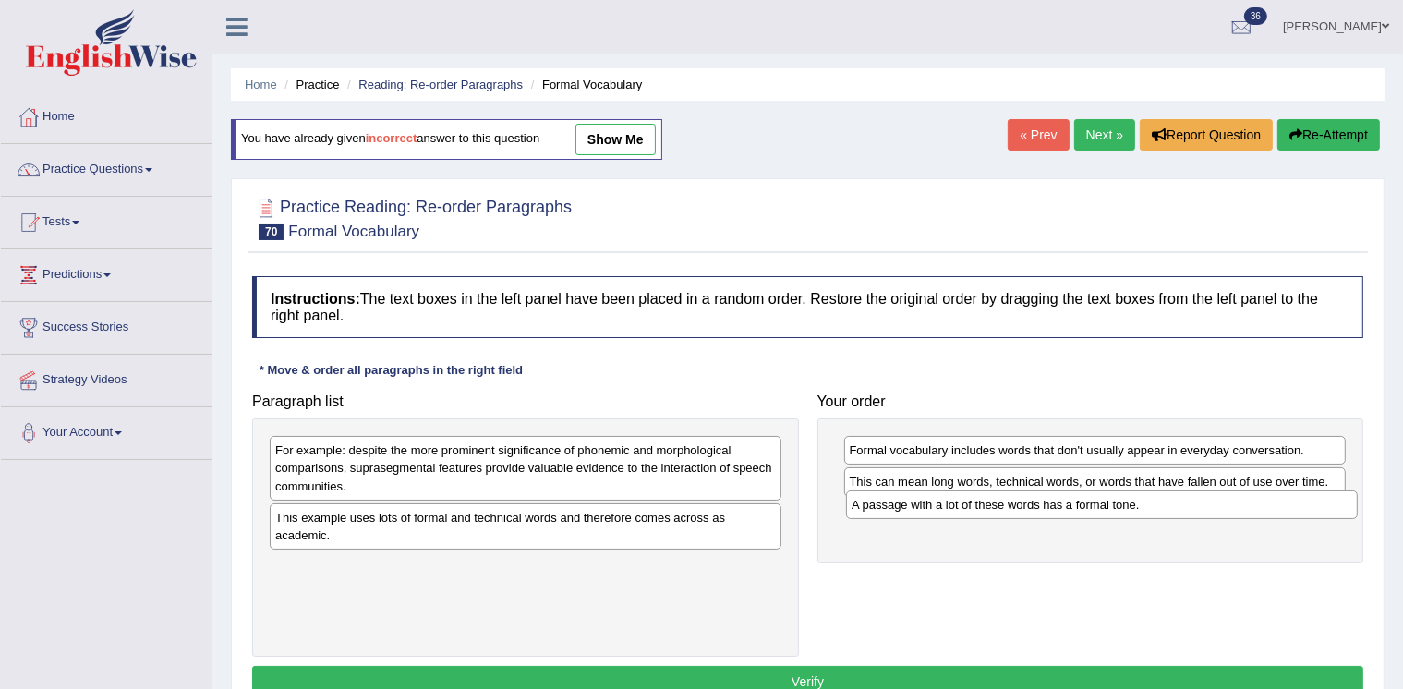
drag, startPoint x: 381, startPoint y: 446, endPoint x: 957, endPoint y: 501, distance: 578.9
click at [957, 501] on div "A passage with a lot of these words has a formal tone." at bounding box center [1102, 504] width 512 height 28
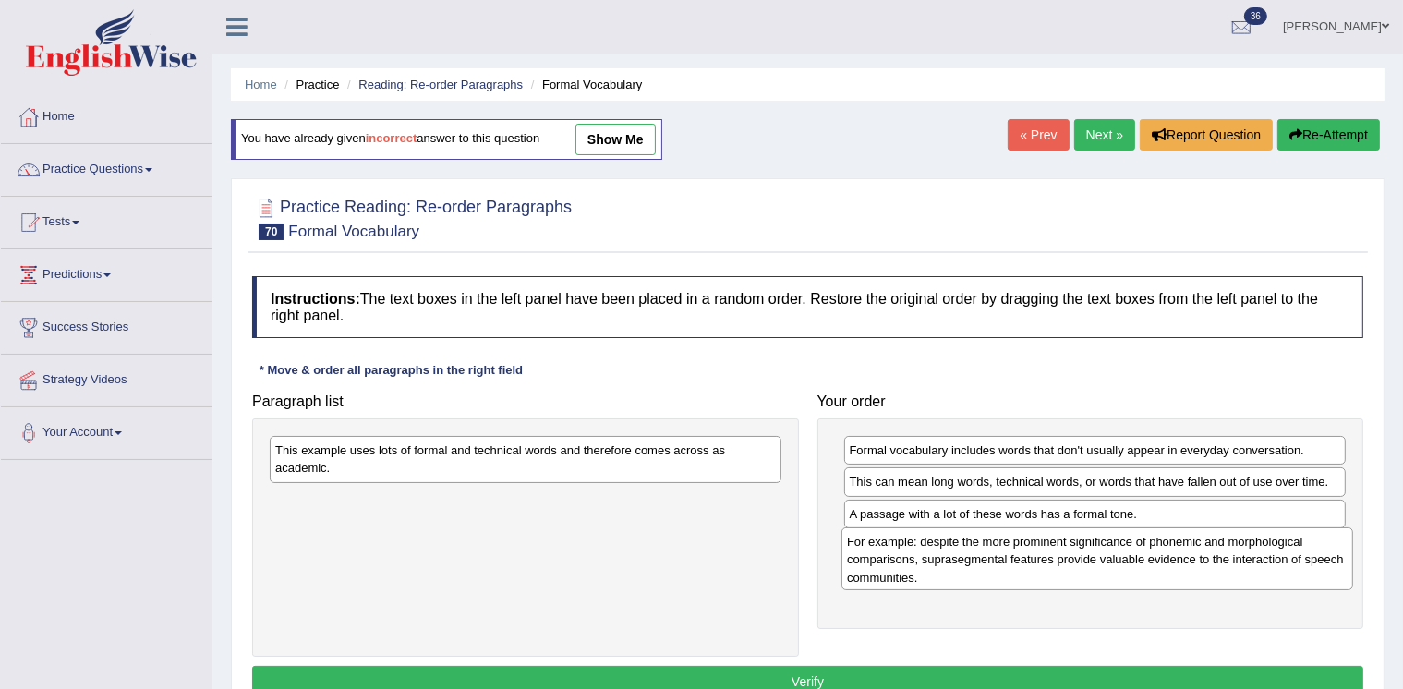
drag, startPoint x: 440, startPoint y: 453, endPoint x: 1016, endPoint y: 540, distance: 582.8
click at [1016, 540] on div "For example: despite the more prominent significance of phonemic and morphologi…" at bounding box center [1097, 558] width 512 height 62
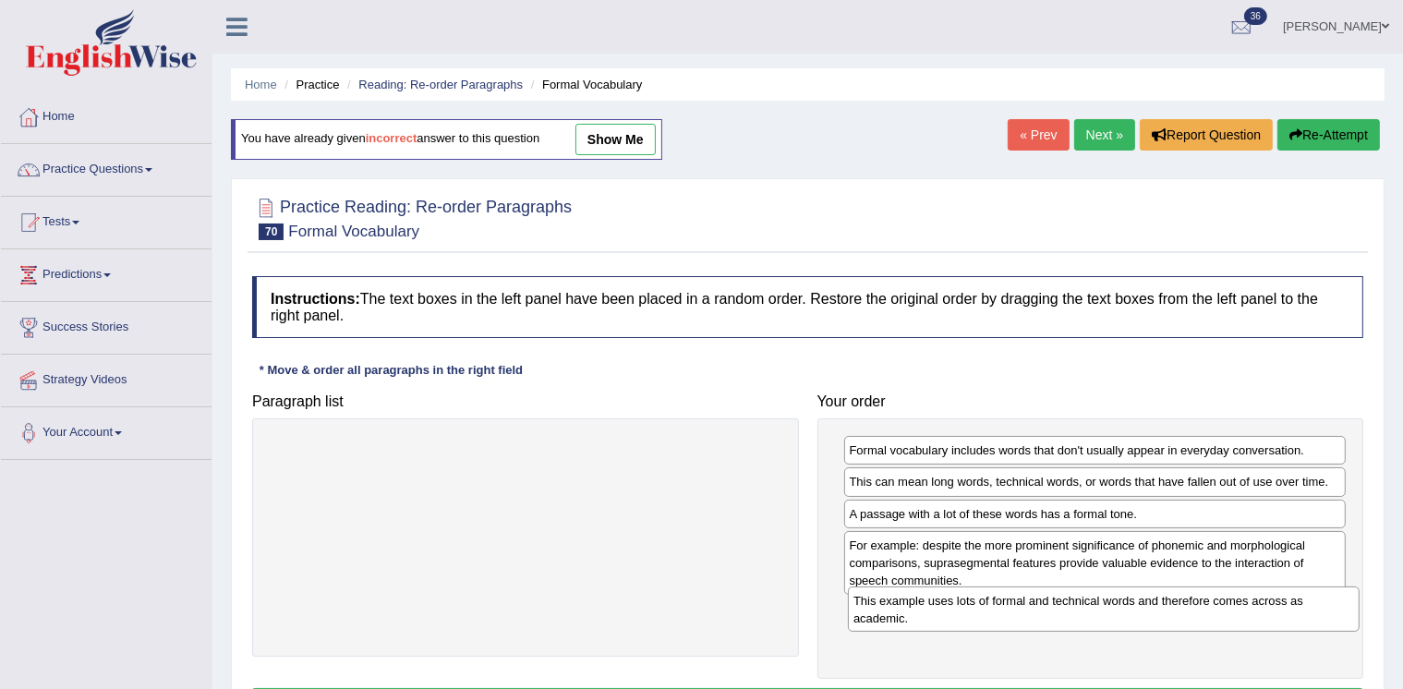
drag, startPoint x: 408, startPoint y: 442, endPoint x: 985, endPoint y: 592, distance: 596.3
click at [985, 592] on div "This example uses lots of formal and technical words and therefore comes across…" at bounding box center [1104, 608] width 512 height 45
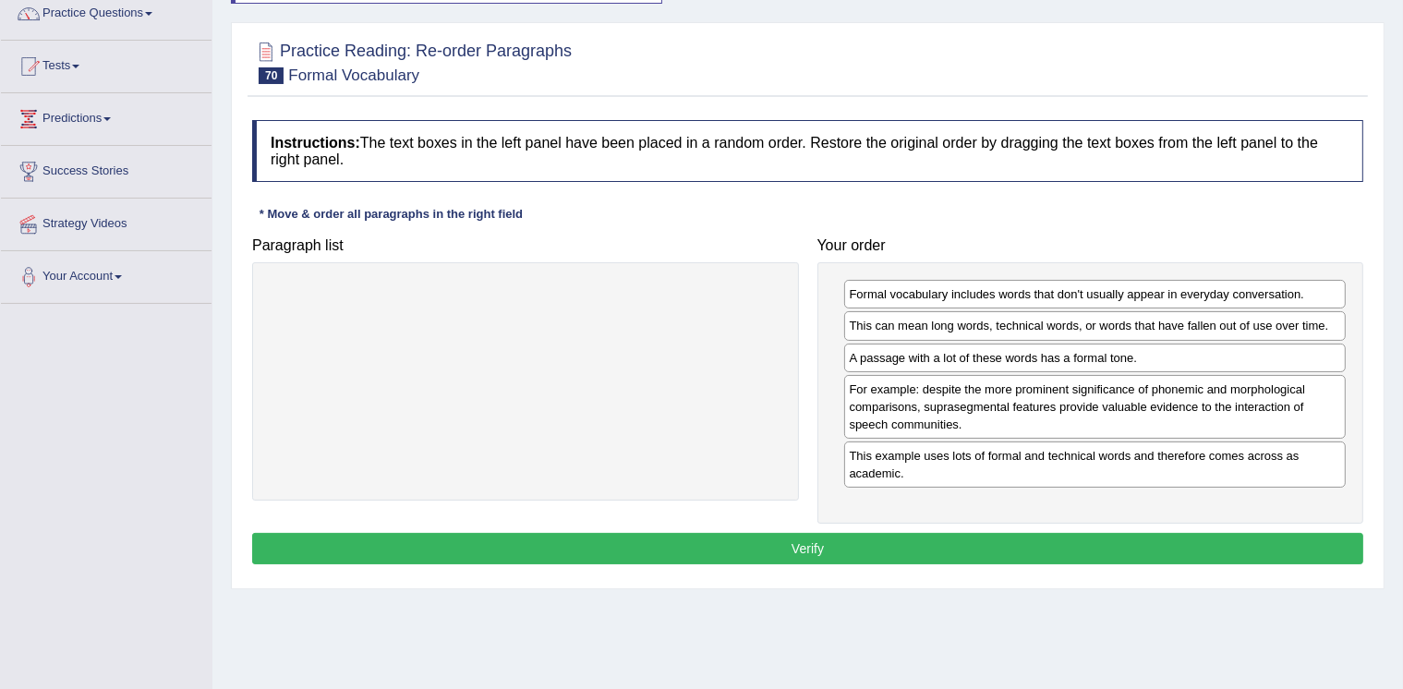
scroll to position [181, 0]
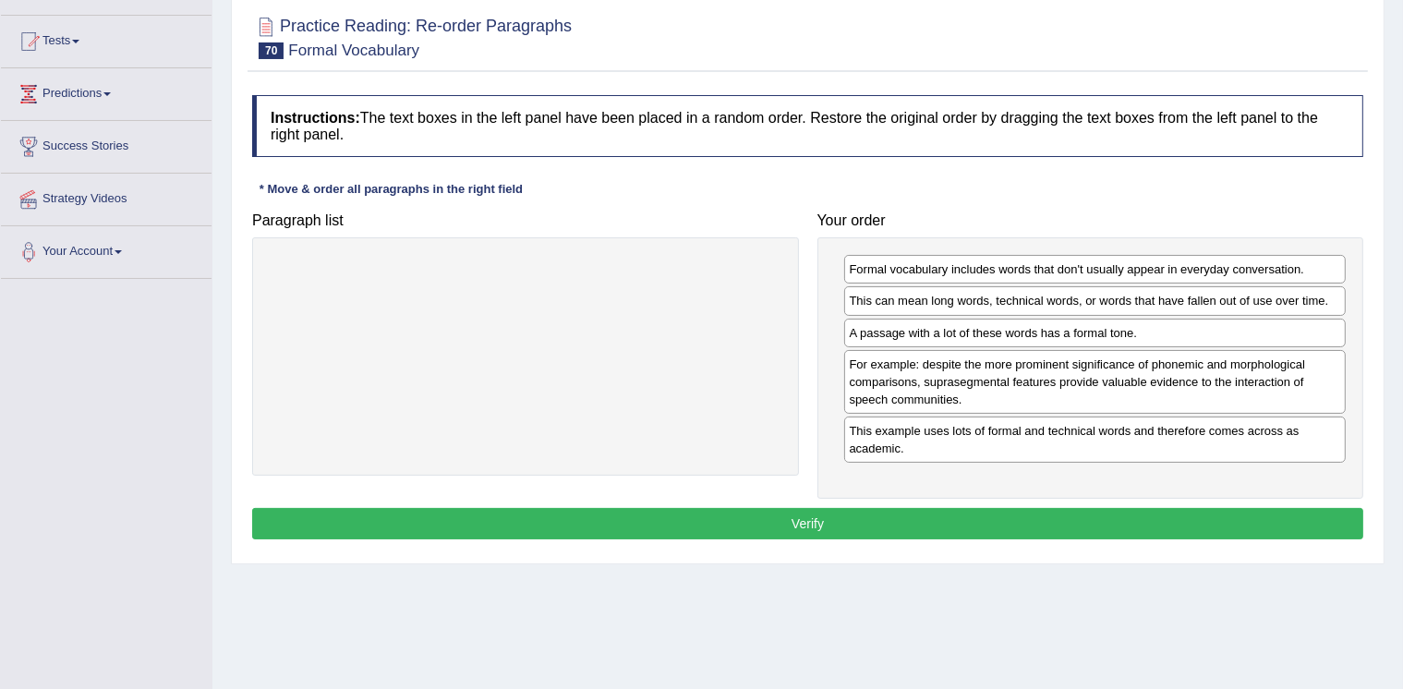
click at [1268, 510] on button "Verify" at bounding box center [807, 523] width 1111 height 31
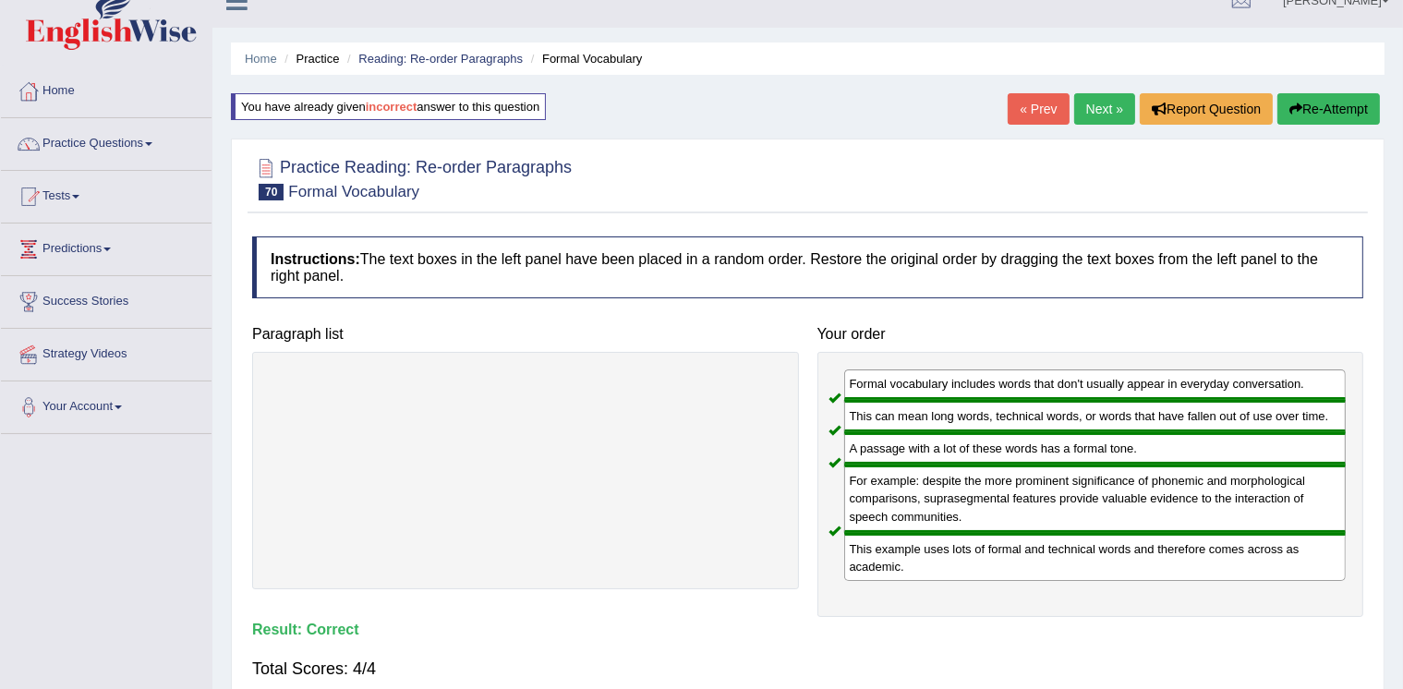
scroll to position [0, 0]
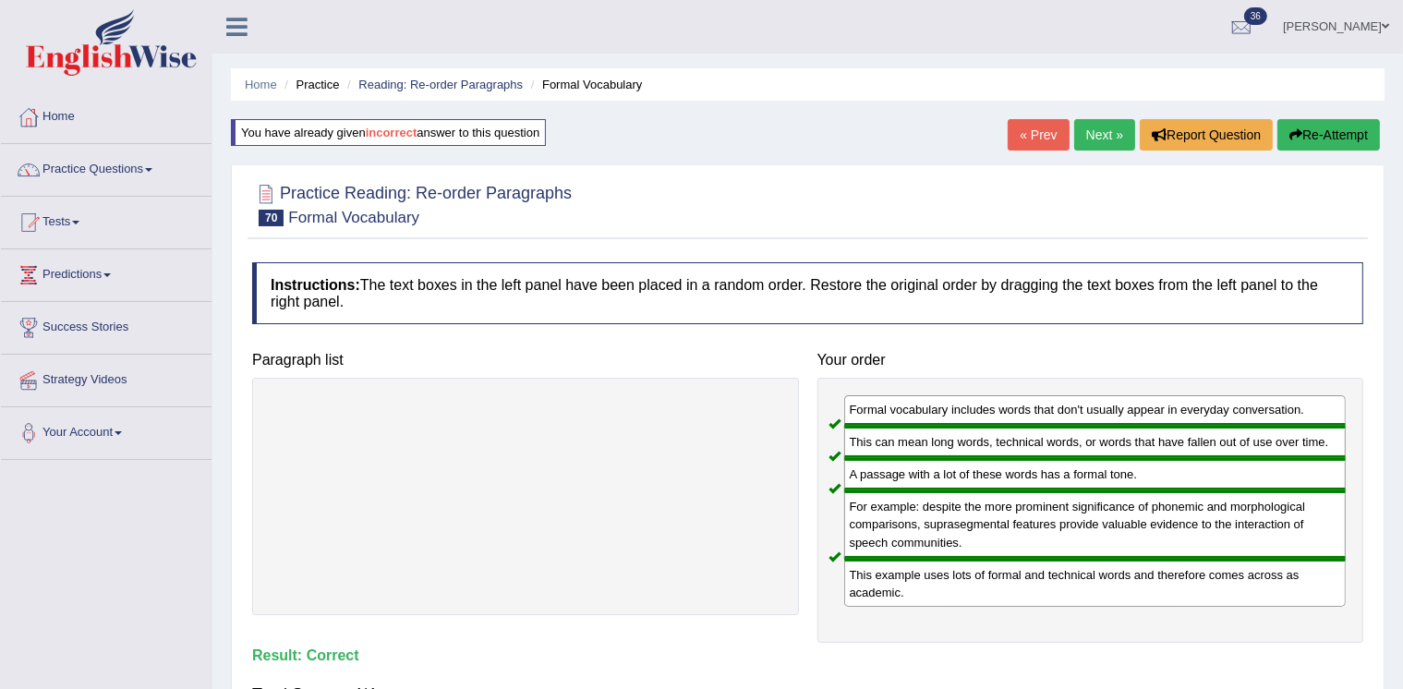
click at [1094, 136] on link "Next »" at bounding box center [1104, 134] width 61 height 31
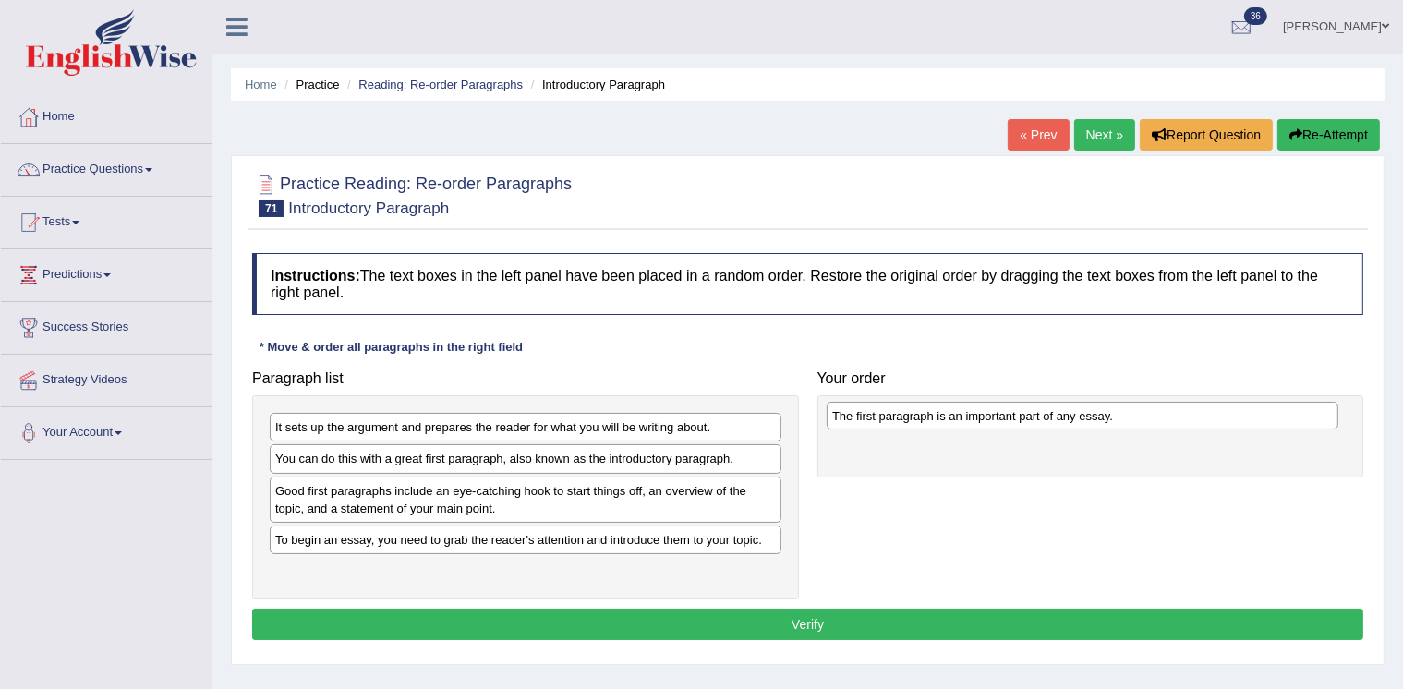
drag, startPoint x: 296, startPoint y: 536, endPoint x: 852, endPoint y: 415, distance: 569.9
click at [852, 415] on div "The first paragraph is an important part of any essay." at bounding box center [1083, 416] width 512 height 28
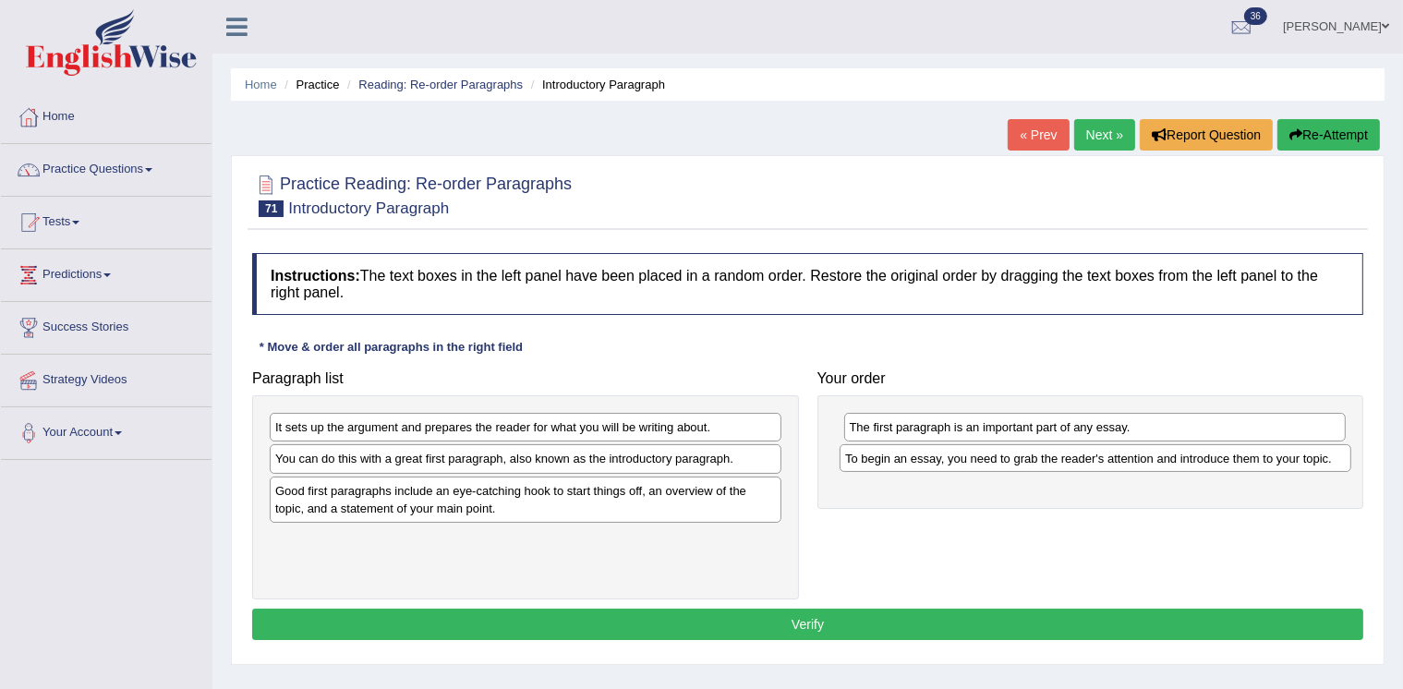
drag, startPoint x: 377, startPoint y: 544, endPoint x: 947, endPoint y: 465, distance: 575.2
click at [947, 465] on div "To begin an essay, you need to grab the reader's attention and introduce them t…" at bounding box center [1096, 458] width 512 height 28
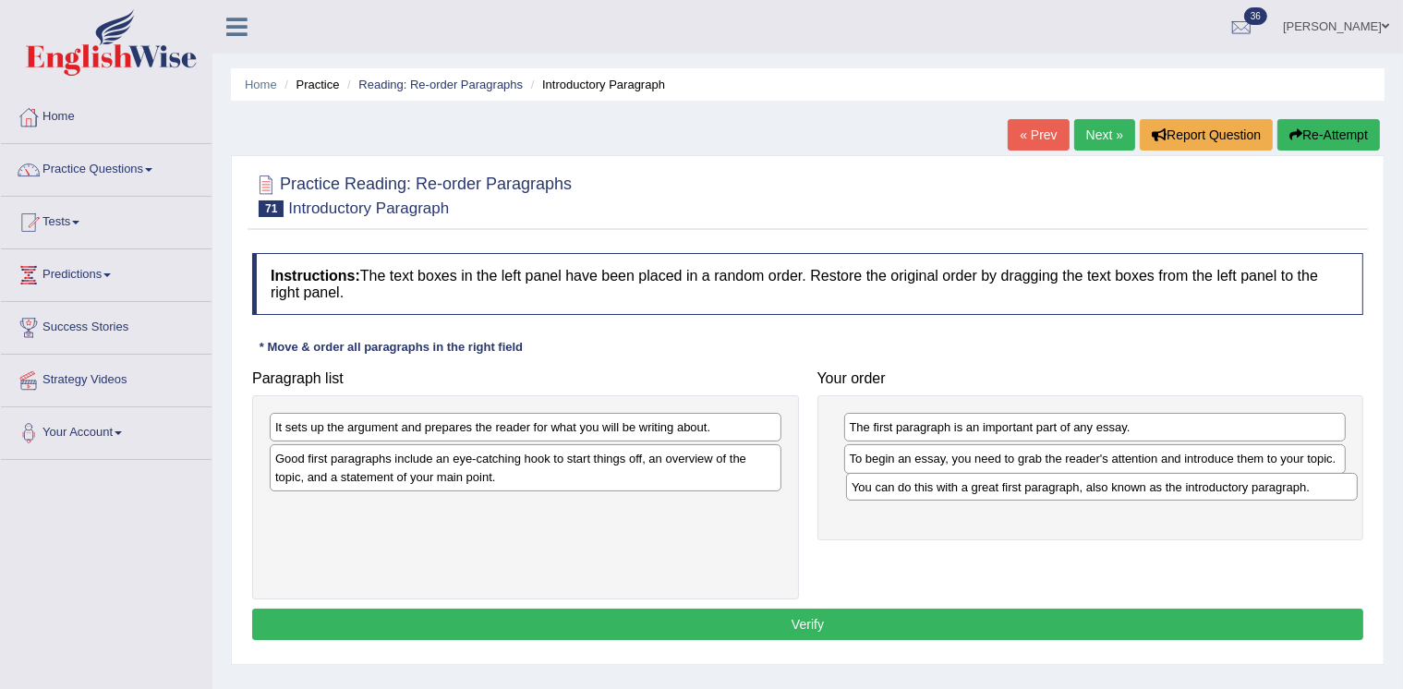
drag, startPoint x: 458, startPoint y: 460, endPoint x: 1034, endPoint y: 489, distance: 577.0
click at [1034, 489] on div "You can do this with a great first paragraph, also known as the introductory pa…" at bounding box center [1102, 487] width 512 height 28
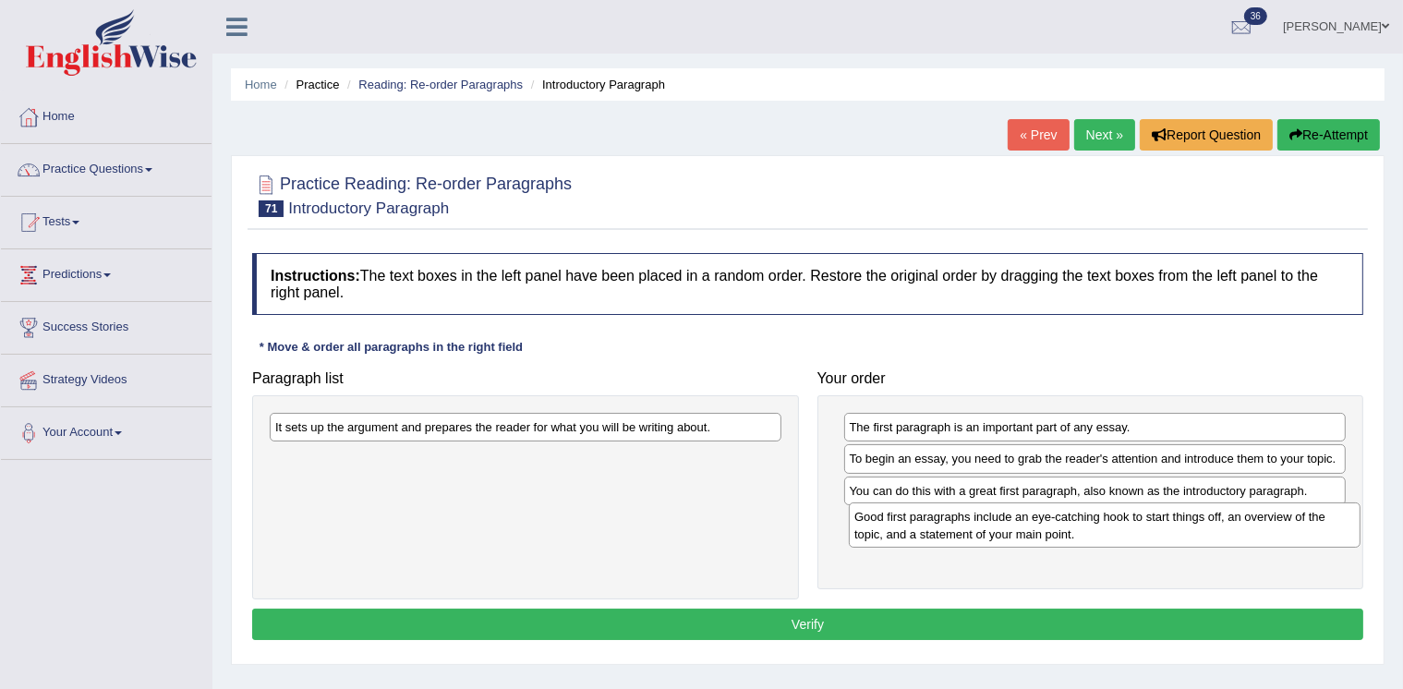
drag, startPoint x: 670, startPoint y: 465, endPoint x: 1249, endPoint y: 523, distance: 582.0
click at [1249, 523] on div "Good first paragraphs include an eye-catching hook to start things off, an over…" at bounding box center [1105, 524] width 512 height 45
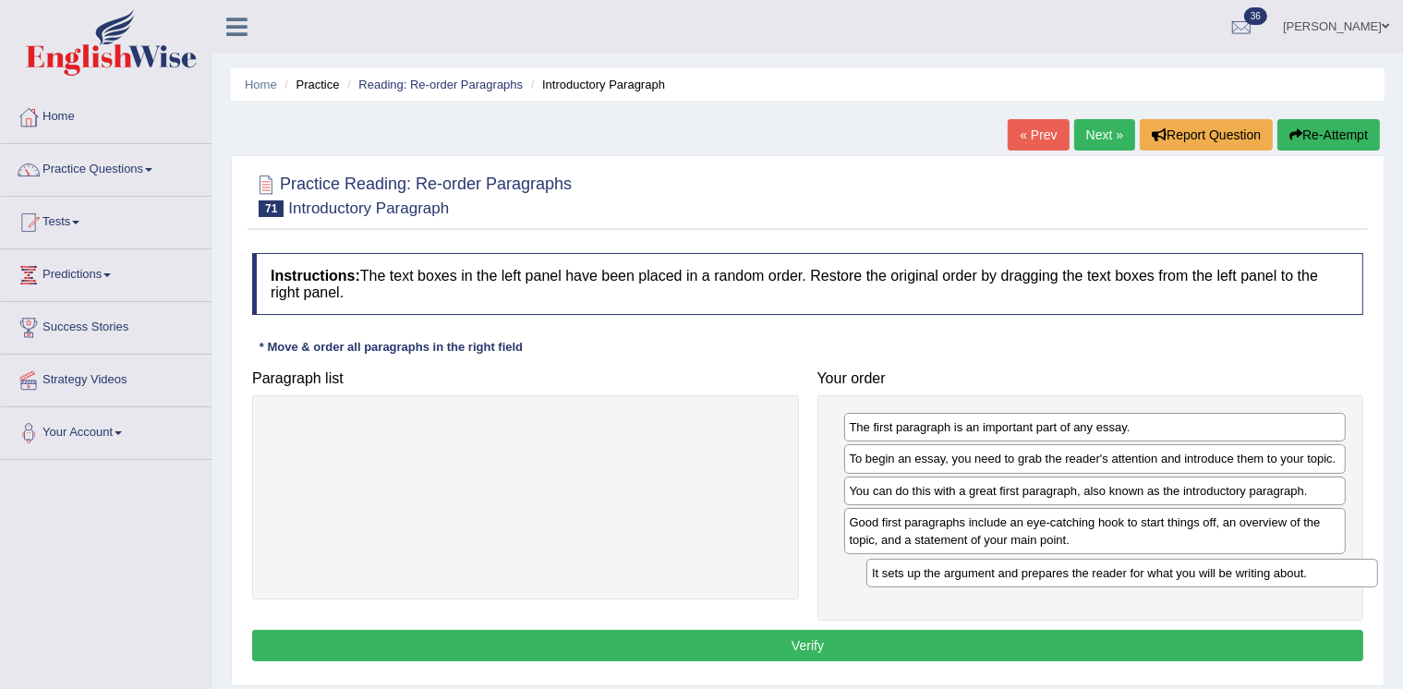
drag, startPoint x: 663, startPoint y: 427, endPoint x: 1259, endPoint y: 568, distance: 612.2
click at [1259, 568] on div "It sets up the argument and prepares the reader for what you will be writing ab…" at bounding box center [1122, 573] width 512 height 28
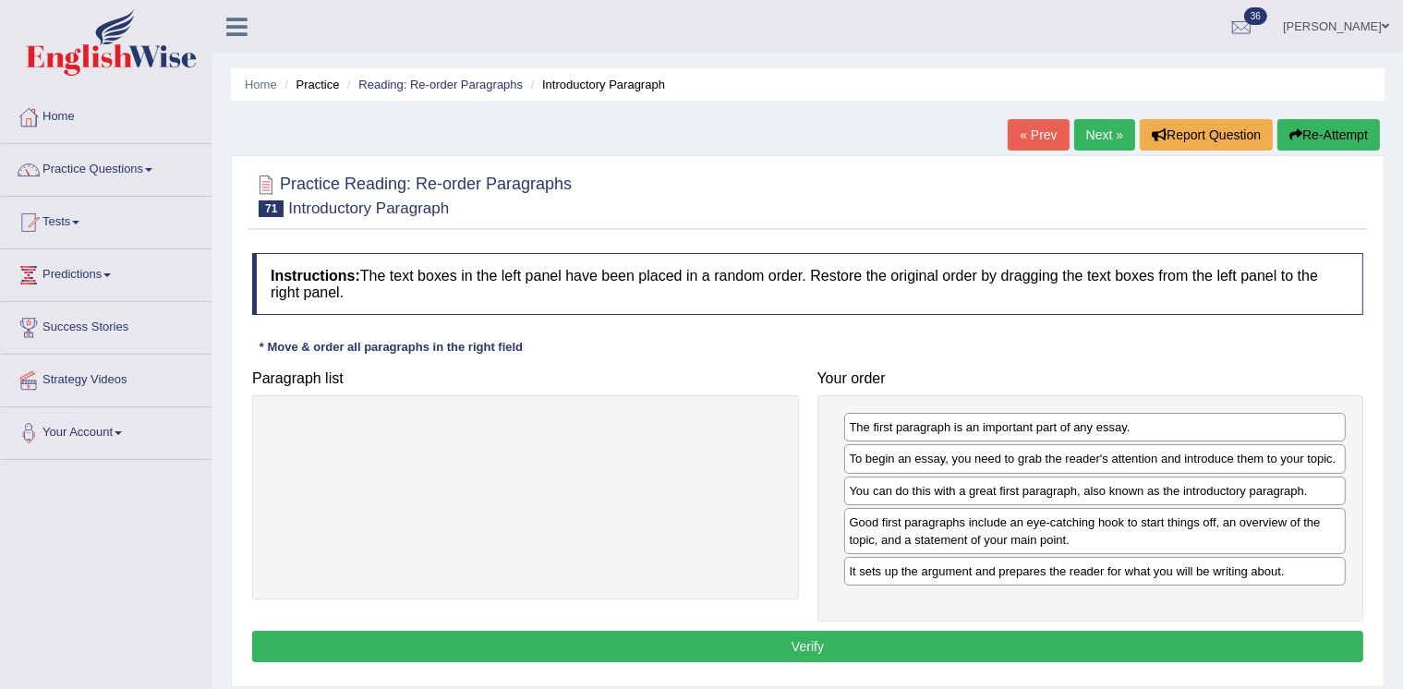
click at [1023, 639] on button "Verify" at bounding box center [807, 646] width 1111 height 31
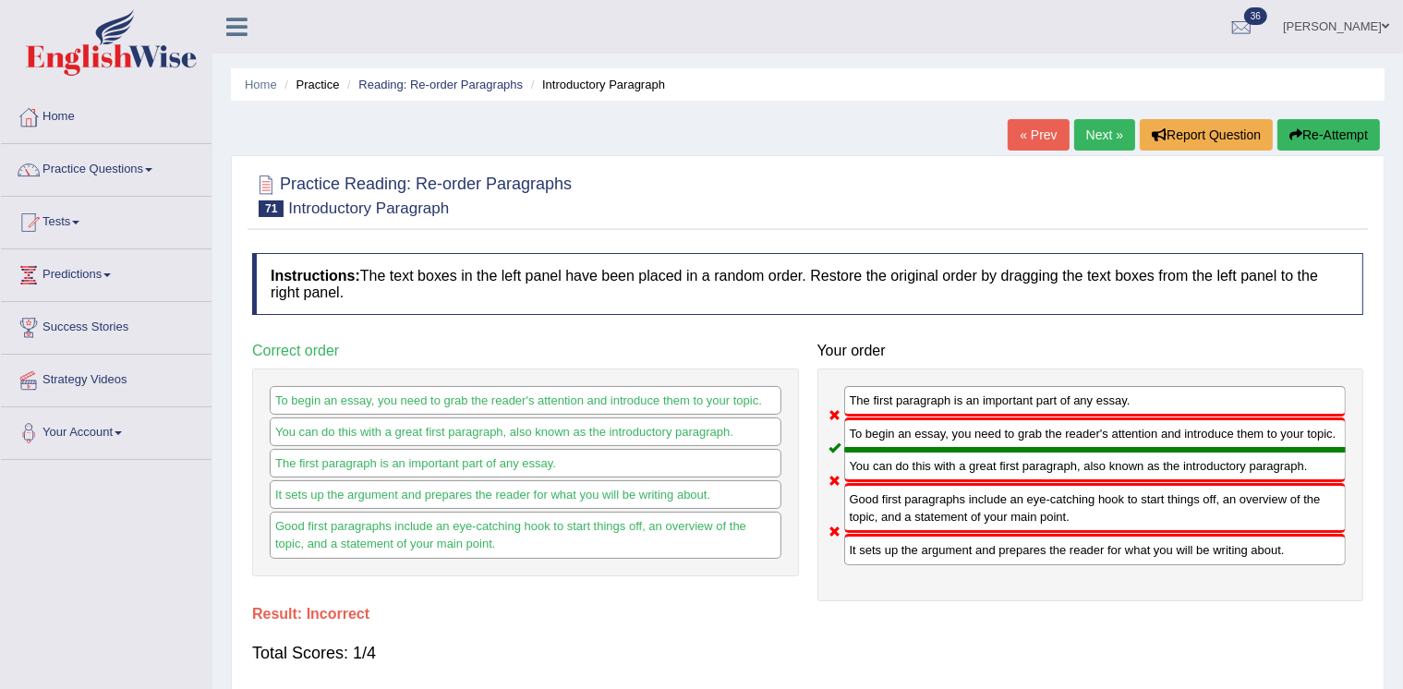
click at [1317, 131] on button "Re-Attempt" at bounding box center [1328, 134] width 103 height 31
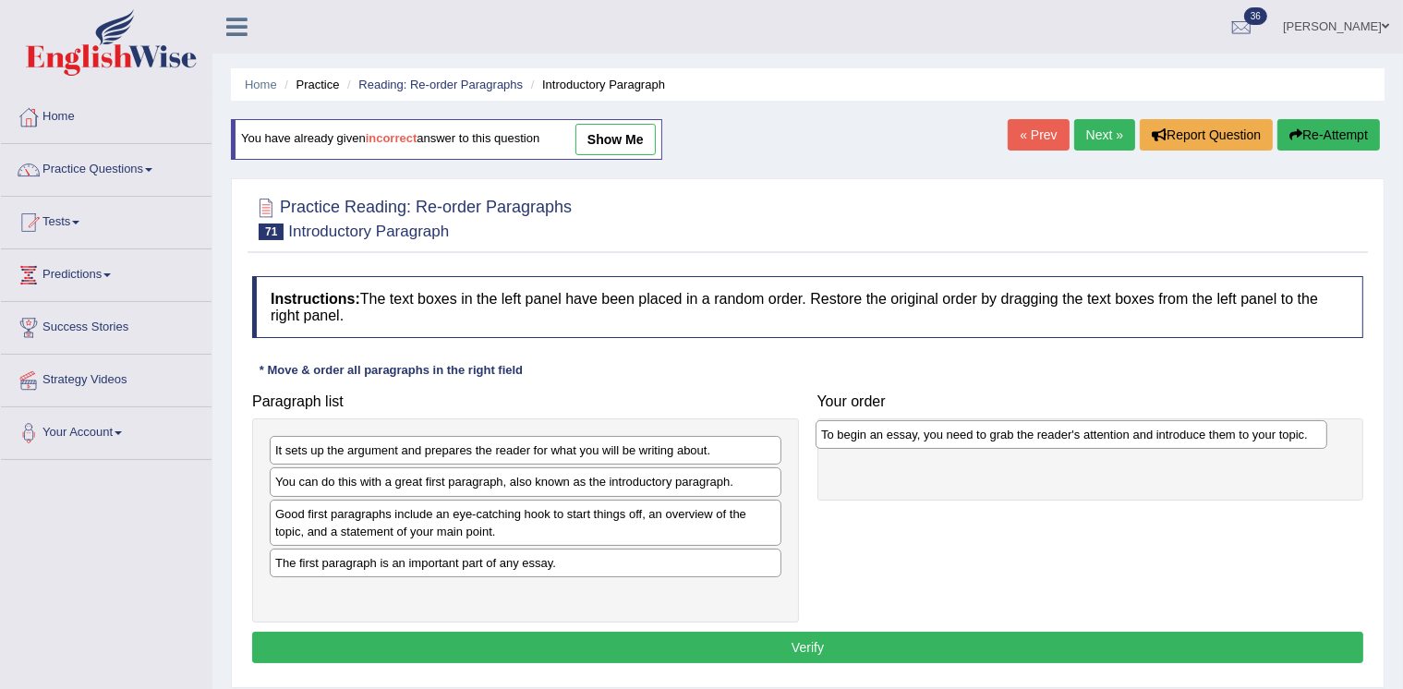
drag, startPoint x: 321, startPoint y: 594, endPoint x: 867, endPoint y: 438, distance: 567.7
click at [867, 438] on div "To begin an essay, you need to grab the reader's attention and introduce them t…" at bounding box center [1072, 434] width 512 height 28
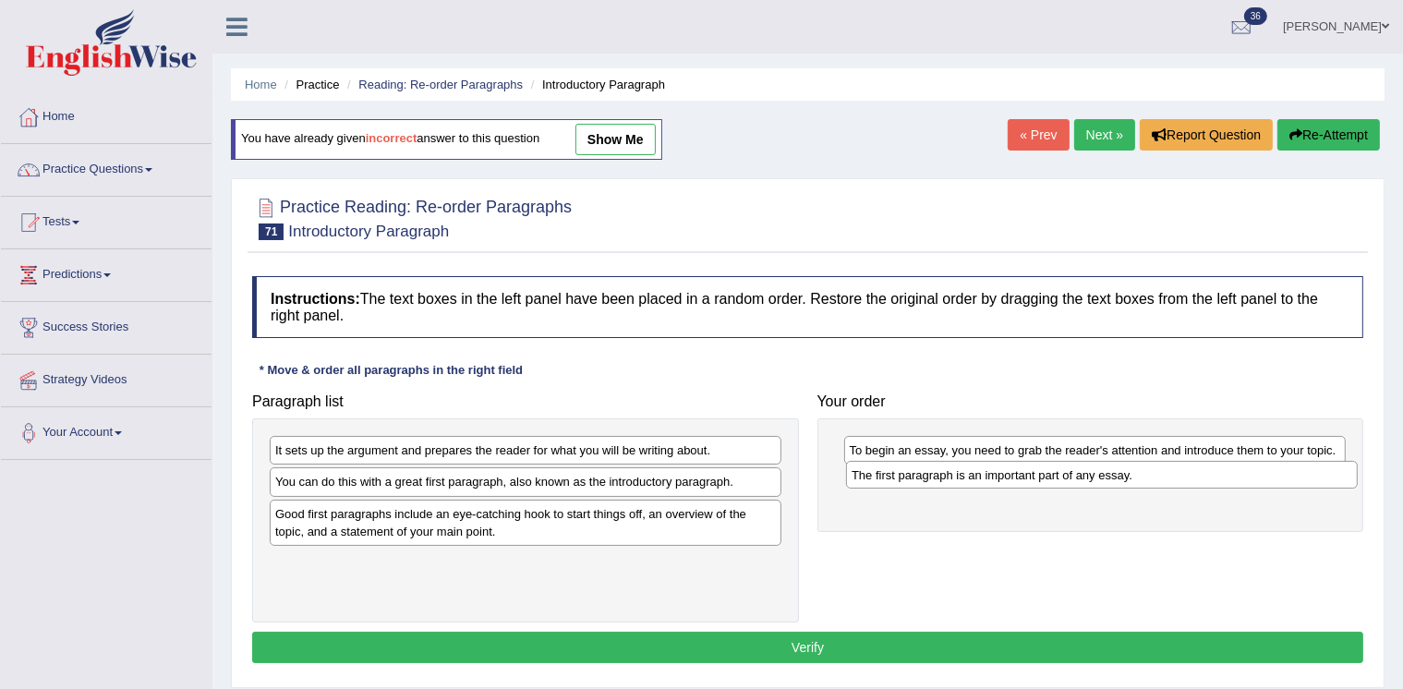
drag, startPoint x: 342, startPoint y: 561, endPoint x: 918, endPoint y: 476, distance: 582.6
click at [918, 476] on div "The first paragraph is an important part of any essay." at bounding box center [1102, 475] width 512 height 28
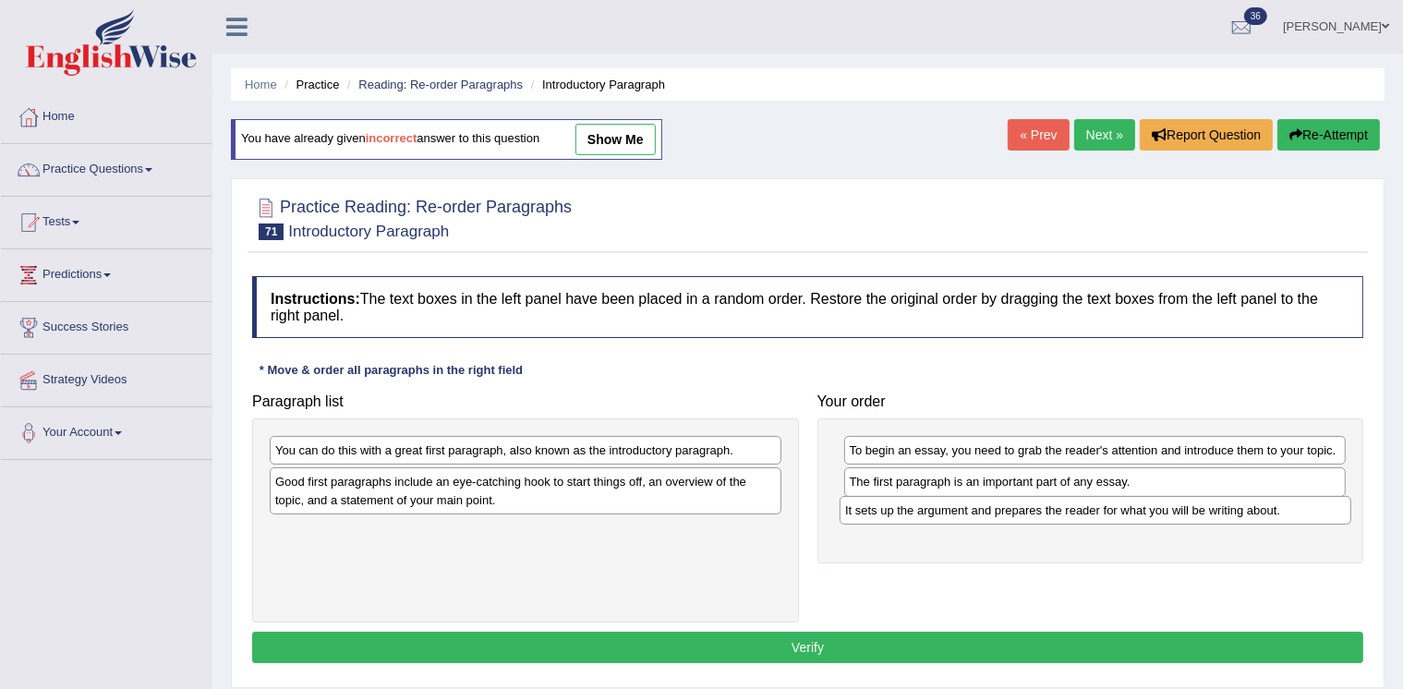
drag, startPoint x: 536, startPoint y: 462, endPoint x: 1106, endPoint y: 522, distance: 573.0
click at [1106, 522] on div "It sets up the argument and prepares the reader for what you will be writing ab…" at bounding box center [1096, 510] width 512 height 28
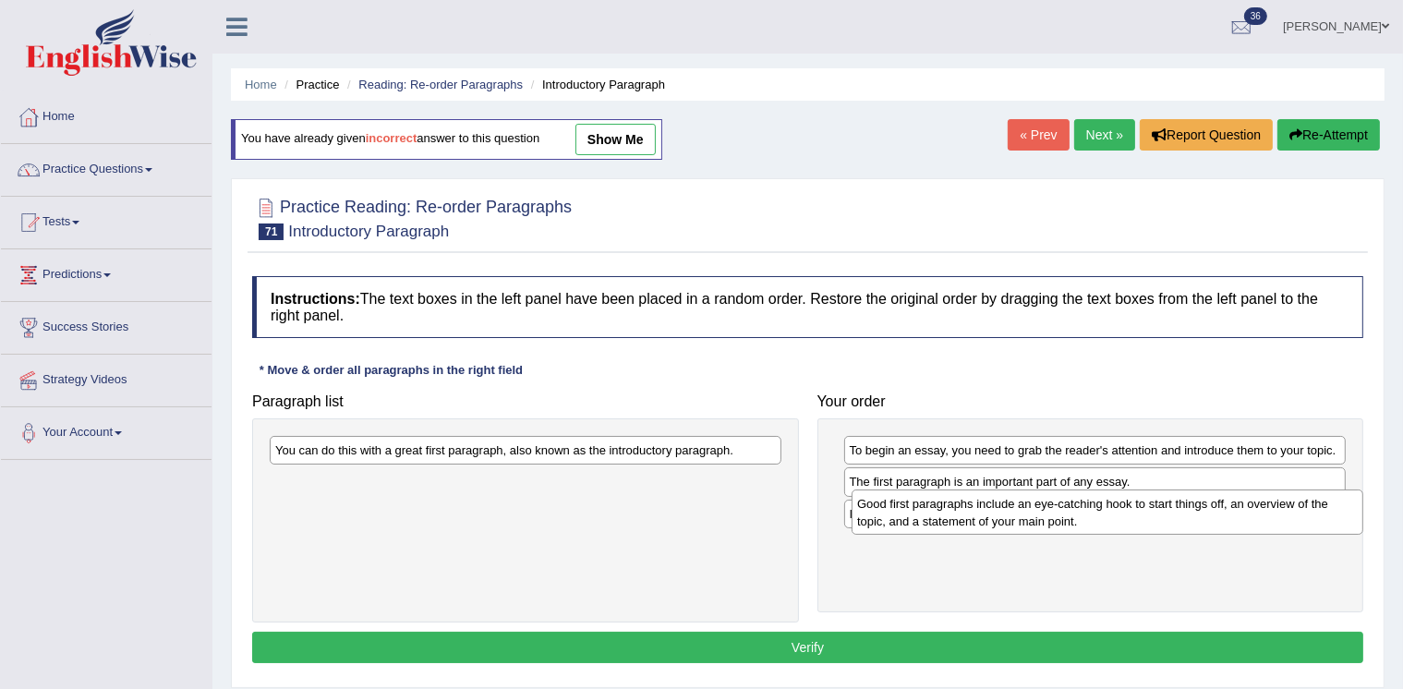
drag, startPoint x: 520, startPoint y: 493, endPoint x: 1102, endPoint y: 515, distance: 582.3
click at [1102, 515] on div "Good first paragraphs include an eye-catching hook to start things off, an over…" at bounding box center [1108, 512] width 512 height 45
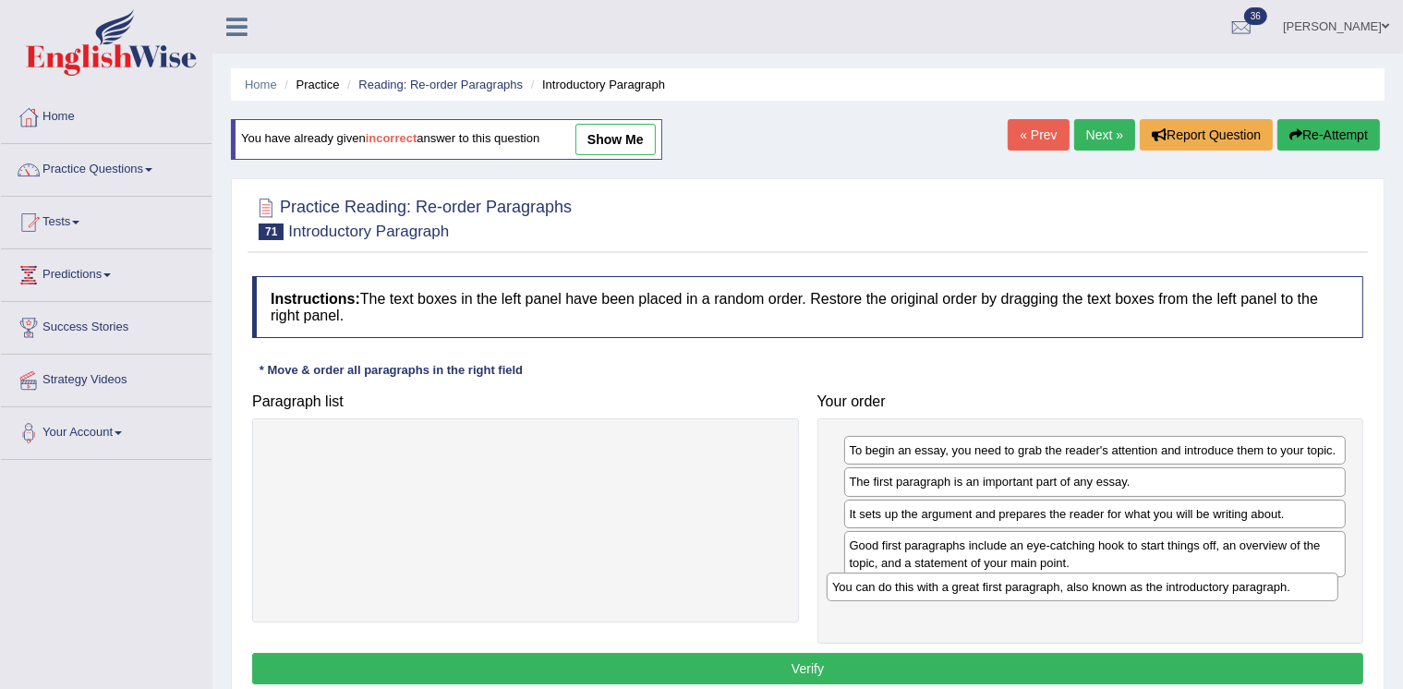
drag, startPoint x: 661, startPoint y: 453, endPoint x: 1218, endPoint y: 589, distance: 573.5
click at [1218, 589] on div "You can do this with a great first paragraph, also known as the introductory pa…" at bounding box center [1083, 587] width 512 height 28
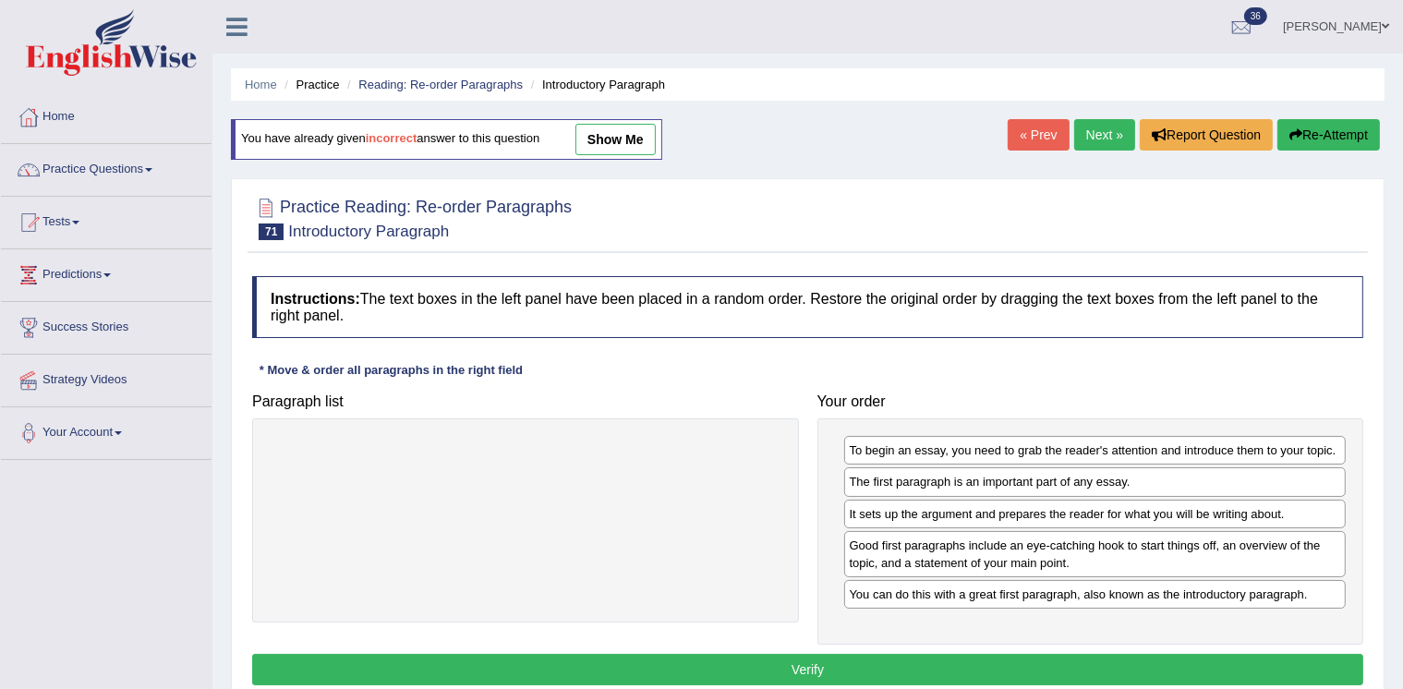
click at [1086, 665] on button "Verify" at bounding box center [807, 669] width 1111 height 31
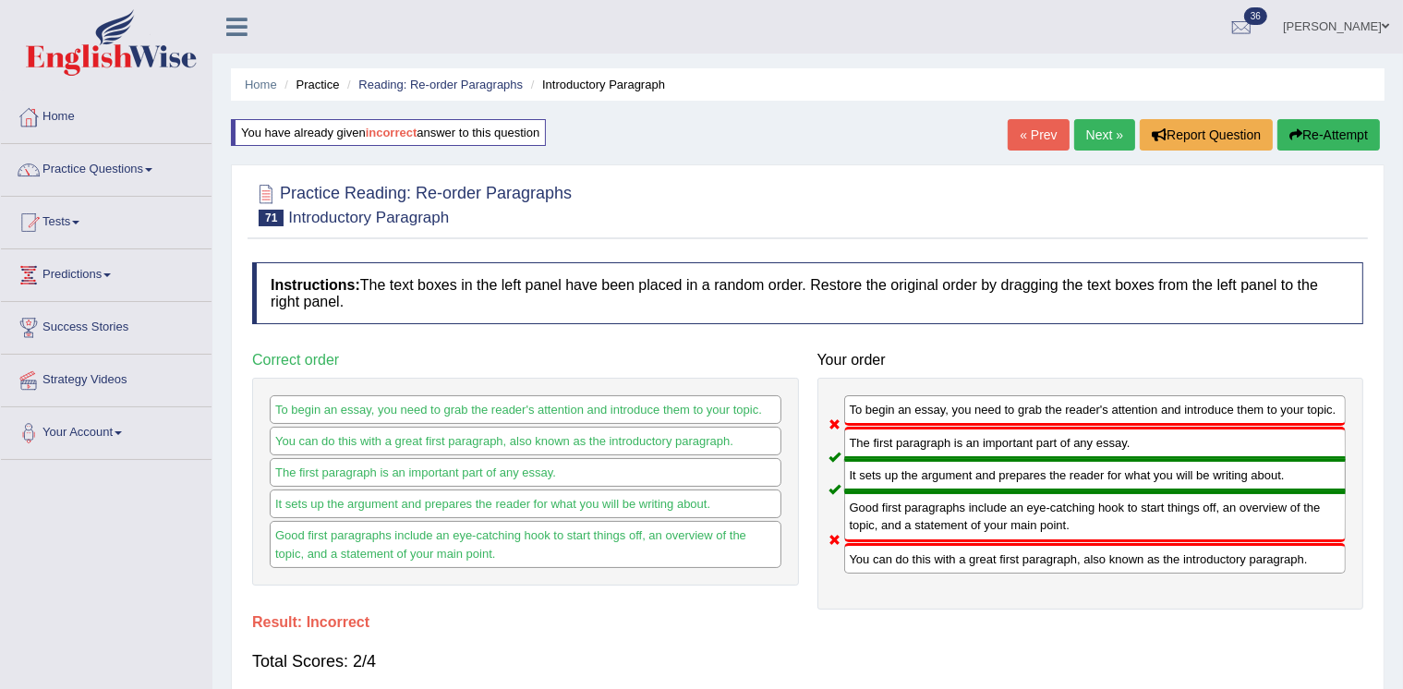
click at [1105, 132] on link "Next »" at bounding box center [1104, 134] width 61 height 31
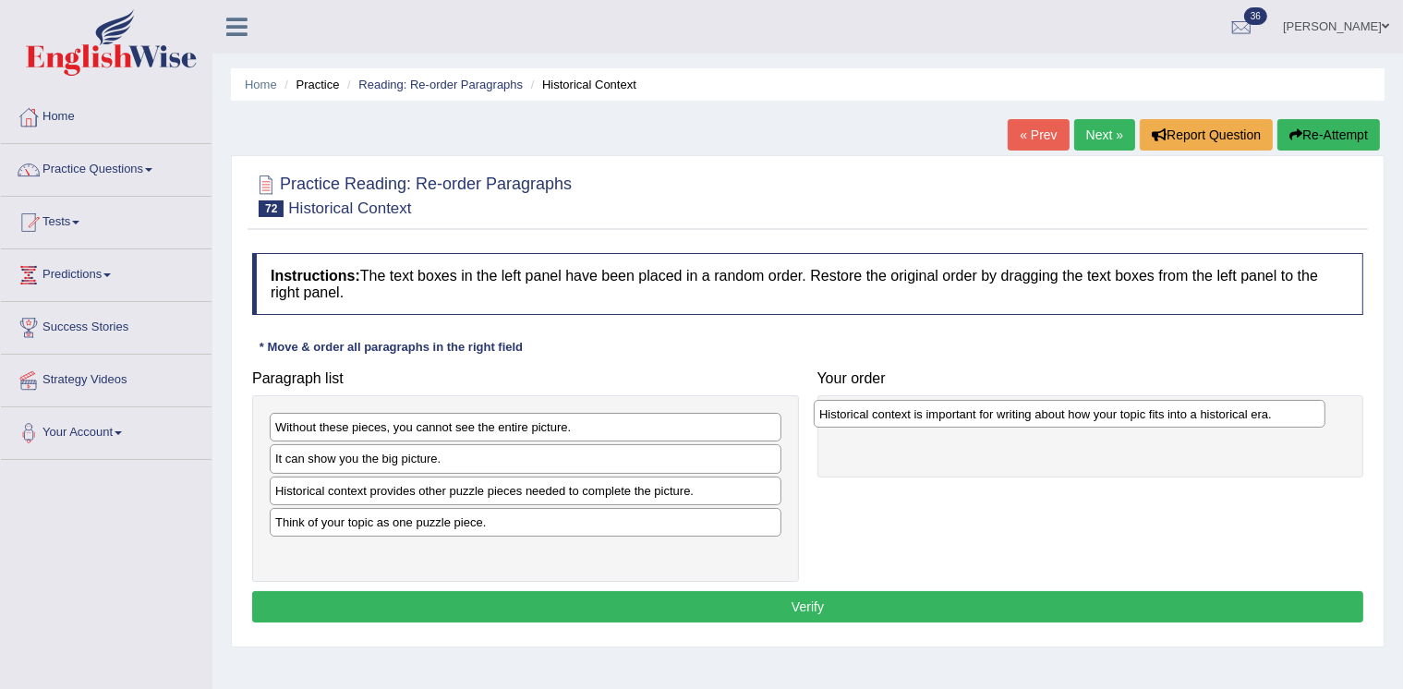
drag, startPoint x: 367, startPoint y: 527, endPoint x: 910, endPoint y: 420, distance: 553.5
click at [910, 420] on div "Historical context is important for writing about how your topic fits into a hi…" at bounding box center [1070, 414] width 512 height 28
